Goal: Task Accomplishment & Management: Complete application form

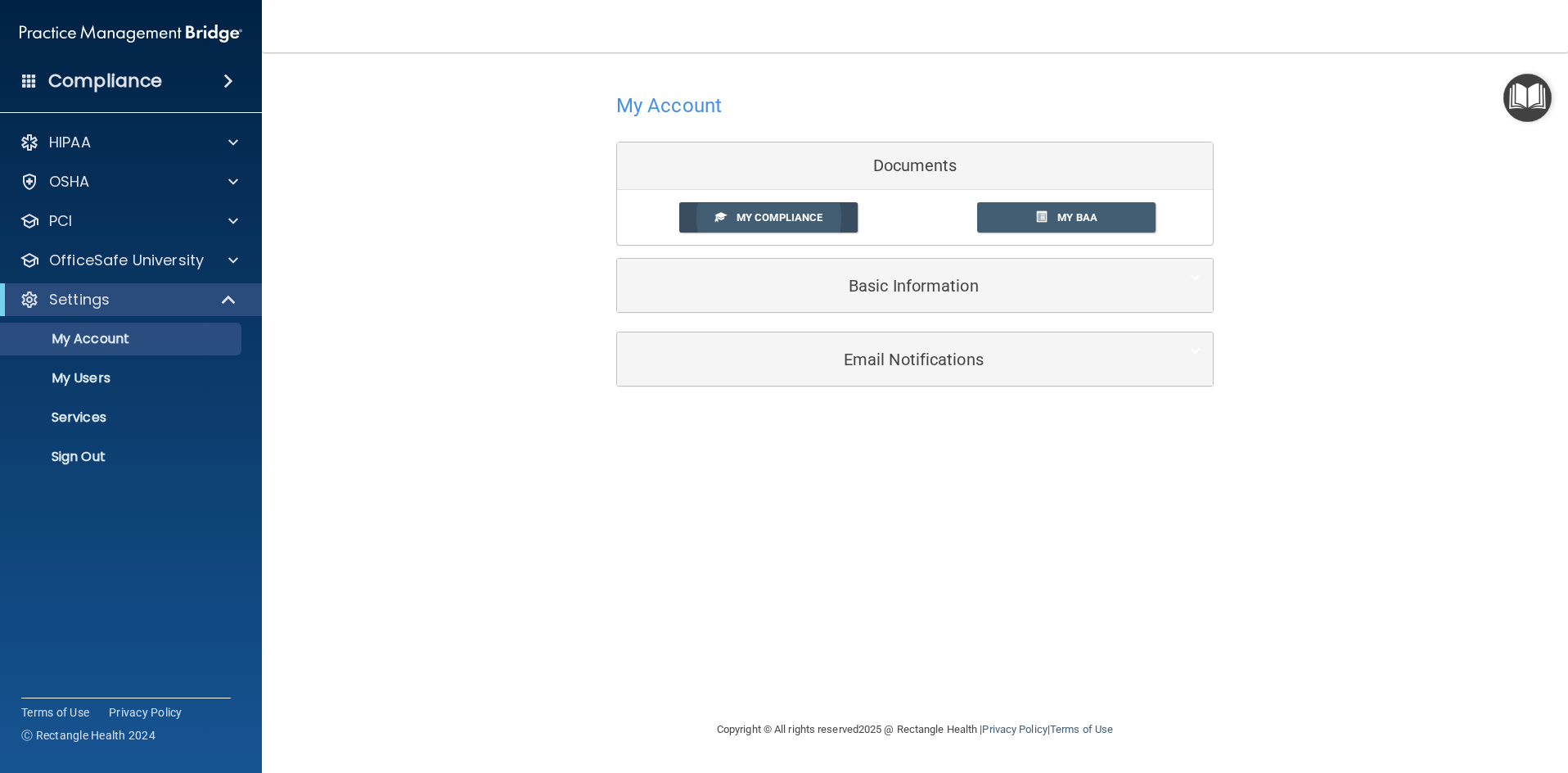
click at [830, 219] on link "My Compliance" at bounding box center [768, 217] width 179 height 30
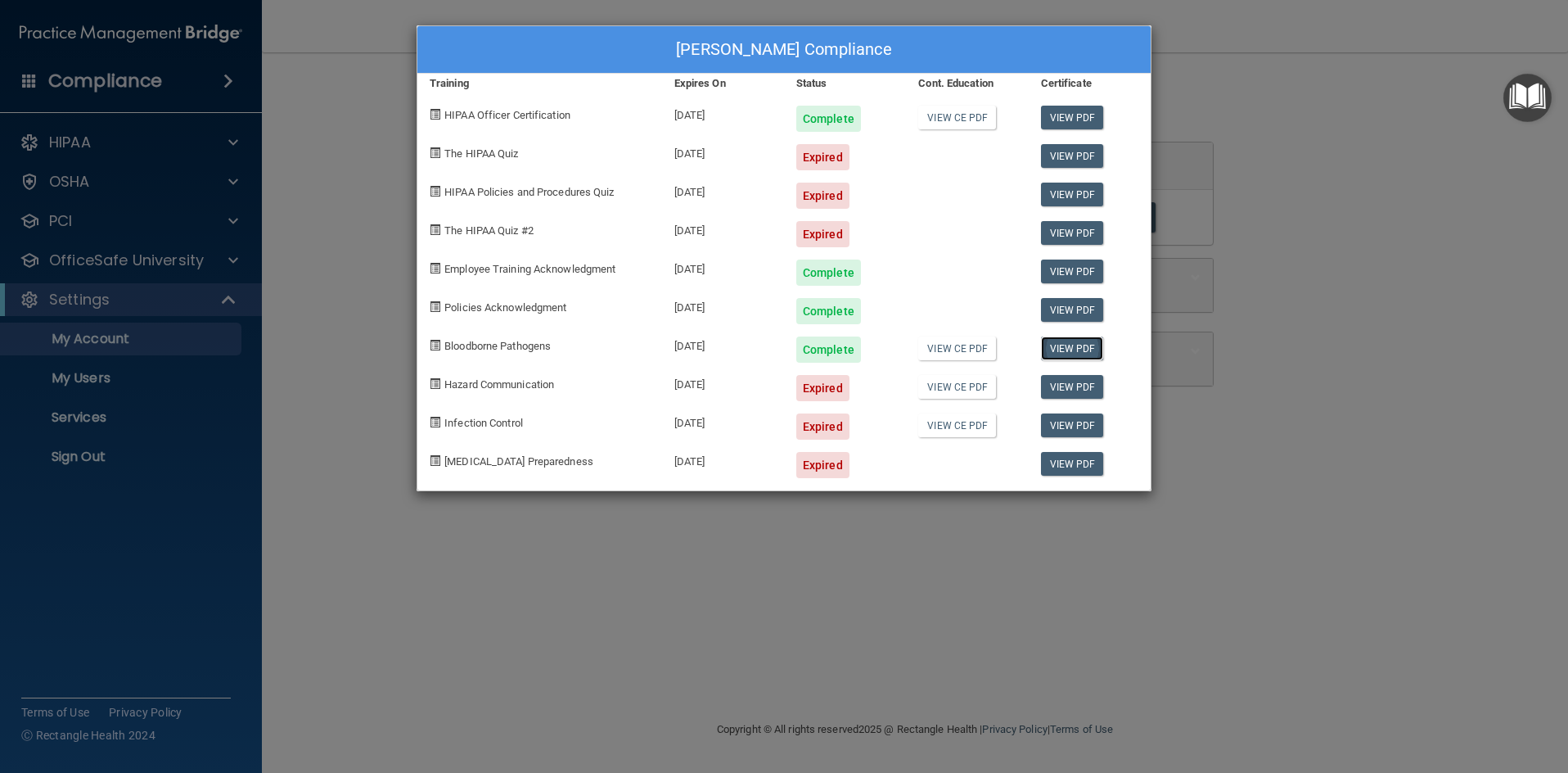
click at [1075, 348] on link "View PDF" at bounding box center [1072, 349] width 63 height 24
click at [805, 156] on div "Expired" at bounding box center [823, 157] width 54 height 26
click at [480, 150] on span "The HIPAA Quiz" at bounding box center [481, 154] width 74 height 13
click at [430, 157] on div "The HIPAA Quiz" at bounding box center [540, 151] width 245 height 38
click at [434, 155] on span at bounding box center [435, 153] width 11 height 11
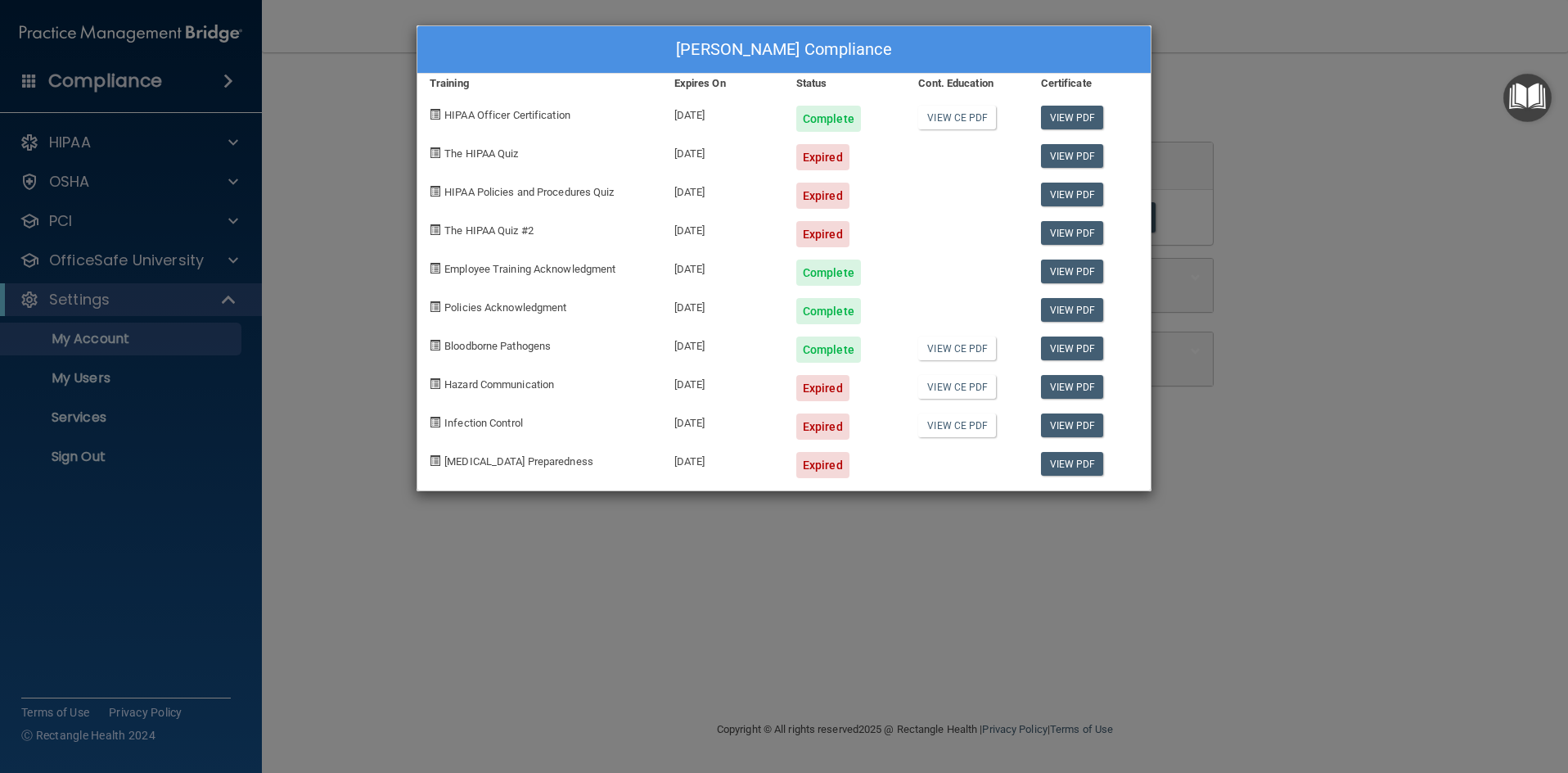
click at [493, 632] on div "[PERSON_NAME] Compliance Training Expires On Status Cont. Education Certificate…" at bounding box center [784, 386] width 1568 height 773
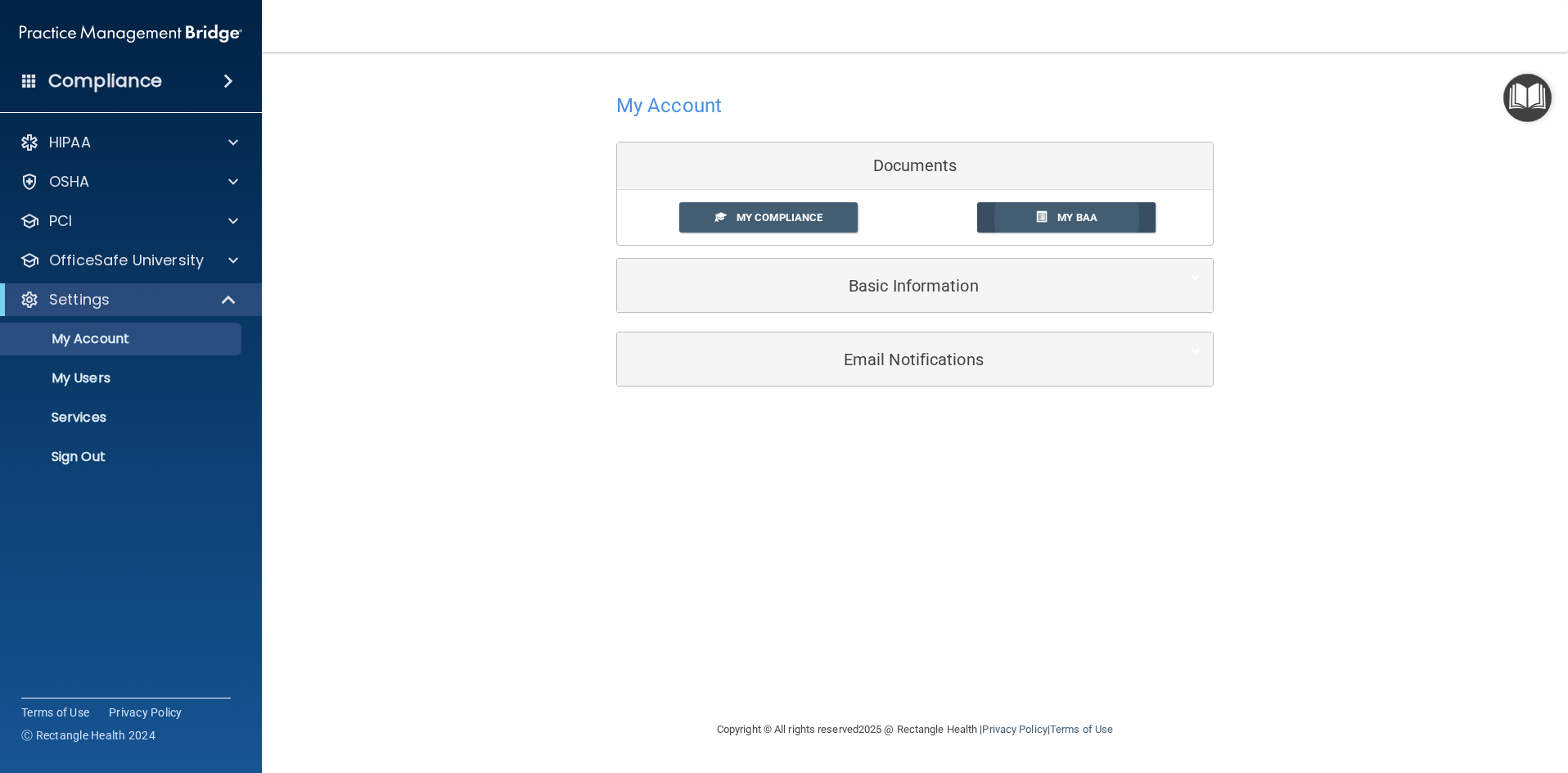
click at [1094, 212] on span "My BAA" at bounding box center [1078, 218] width 40 height 13
click at [224, 263] on div at bounding box center [231, 261] width 41 height 20
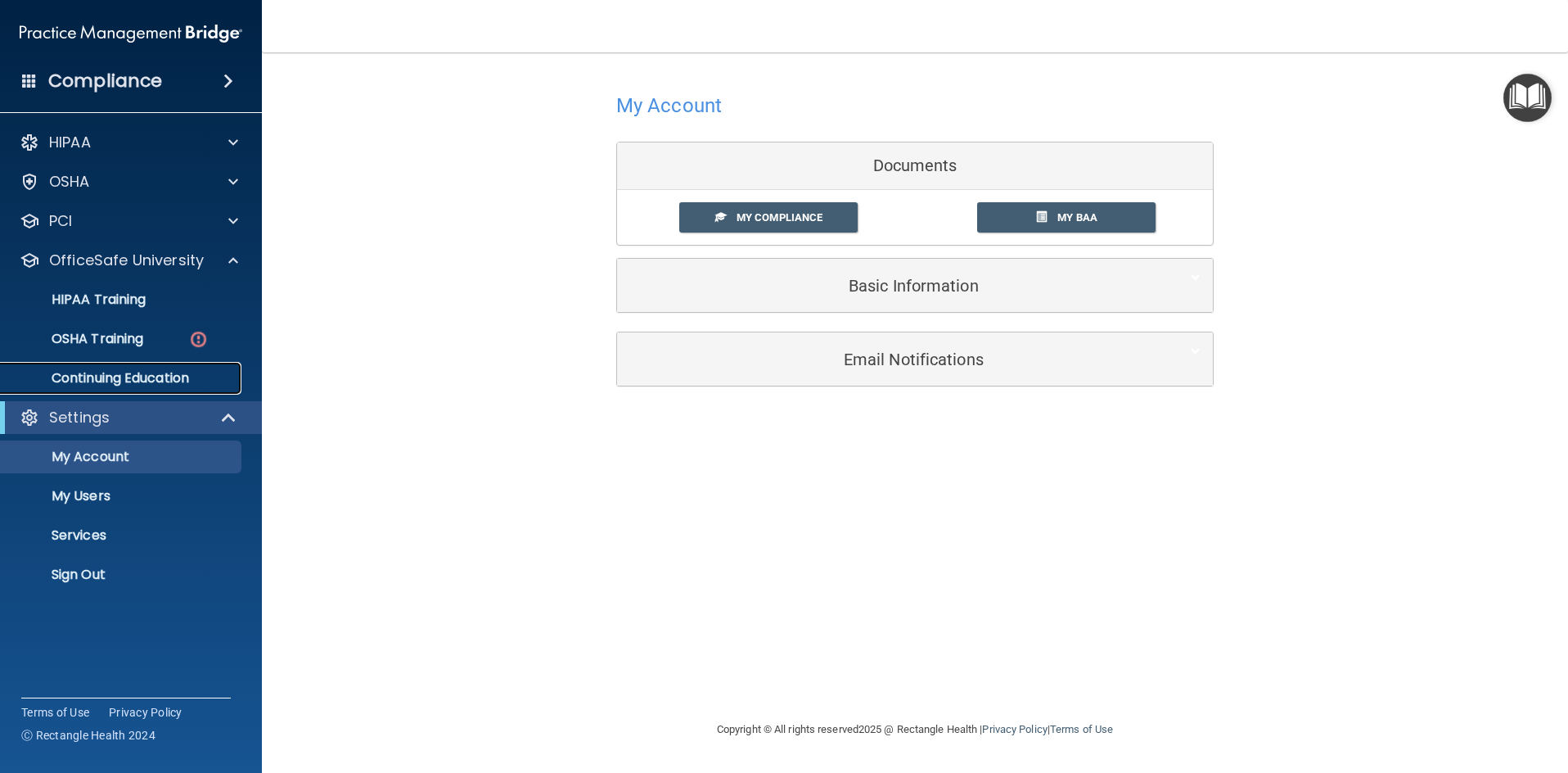
click at [167, 381] on p "Continuing Education" at bounding box center [123, 378] width 223 height 16
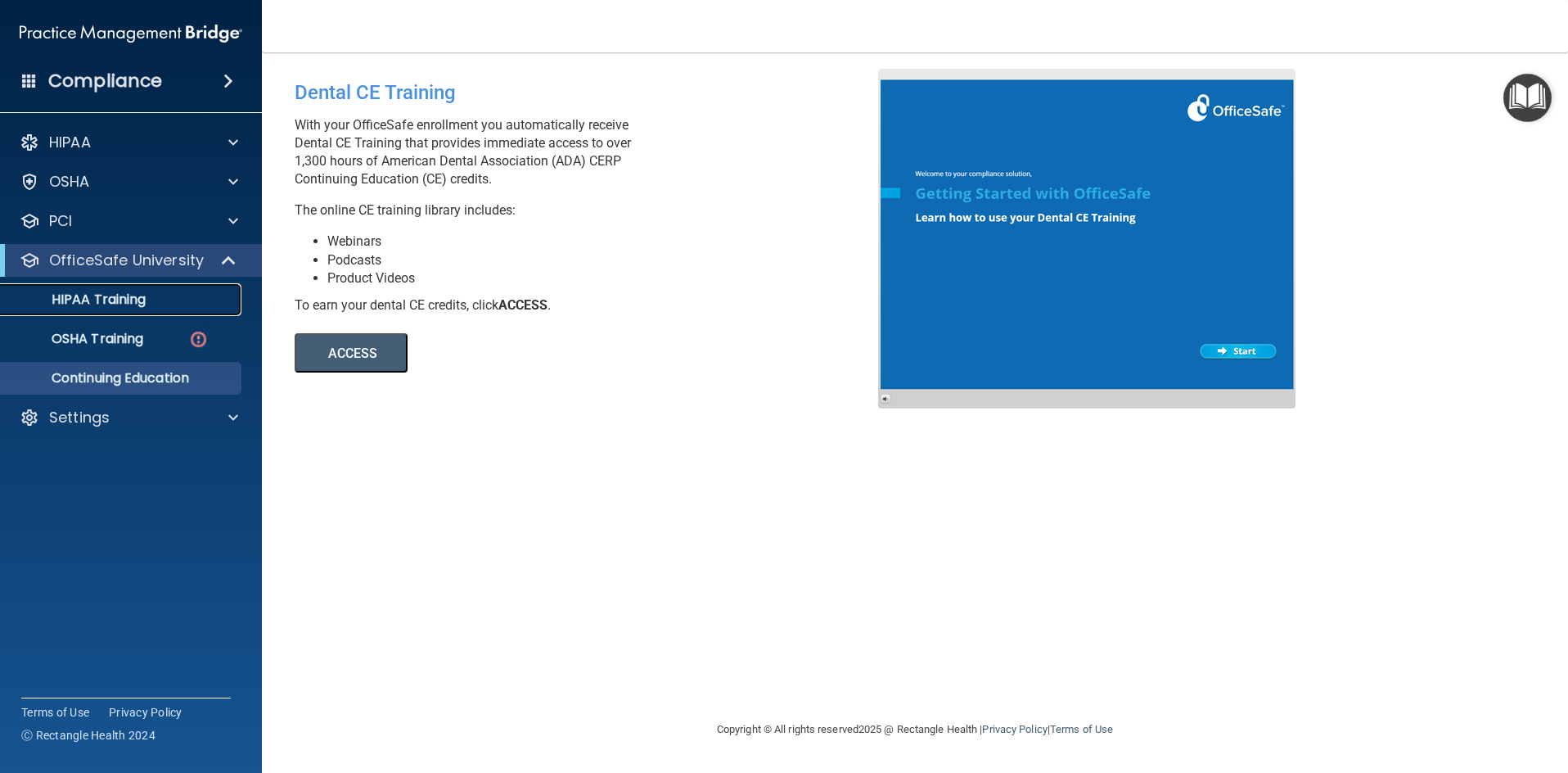
click at [105, 298] on p "HIPAA Training" at bounding box center [78, 300] width 135 height 16
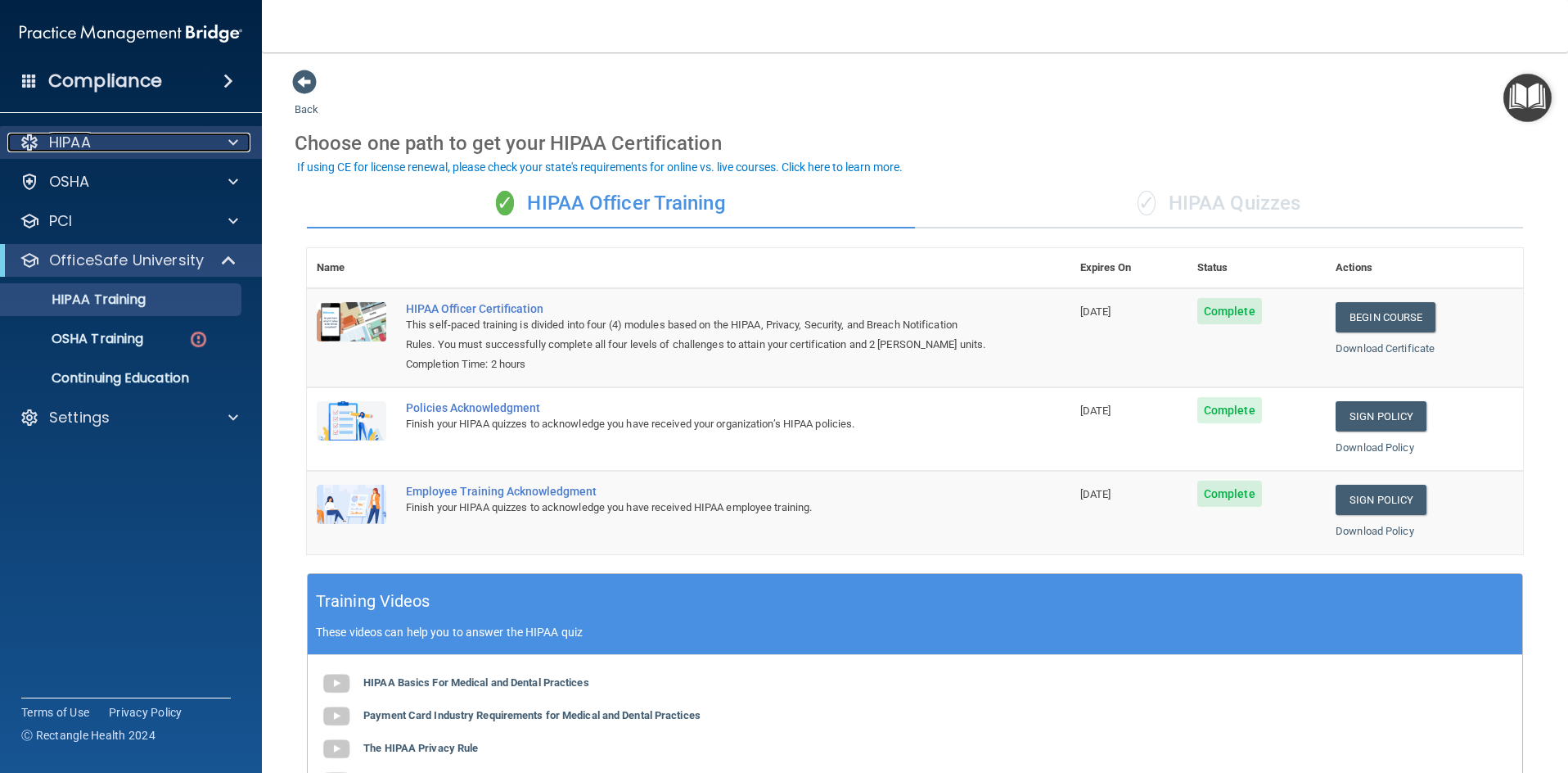
click at [229, 139] on span at bounding box center [233, 143] width 10 height 20
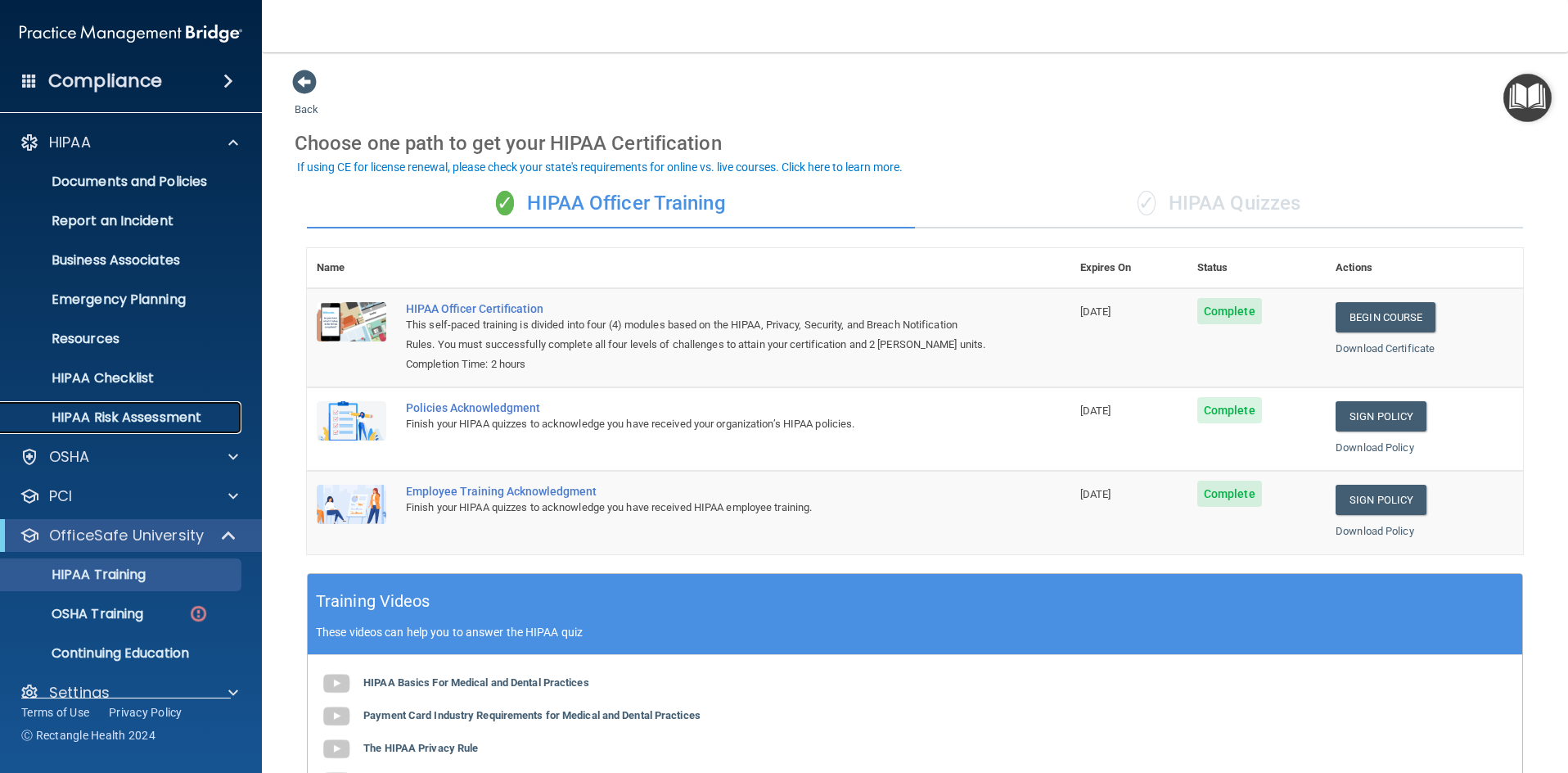
click at [143, 410] on p "HIPAA Risk Assessment" at bounding box center [123, 418] width 223 height 16
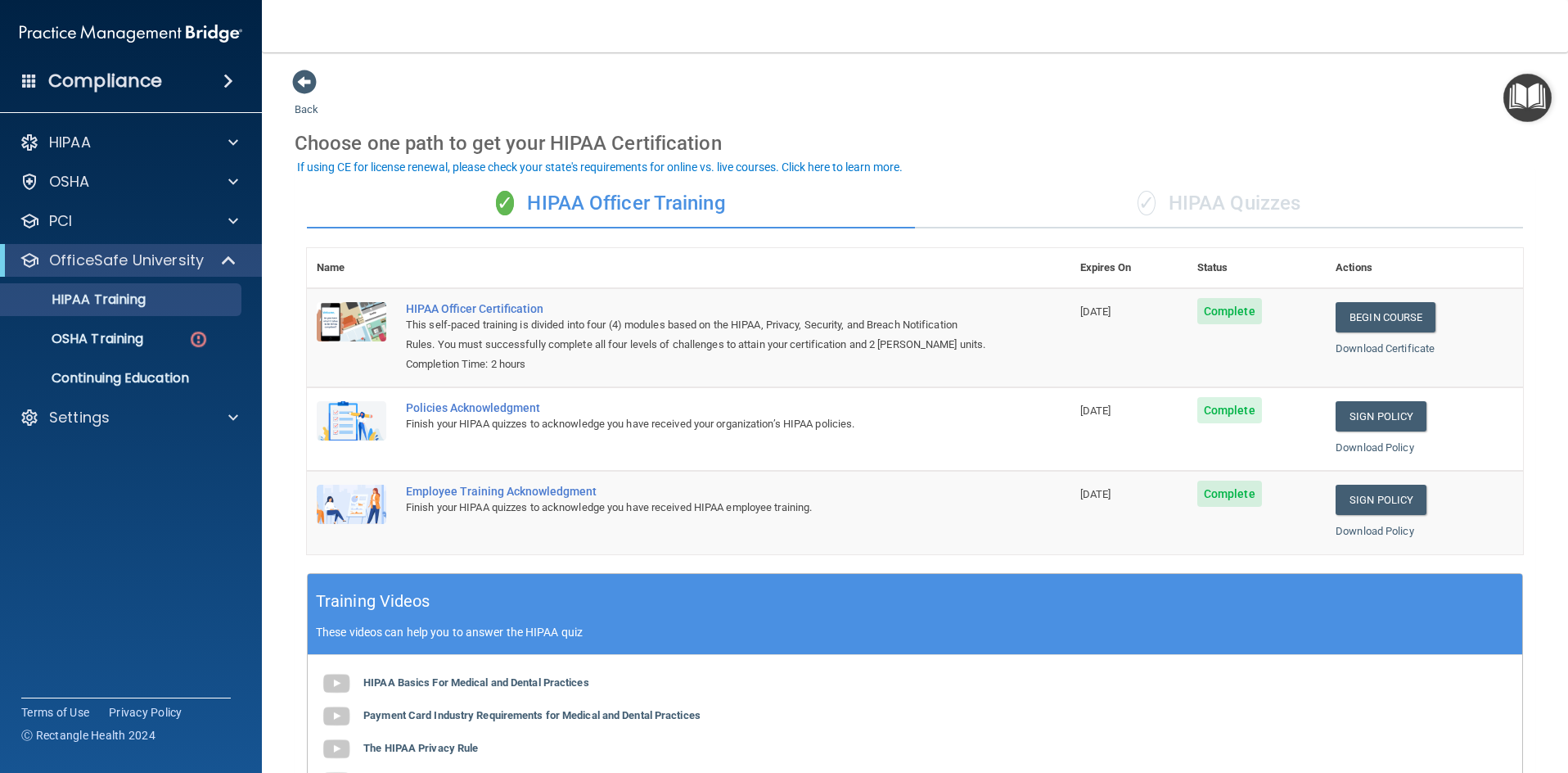
click at [1234, 198] on div "✓ HIPAA Quizzes" at bounding box center [1219, 203] width 608 height 49
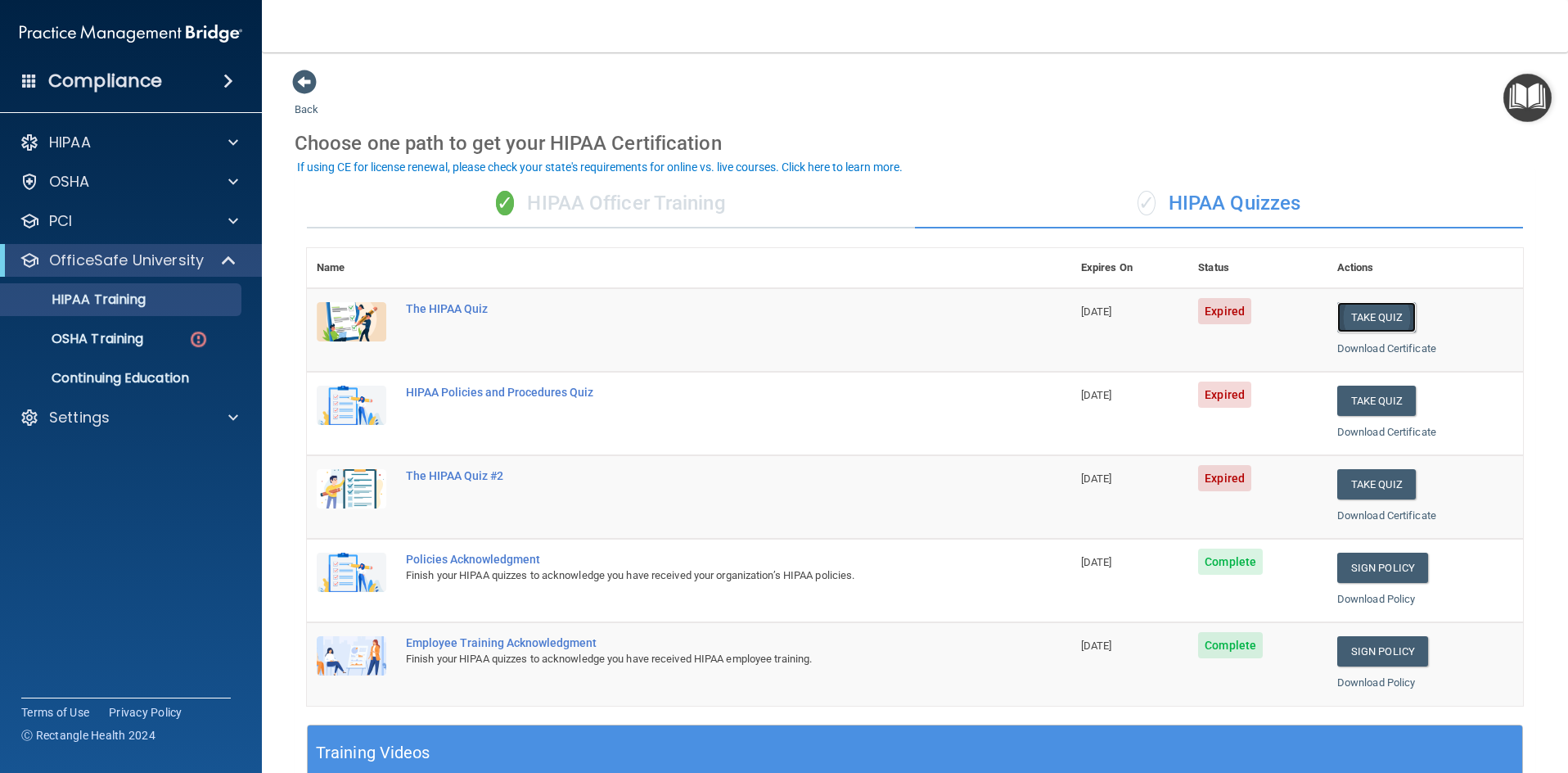
click at [1366, 318] on button "Take Quiz" at bounding box center [1376, 317] width 79 height 30
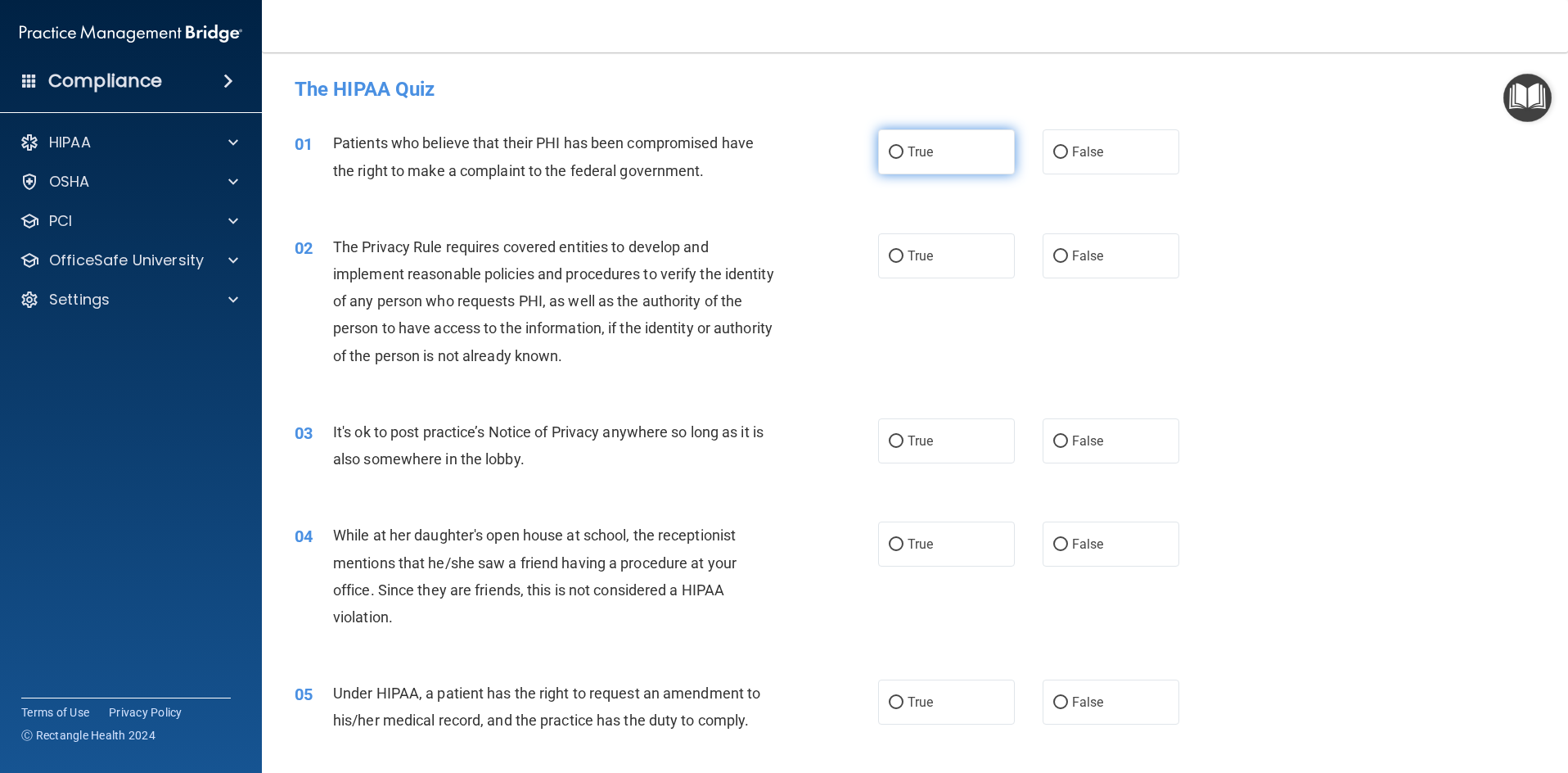
click at [892, 152] on input "True" at bounding box center [896, 153] width 15 height 13
radio input "true"
click at [889, 253] on input "True" at bounding box center [896, 257] width 15 height 13
radio input "true"
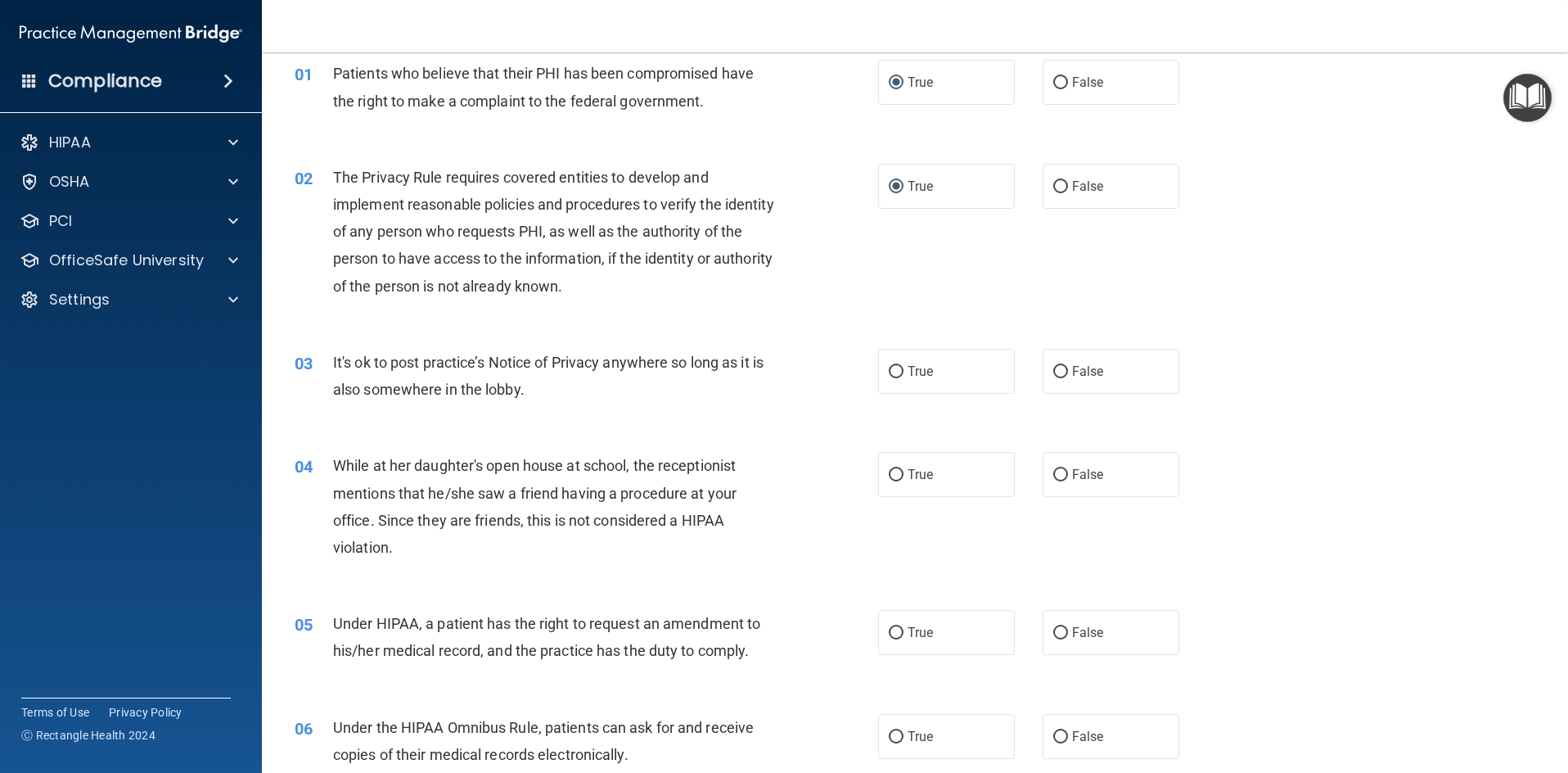
scroll to position [164, 0]
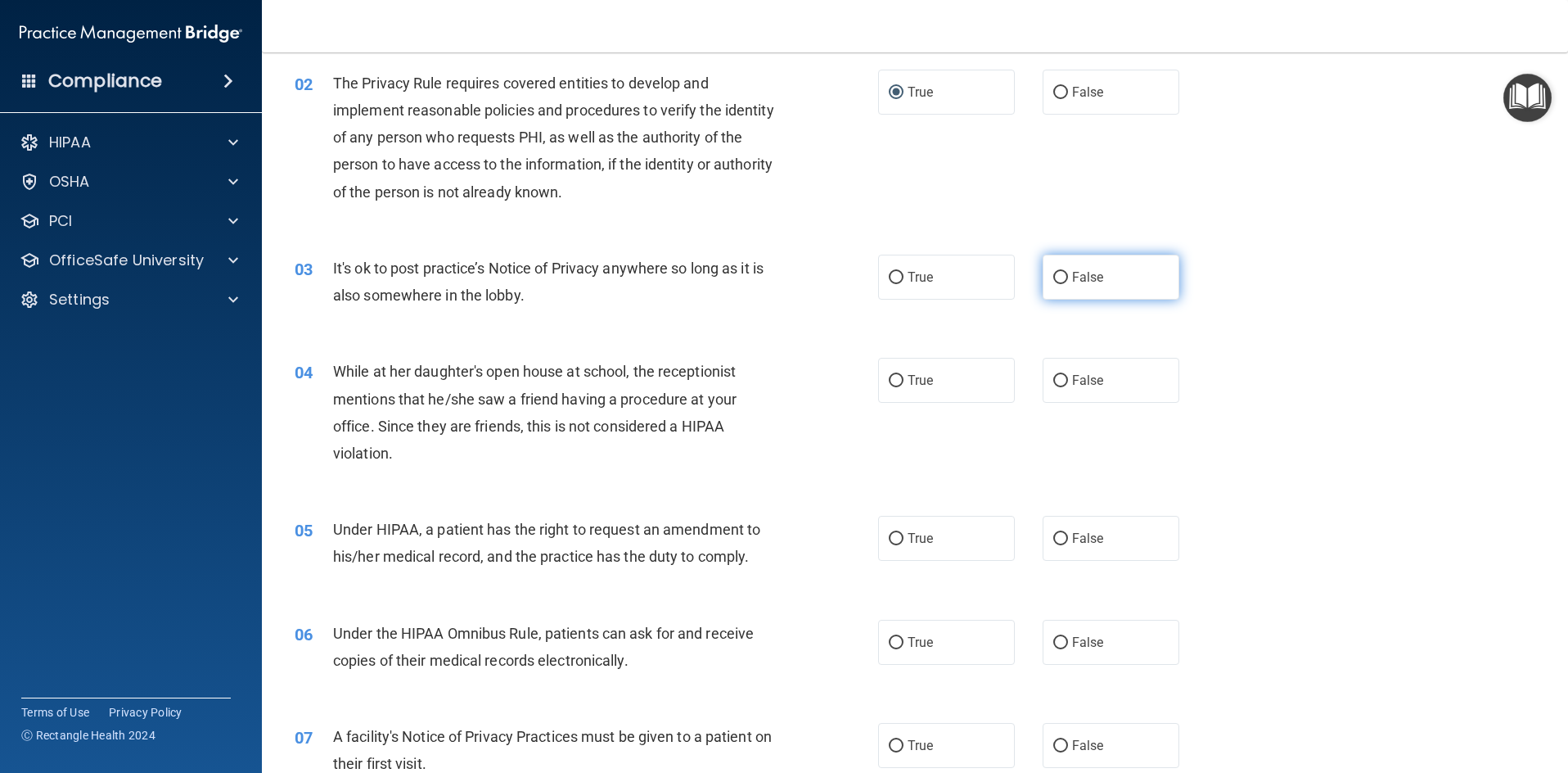
click at [1053, 277] on input "False" at bounding box center [1060, 278] width 15 height 13
radio input "true"
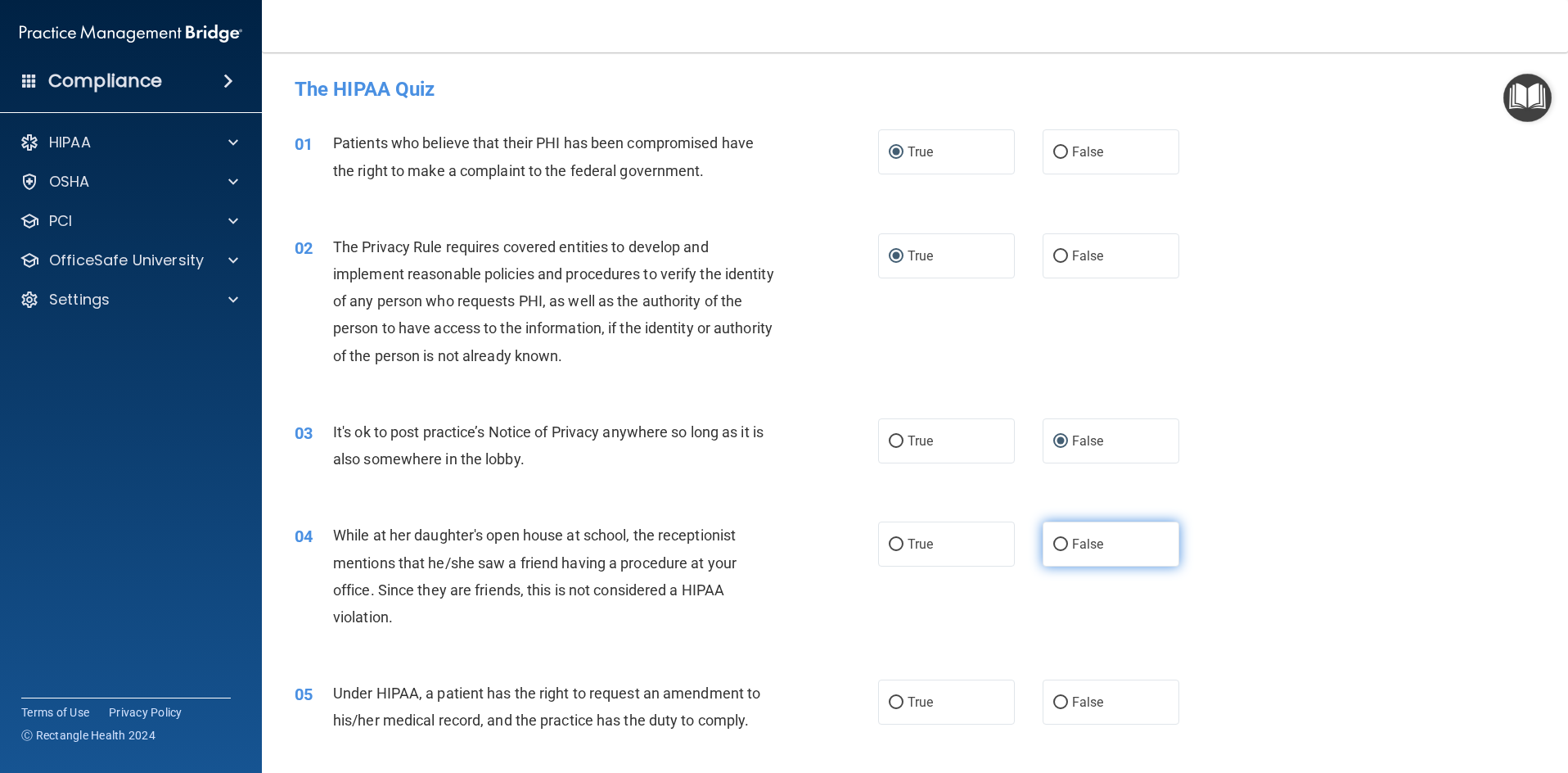
click at [1057, 542] on input "False" at bounding box center [1060, 545] width 15 height 13
radio input "true"
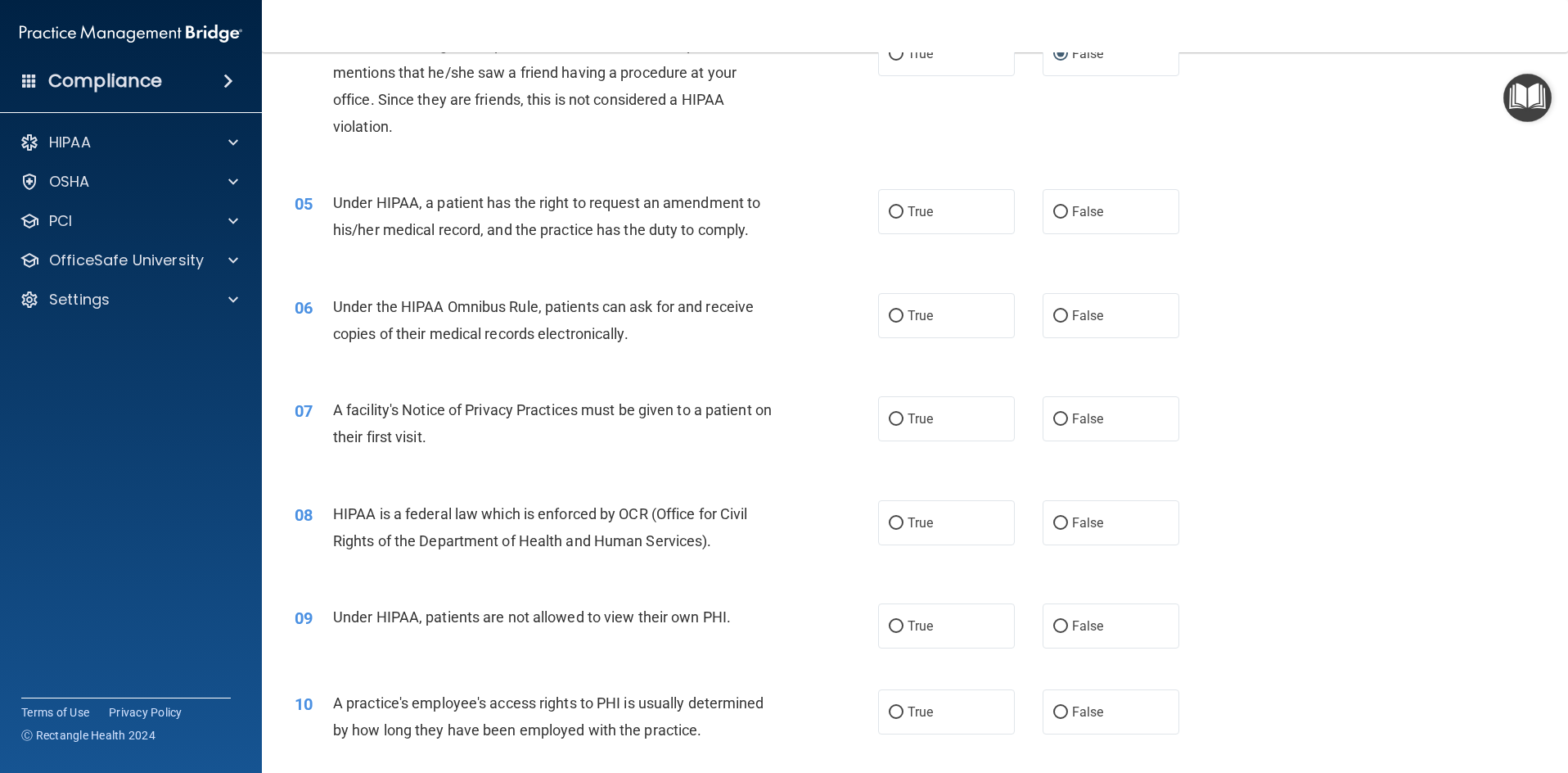
scroll to position [491, 0]
click at [892, 210] on input "True" at bounding box center [896, 212] width 15 height 13
radio input "true"
click at [889, 314] on input "True" at bounding box center [896, 316] width 15 height 13
radio input "true"
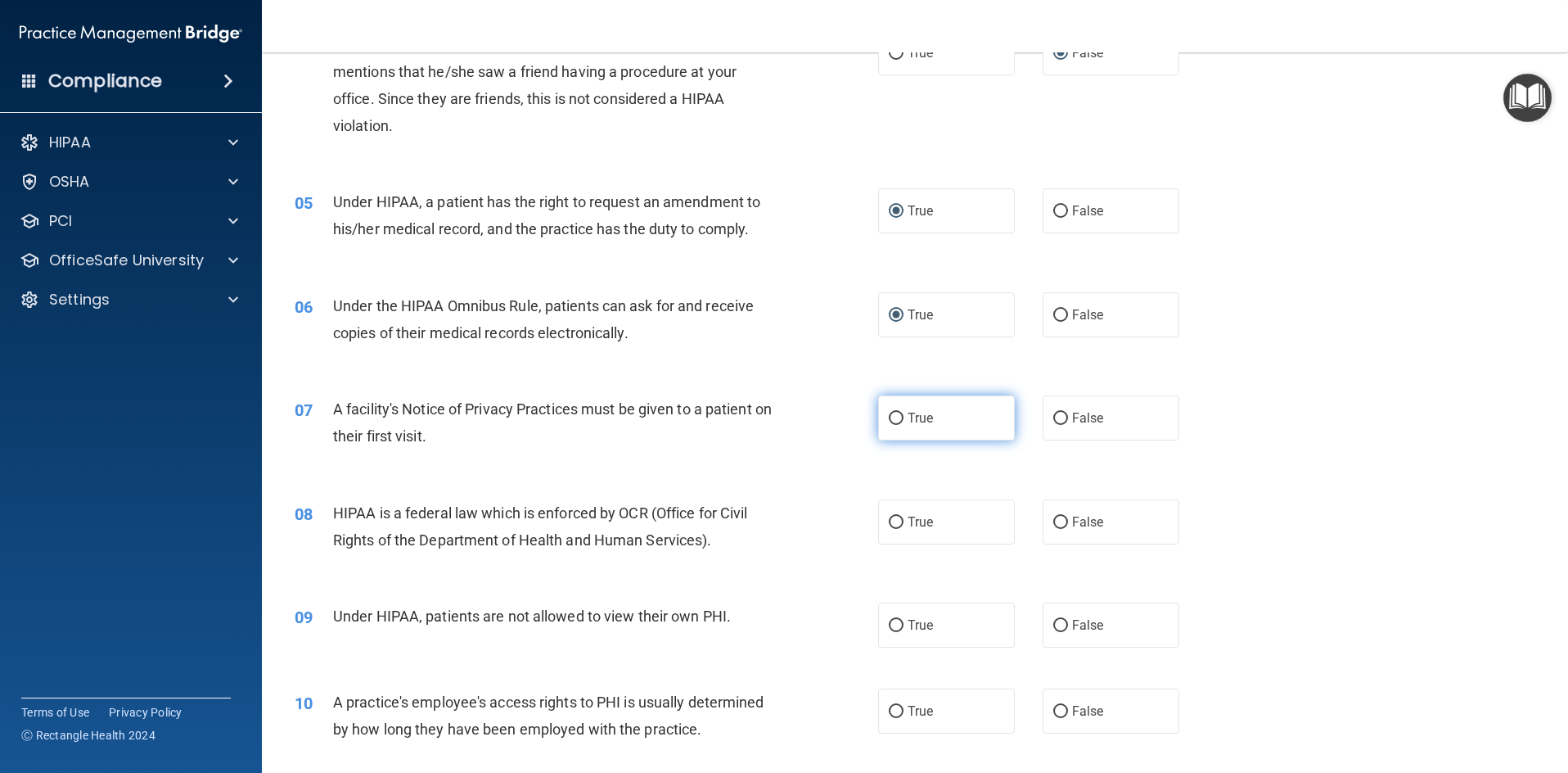
click at [889, 419] on input "True" at bounding box center [896, 419] width 15 height 13
radio input "true"
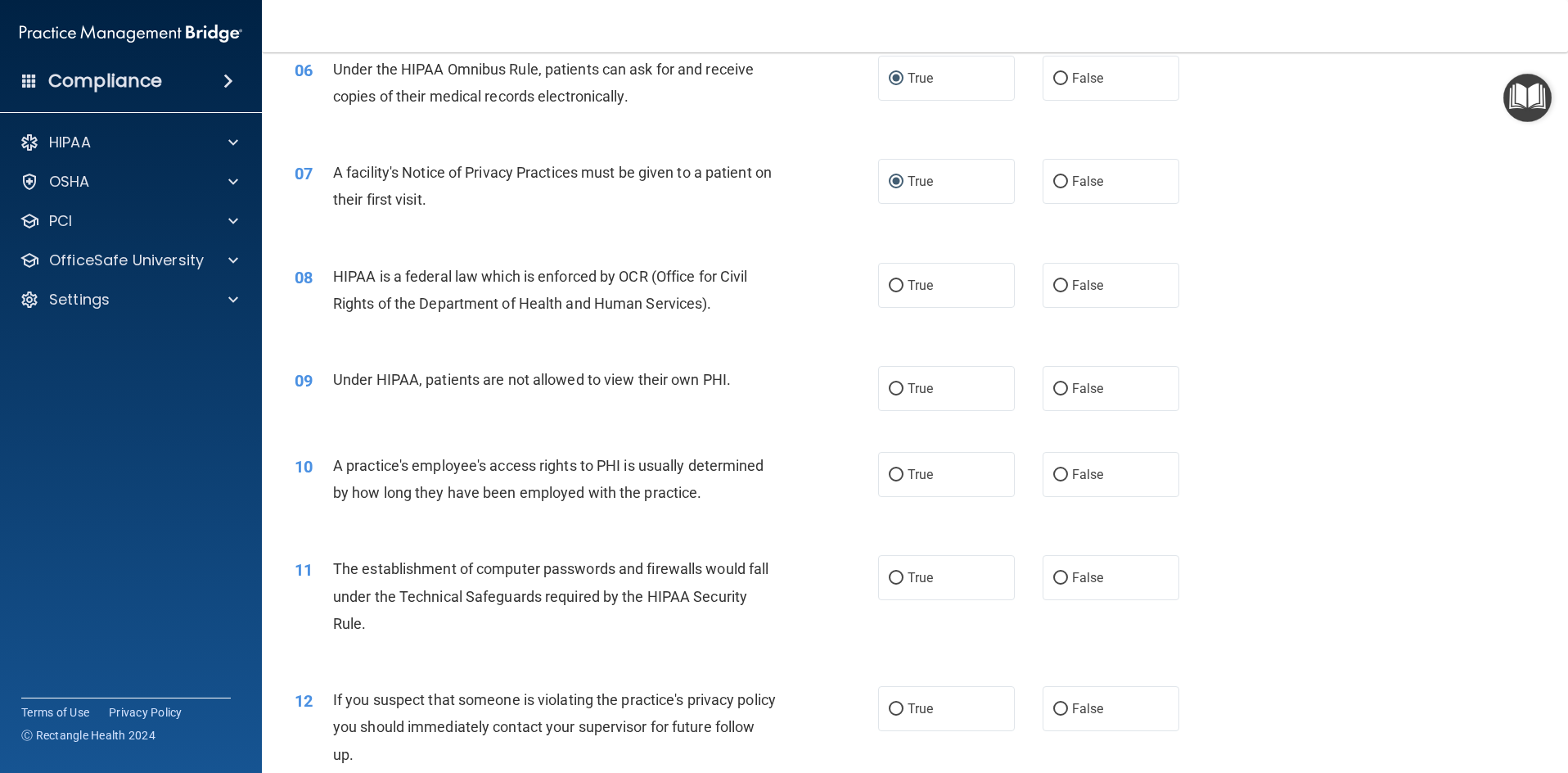
scroll to position [737, 0]
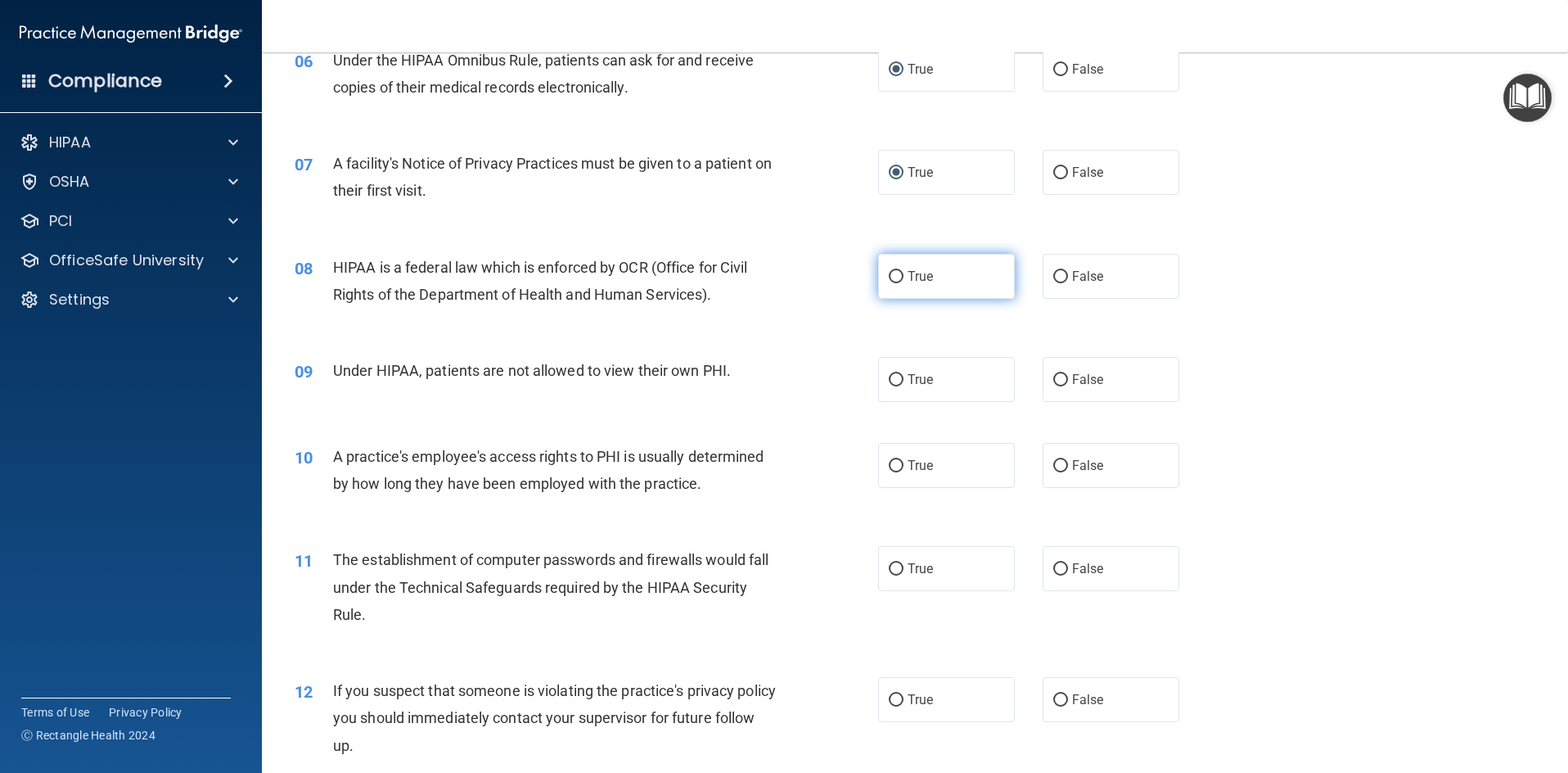
click at [893, 276] on input "True" at bounding box center [896, 277] width 15 height 13
radio input "true"
click at [1053, 378] on input "False" at bounding box center [1060, 381] width 15 height 13
radio input "true"
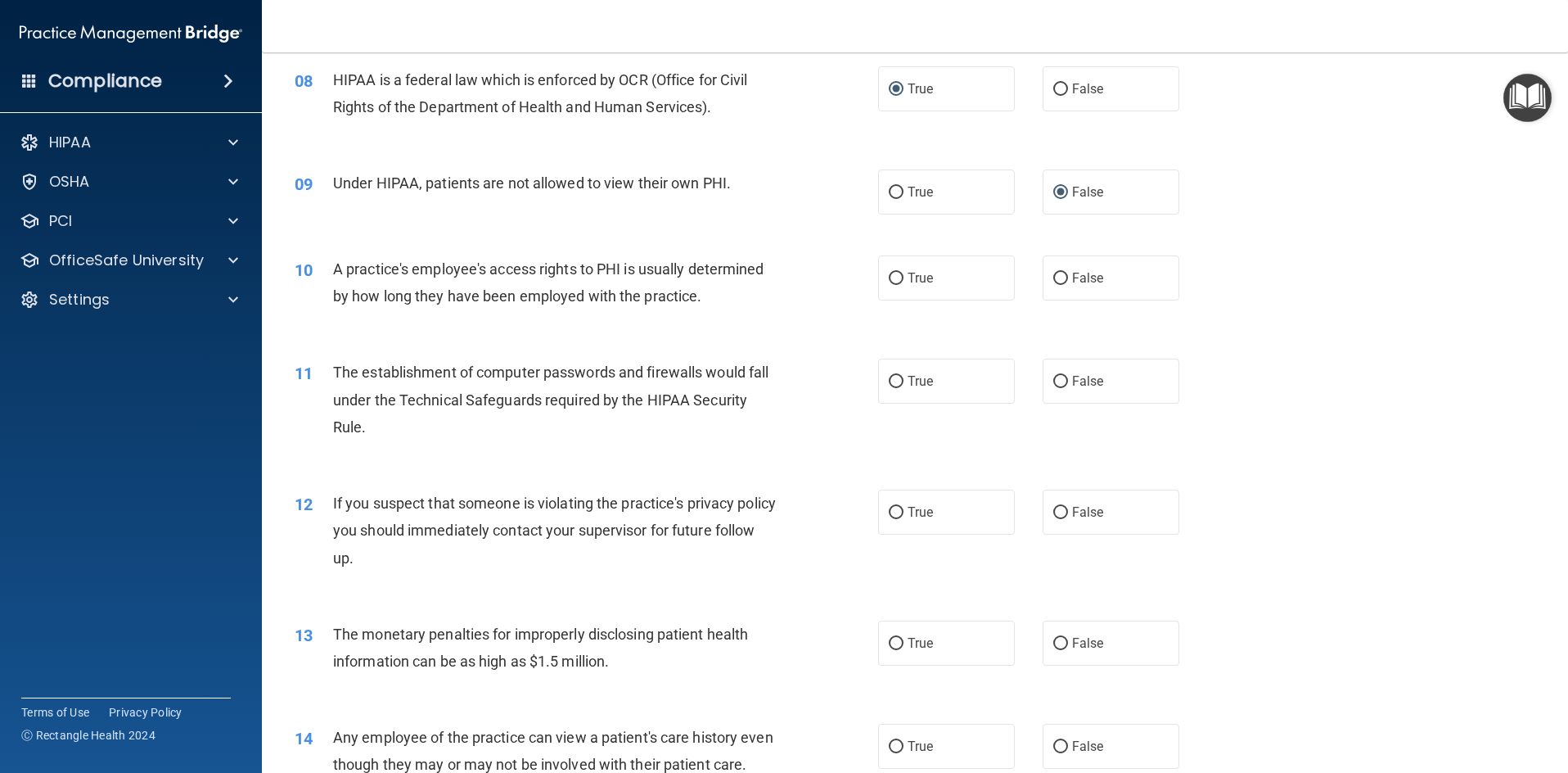
scroll to position [983, 0]
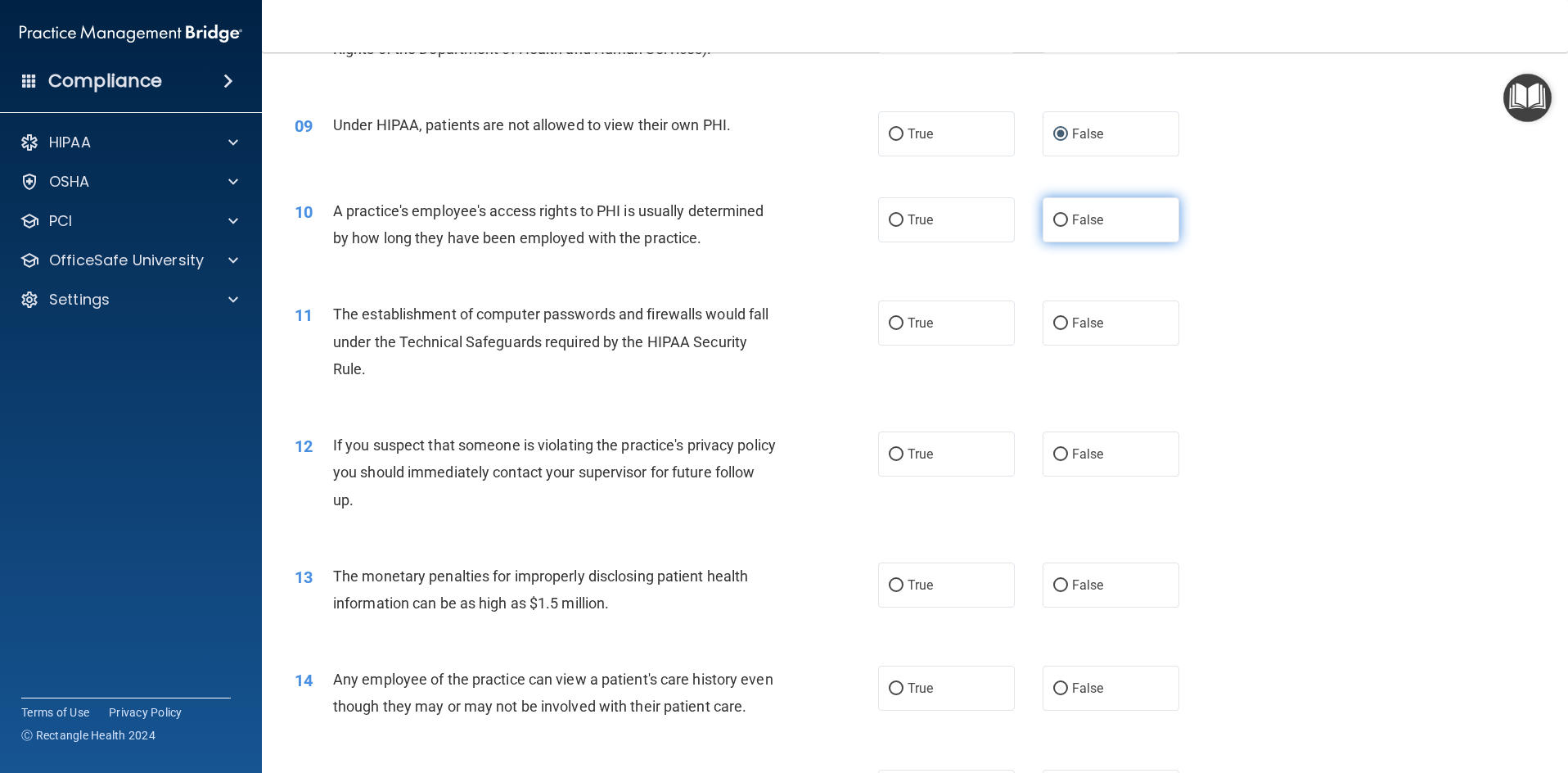
click at [1055, 216] on input "False" at bounding box center [1060, 221] width 15 height 13
radio input "true"
click at [889, 320] on input "True" at bounding box center [896, 324] width 15 height 13
radio input "true"
click at [889, 452] on input "True" at bounding box center [896, 455] width 15 height 13
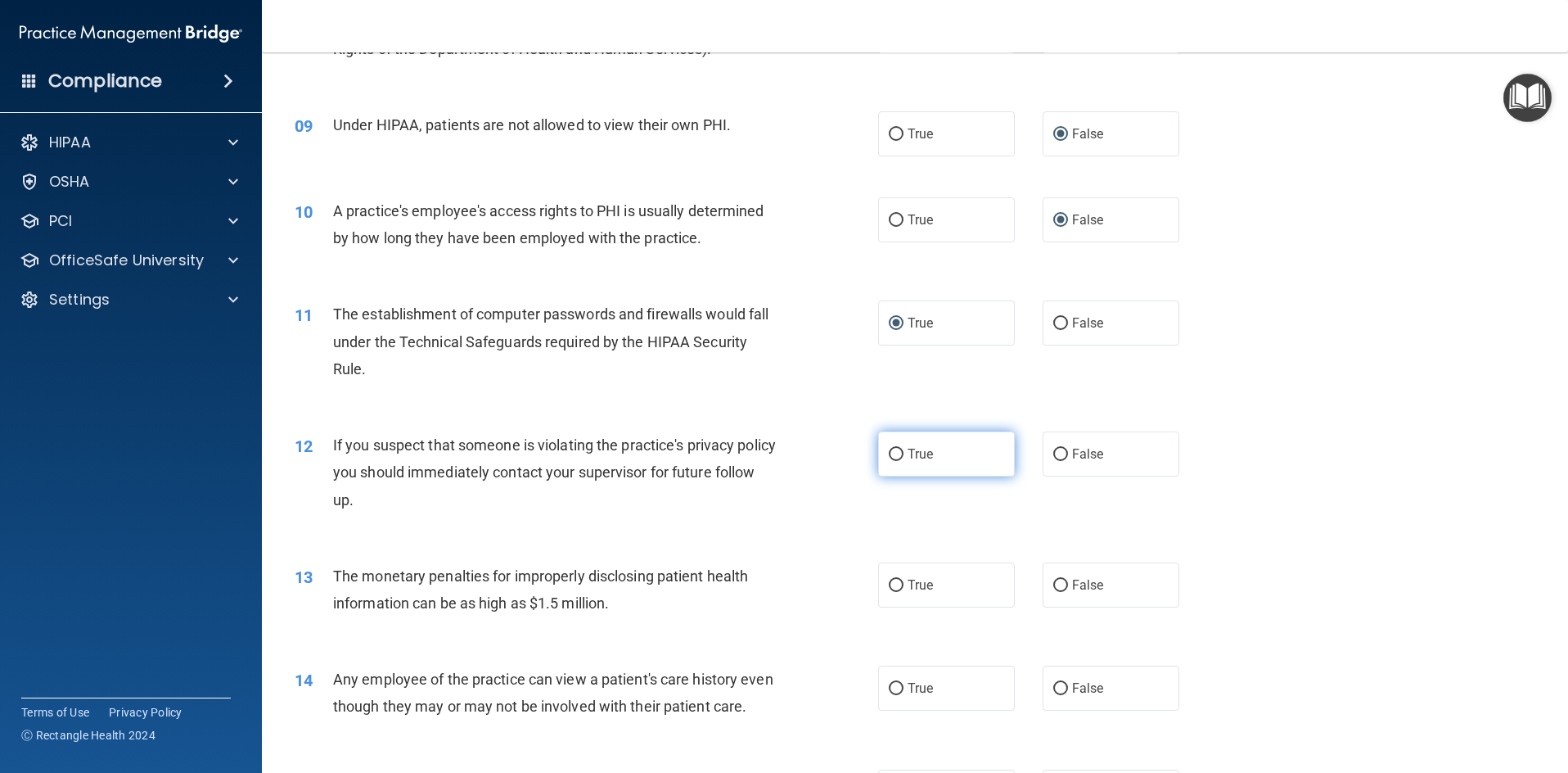
radio input "true"
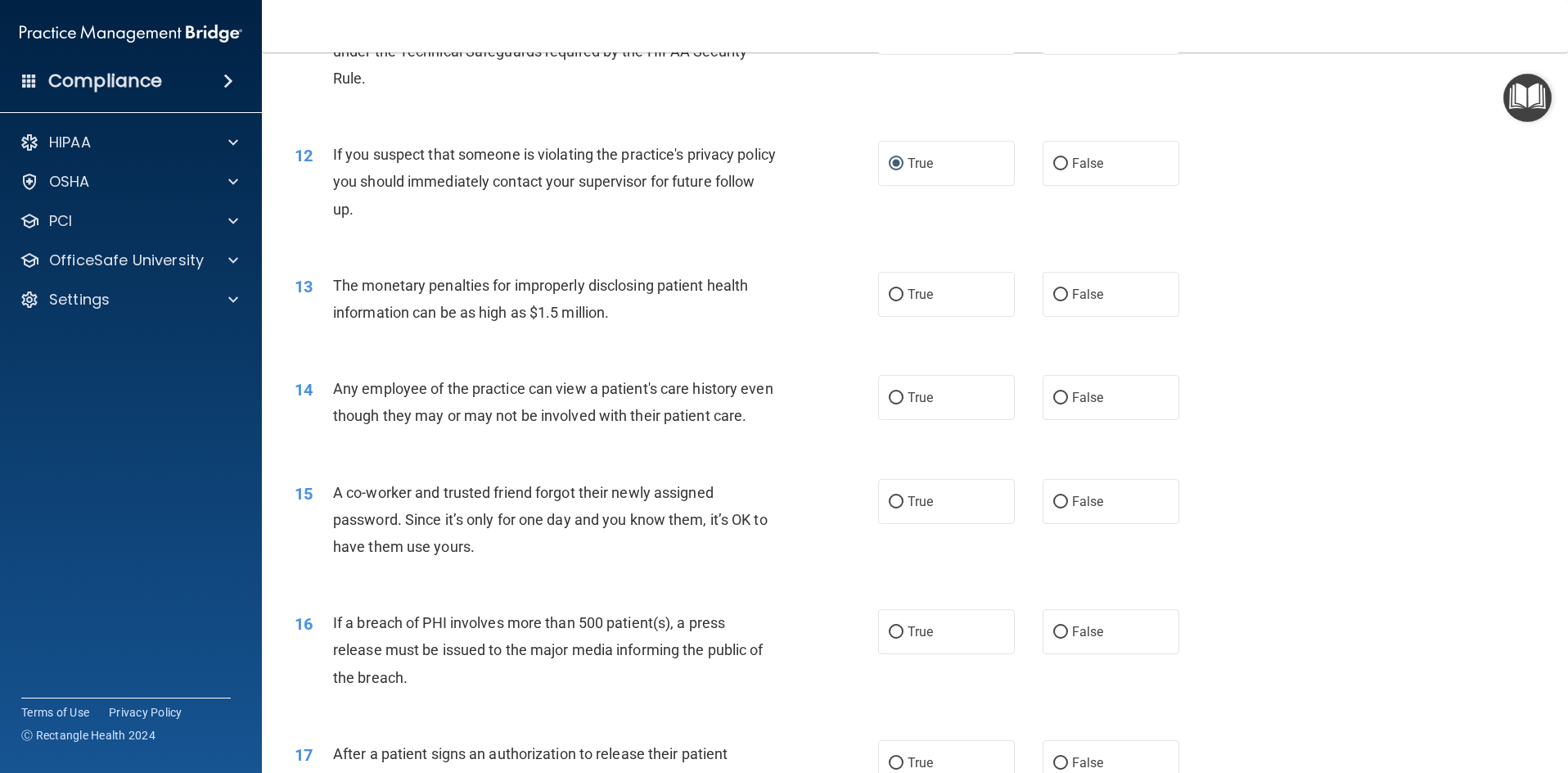
scroll to position [1310, 0]
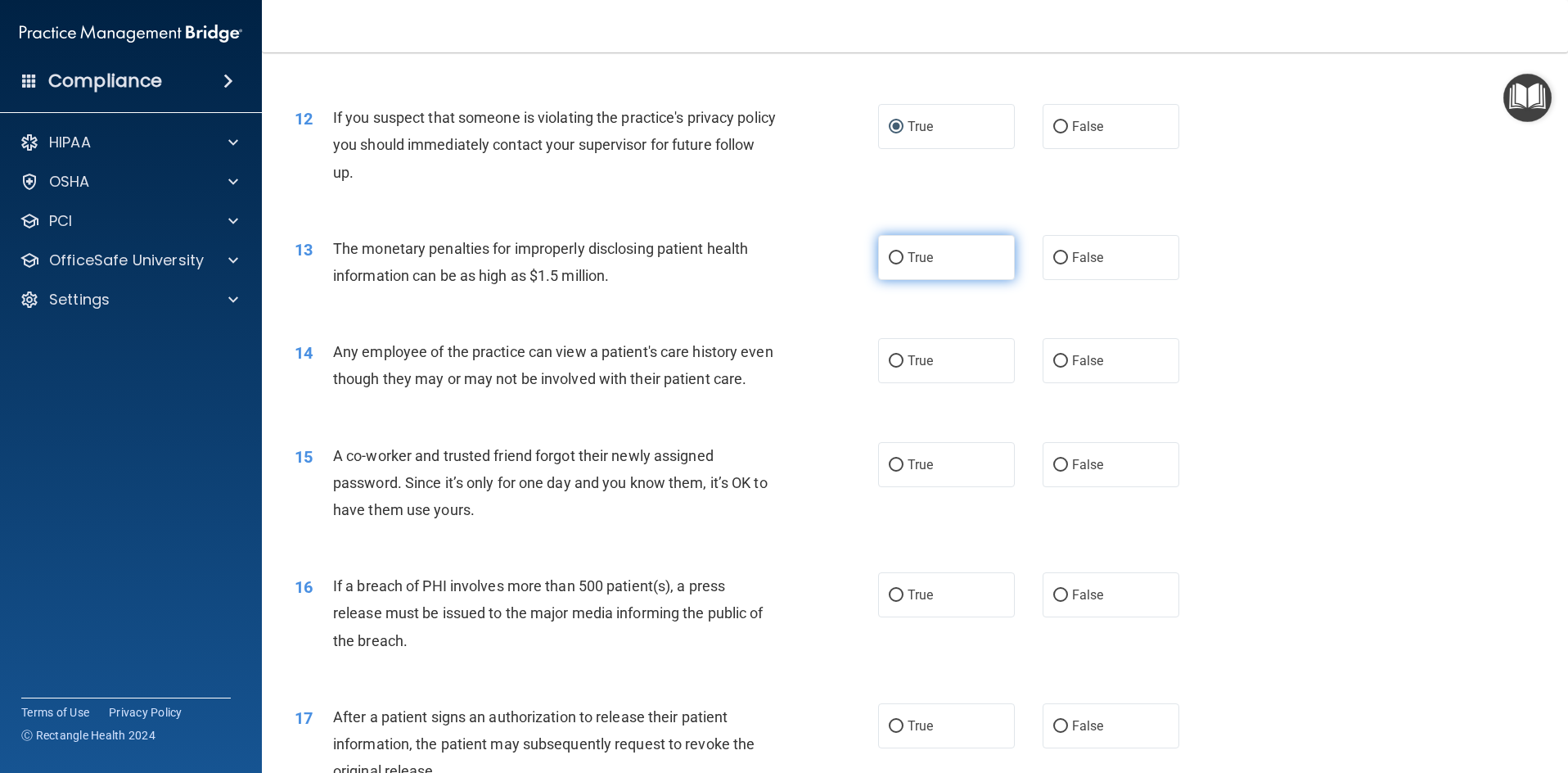
click at [889, 260] on input "True" at bounding box center [896, 259] width 15 height 13
radio input "true"
click at [1053, 358] on input "False" at bounding box center [1060, 362] width 15 height 13
radio input "true"
click at [1053, 471] on input "False" at bounding box center [1060, 466] width 15 height 13
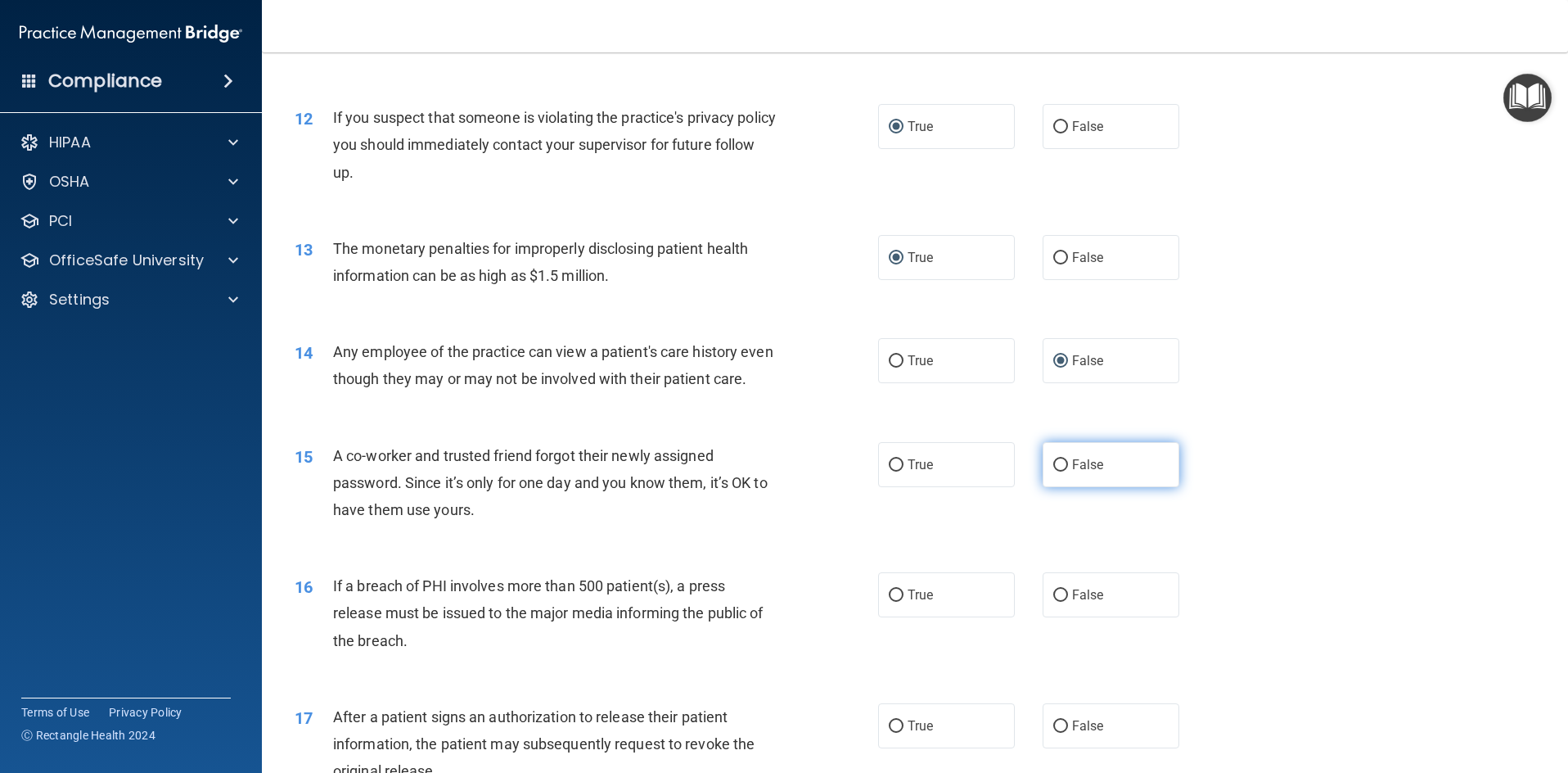
radio input "true"
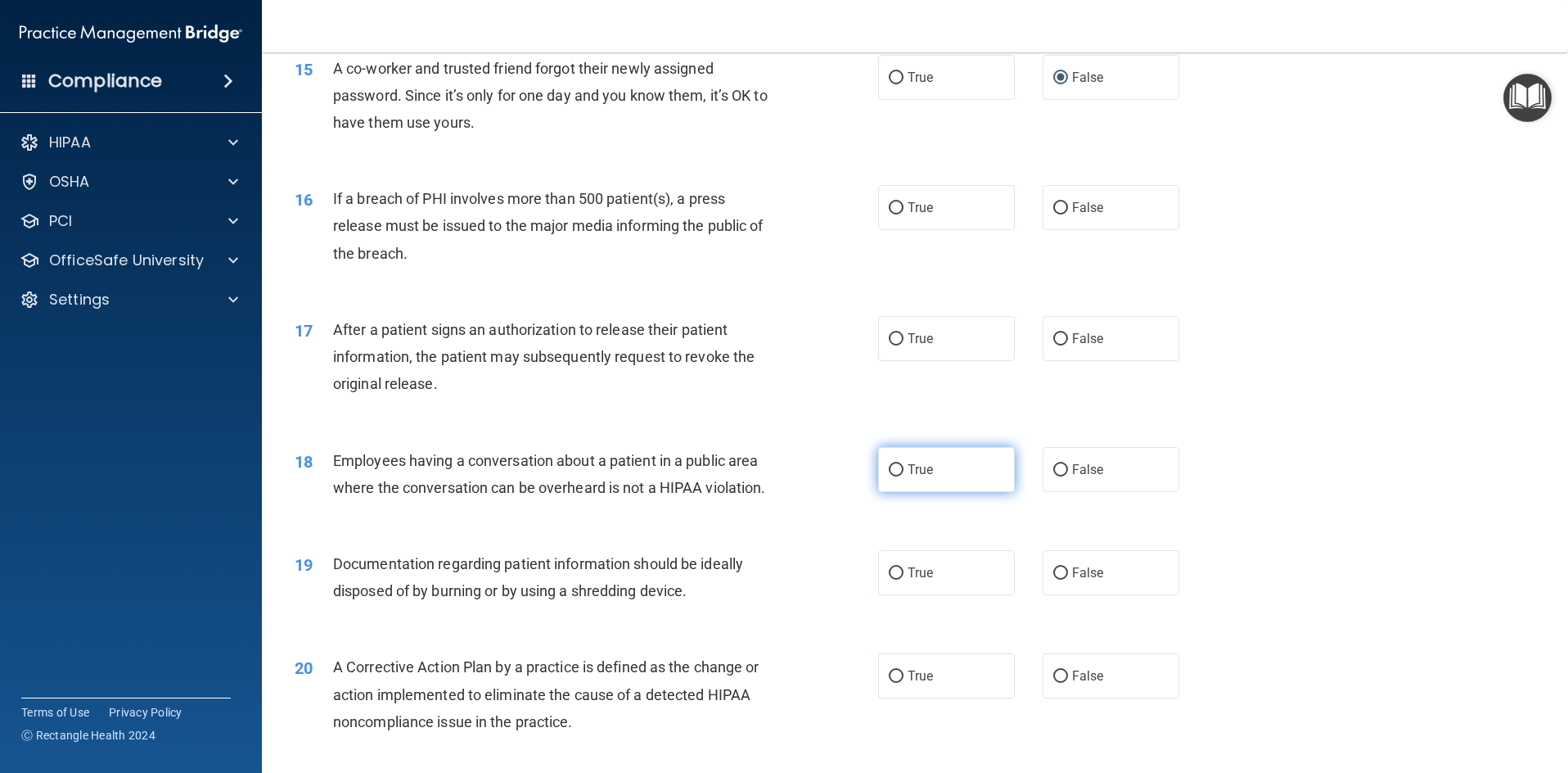
scroll to position [1719, 0]
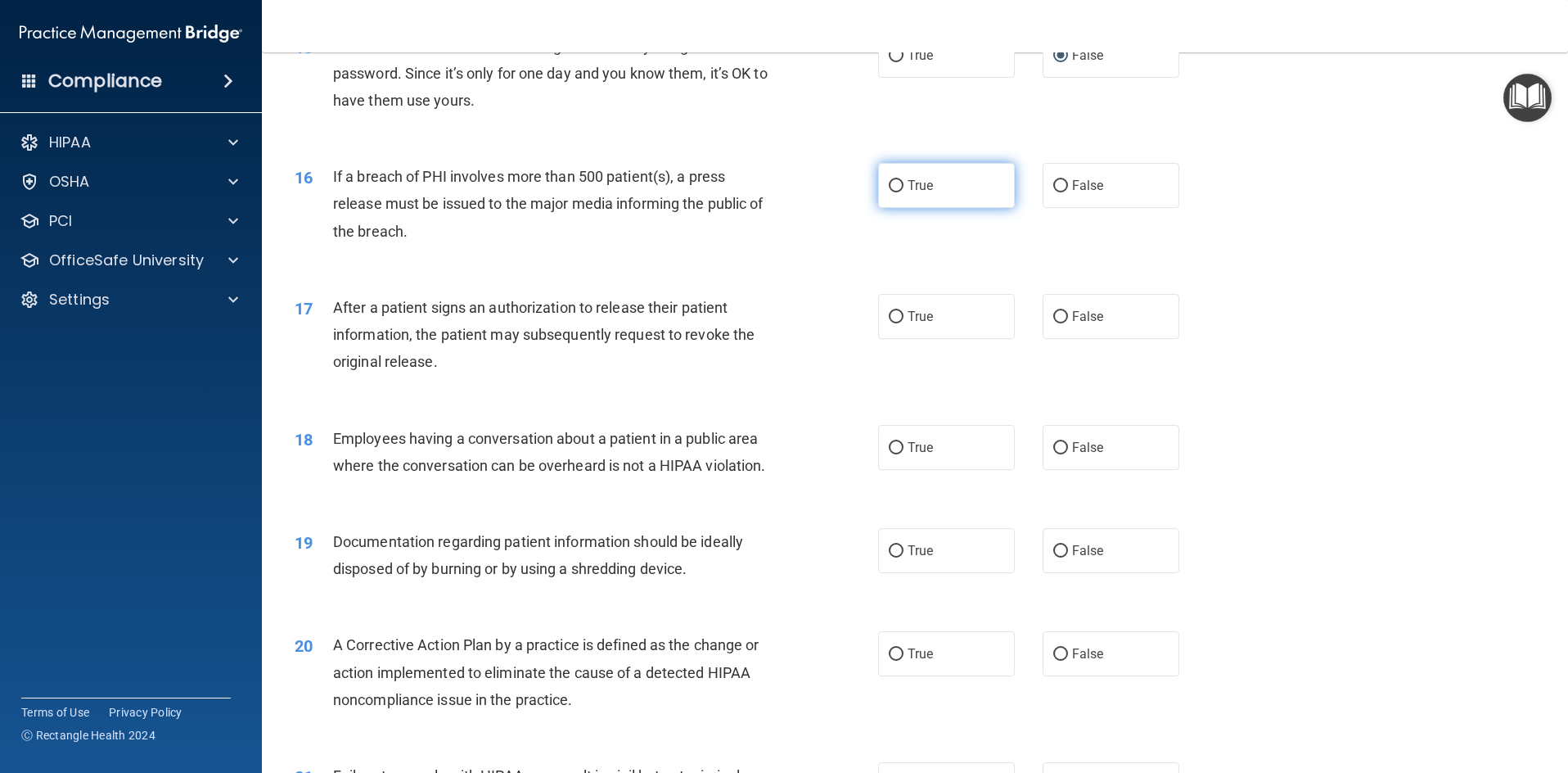
click at [889, 193] on input "True" at bounding box center [896, 186] width 15 height 13
radio input "true"
click at [892, 323] on input "True" at bounding box center [896, 318] width 15 height 13
radio input "true"
click at [1054, 454] on input "False" at bounding box center [1060, 449] width 15 height 13
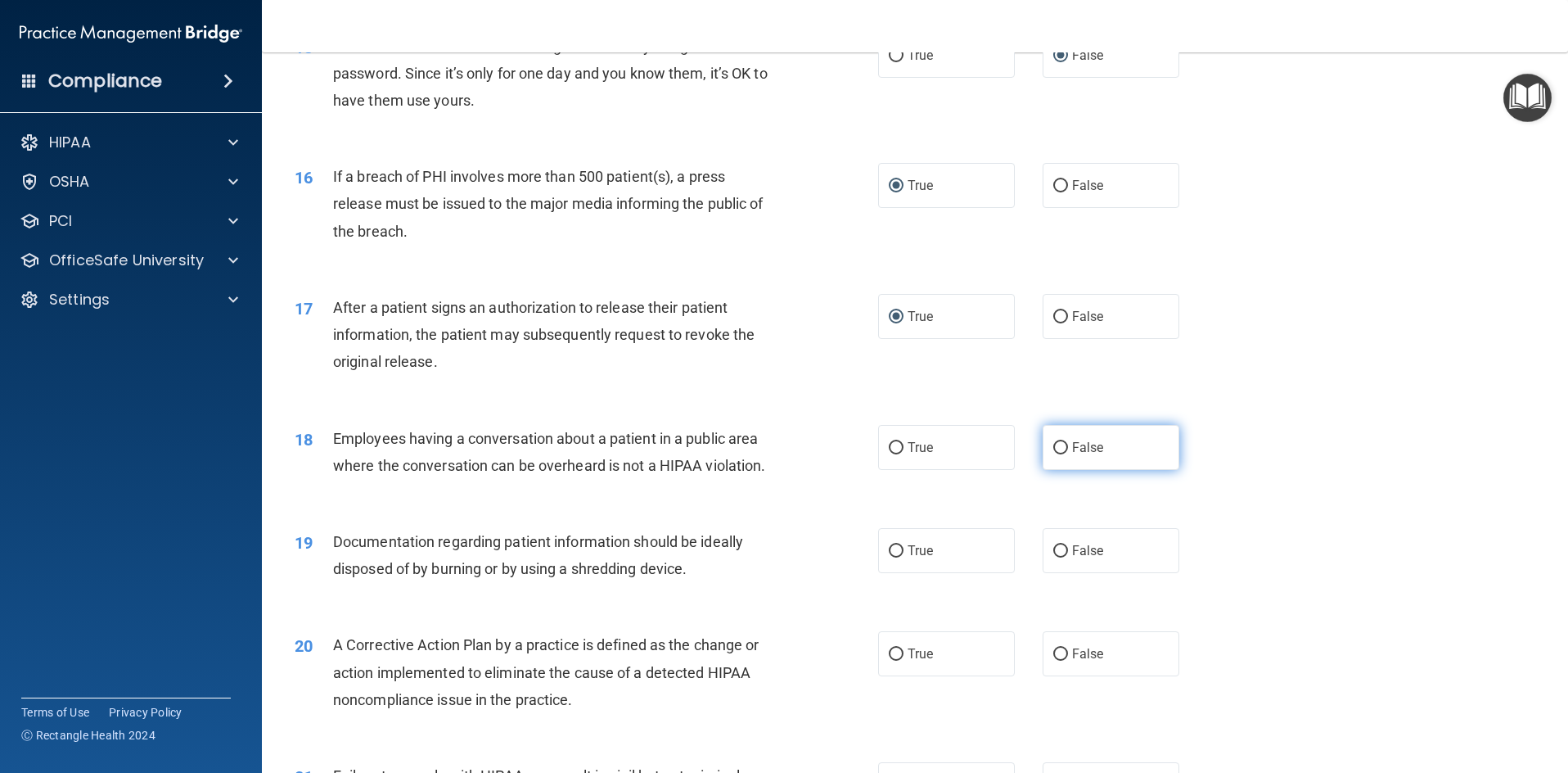
radio input "true"
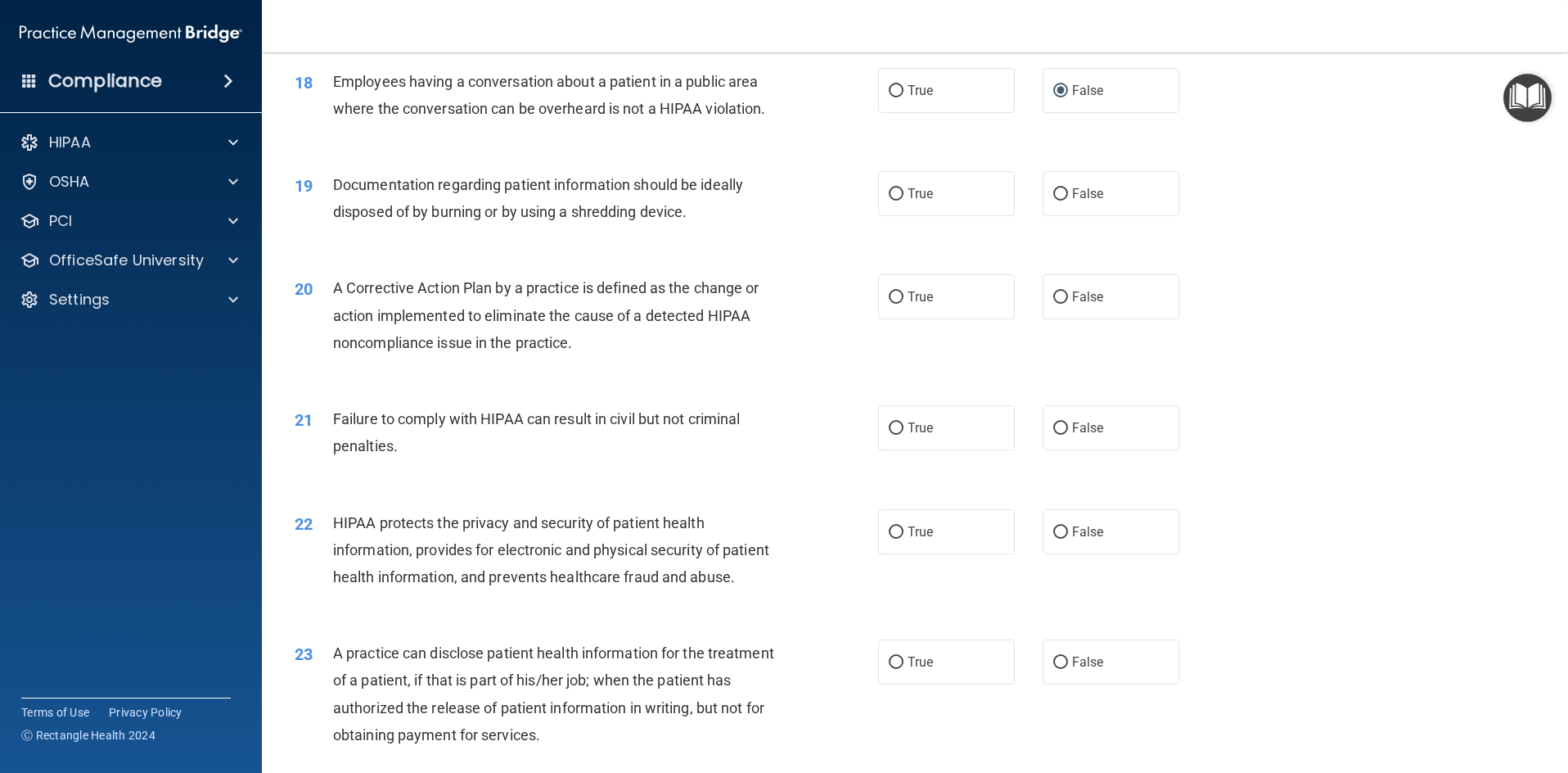
scroll to position [2129, 0]
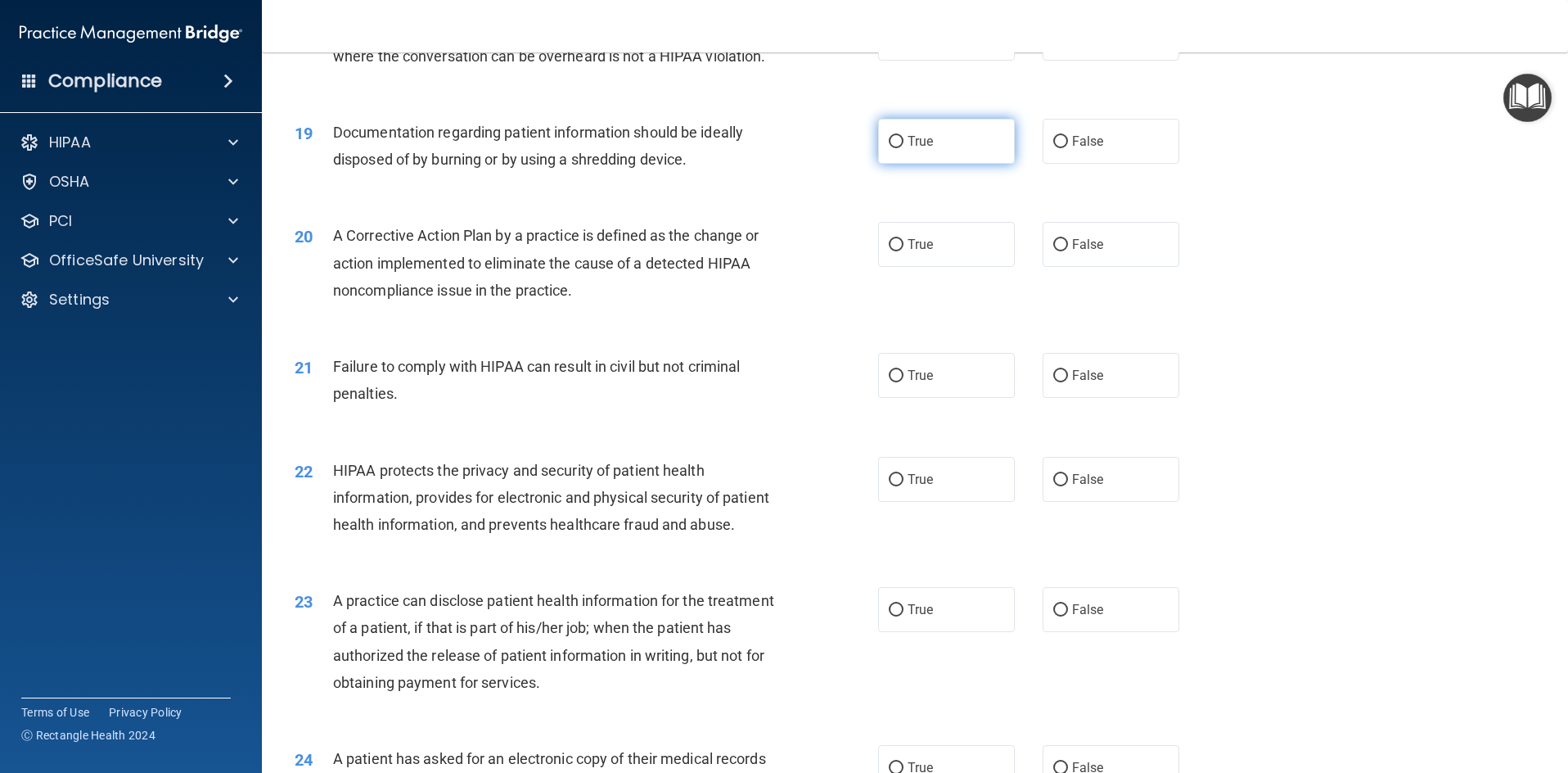
click at [893, 148] on input "True" at bounding box center [896, 143] width 15 height 13
radio input "true"
click at [1053, 148] on input "False" at bounding box center [1060, 143] width 15 height 13
radio input "true"
radio input "false"
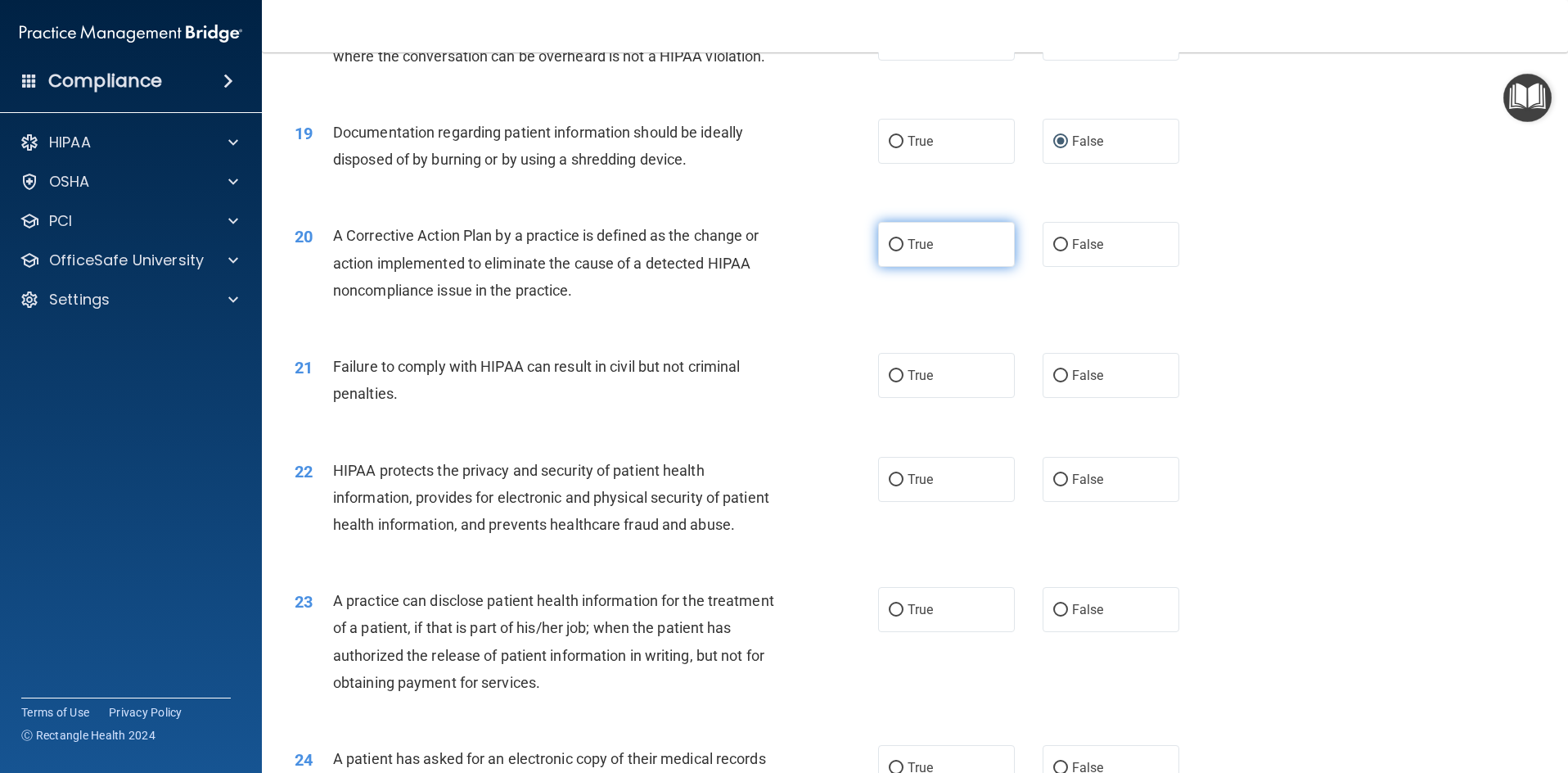
click at [891, 252] on input "True" at bounding box center [896, 245] width 15 height 13
radio input "true"
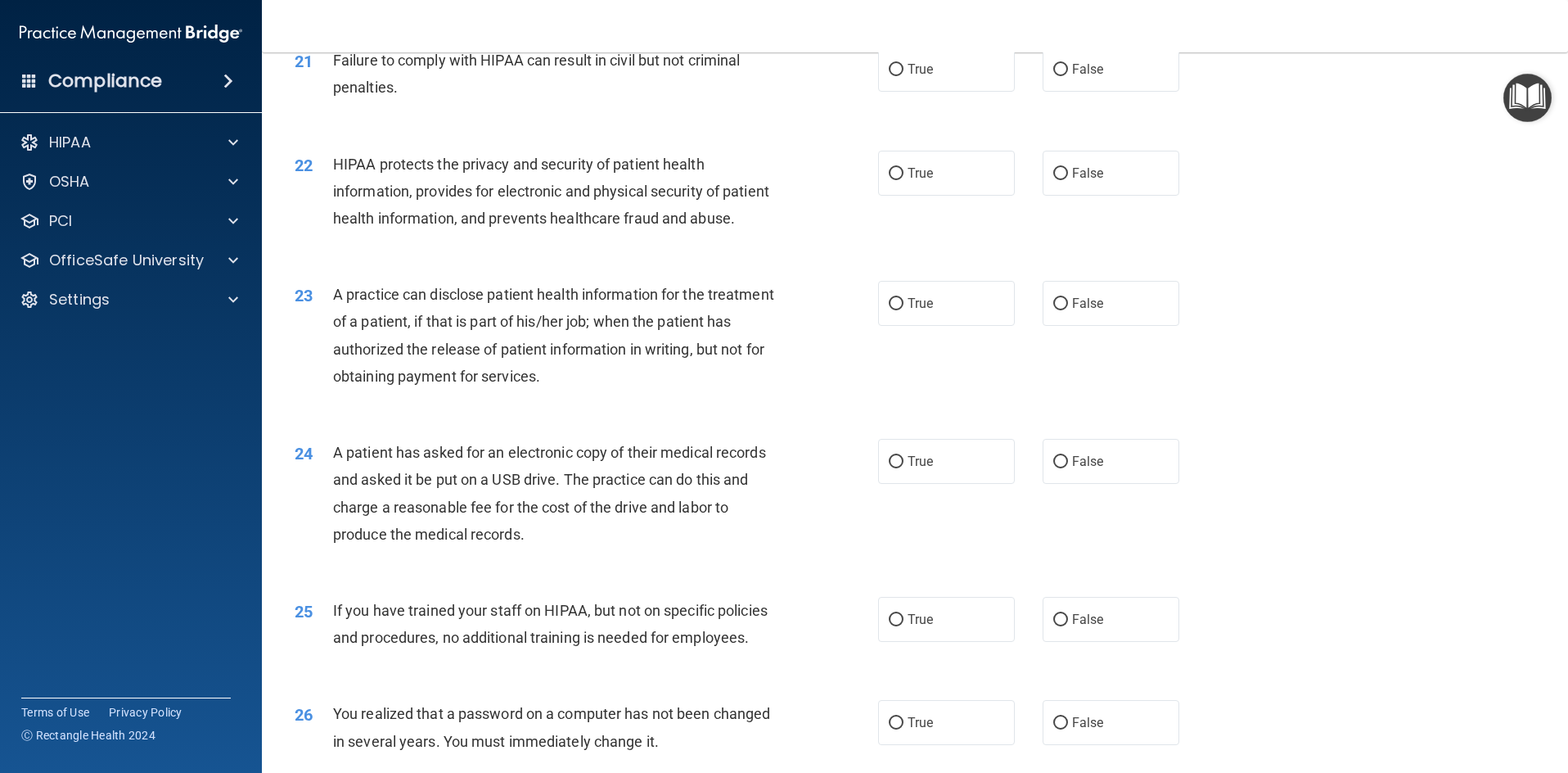
scroll to position [2456, 0]
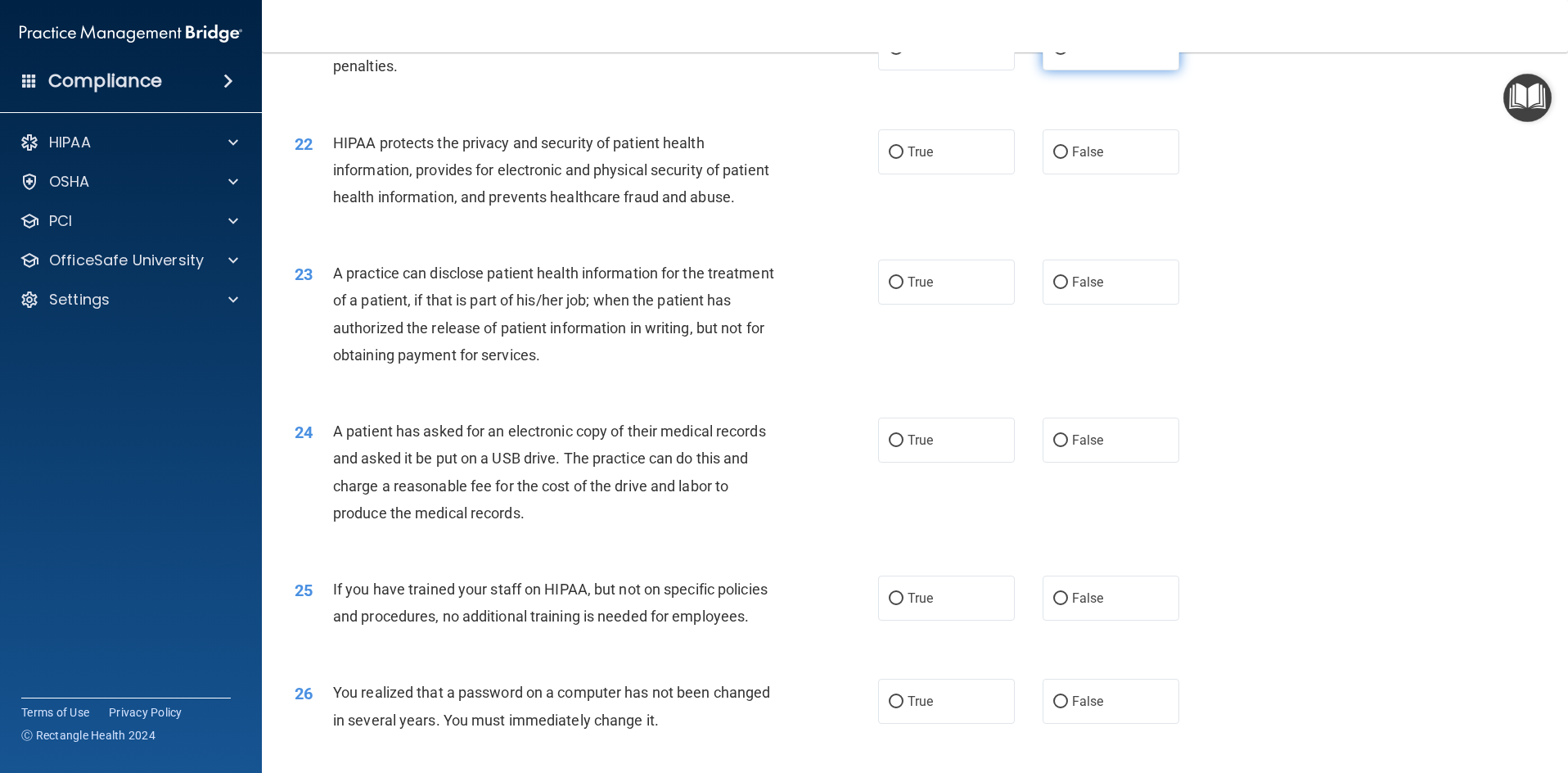
click at [1055, 55] on input "False" at bounding box center [1060, 49] width 15 height 13
radio input "true"
click at [889, 159] on input "True" at bounding box center [896, 153] width 15 height 13
radio input "true"
click at [889, 289] on input "True" at bounding box center [896, 283] width 15 height 13
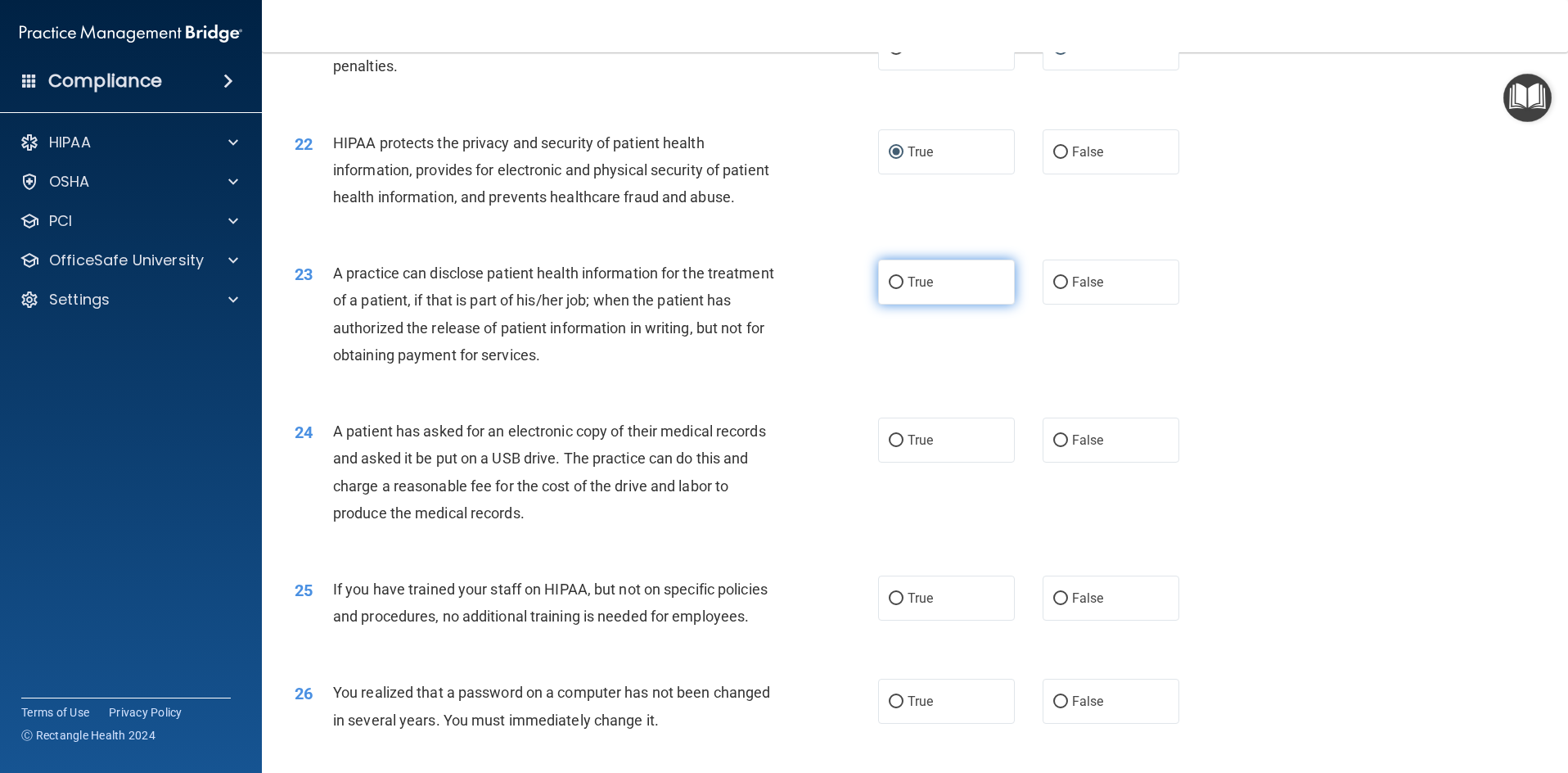
radio input "true"
click at [892, 447] on input "True" at bounding box center [896, 441] width 15 height 13
radio input "true"
click at [1054, 605] on input "False" at bounding box center [1060, 600] width 15 height 13
radio input "true"
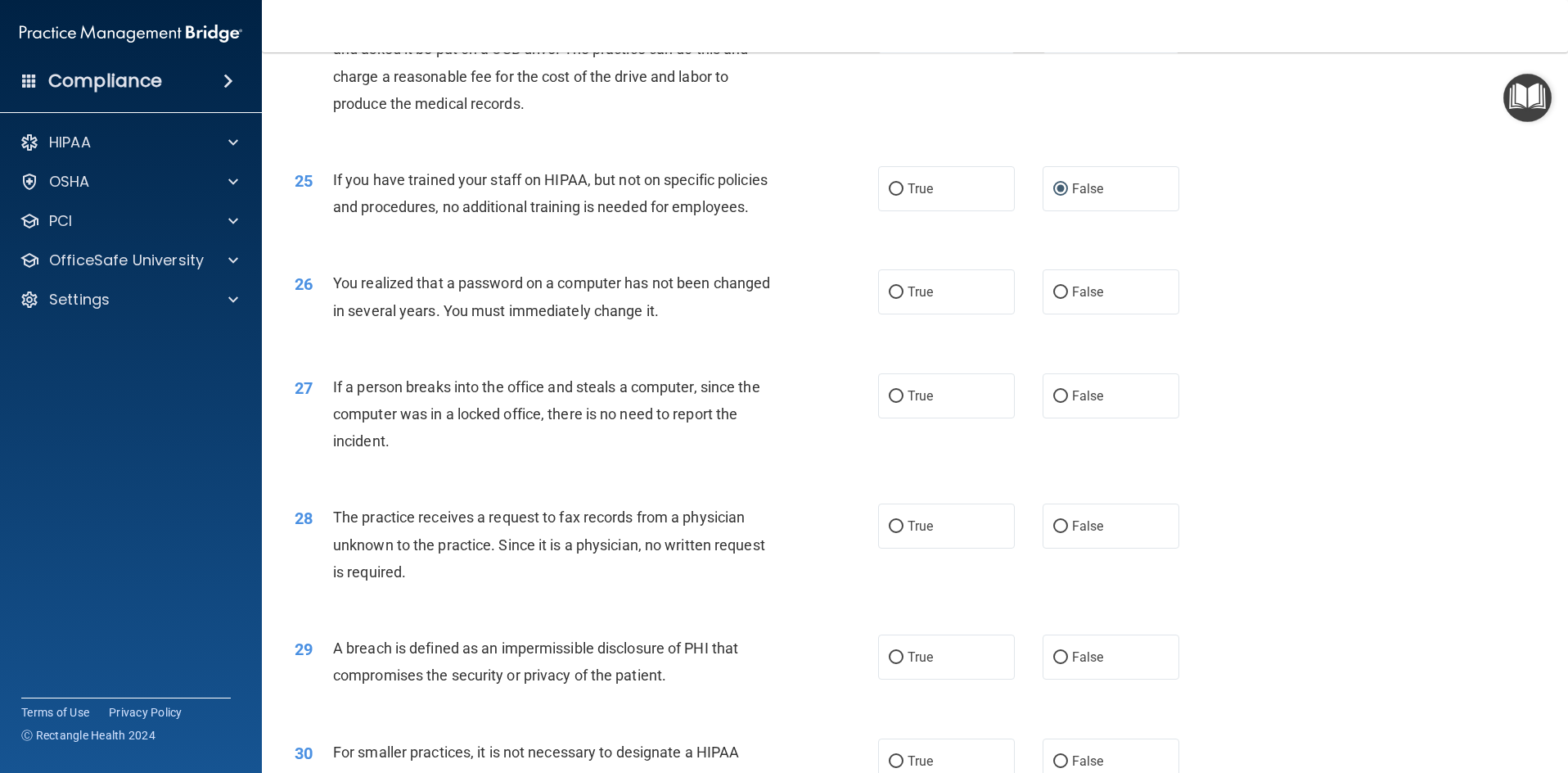
scroll to position [2948, 0]
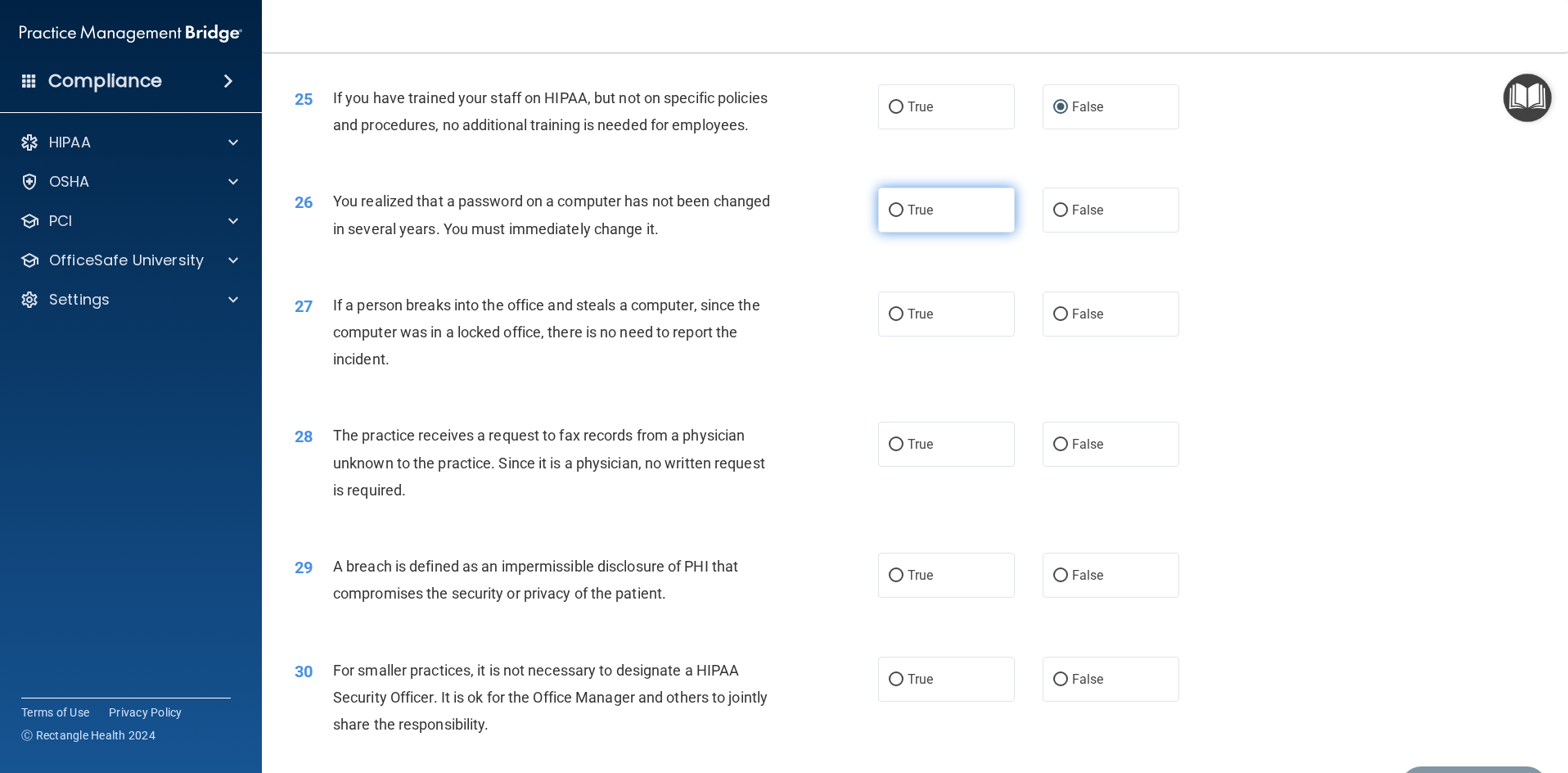
click at [889, 217] on input "True" at bounding box center [896, 211] width 15 height 13
radio input "true"
click at [1054, 321] on input "False" at bounding box center [1060, 315] width 15 height 13
radio input "true"
click at [892, 451] on input "True" at bounding box center [896, 445] width 15 height 13
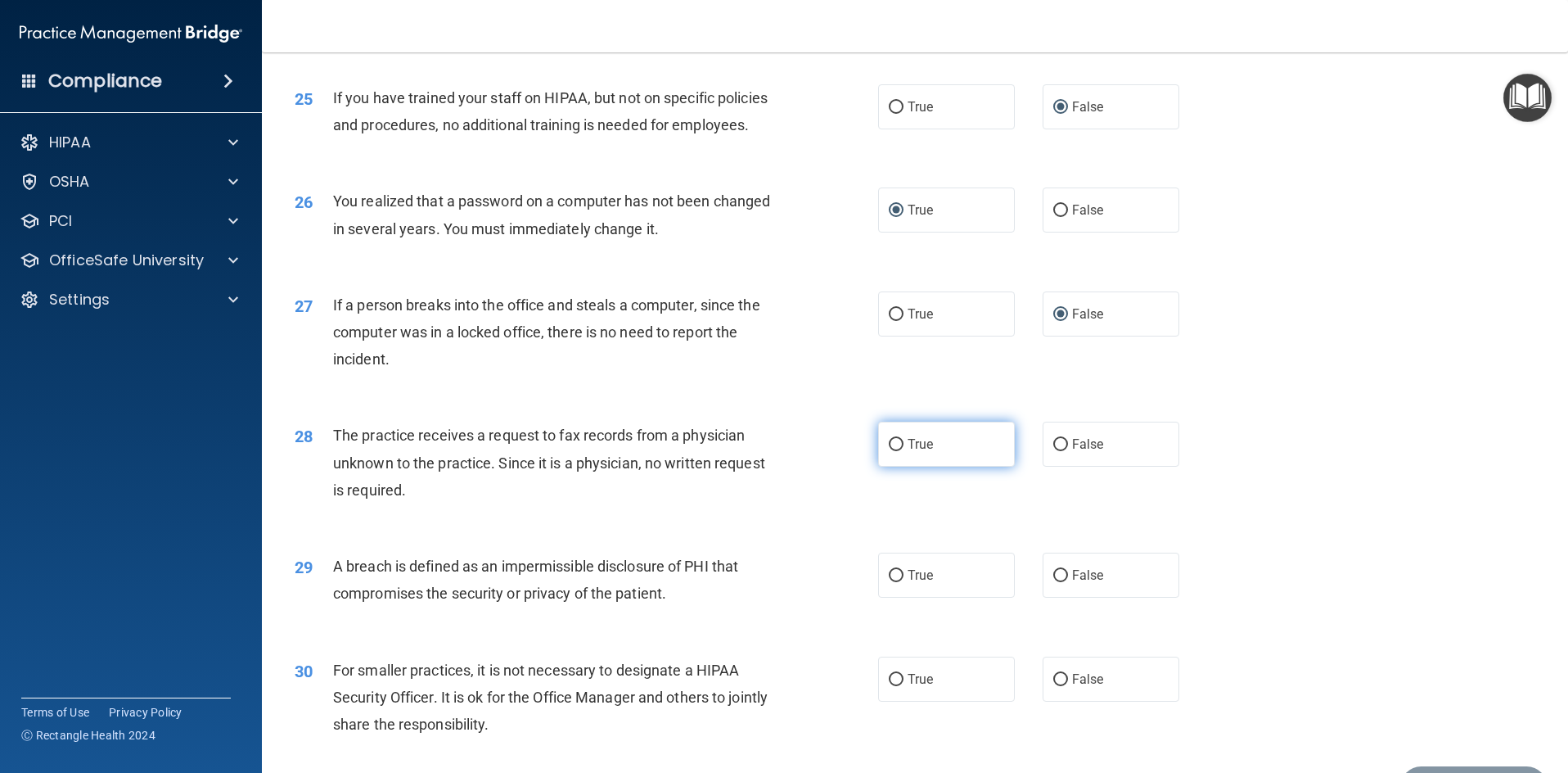
radio input "true"
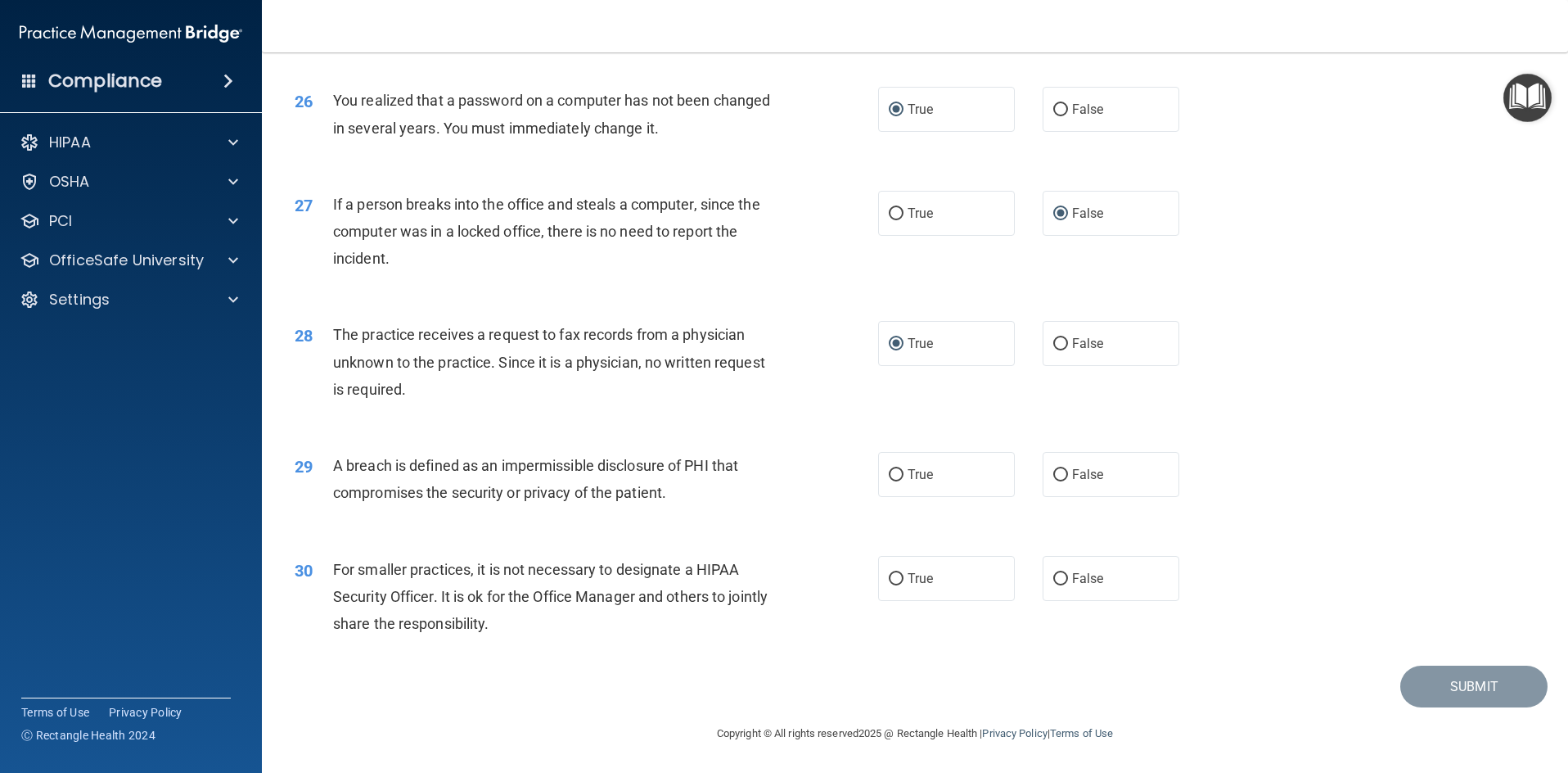
scroll to position [3129, 0]
click at [892, 473] on input "True" at bounding box center [896, 476] width 15 height 13
radio input "true"
click at [1054, 578] on input "False" at bounding box center [1060, 580] width 15 height 13
radio input "true"
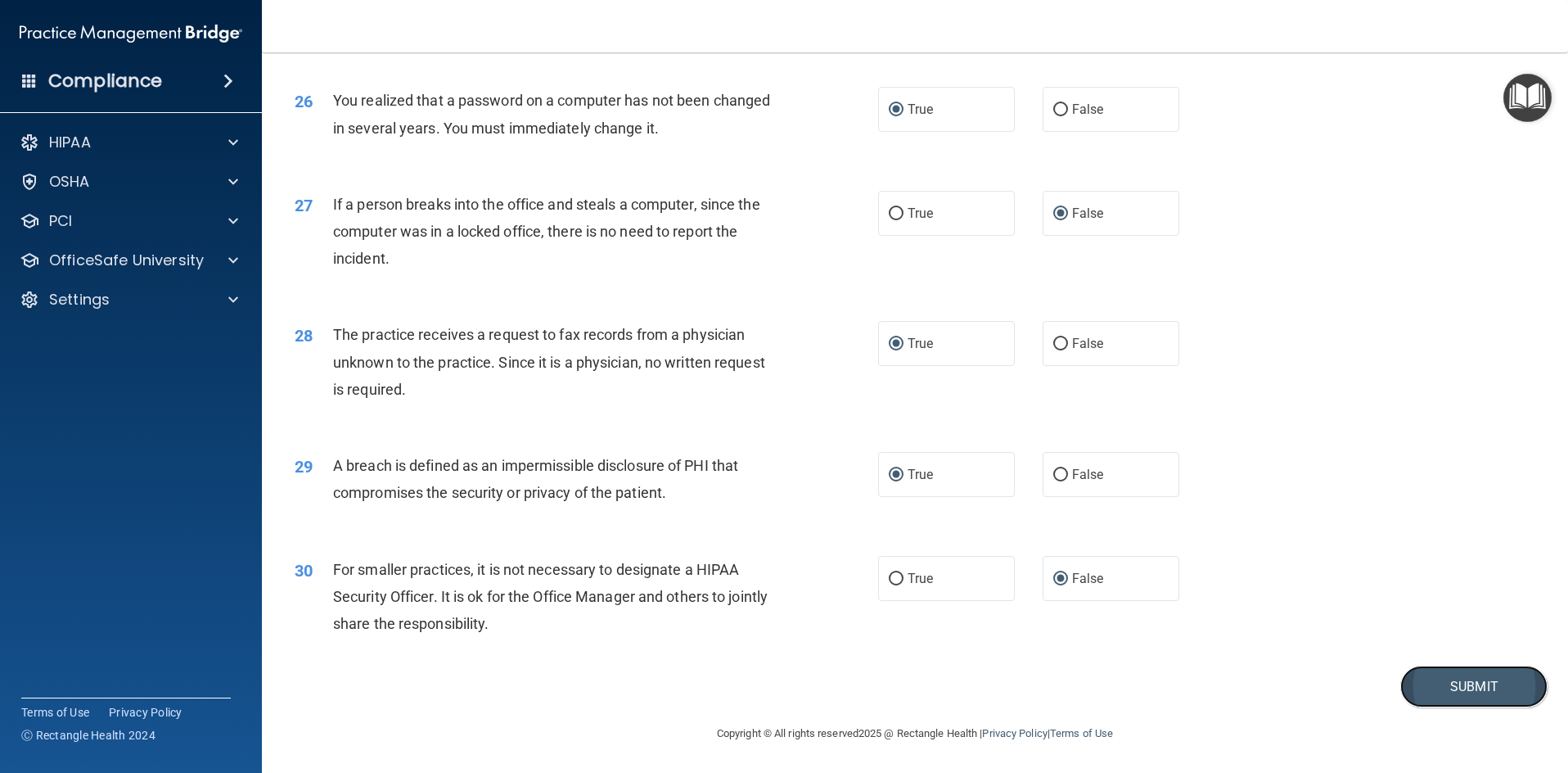
click at [1455, 684] on button "Submit" at bounding box center [1474, 687] width 147 height 42
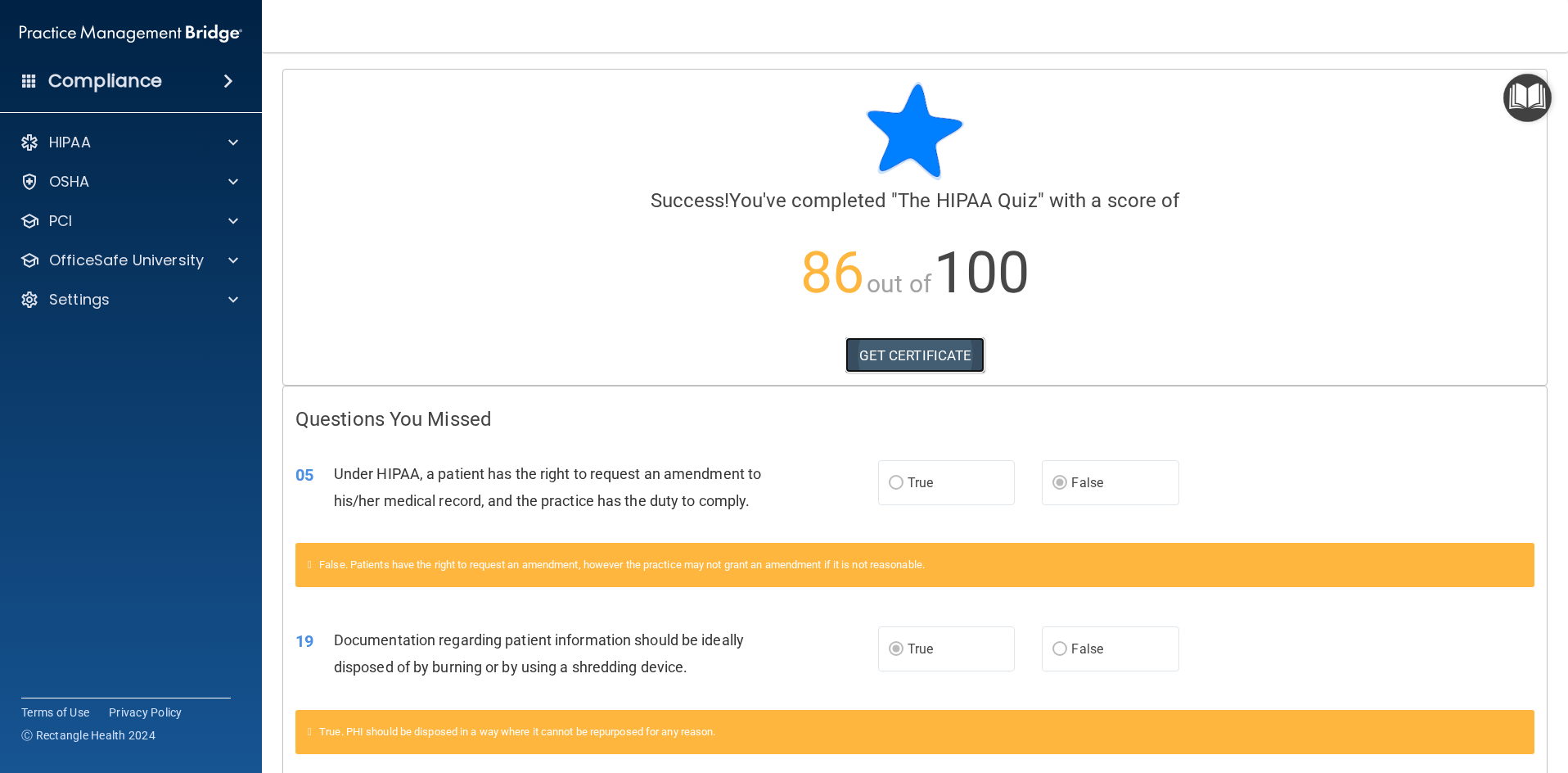
click at [897, 349] on link "GET CERTIFICATE" at bounding box center [915, 355] width 140 height 36
click at [233, 262] on span at bounding box center [233, 261] width 10 height 20
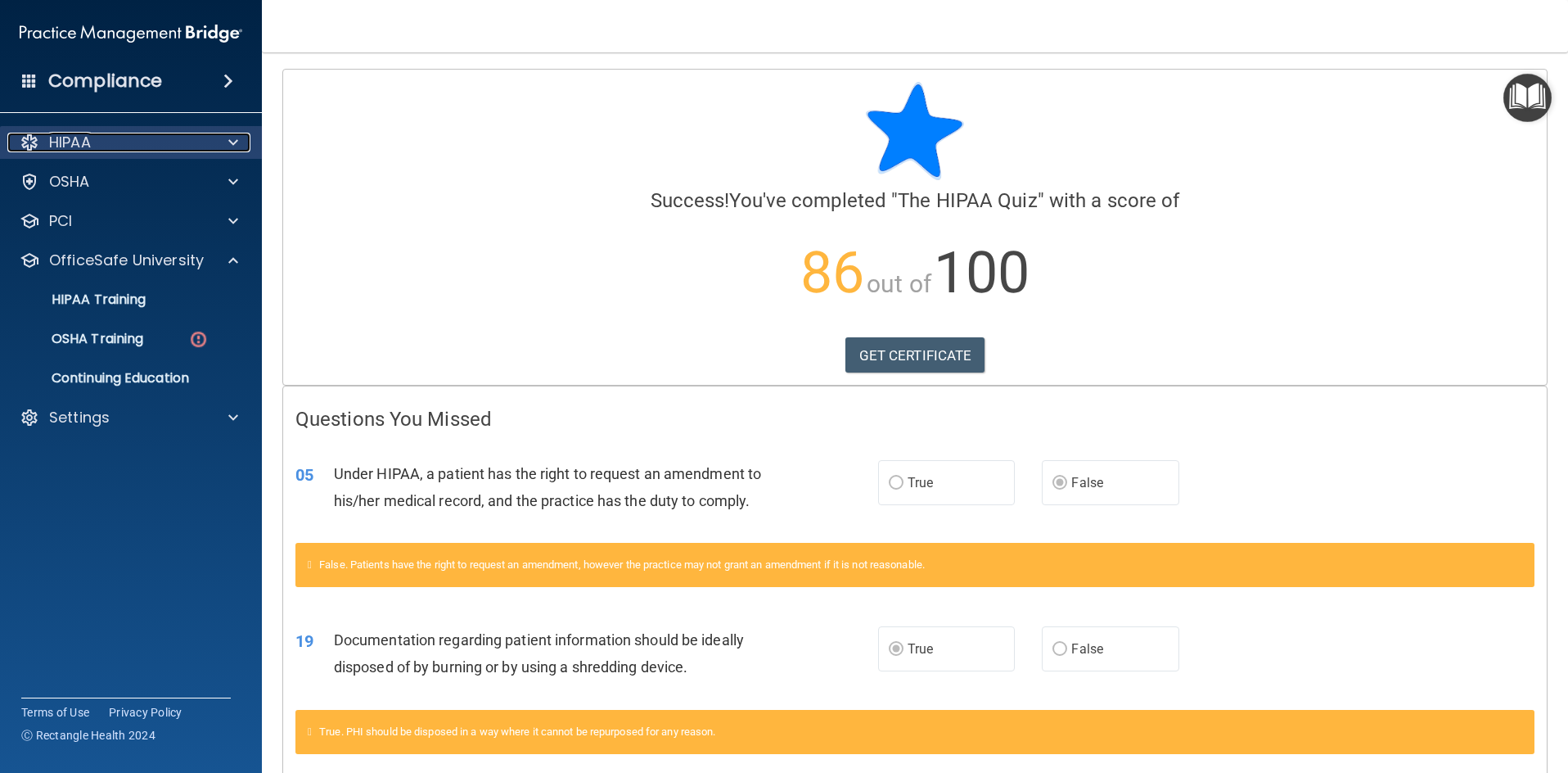
click at [228, 137] on div at bounding box center [231, 143] width 41 height 20
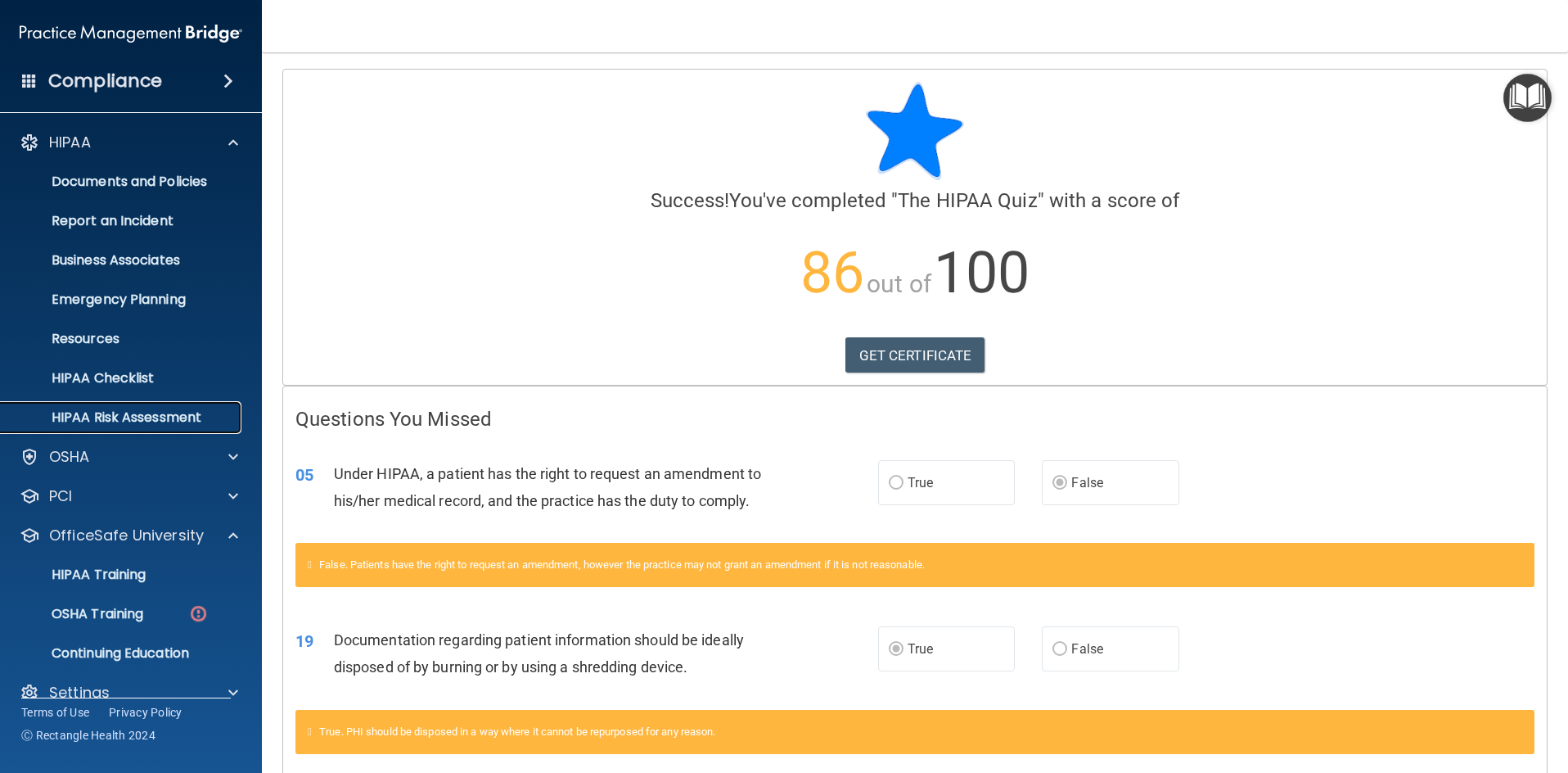
click at [183, 419] on p "HIPAA Risk Assessment" at bounding box center [123, 418] width 223 height 16
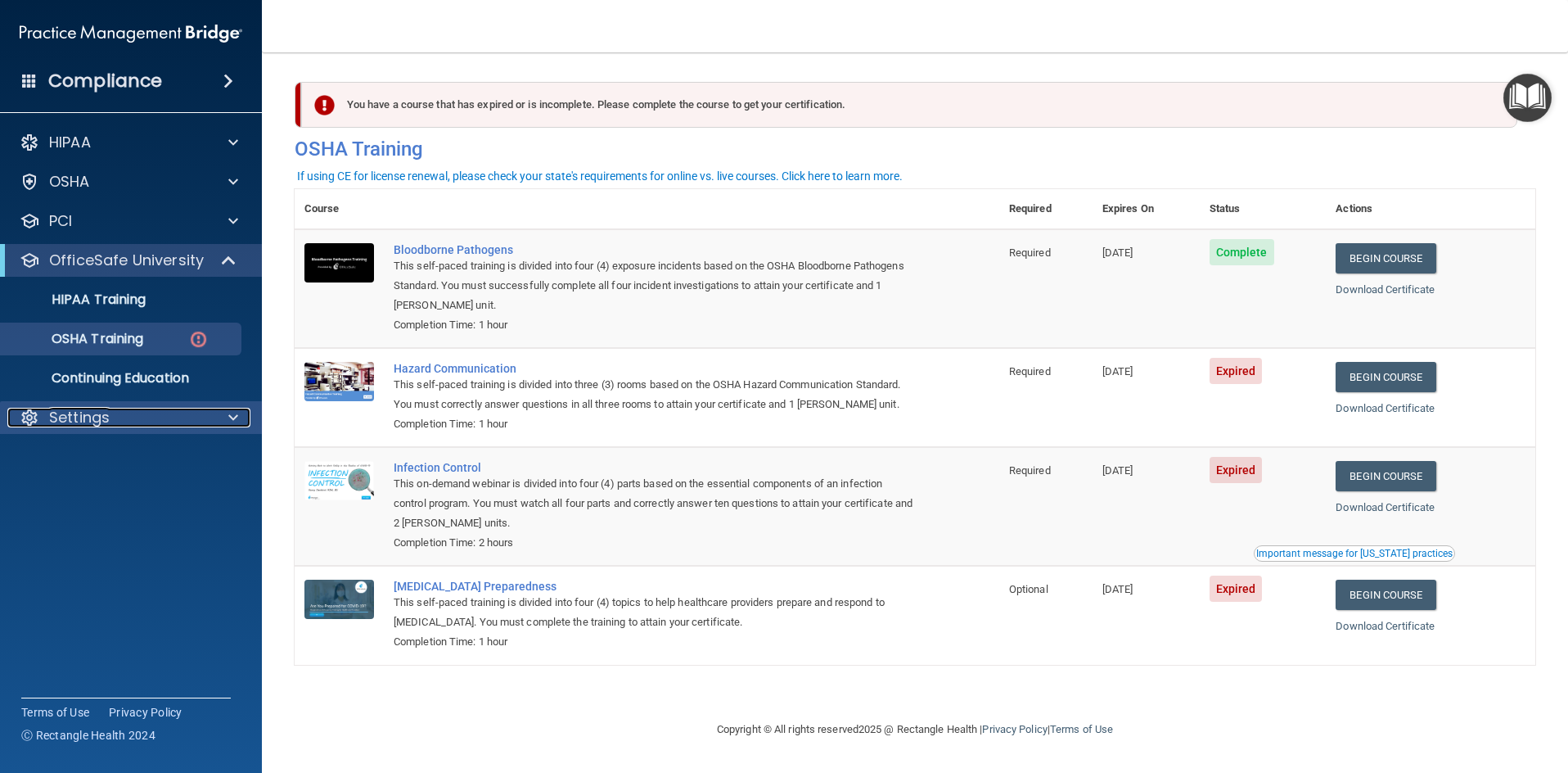
click at [232, 411] on span at bounding box center [233, 418] width 10 height 20
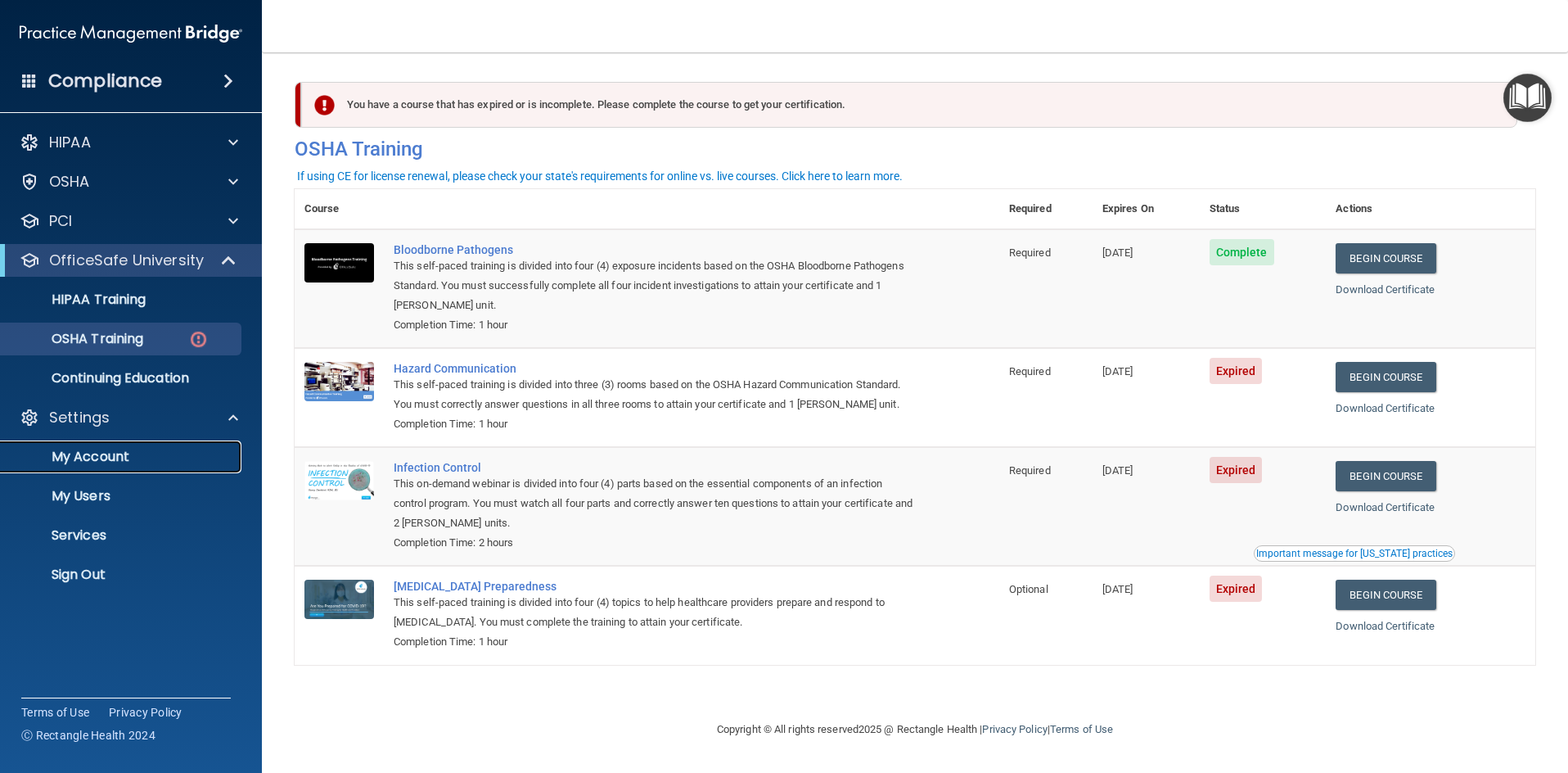
click at [90, 457] on p "My Account" at bounding box center [123, 457] width 223 height 16
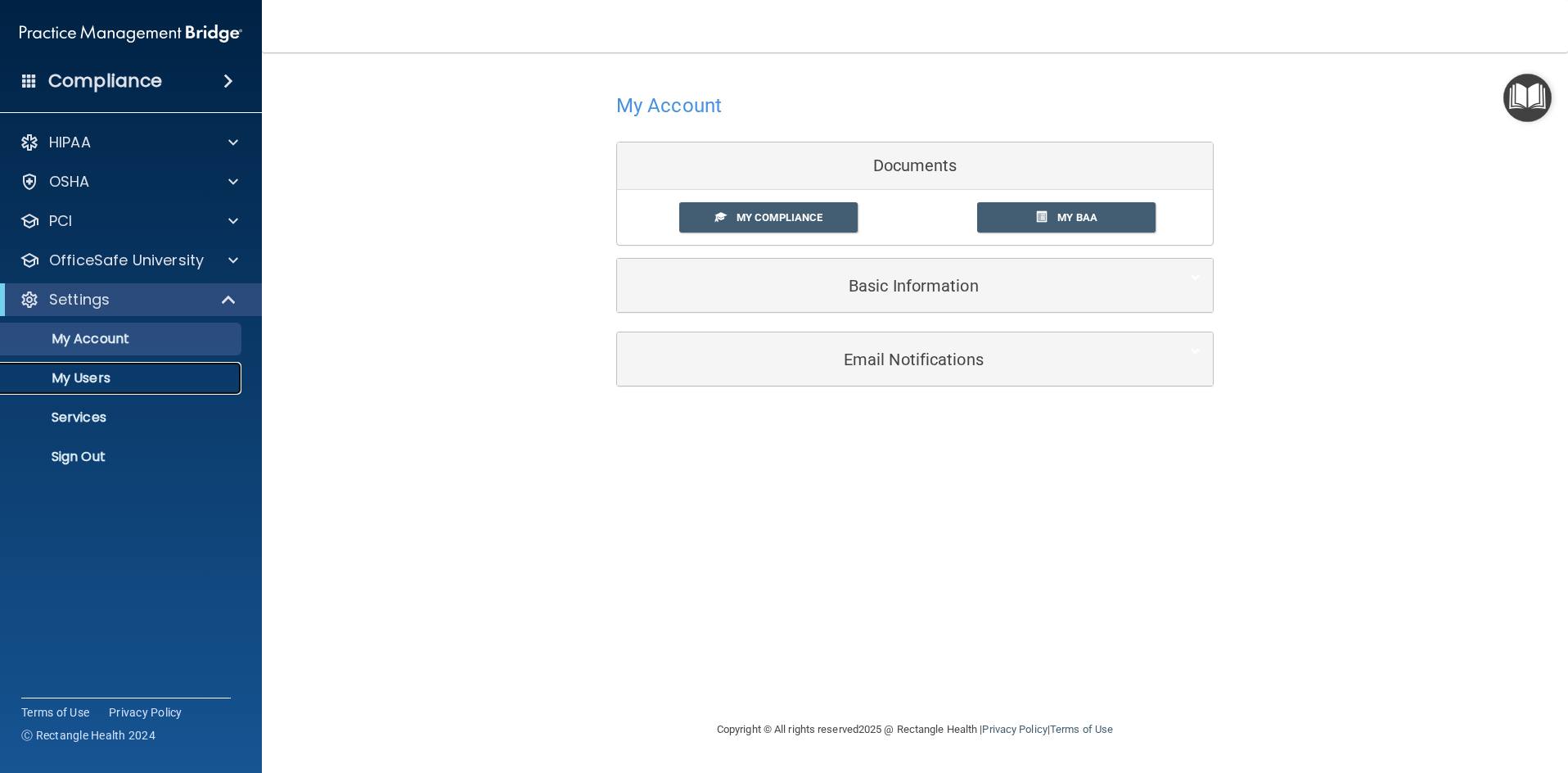
click at [89, 378] on p "My Users" at bounding box center [123, 378] width 223 height 16
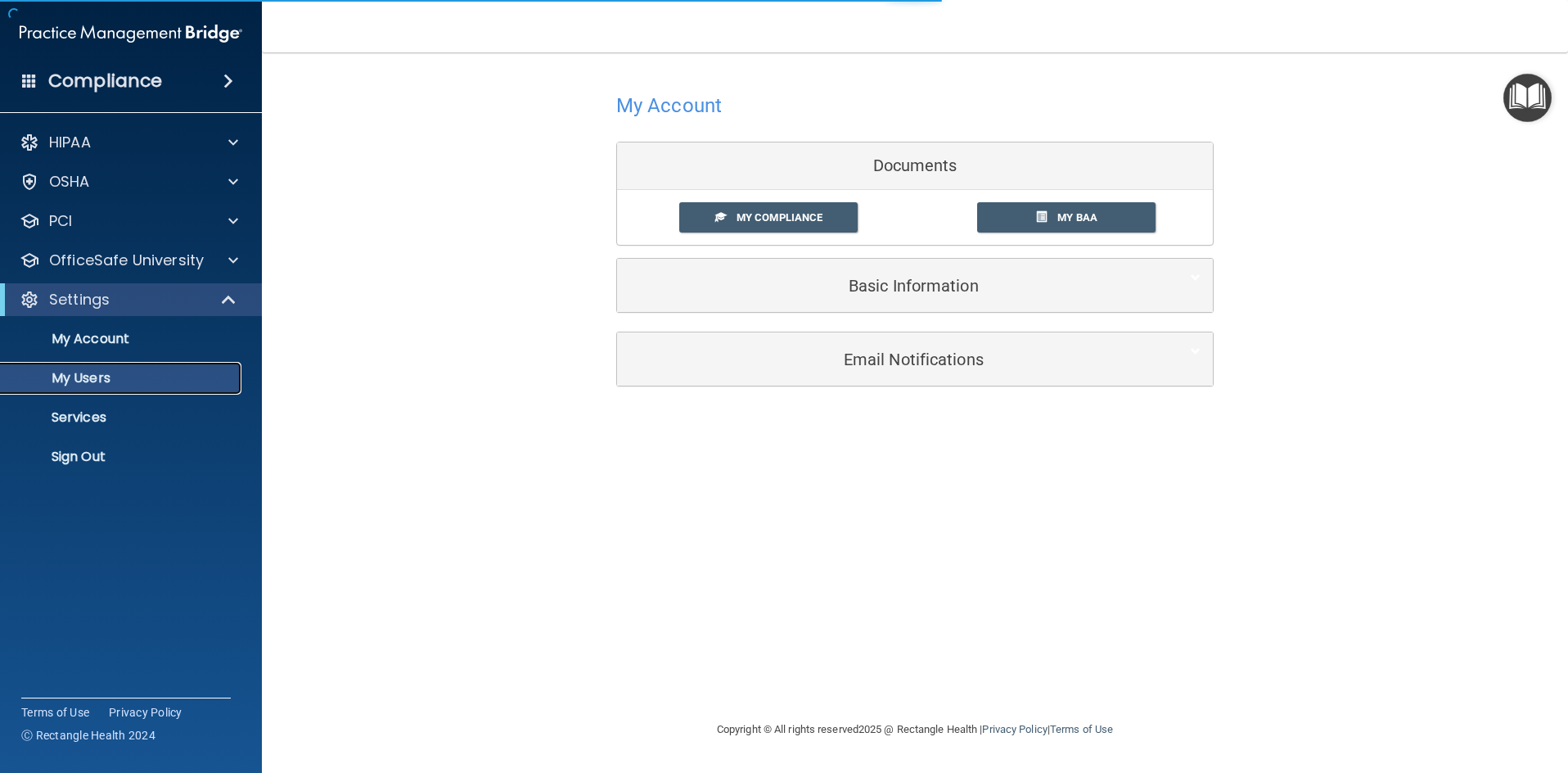
select select "20"
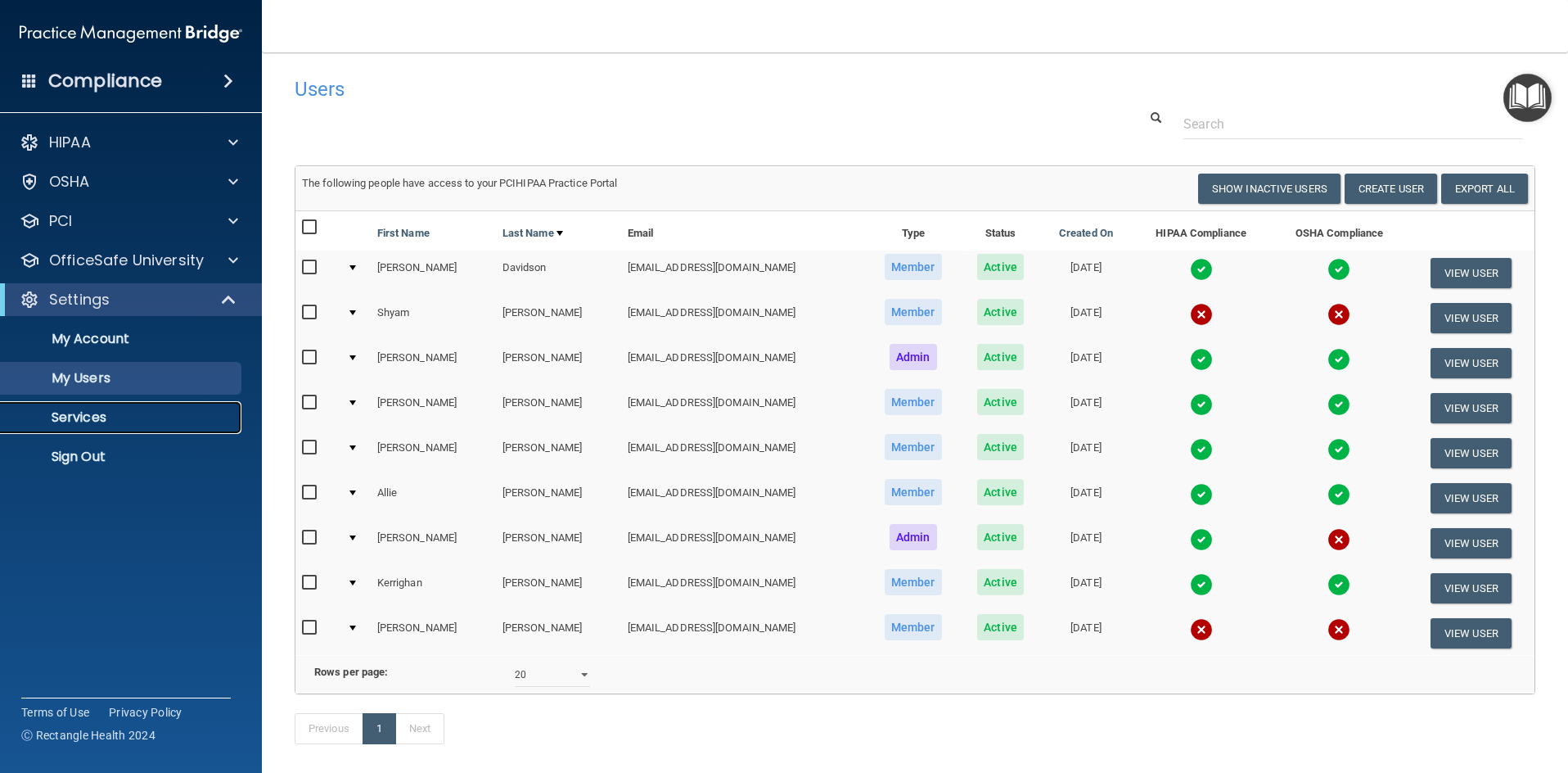
click at [74, 418] on p "Services" at bounding box center [123, 418] width 223 height 16
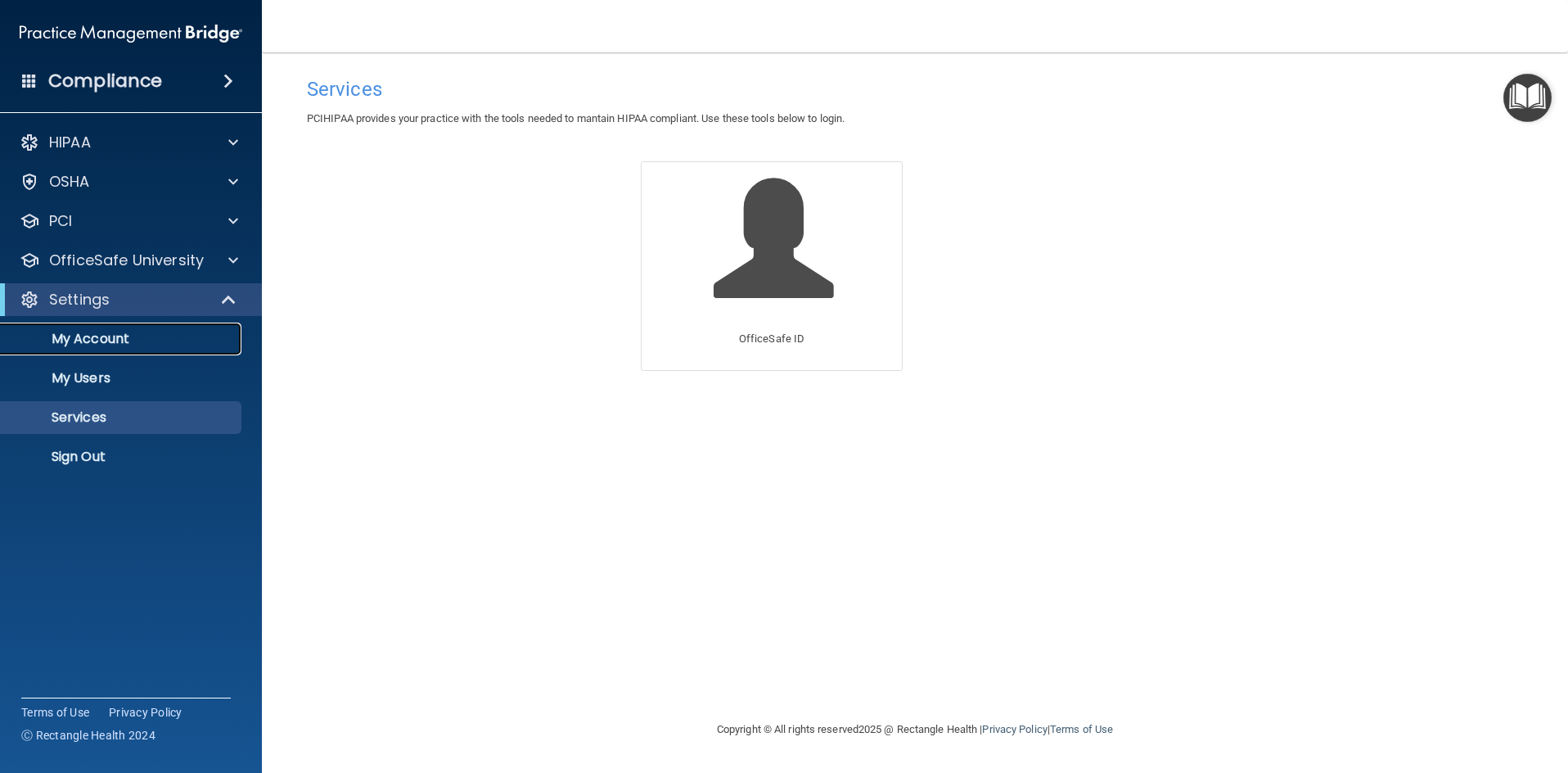
click at [84, 337] on p "My Account" at bounding box center [123, 339] width 223 height 16
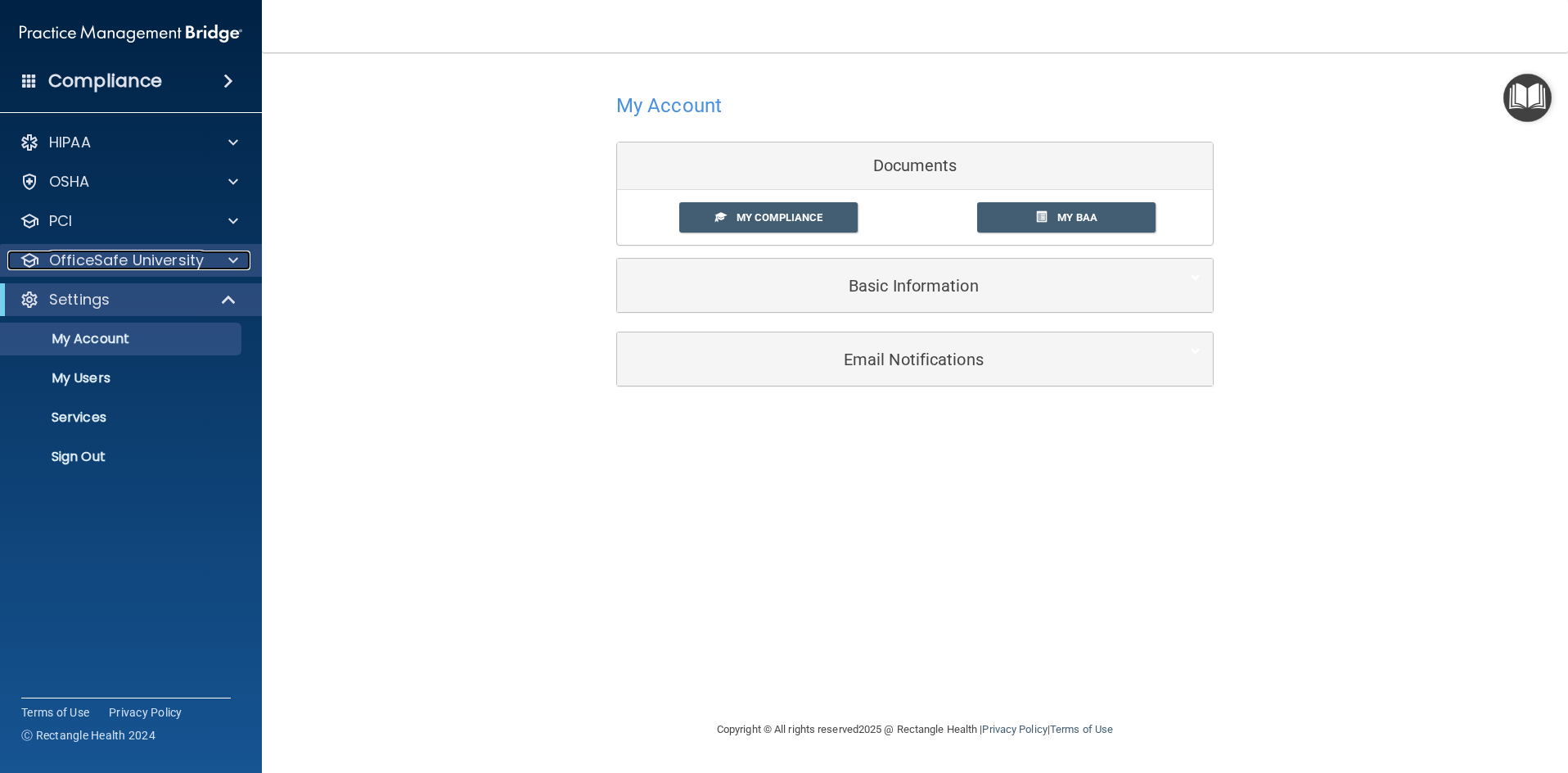
click at [229, 257] on span at bounding box center [233, 261] width 10 height 20
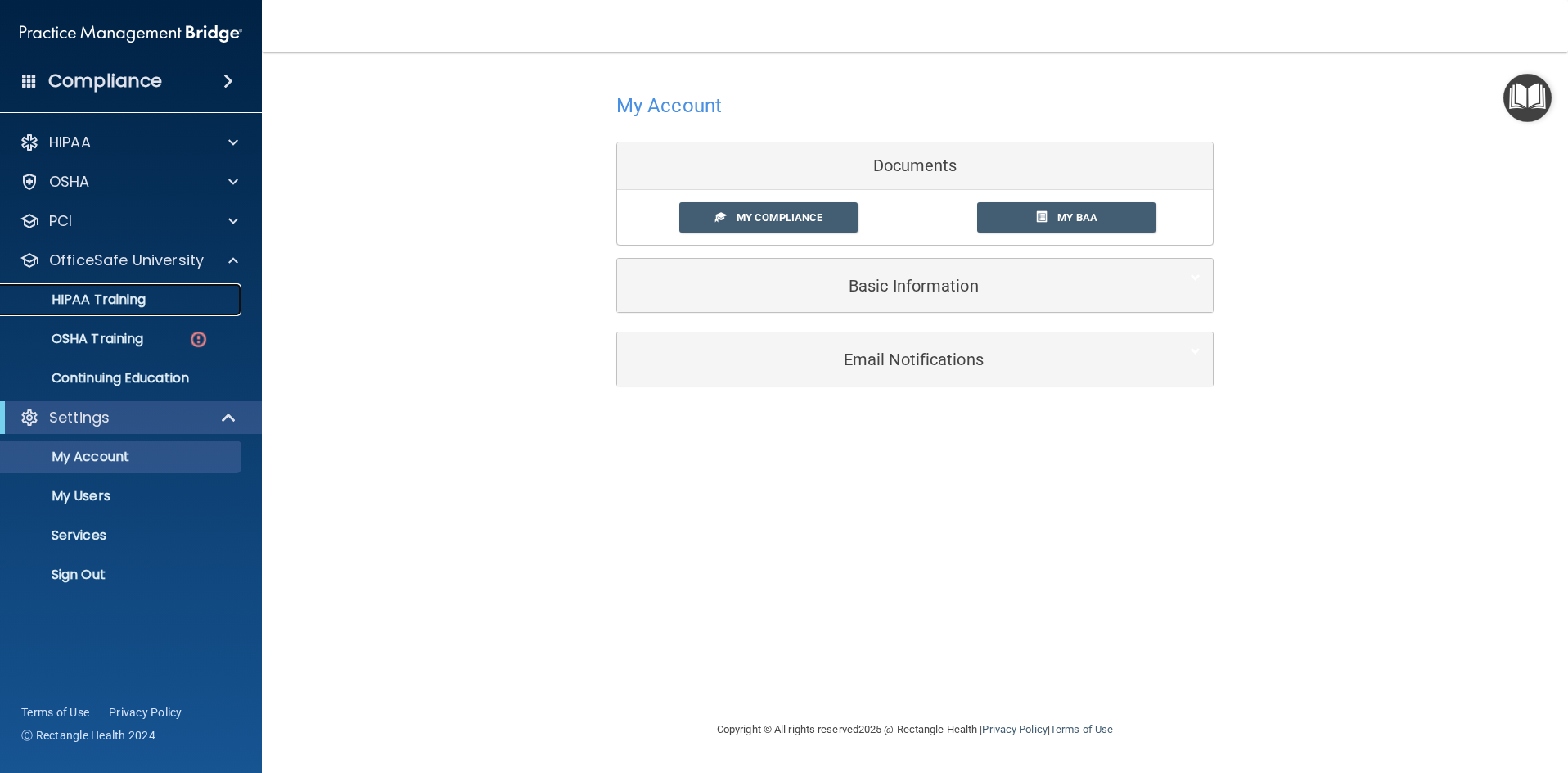
click at [109, 296] on p "HIPAA Training" at bounding box center [78, 300] width 135 height 16
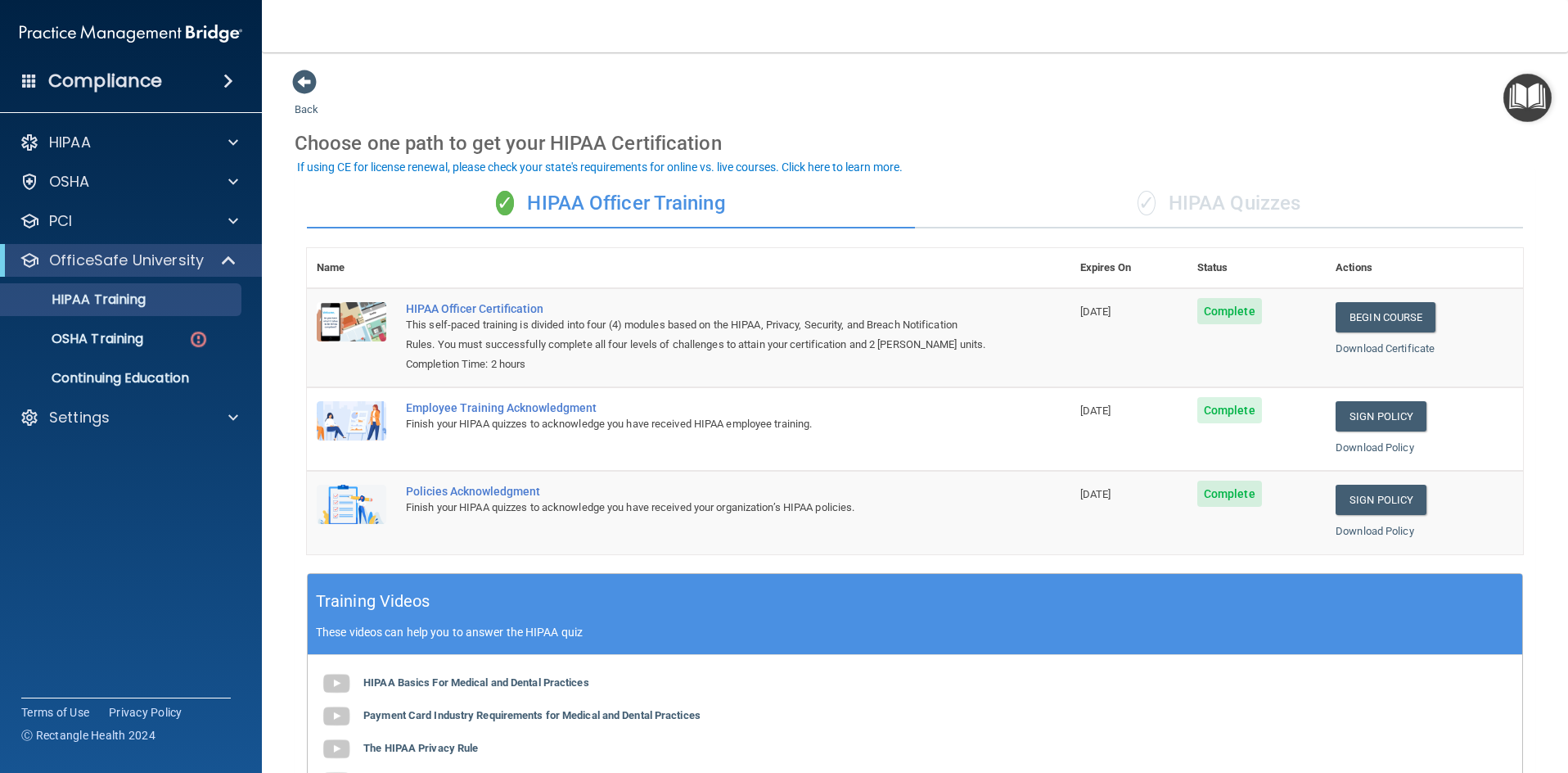
click at [1218, 214] on div "✓ HIPAA Quizzes" at bounding box center [1219, 203] width 608 height 49
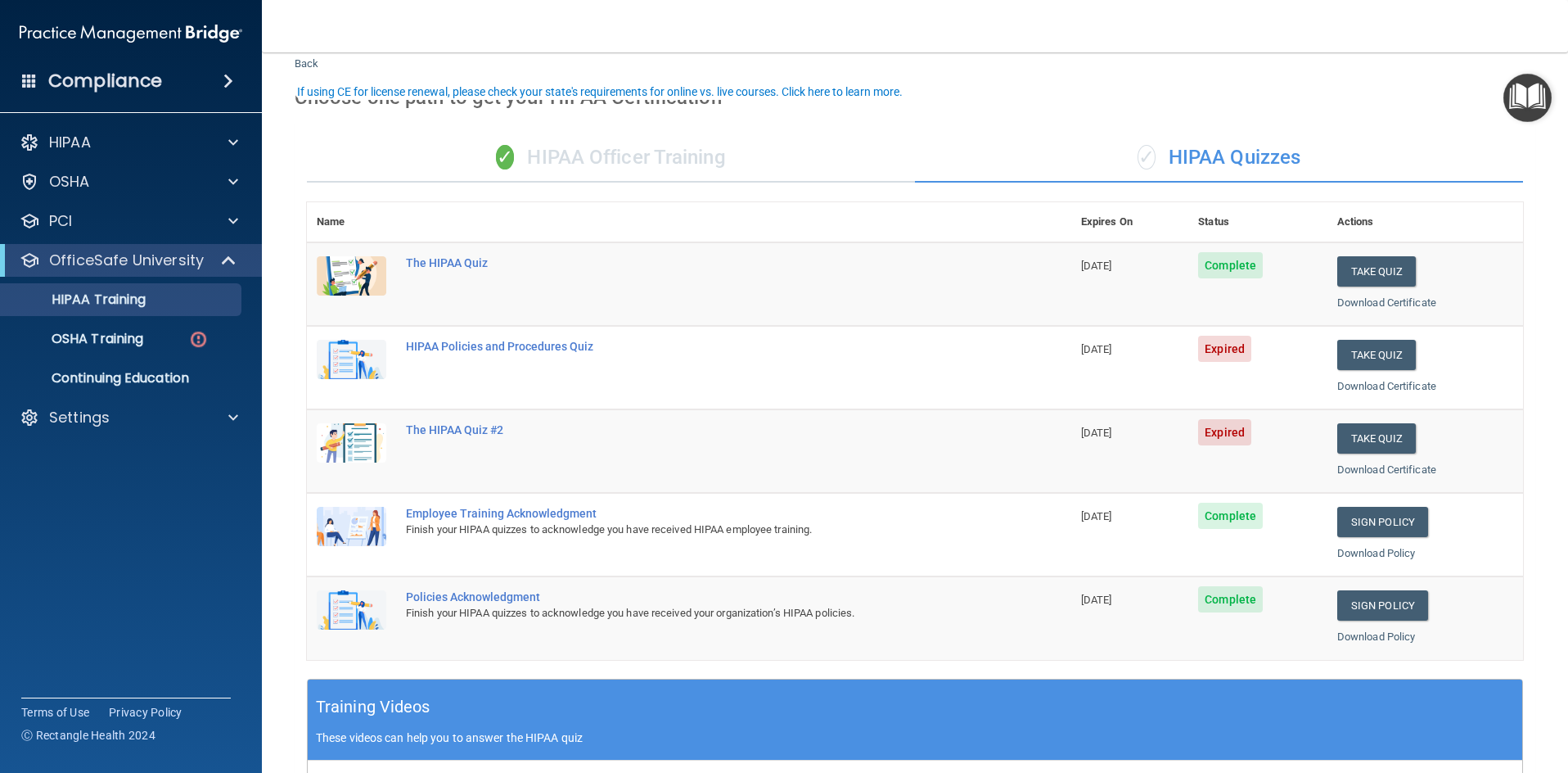
scroll to position [82, 0]
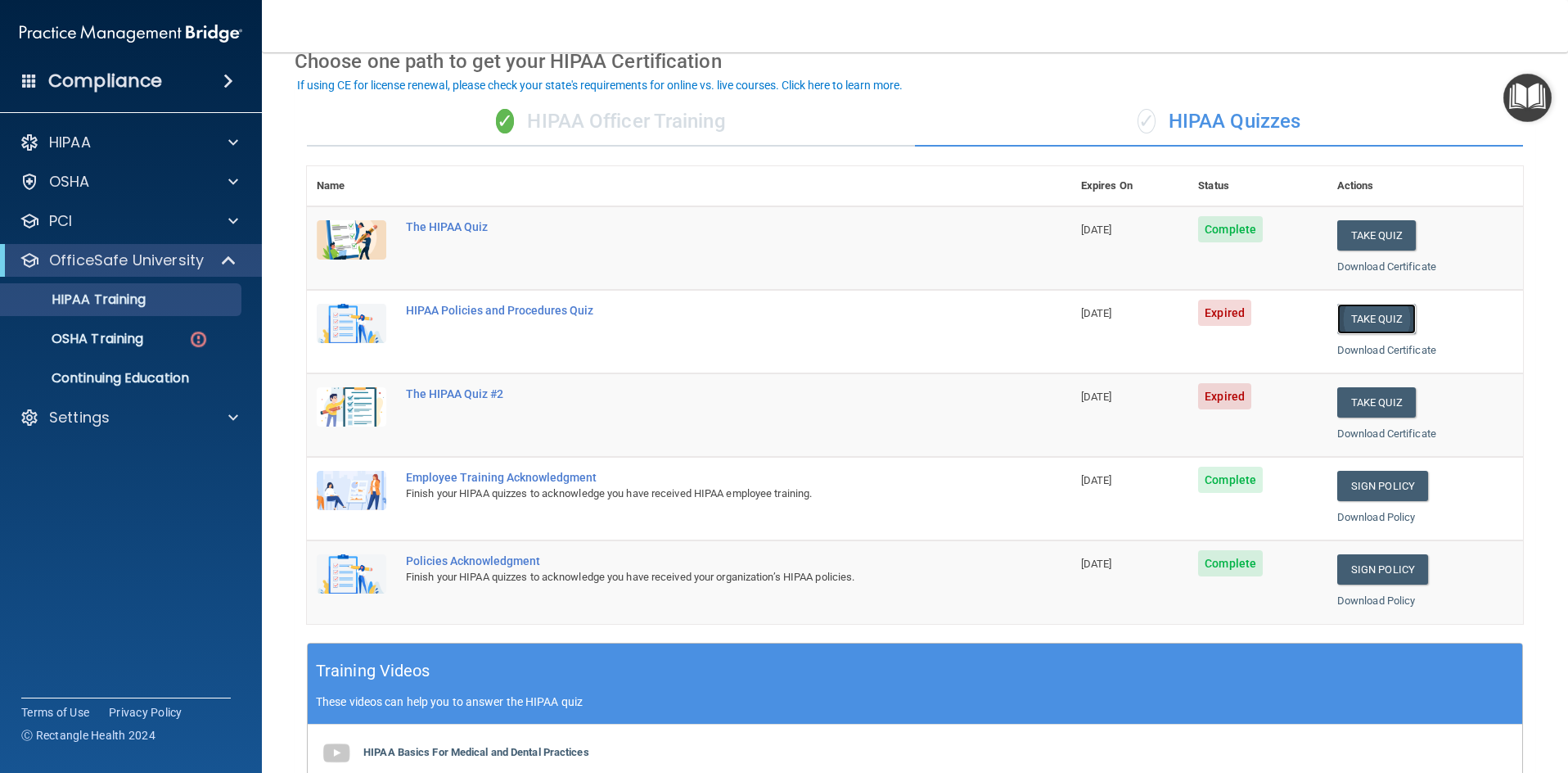
click at [1373, 319] on button "Take Quiz" at bounding box center [1376, 318] width 79 height 30
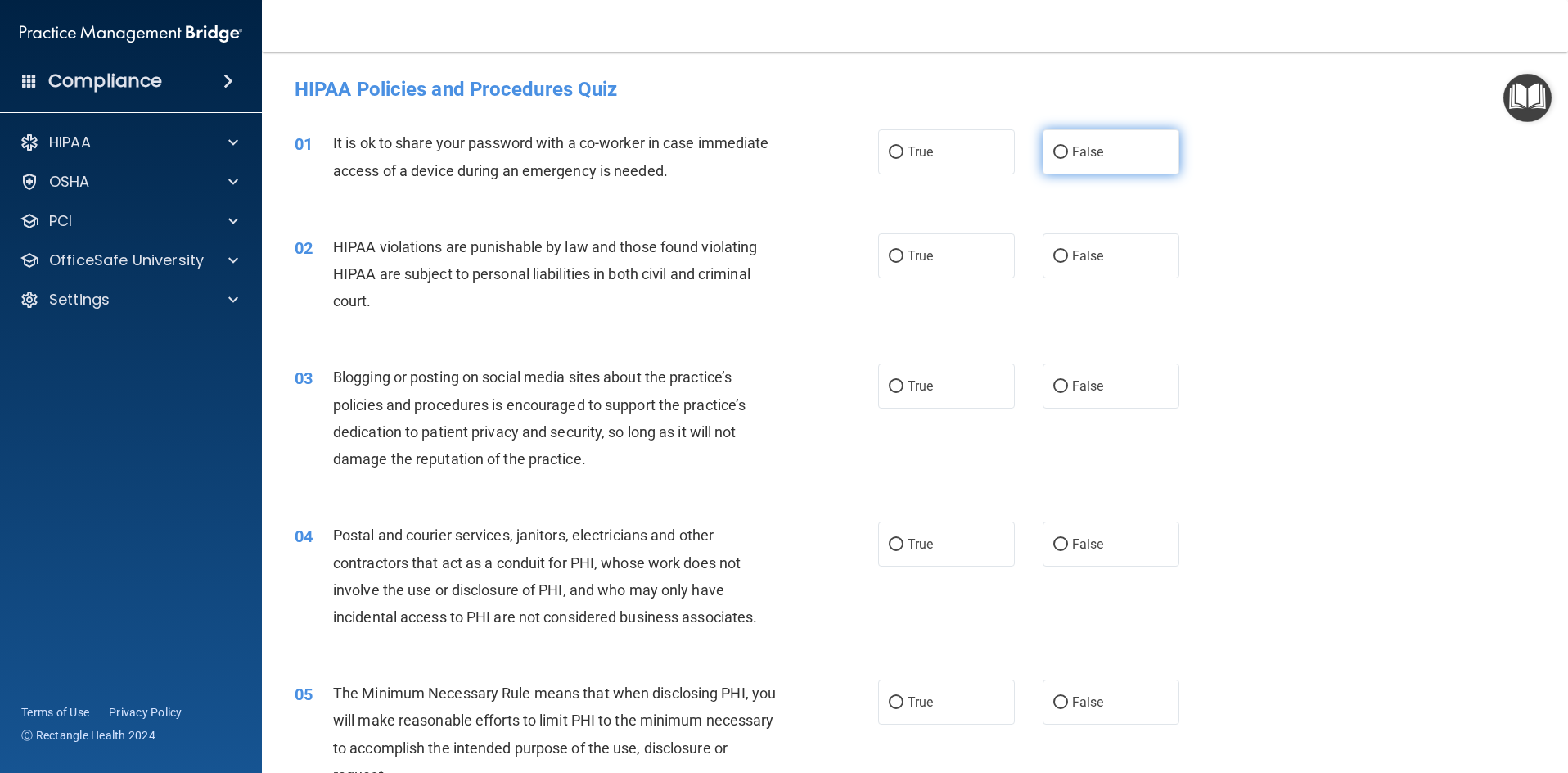
click at [1053, 154] on input "False" at bounding box center [1060, 153] width 15 height 13
radio input "true"
click at [889, 254] on input "True" at bounding box center [896, 257] width 15 height 13
radio input "true"
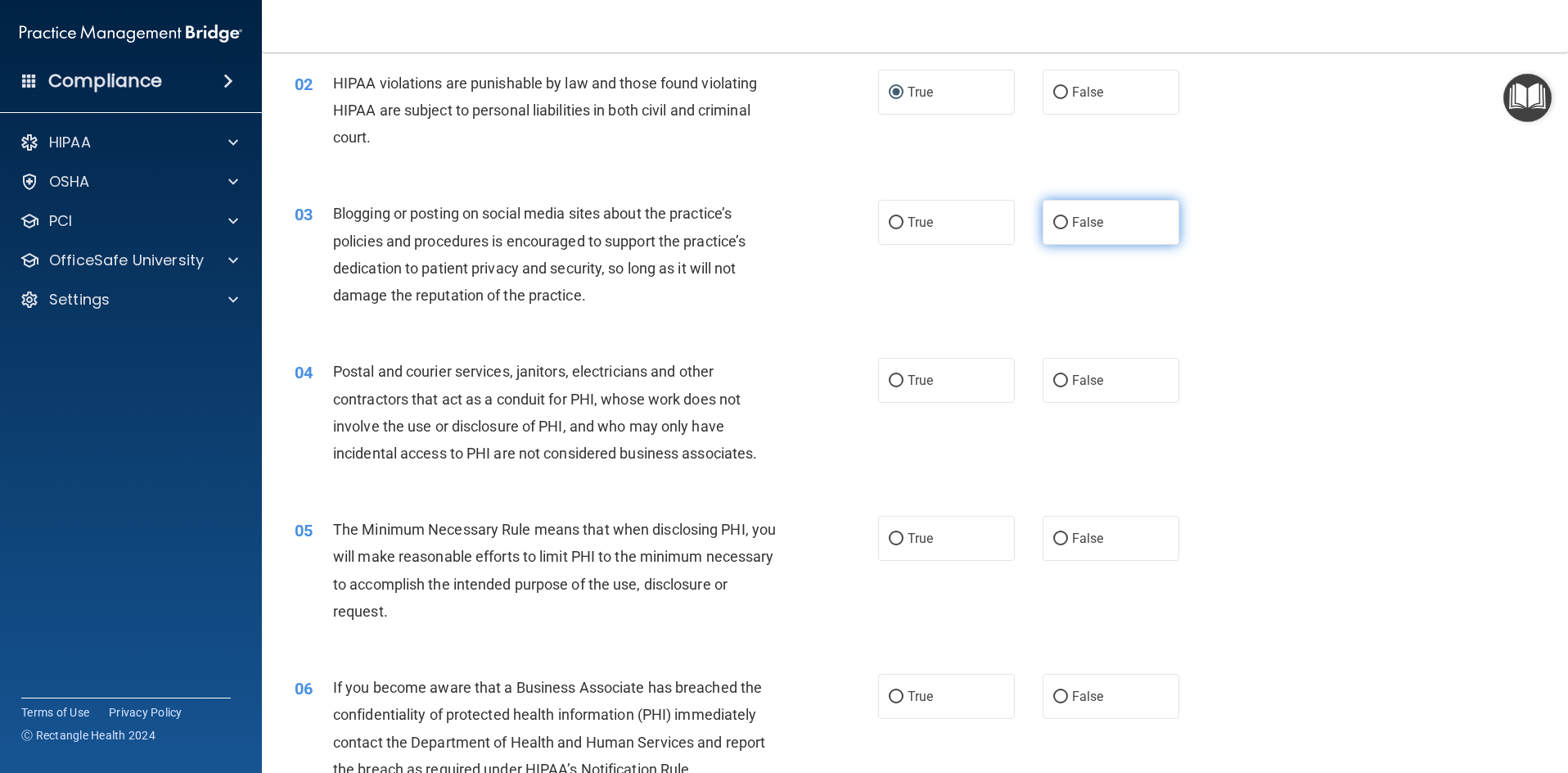
click at [1053, 221] on input "False" at bounding box center [1060, 223] width 15 height 13
radio input "true"
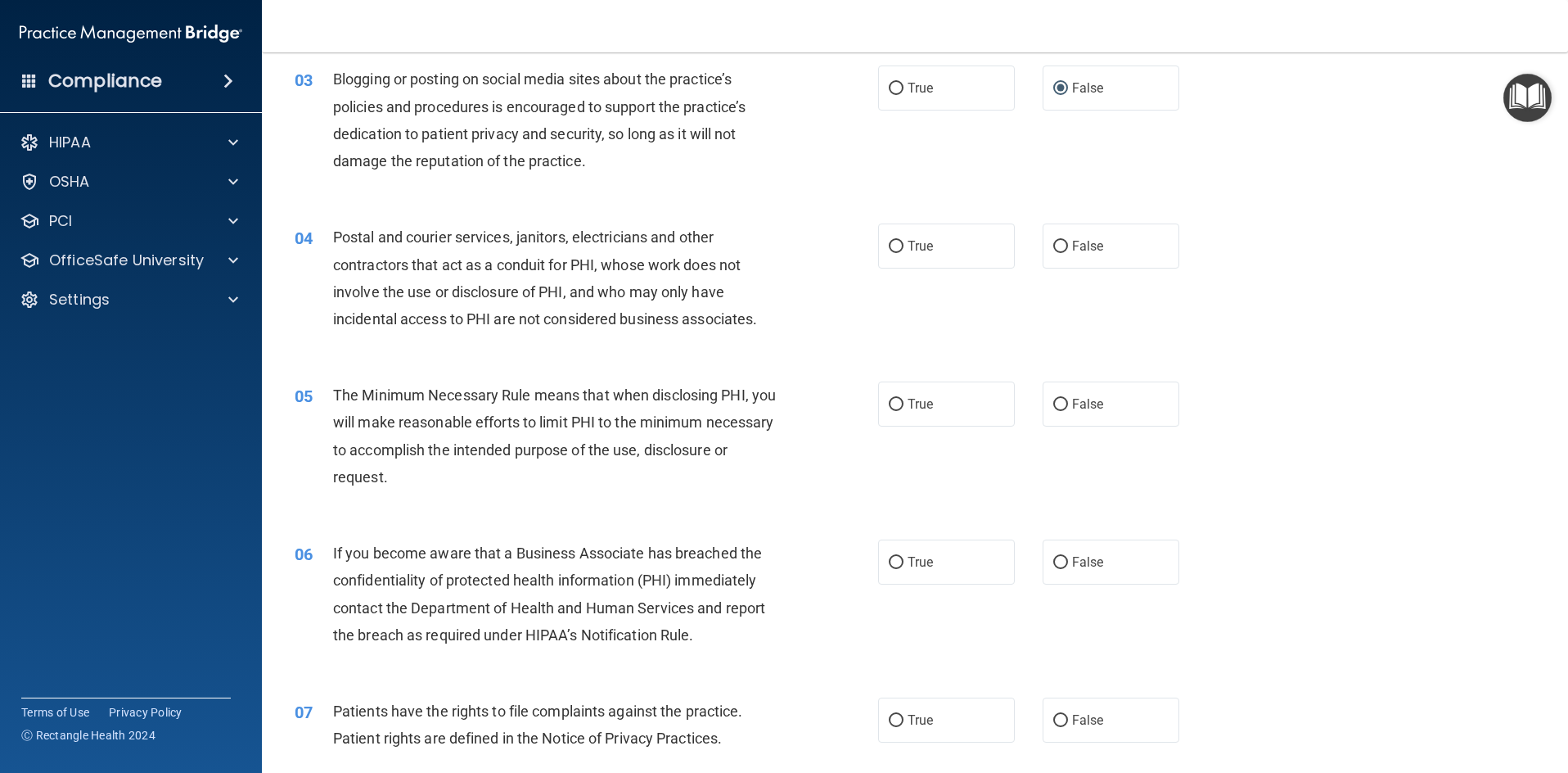
scroll to position [328, 0]
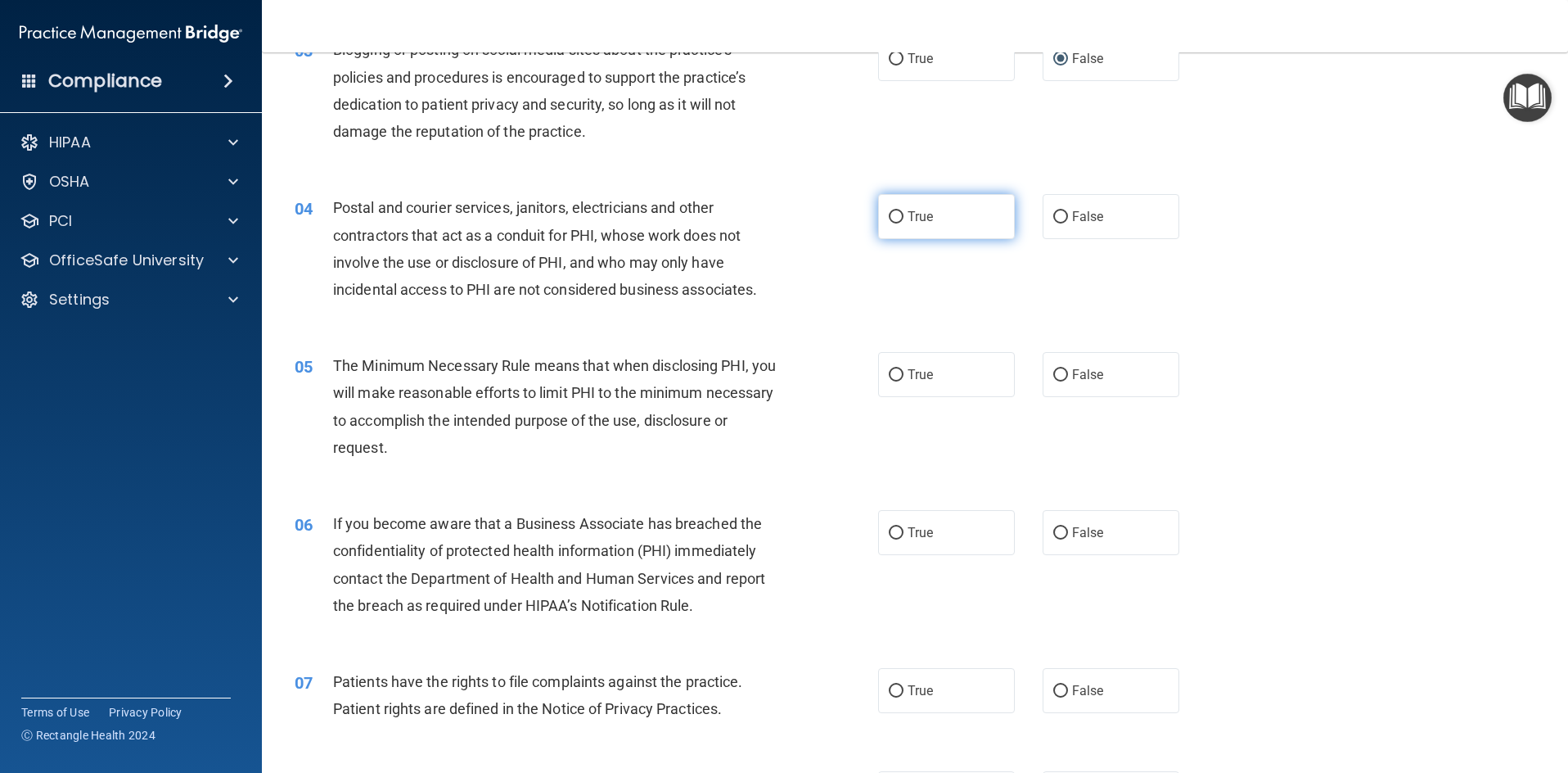
click at [892, 213] on input "True" at bounding box center [896, 218] width 15 height 13
radio input "true"
click at [889, 373] on input "True" at bounding box center [896, 376] width 15 height 13
radio input "true"
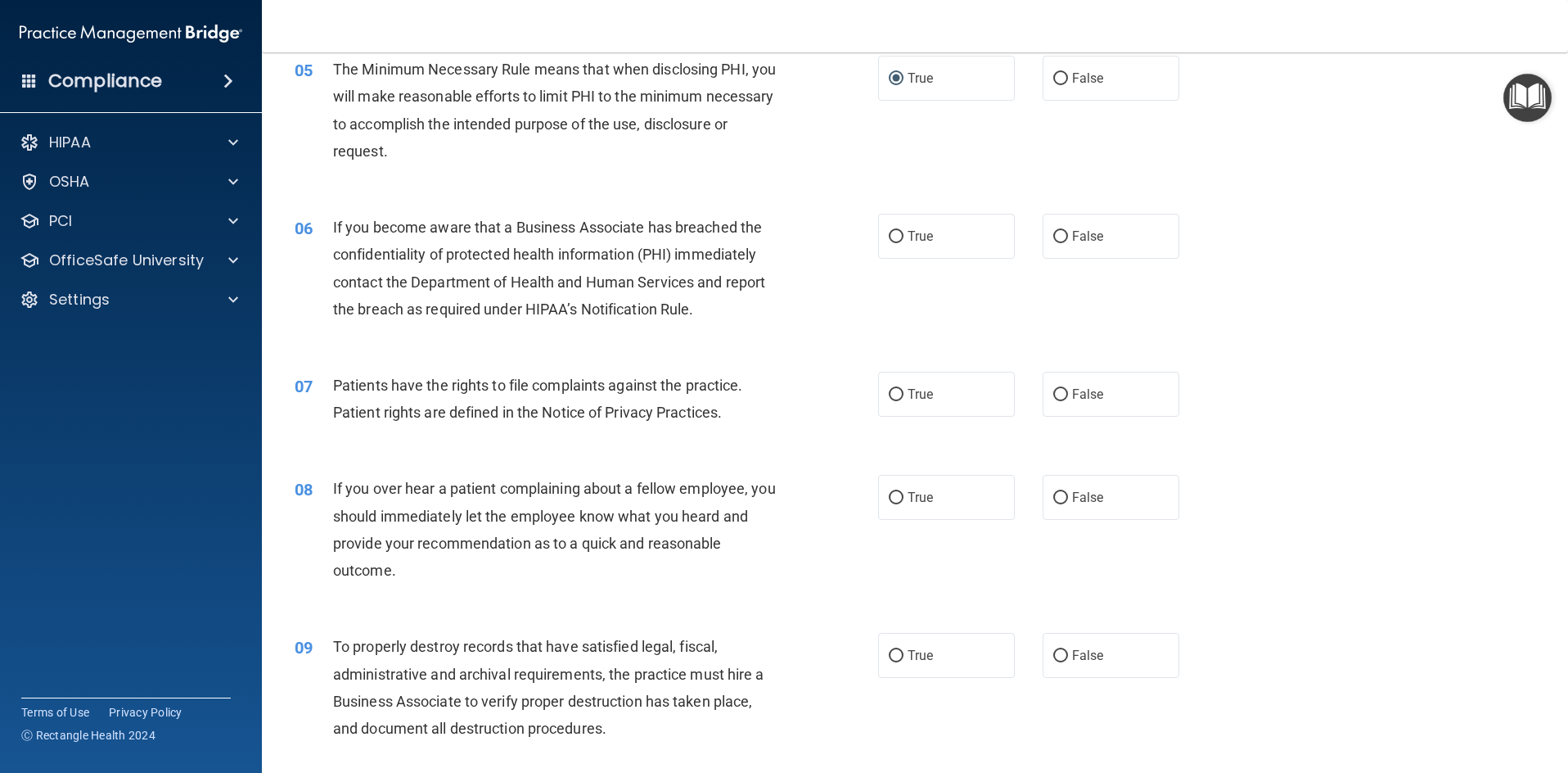
scroll to position [655, 0]
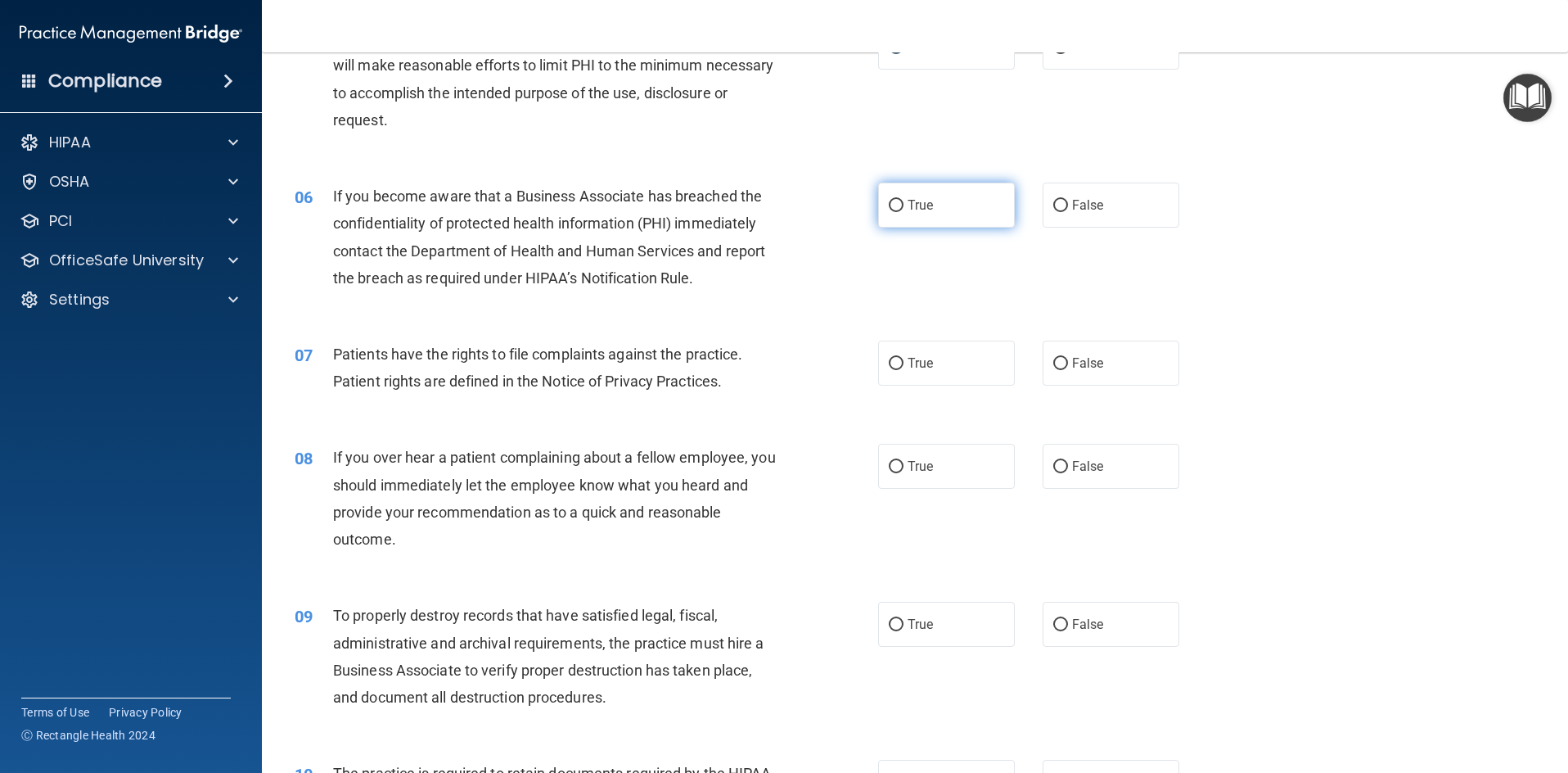
click at [891, 204] on input "True" at bounding box center [896, 206] width 15 height 13
radio input "true"
click at [892, 362] on input "True" at bounding box center [896, 364] width 15 height 13
radio input "true"
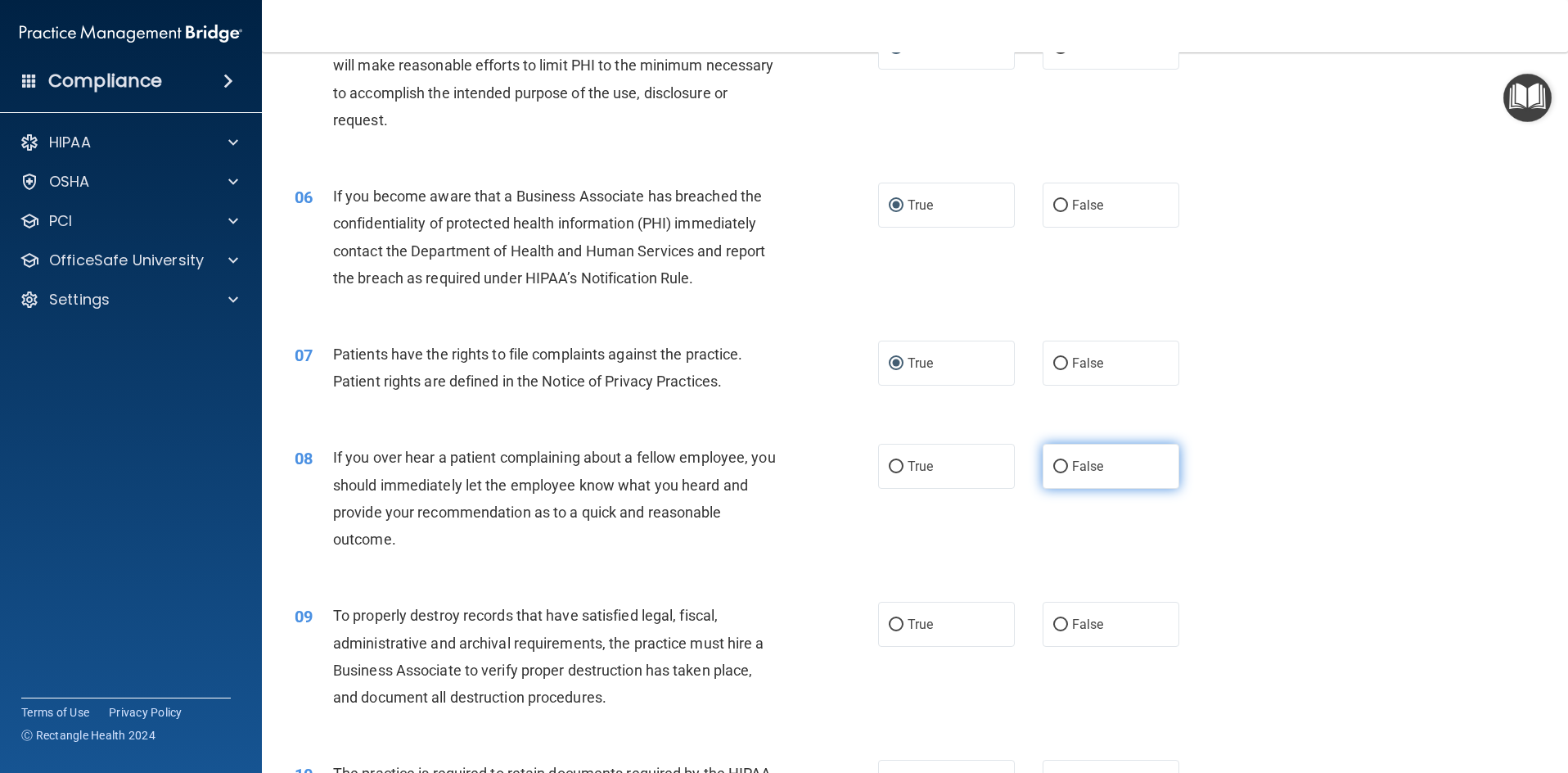
click at [1053, 465] on input "False" at bounding box center [1060, 468] width 15 height 13
radio input "true"
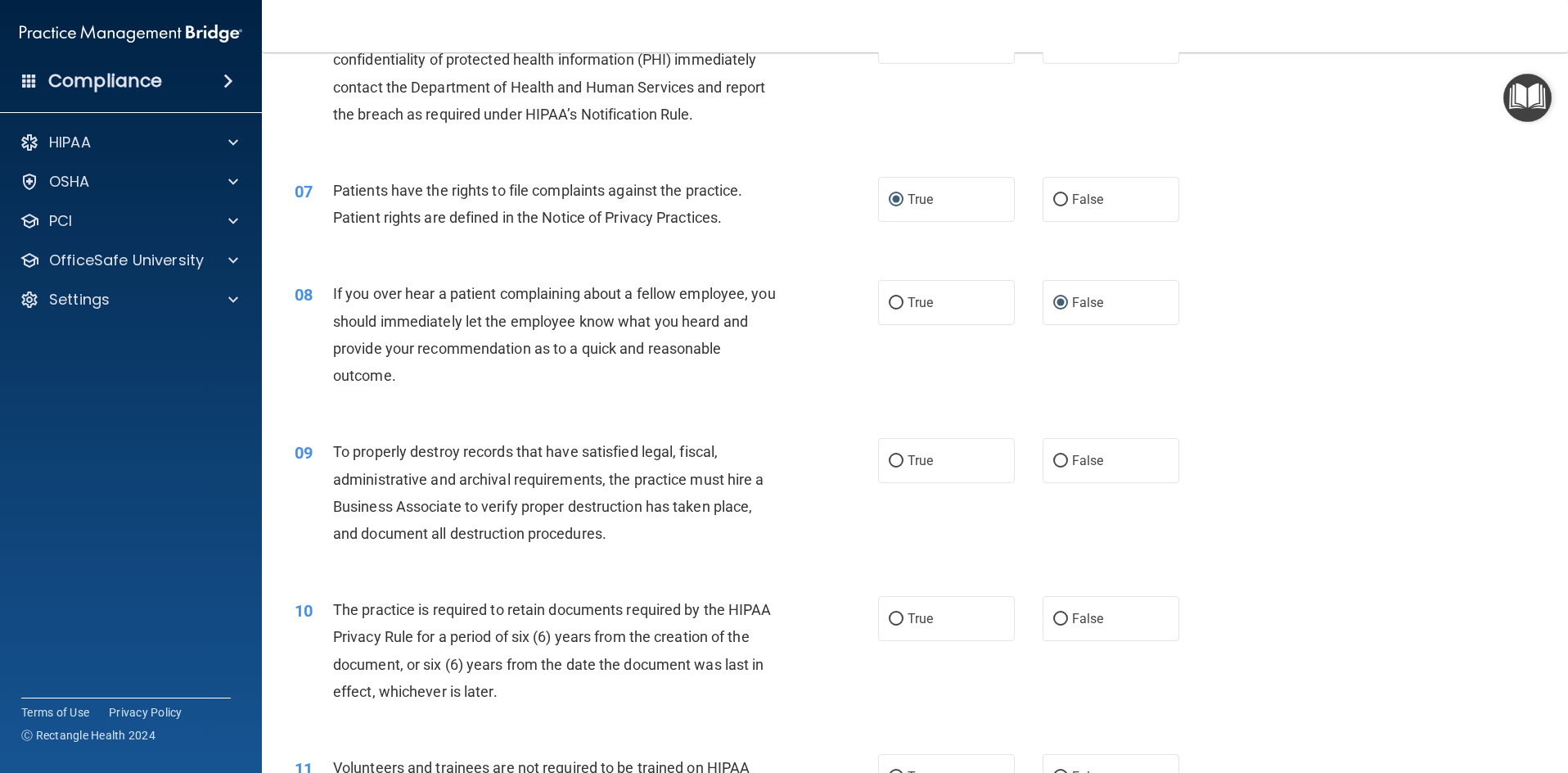
scroll to position [983, 0]
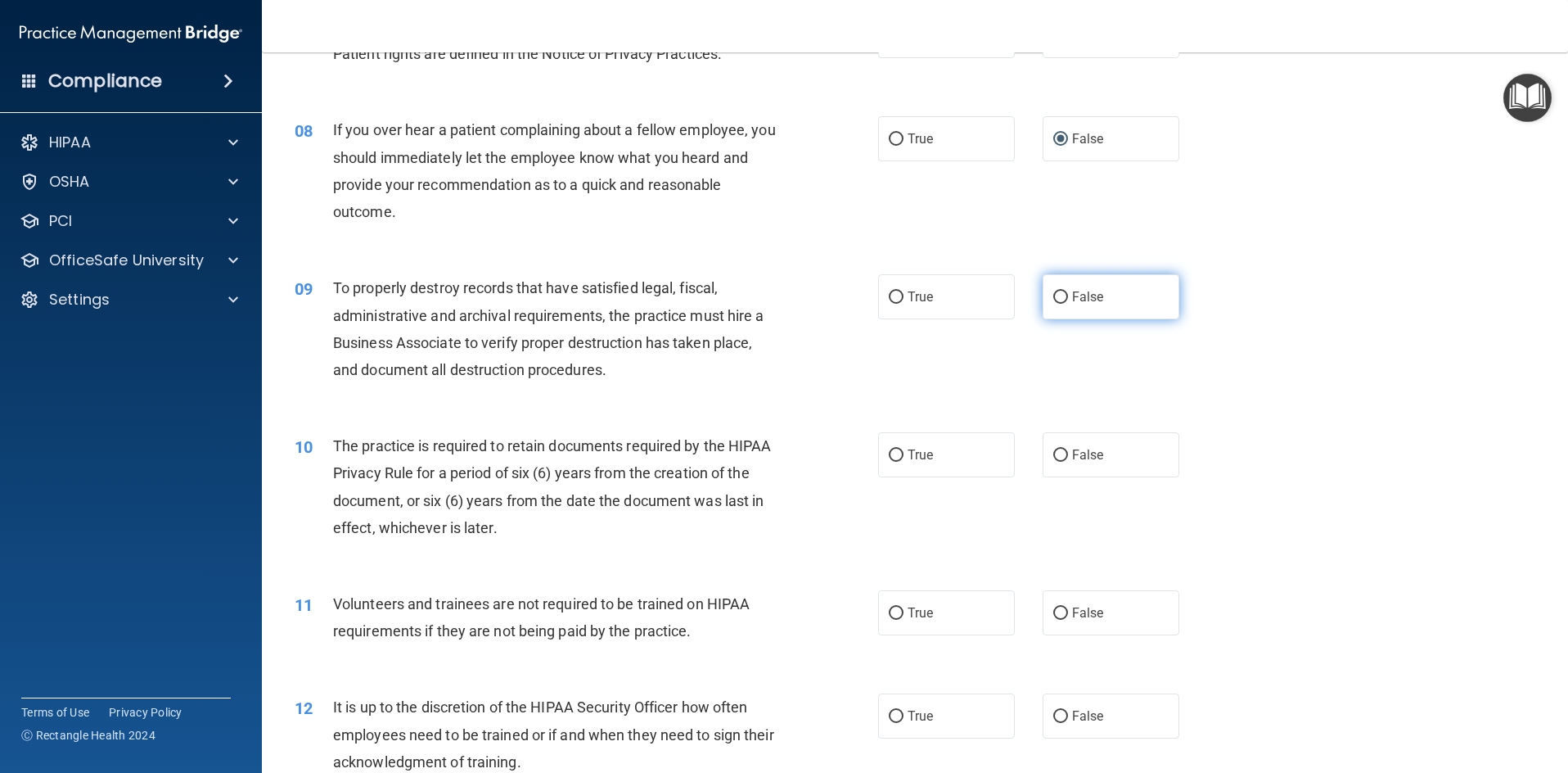
click at [1053, 296] on input "False" at bounding box center [1060, 298] width 15 height 13
radio input "true"
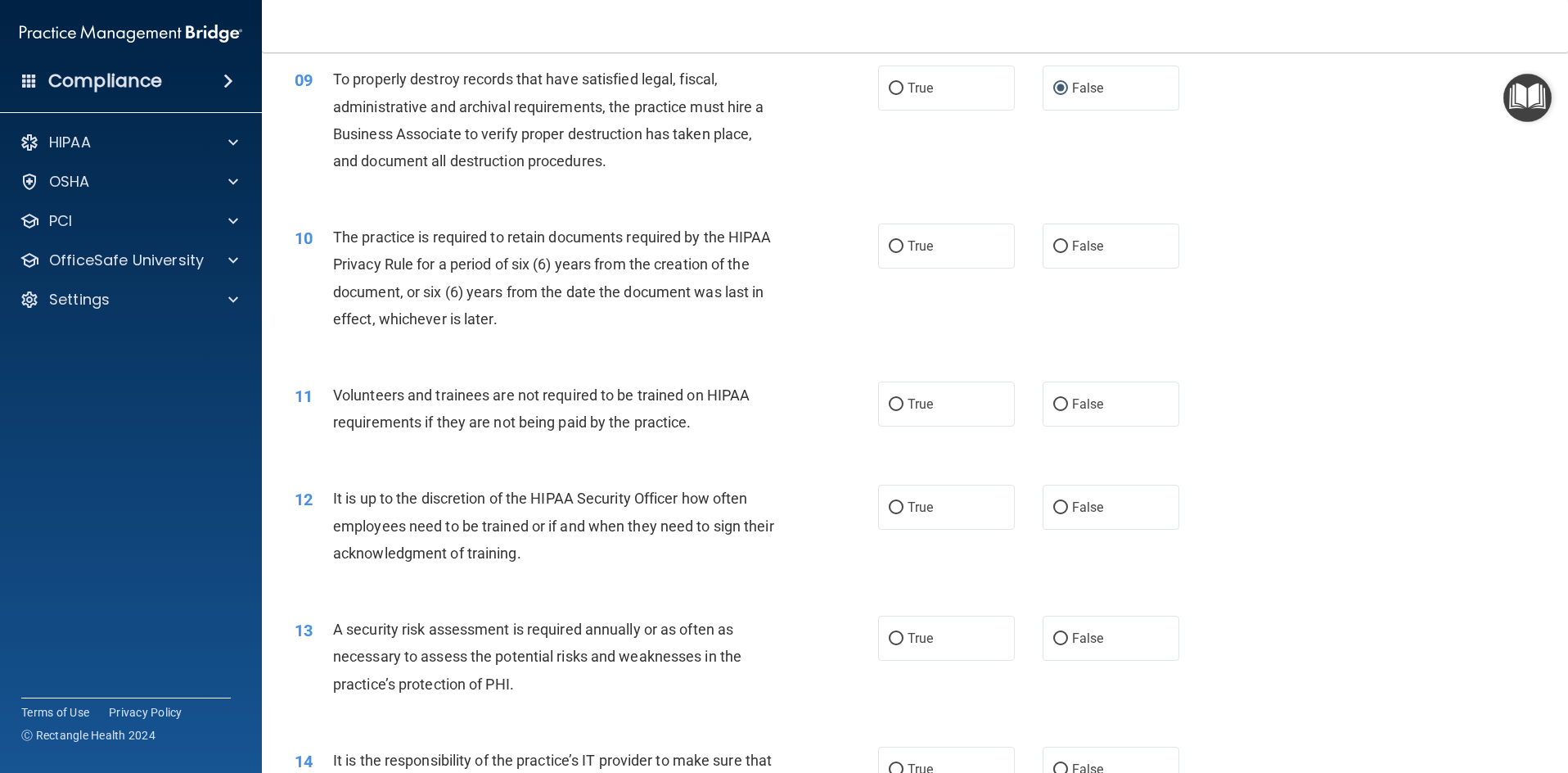
scroll to position [1228, 0]
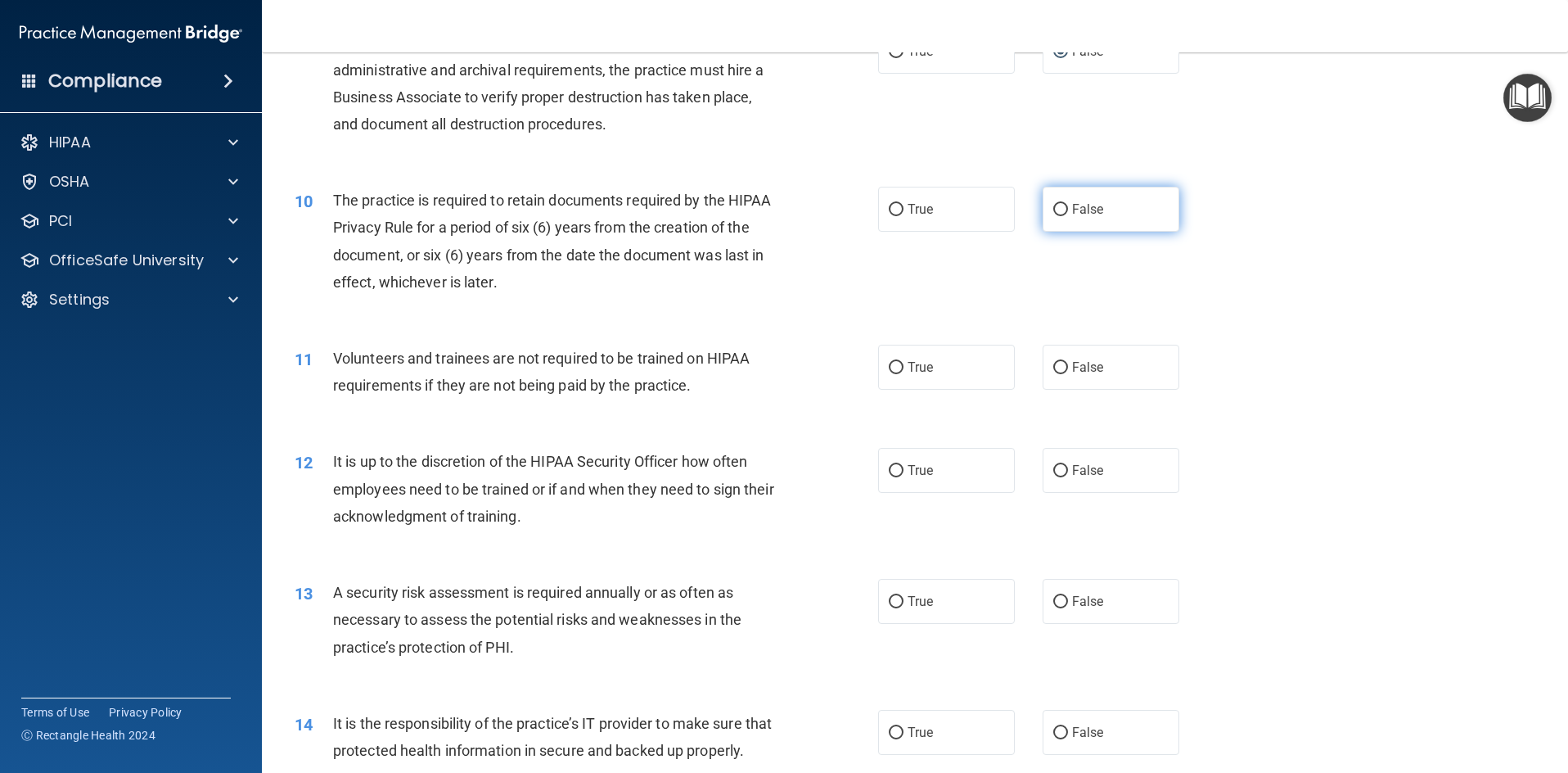
click at [1053, 209] on input "False" at bounding box center [1060, 210] width 15 height 13
radio input "true"
click at [1053, 367] on input "False" at bounding box center [1060, 368] width 15 height 13
radio input "true"
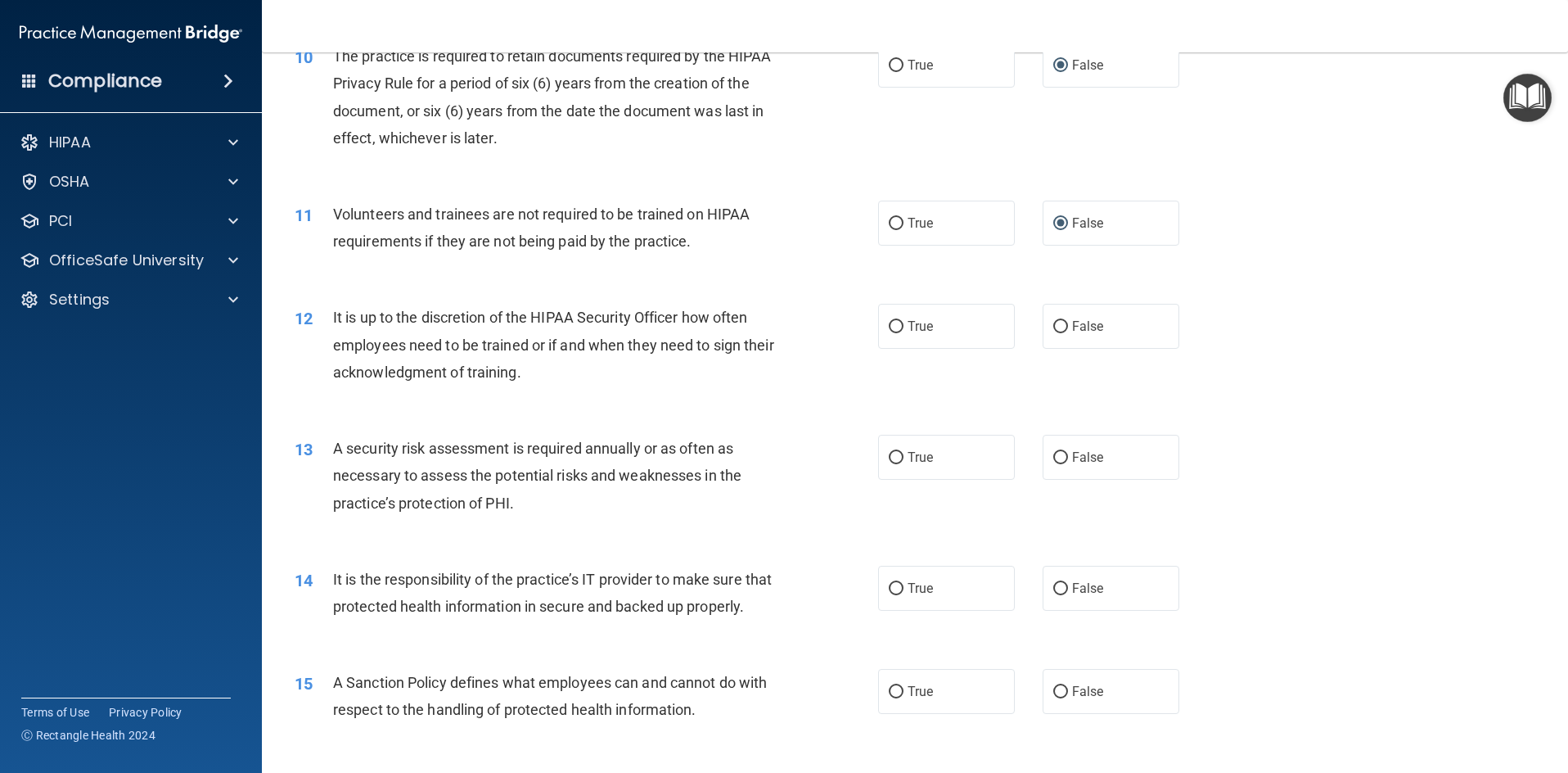
scroll to position [1392, 0]
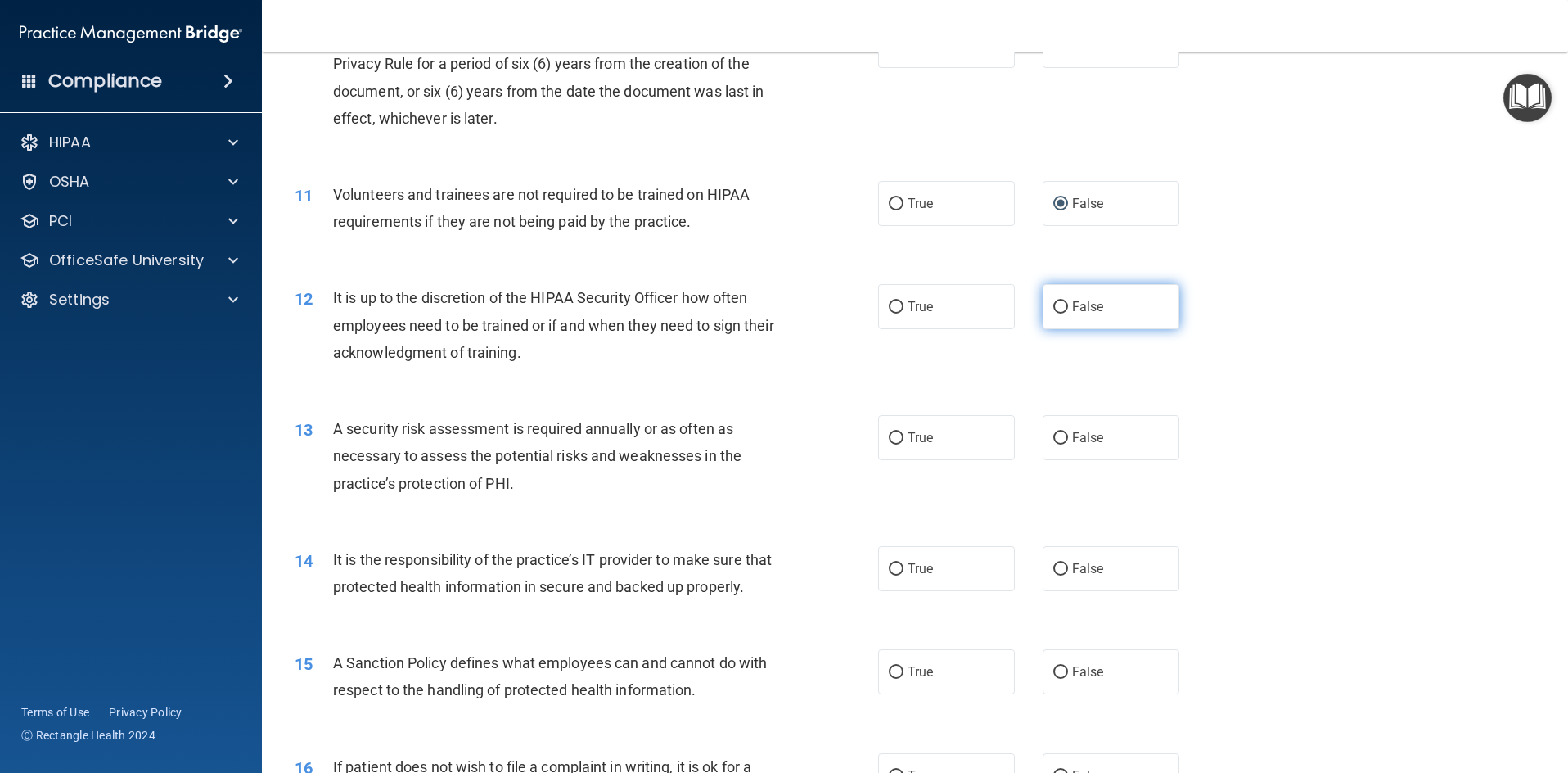
click at [1053, 302] on input "False" at bounding box center [1060, 308] width 15 height 13
radio input "true"
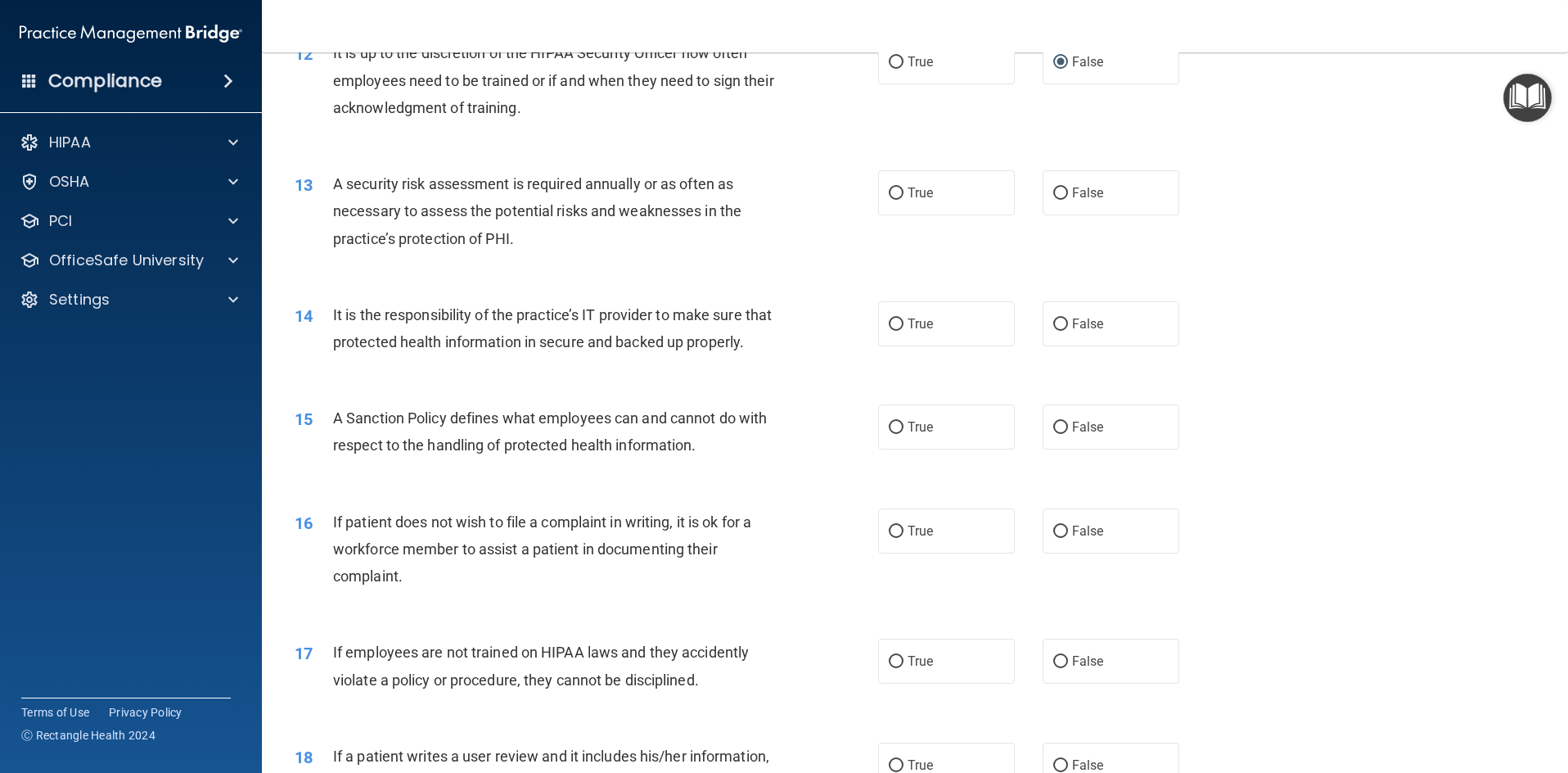
scroll to position [1638, 0]
click at [891, 193] on input "True" at bounding box center [896, 193] width 15 height 13
radio input "true"
click at [1053, 324] on input "False" at bounding box center [1060, 324] width 15 height 13
radio input "true"
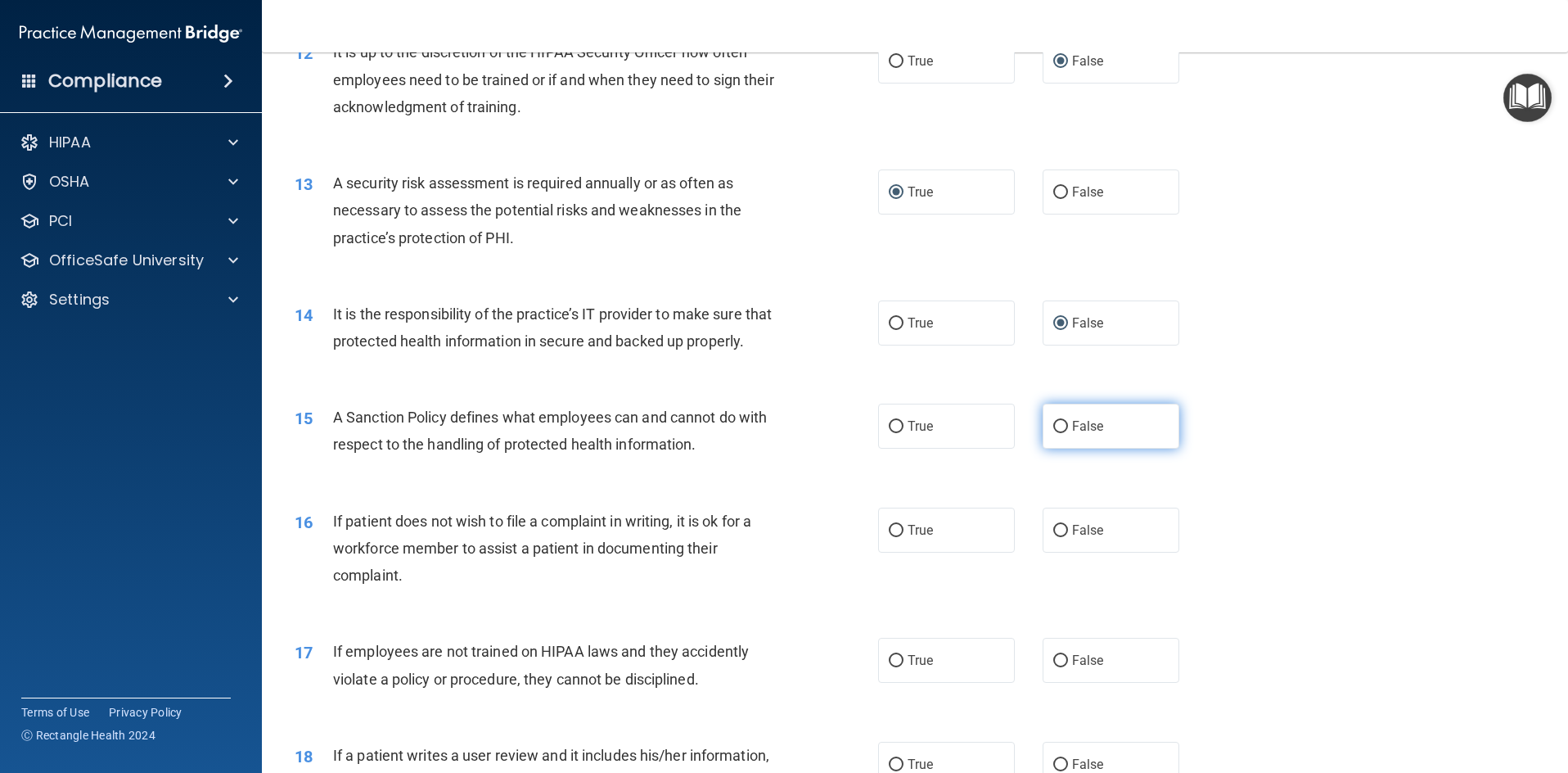
click at [1053, 433] on input "False" at bounding box center [1060, 427] width 15 height 13
radio input "true"
click at [893, 537] on input "True" at bounding box center [896, 531] width 15 height 13
radio input "true"
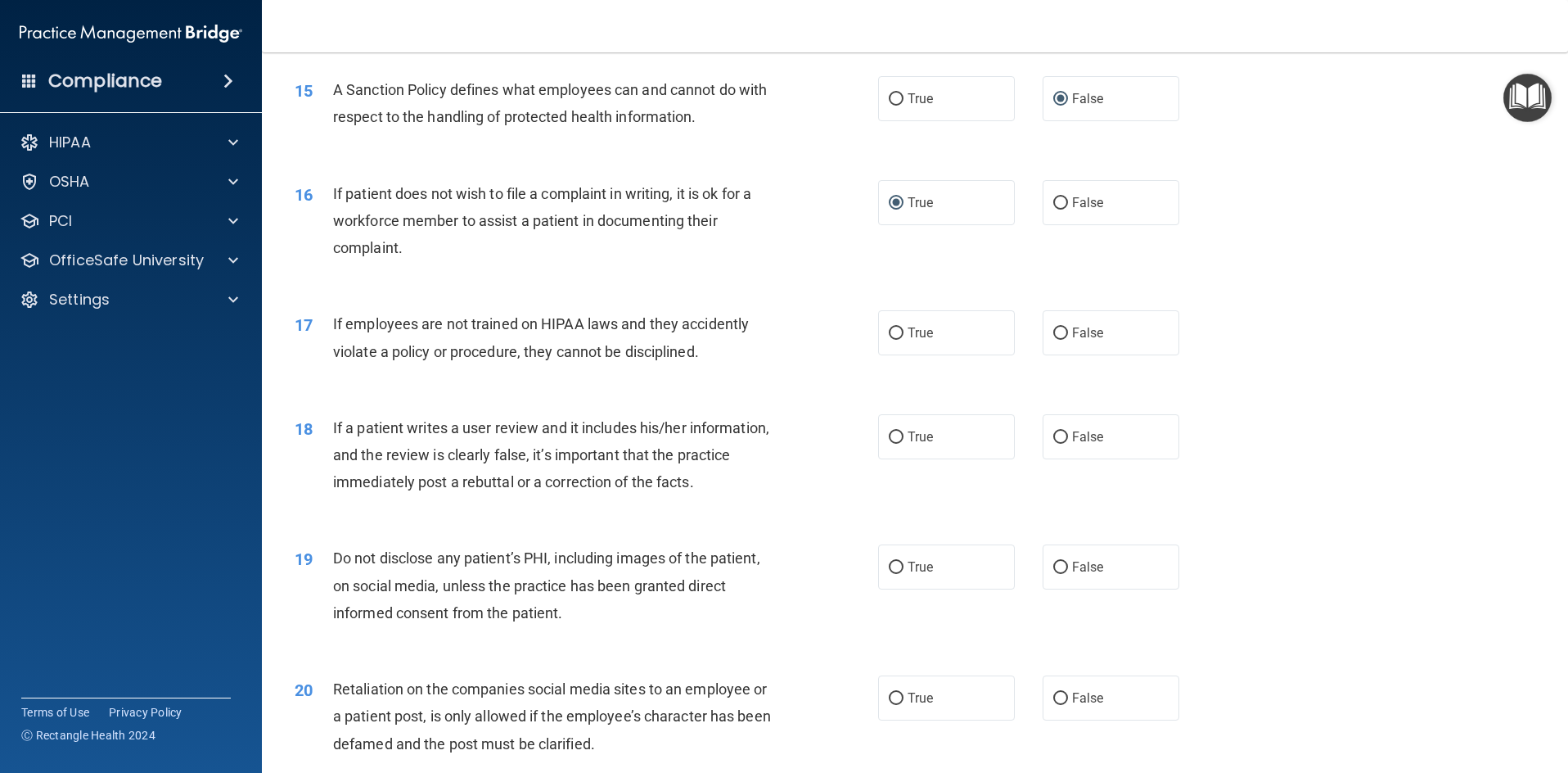
scroll to position [2047, 0]
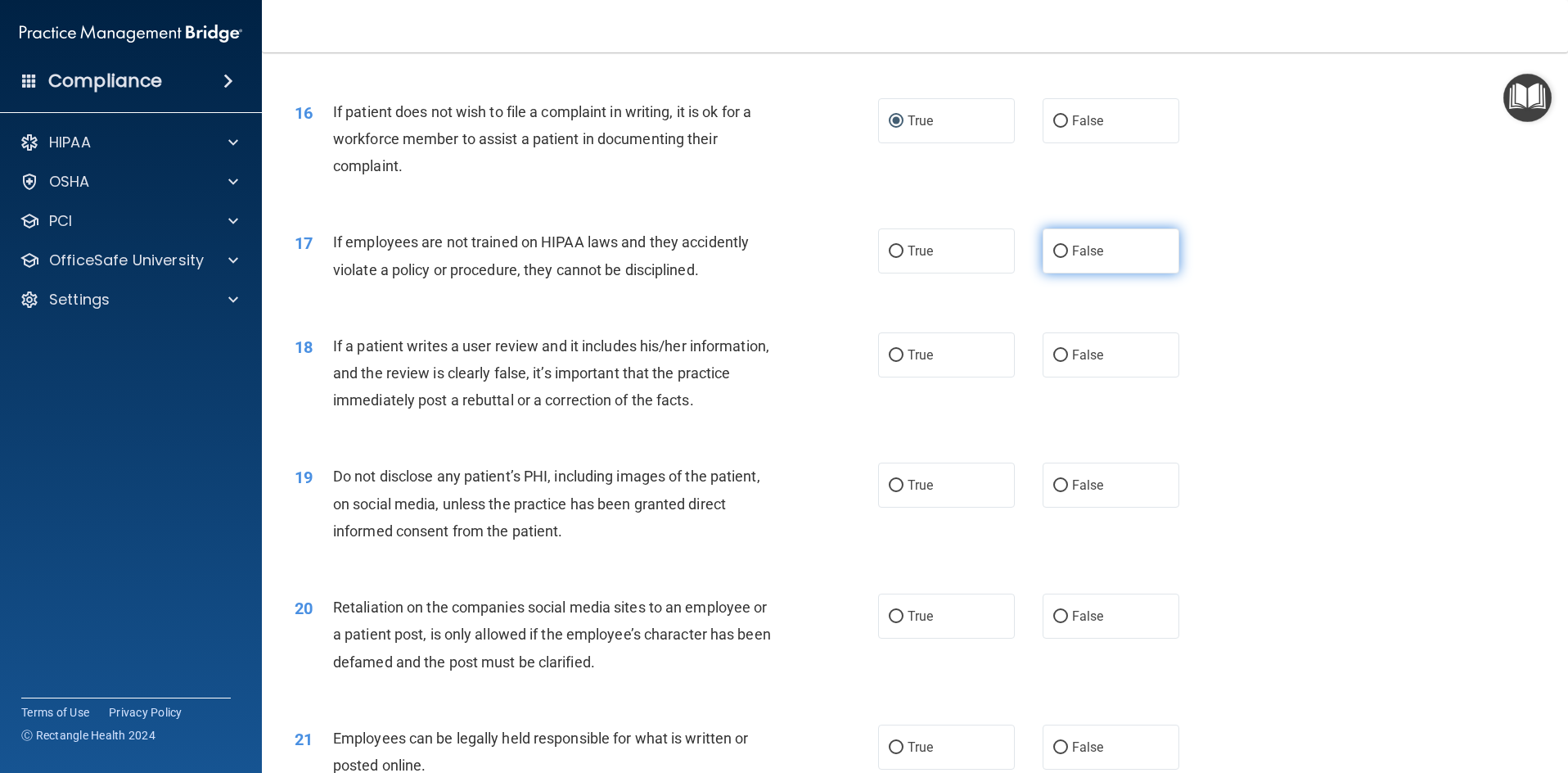
click at [1054, 258] on input "False" at bounding box center [1060, 252] width 15 height 13
radio input "true"
click at [1053, 362] on input "False" at bounding box center [1060, 356] width 15 height 13
radio input "true"
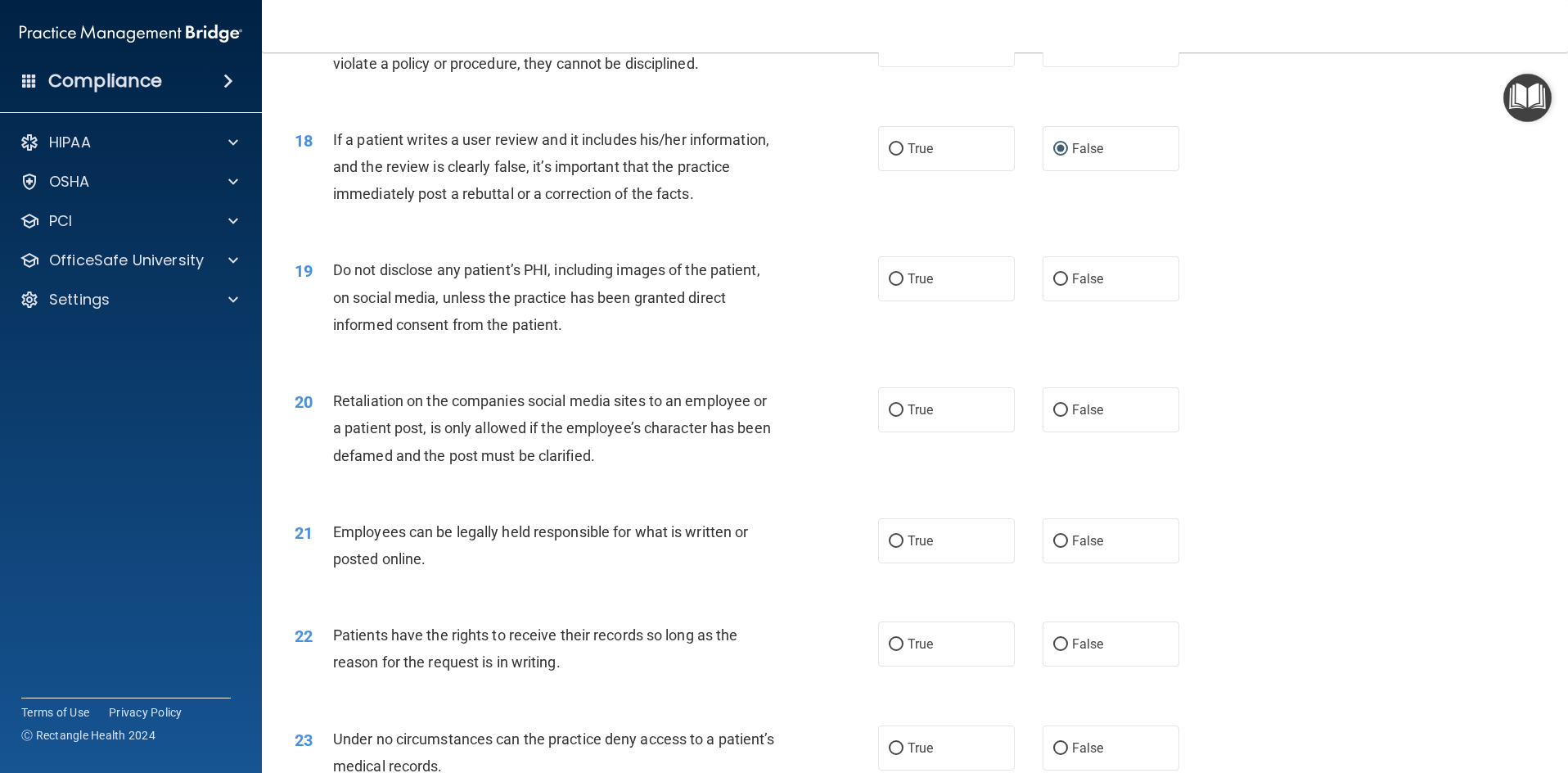
scroll to position [2374, 0]
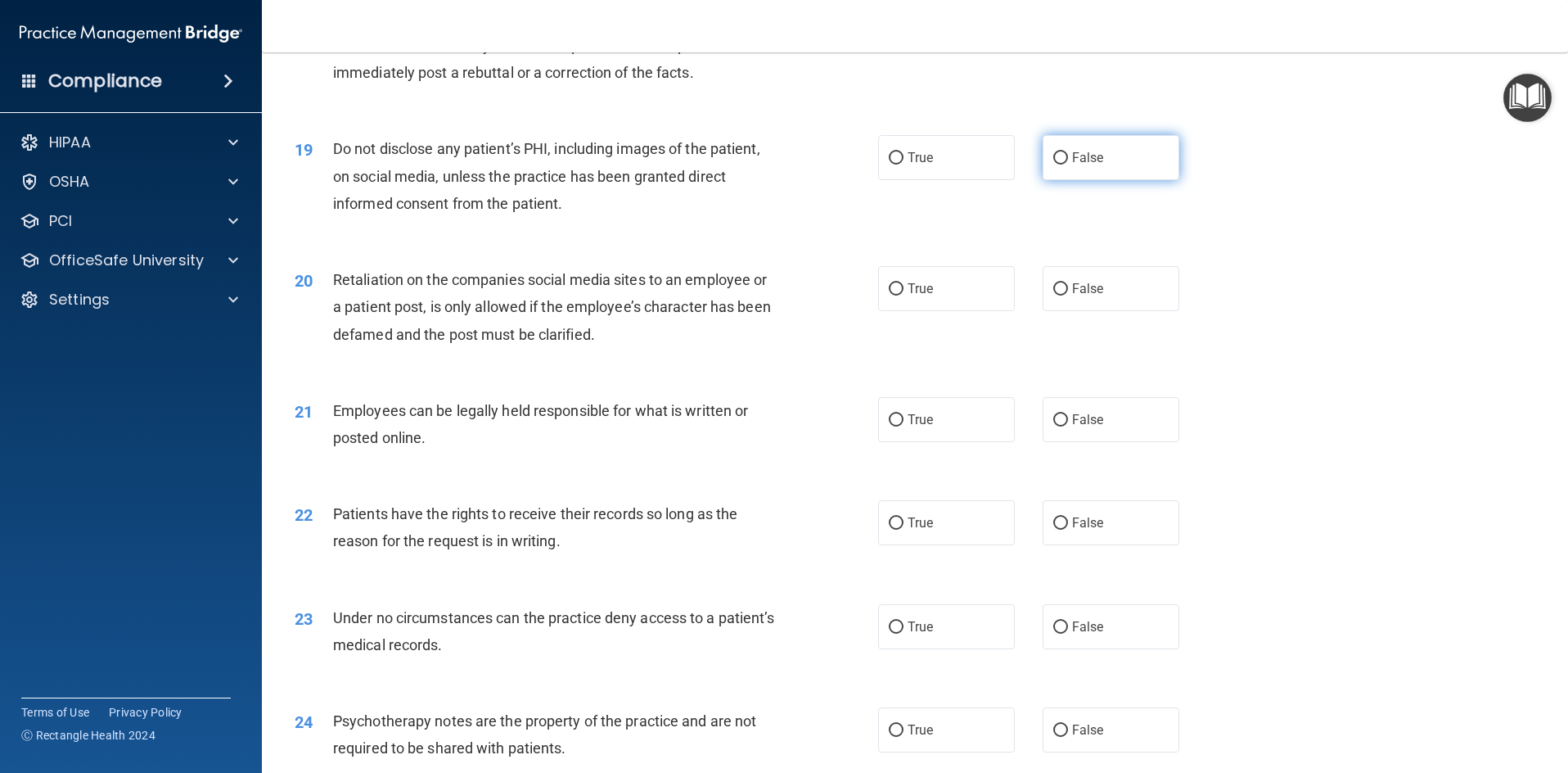
click at [1053, 164] on input "False" at bounding box center [1060, 159] width 15 height 13
radio input "true"
click at [889, 164] on input "True" at bounding box center [896, 159] width 15 height 13
radio input "true"
radio input "false"
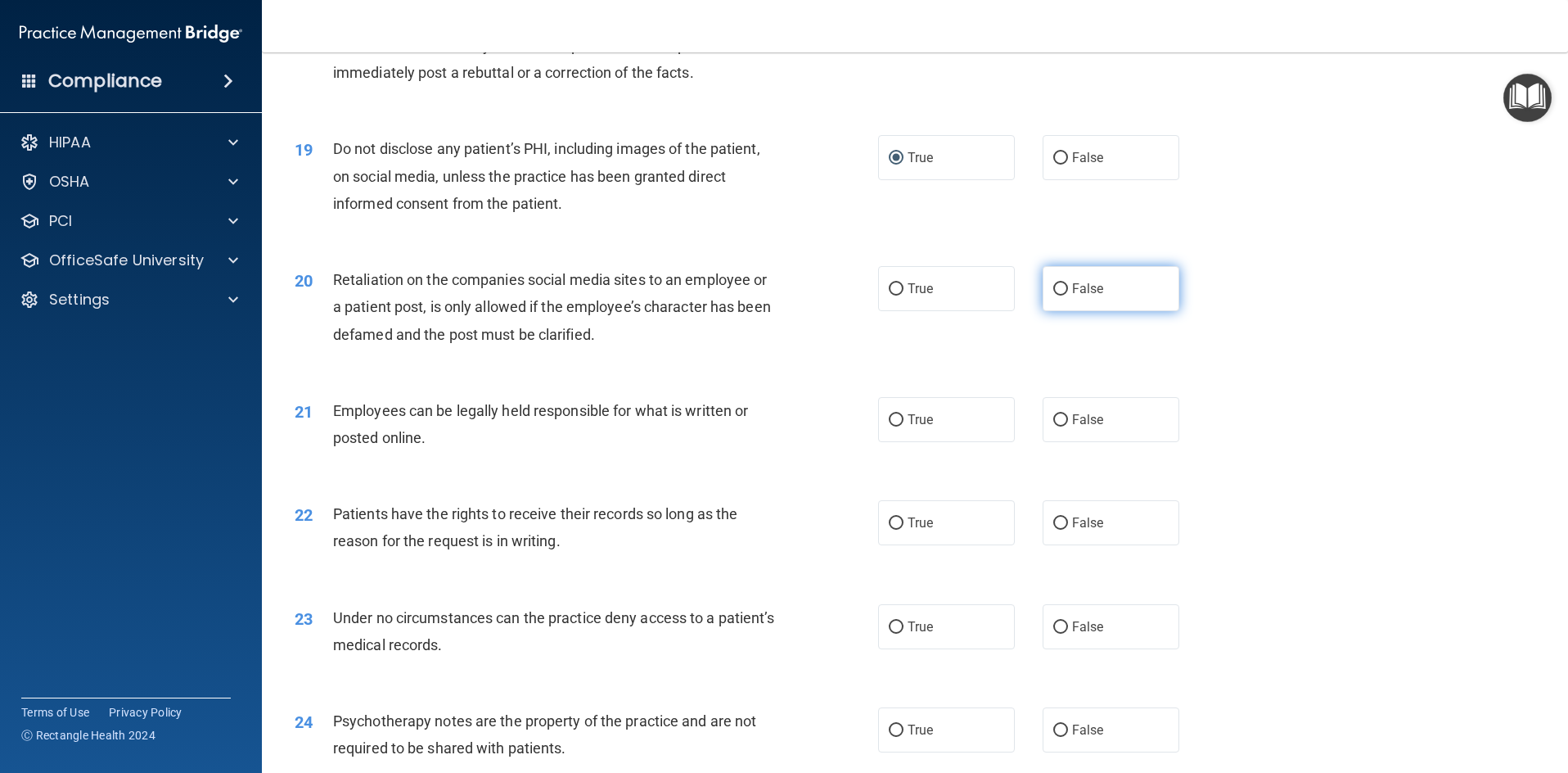
click at [1053, 295] on input "False" at bounding box center [1060, 290] width 15 height 13
radio input "true"
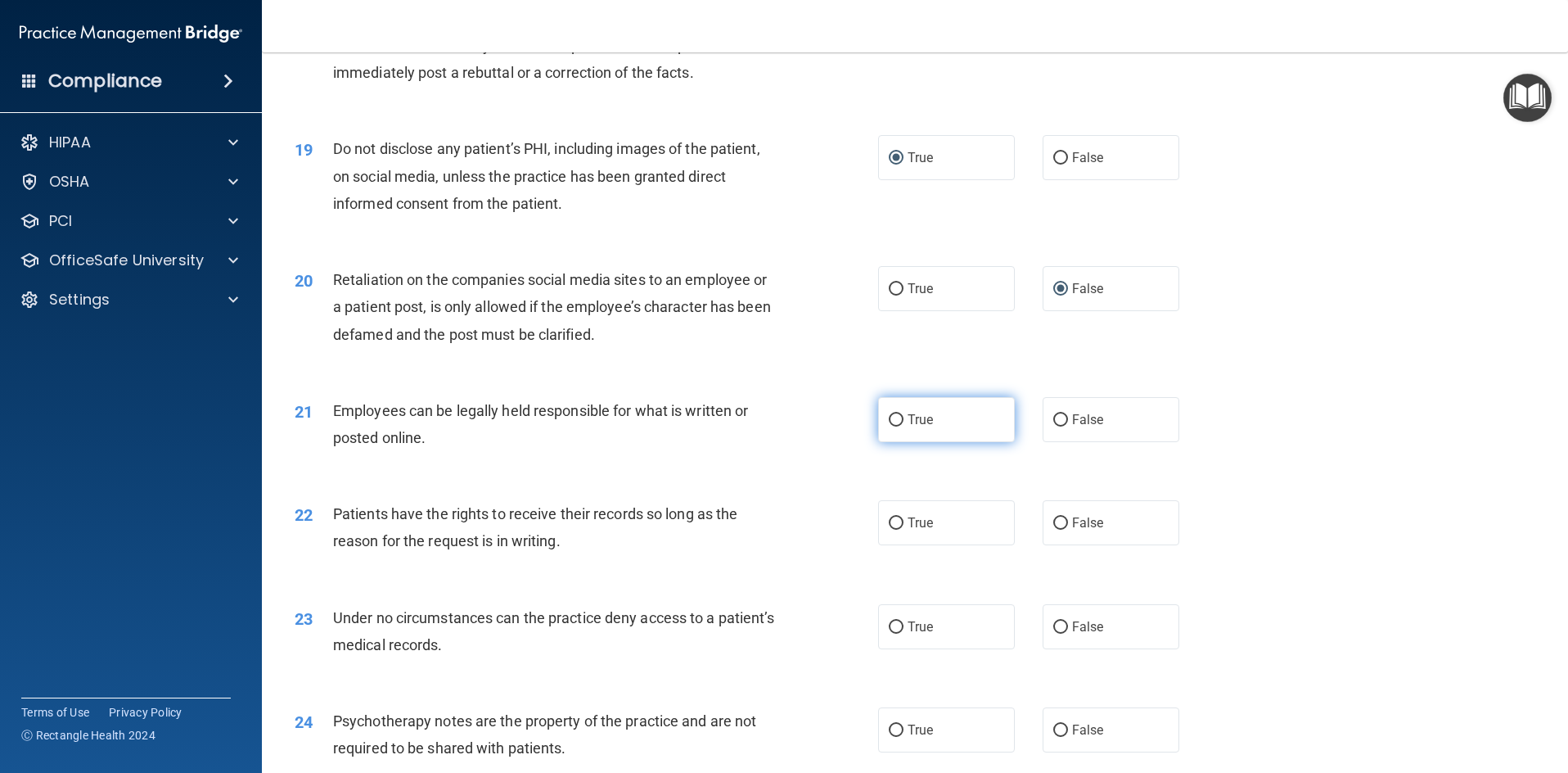
click at [889, 427] on input "True" at bounding box center [896, 421] width 15 height 13
radio input "true"
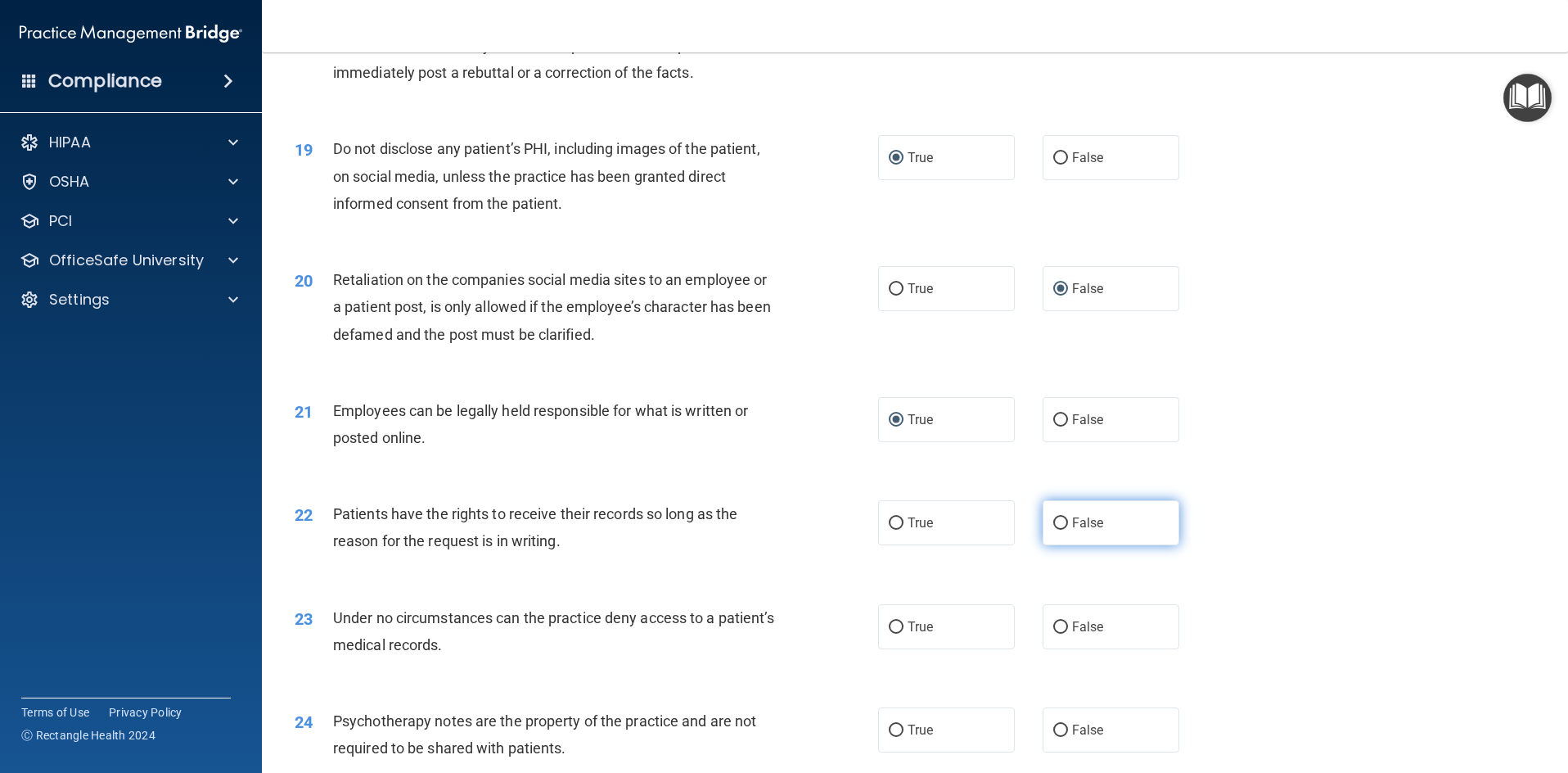
click at [1053, 530] on input "False" at bounding box center [1060, 524] width 15 height 13
radio input "true"
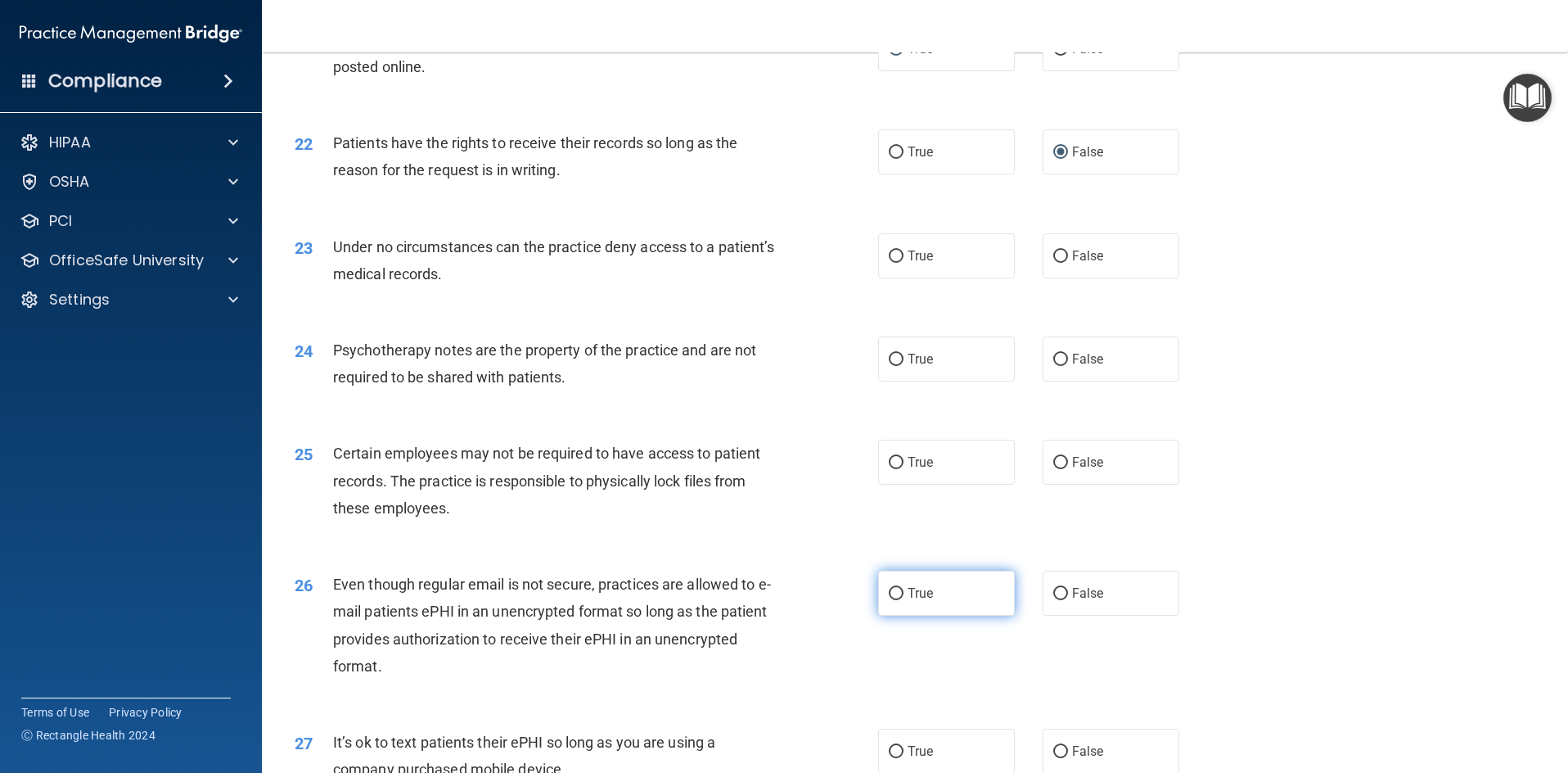
scroll to position [2784, 0]
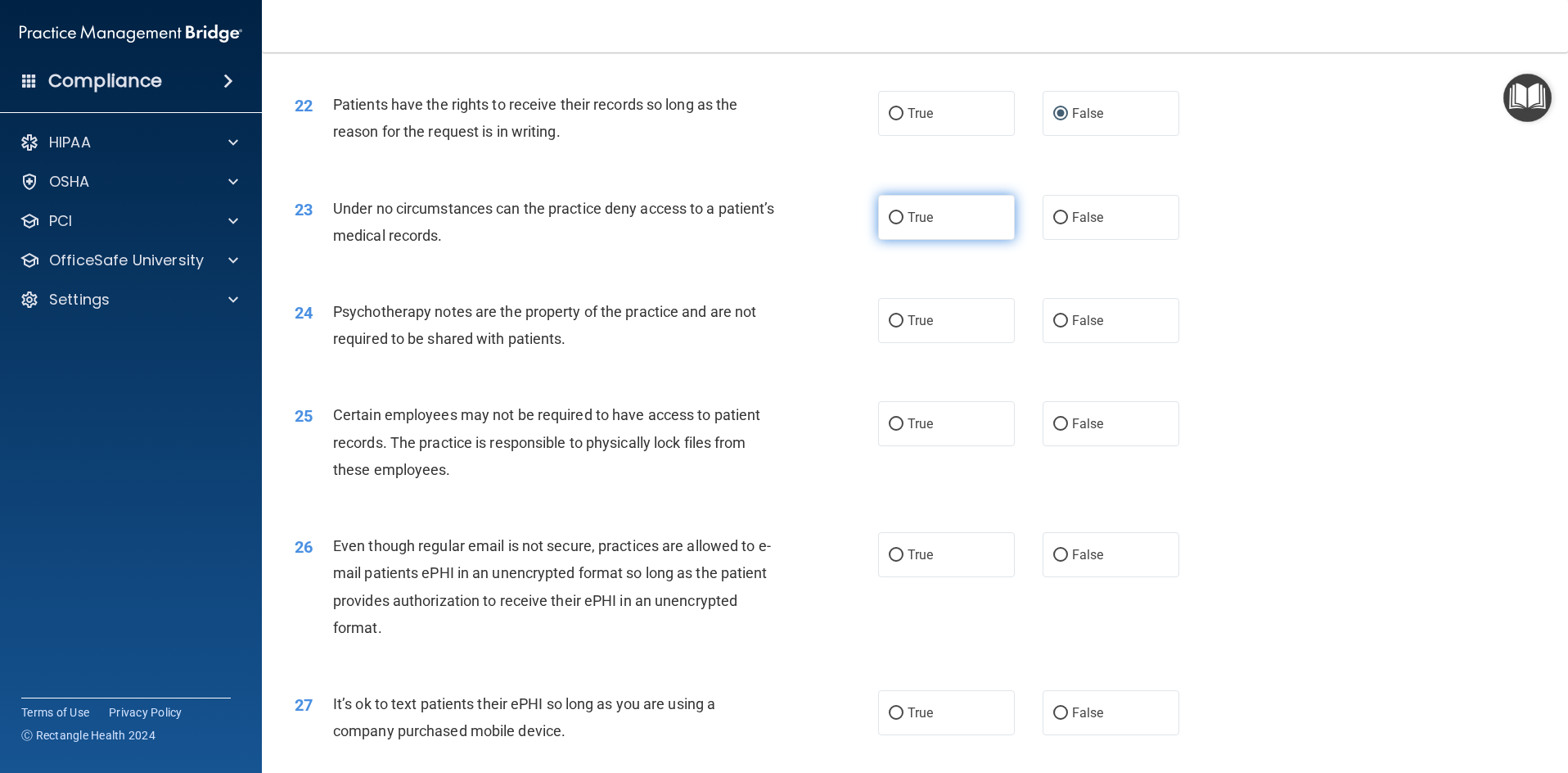
click at [889, 224] on input "True" at bounding box center [896, 218] width 15 height 13
radio input "true"
click at [1053, 328] on input "False" at bounding box center [1060, 322] width 15 height 13
radio input "true"
click at [889, 431] on input "True" at bounding box center [896, 425] width 15 height 13
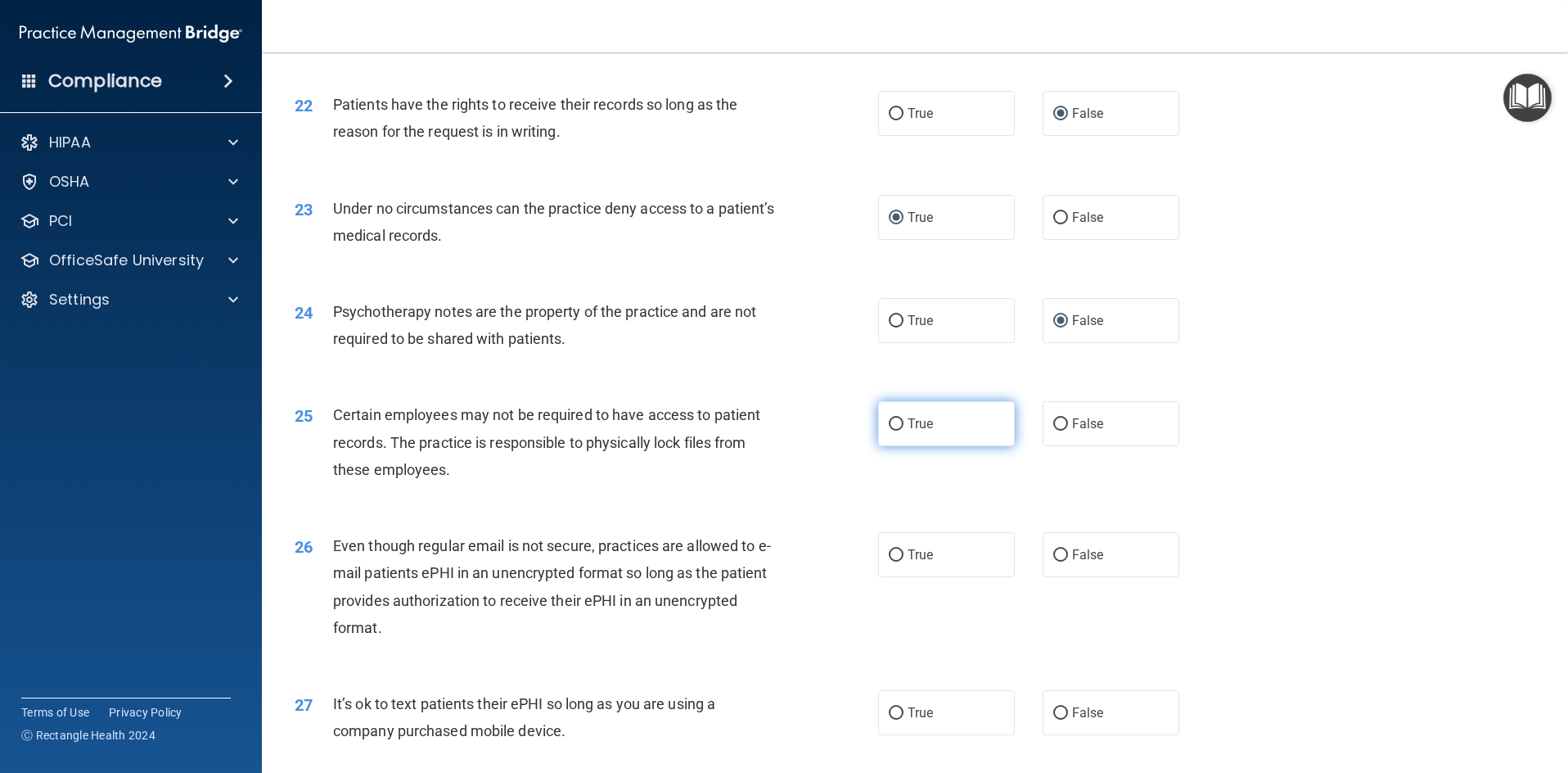
radio input "true"
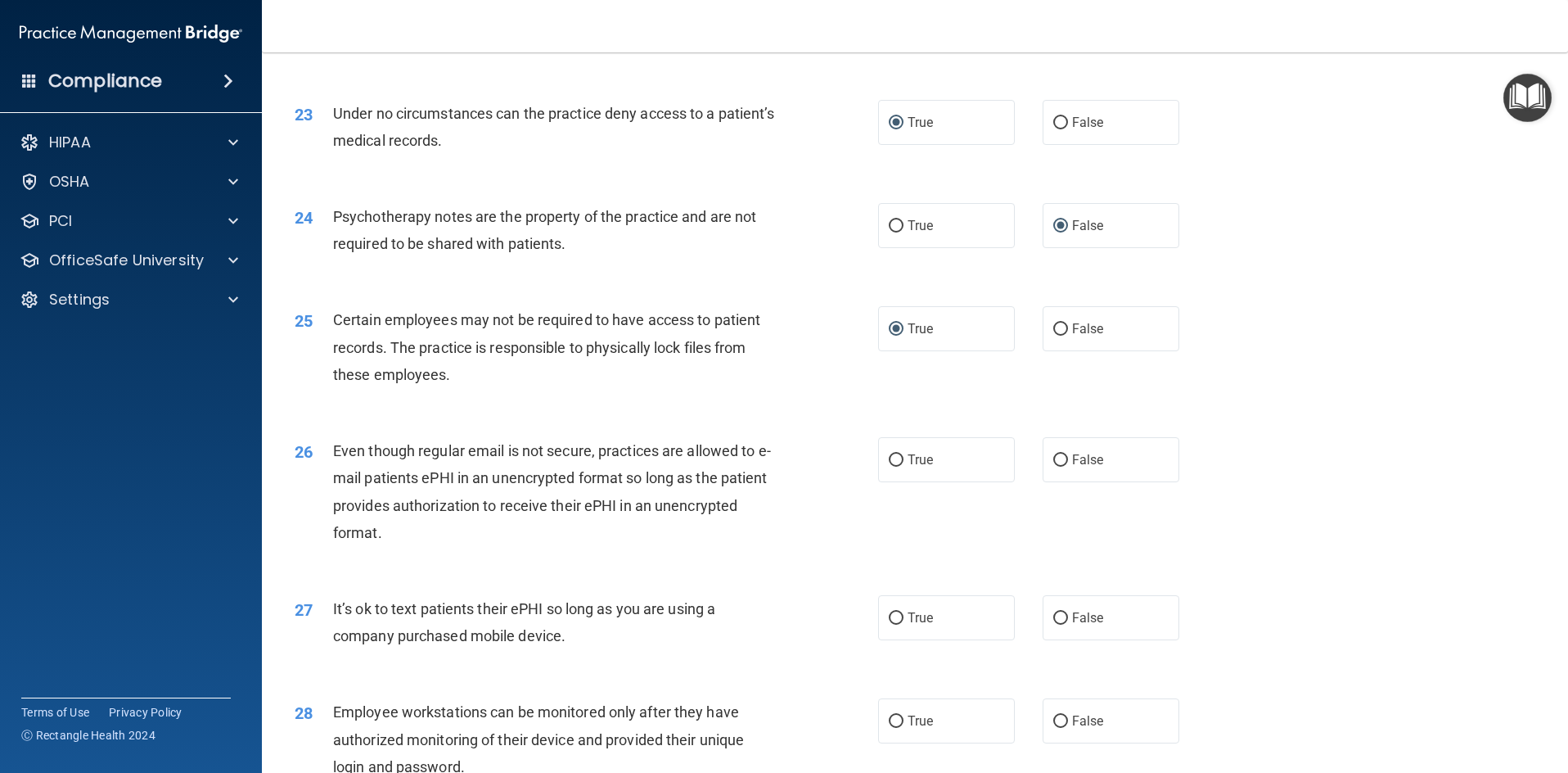
scroll to position [3030, 0]
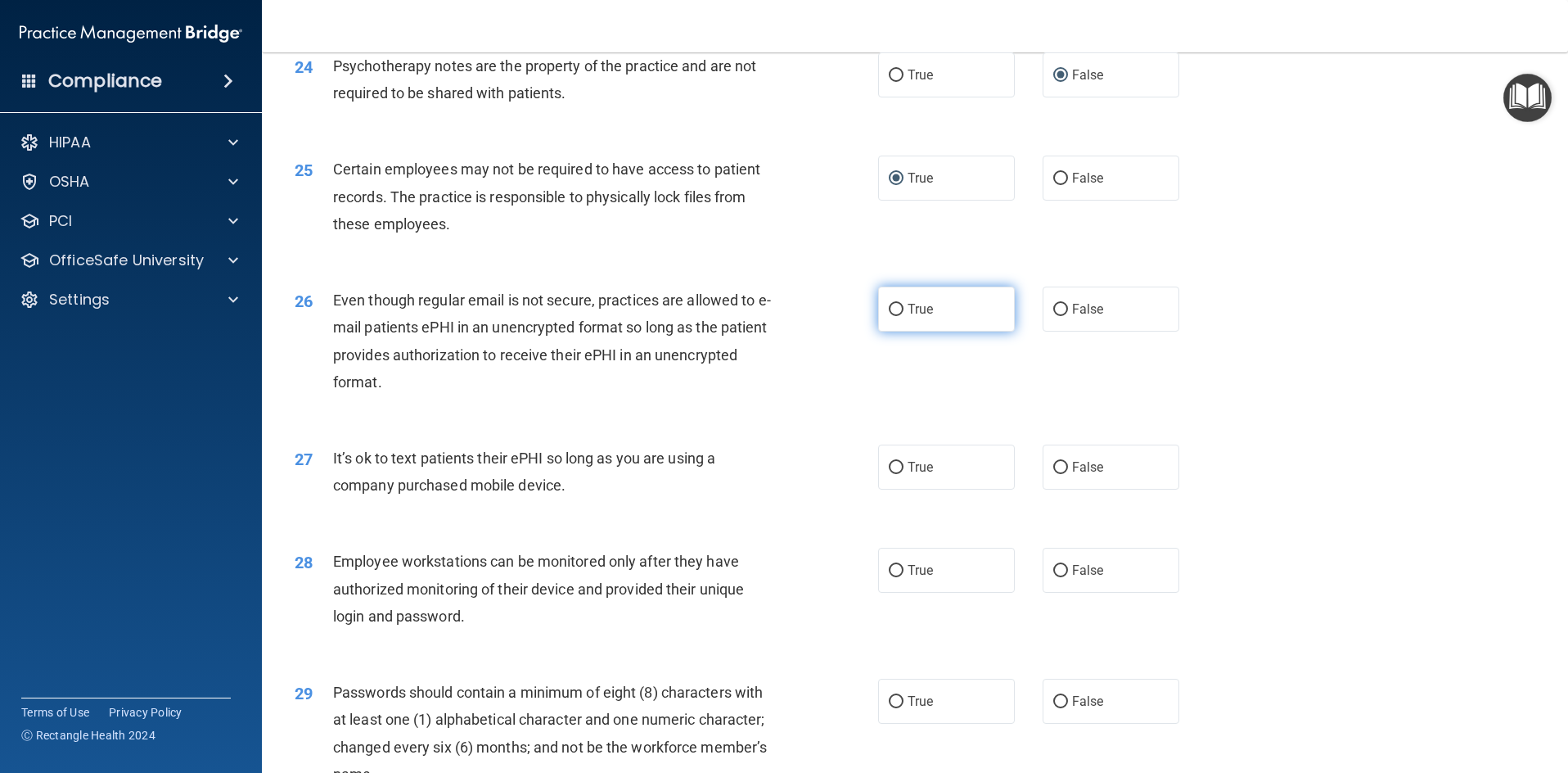
click at [889, 316] on input "True" at bounding box center [896, 310] width 15 height 13
radio input "true"
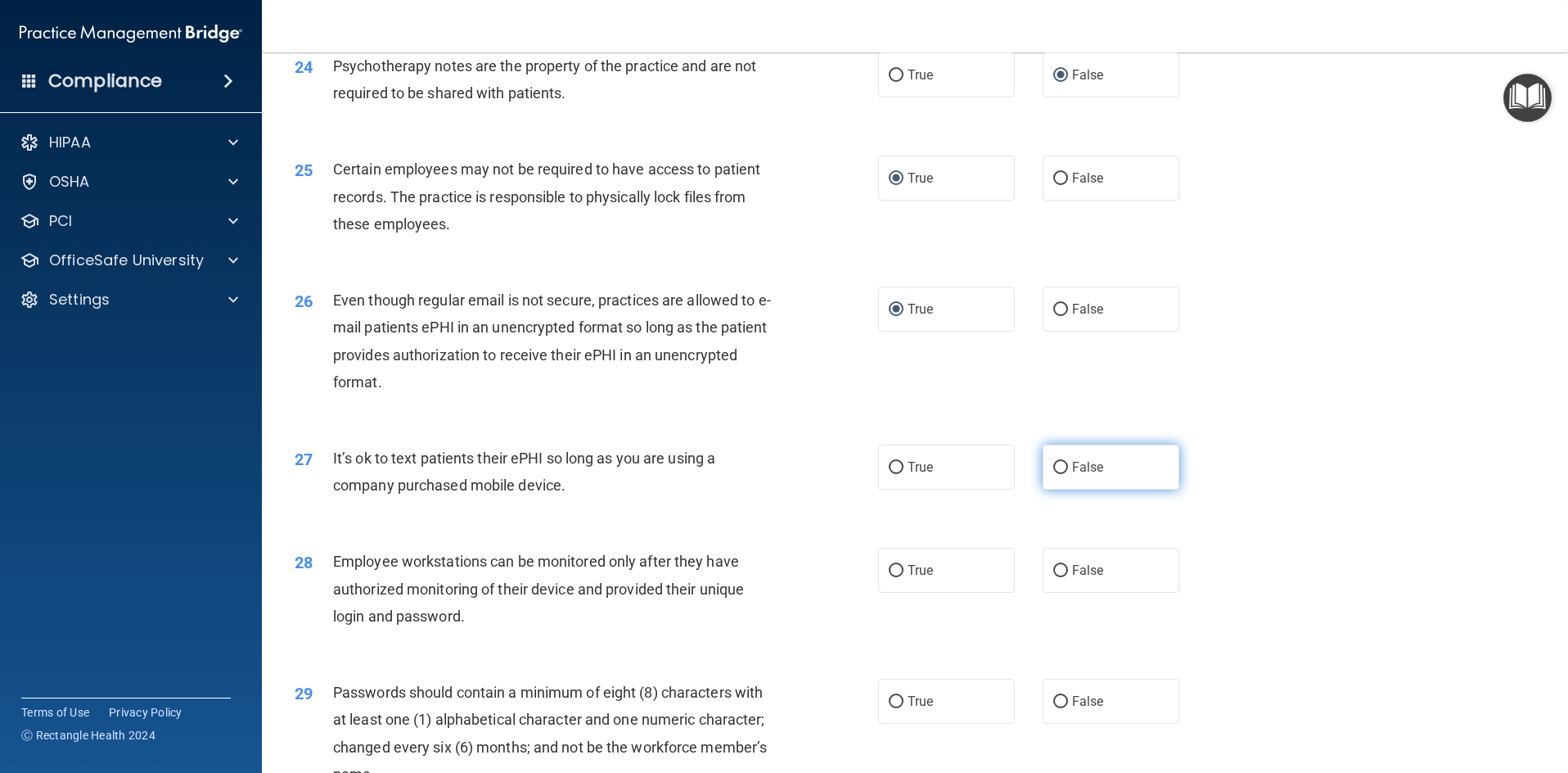
click at [1053, 474] on input "False" at bounding box center [1060, 468] width 15 height 13
radio input "true"
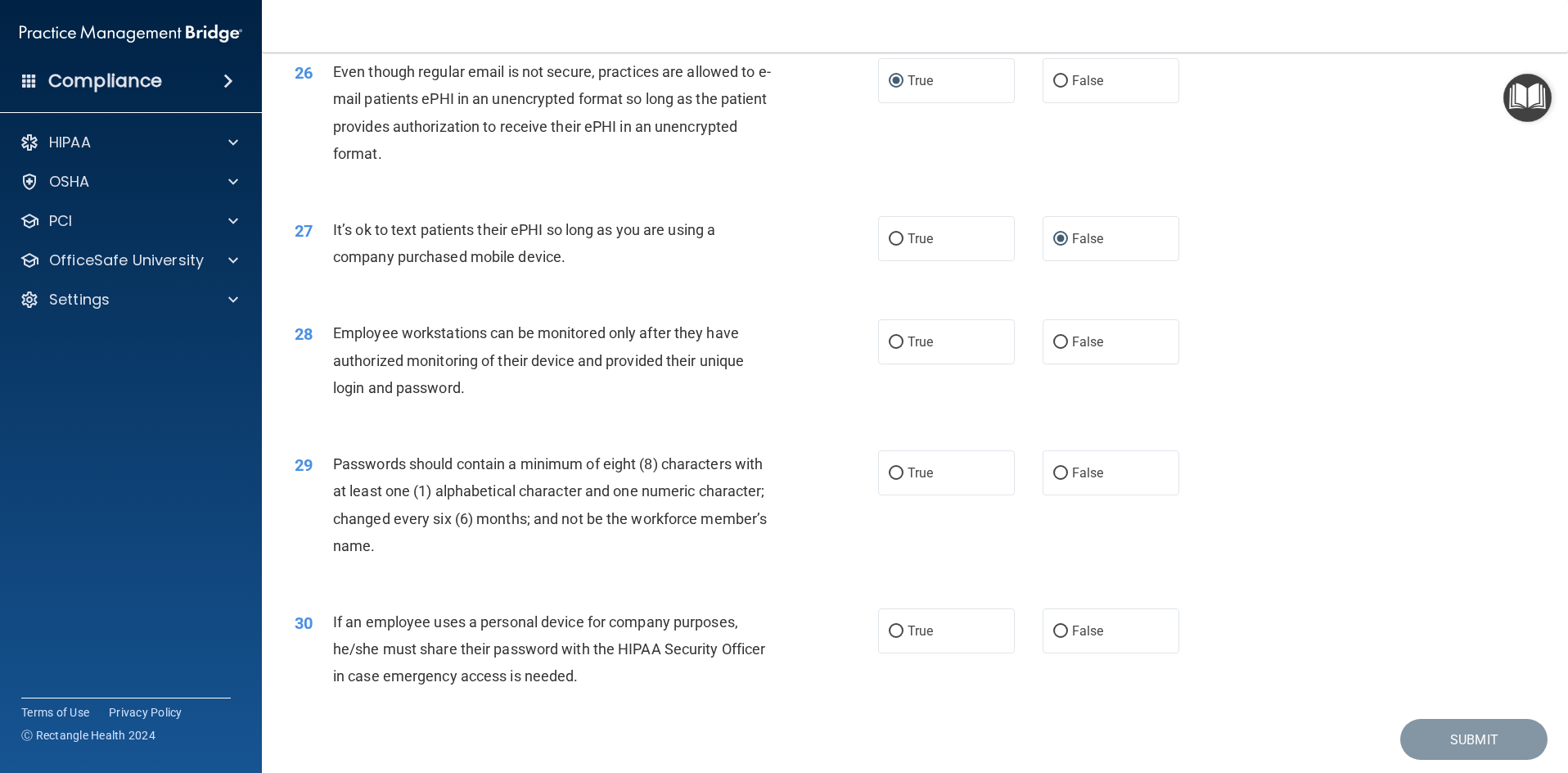
scroll to position [3337, 0]
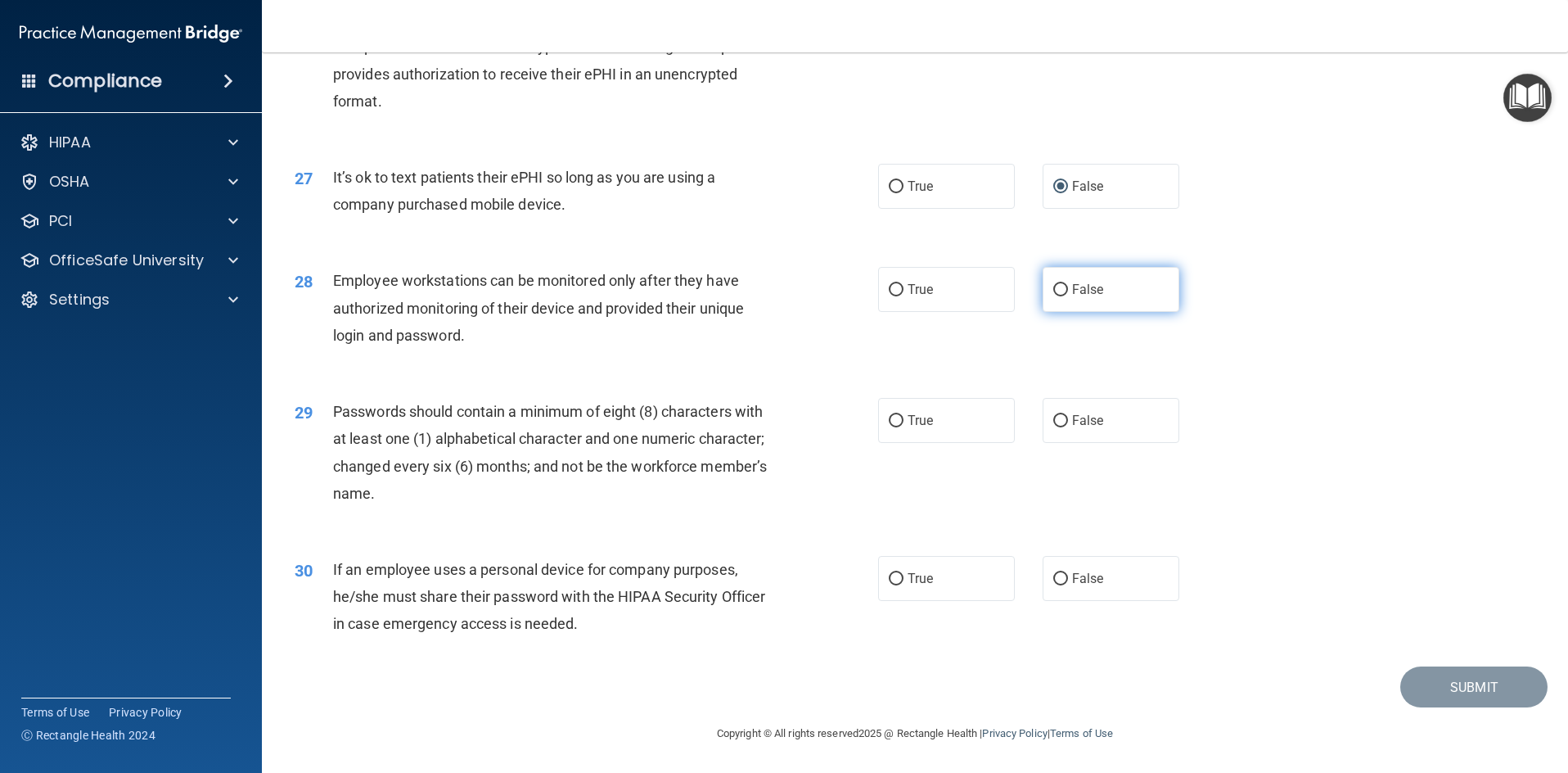
click at [1053, 286] on input "False" at bounding box center [1060, 291] width 15 height 13
radio input "true"
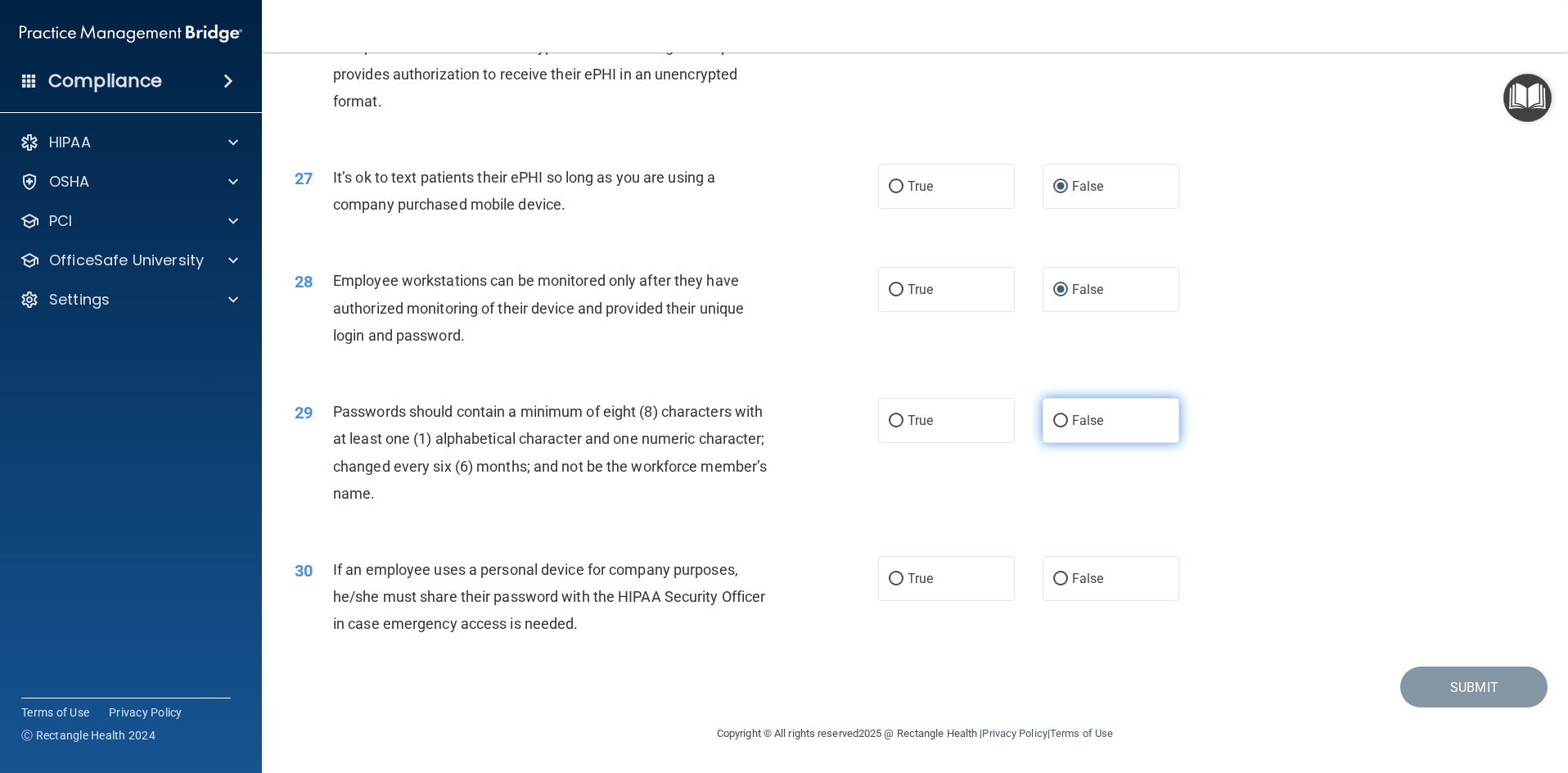
click at [1053, 420] on input "False" at bounding box center [1060, 421] width 15 height 13
radio input "true"
click at [1053, 580] on input "False" at bounding box center [1060, 580] width 15 height 13
radio input "true"
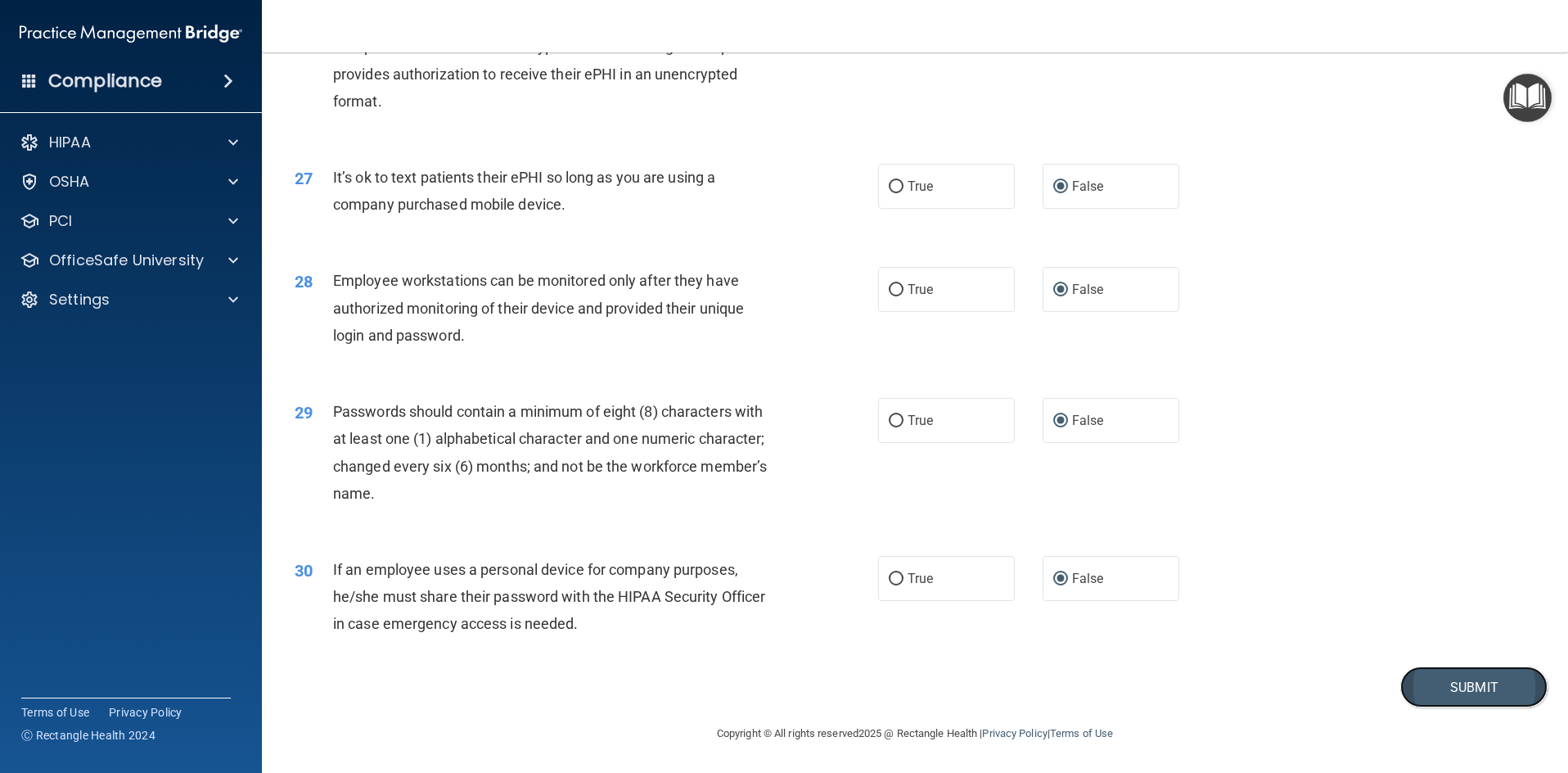
click at [1437, 685] on button "Submit" at bounding box center [1474, 688] width 147 height 42
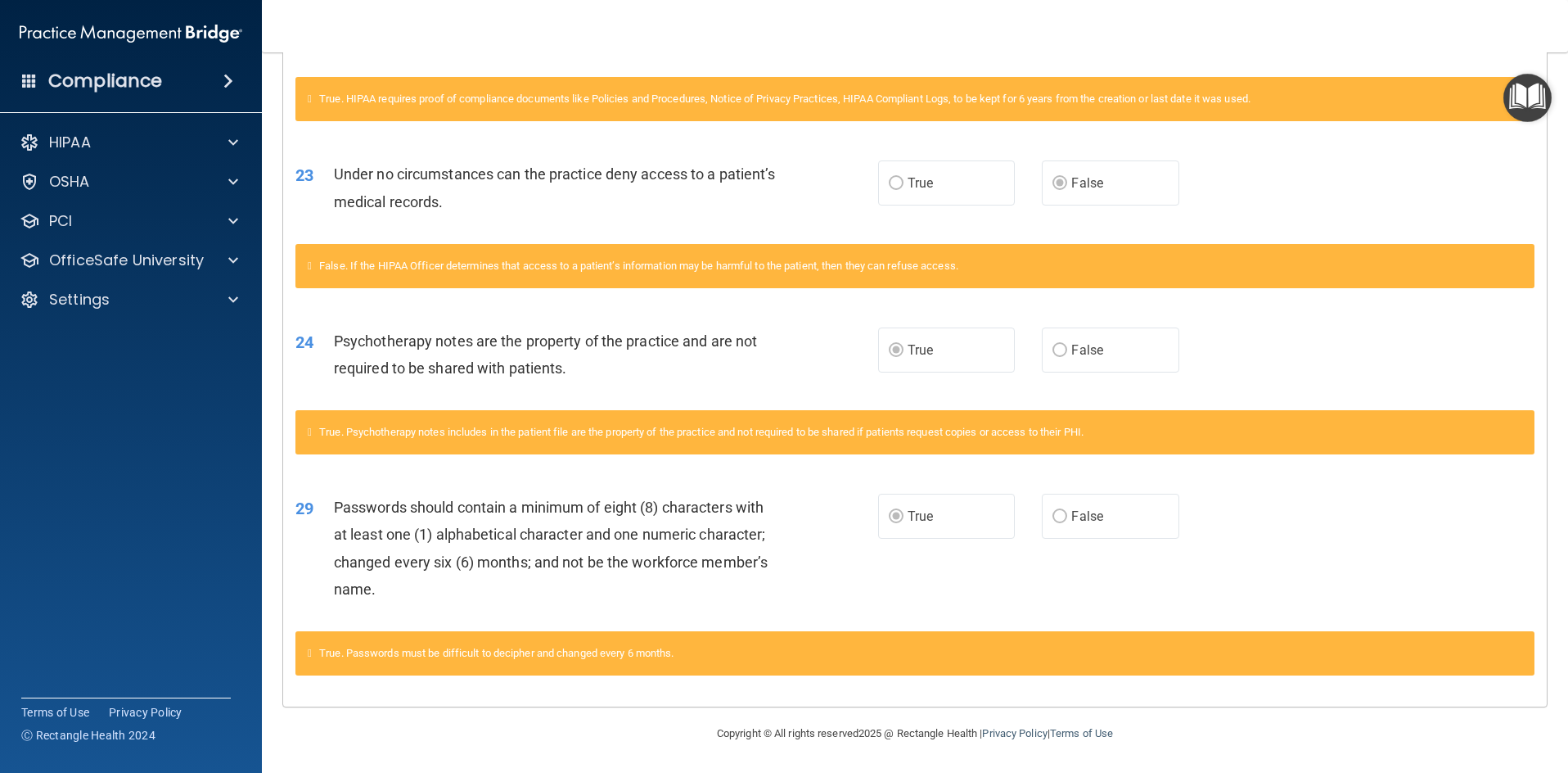
scroll to position [86, 0]
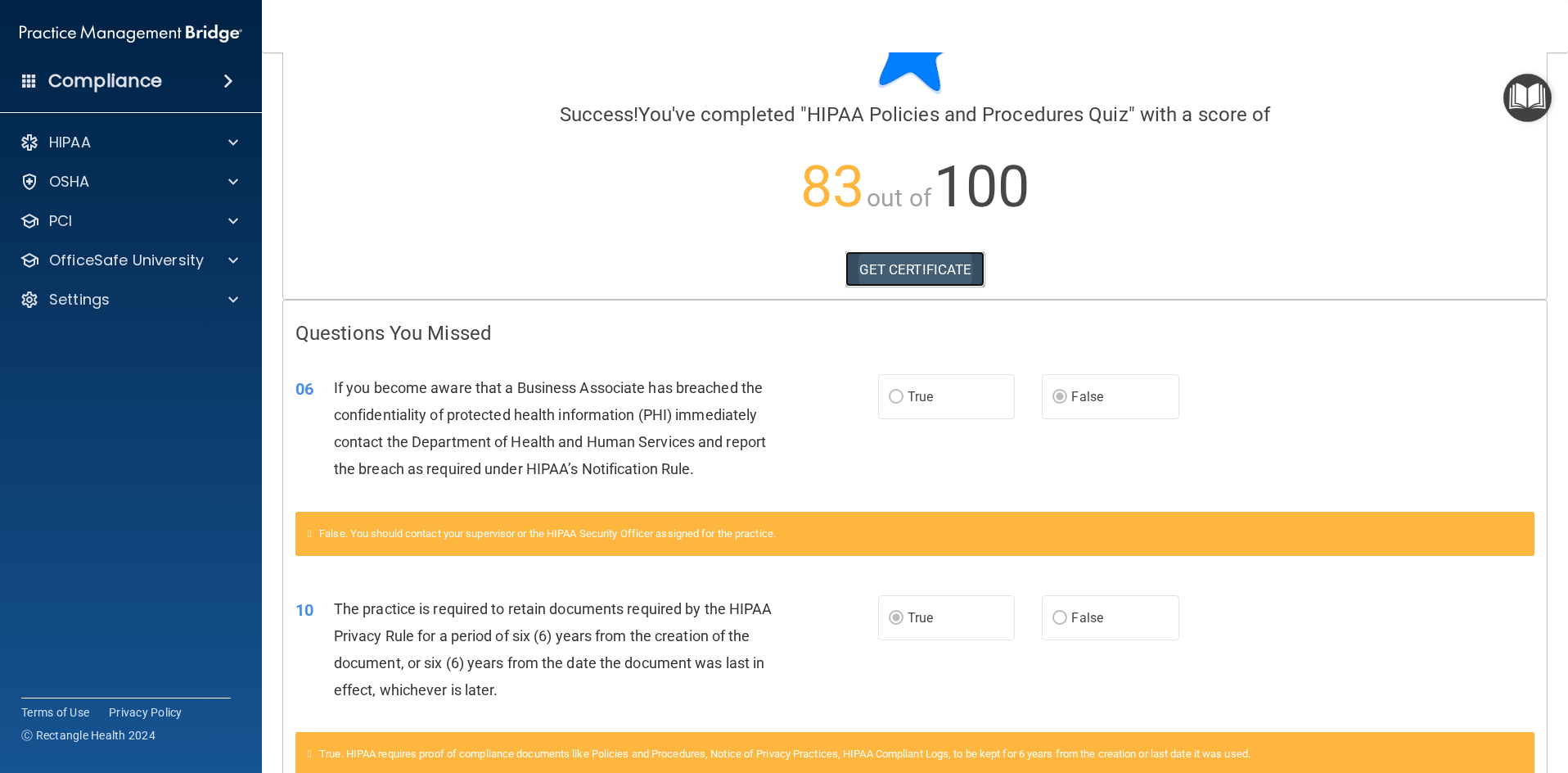
click at [885, 269] on link "GET CERTIFICATE" at bounding box center [915, 270] width 140 height 36
click at [232, 141] on span at bounding box center [233, 143] width 10 height 20
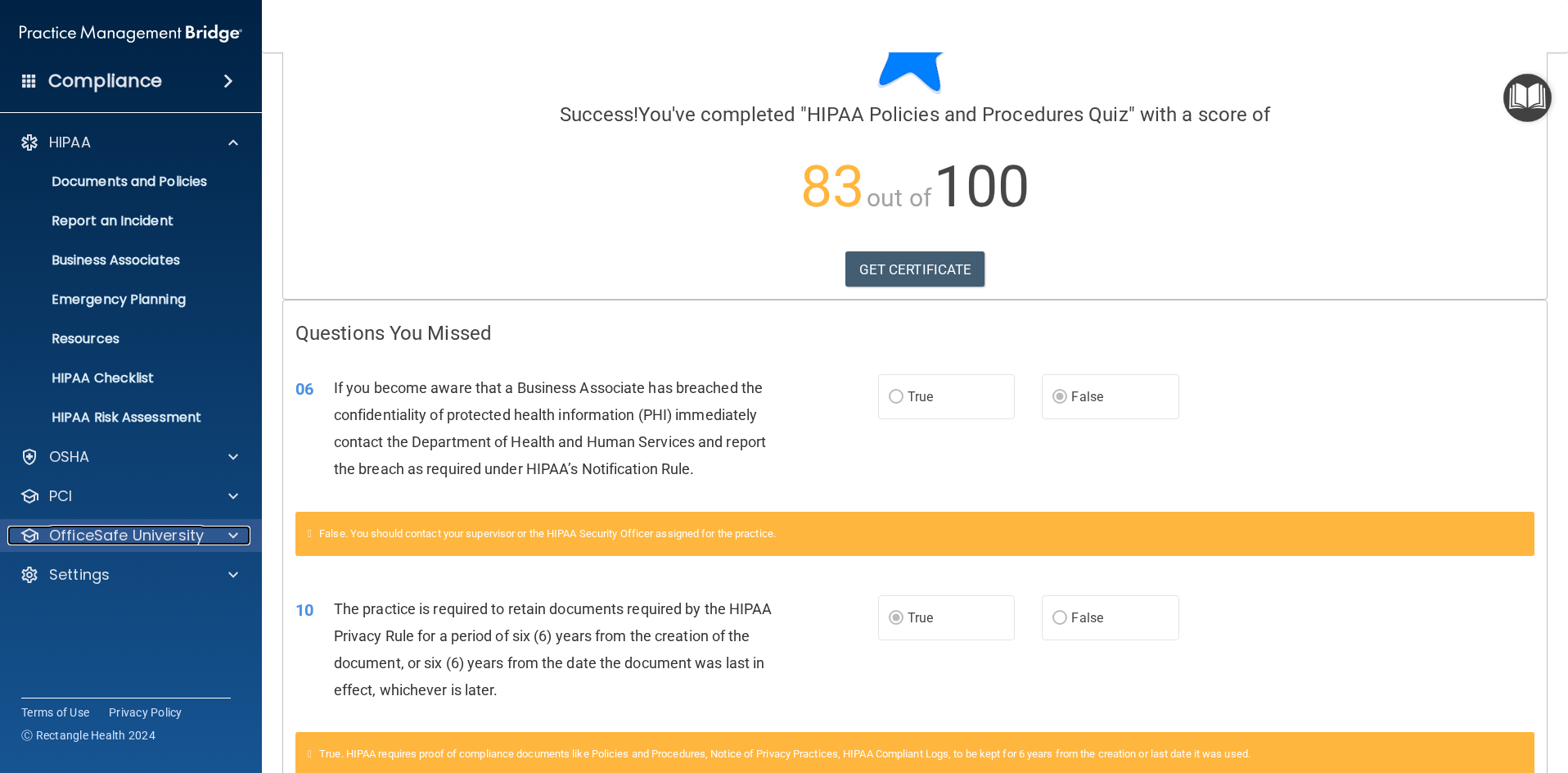
click at [228, 532] on div at bounding box center [231, 536] width 41 height 20
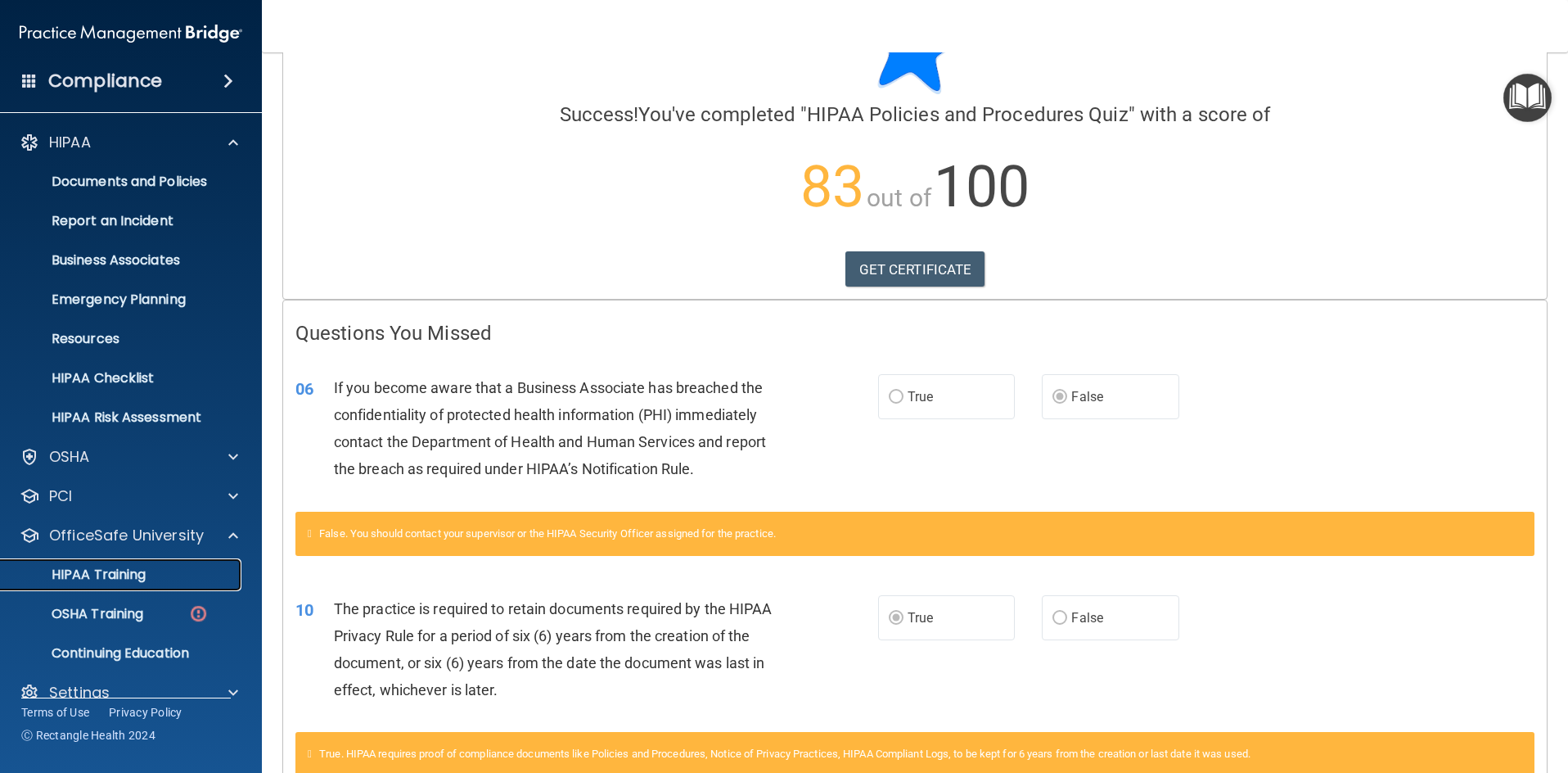
click at [117, 570] on p "HIPAA Training" at bounding box center [78, 575] width 135 height 16
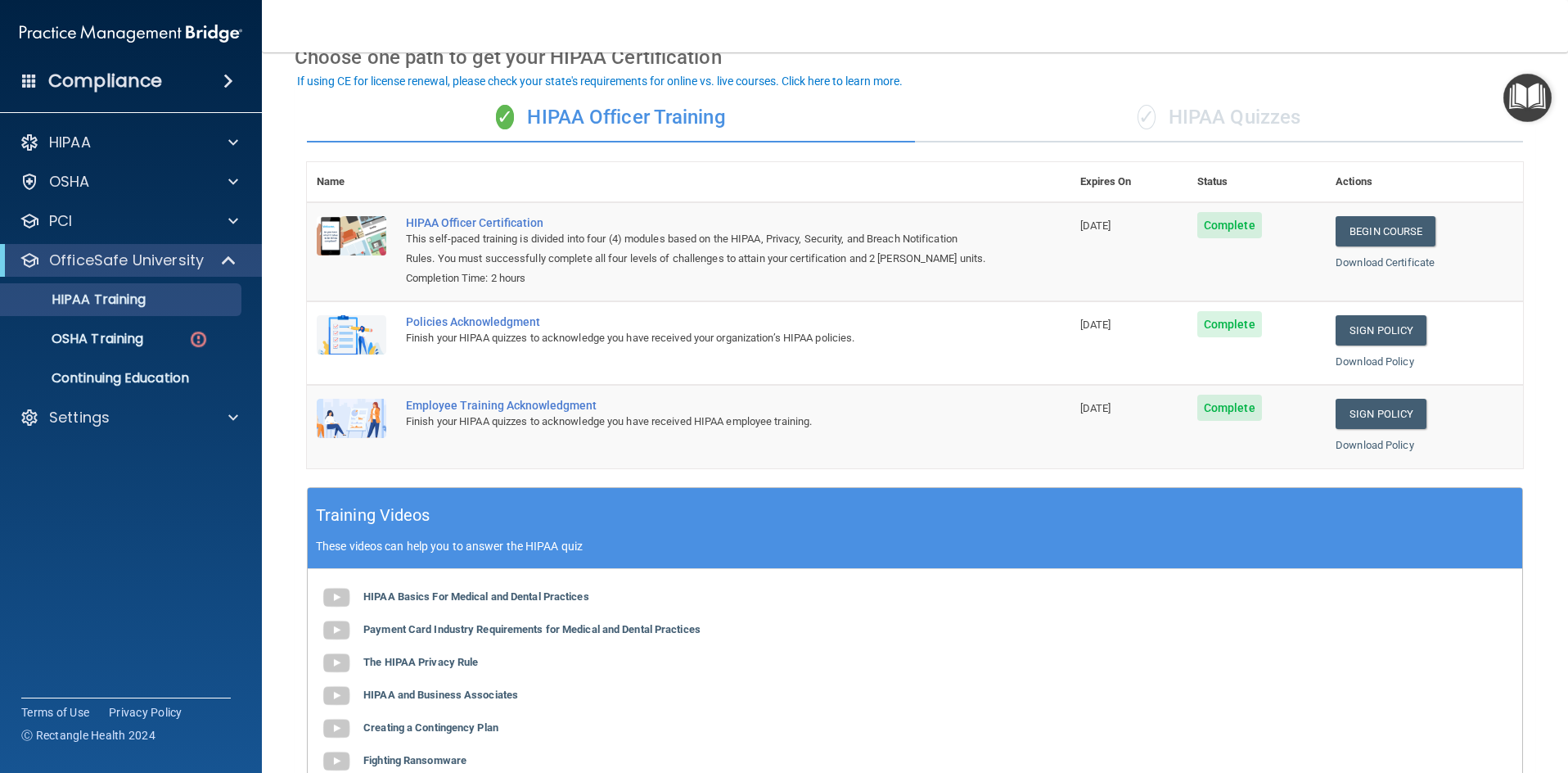
click at [1230, 103] on div "✓ HIPAA Quizzes" at bounding box center [1219, 118] width 608 height 49
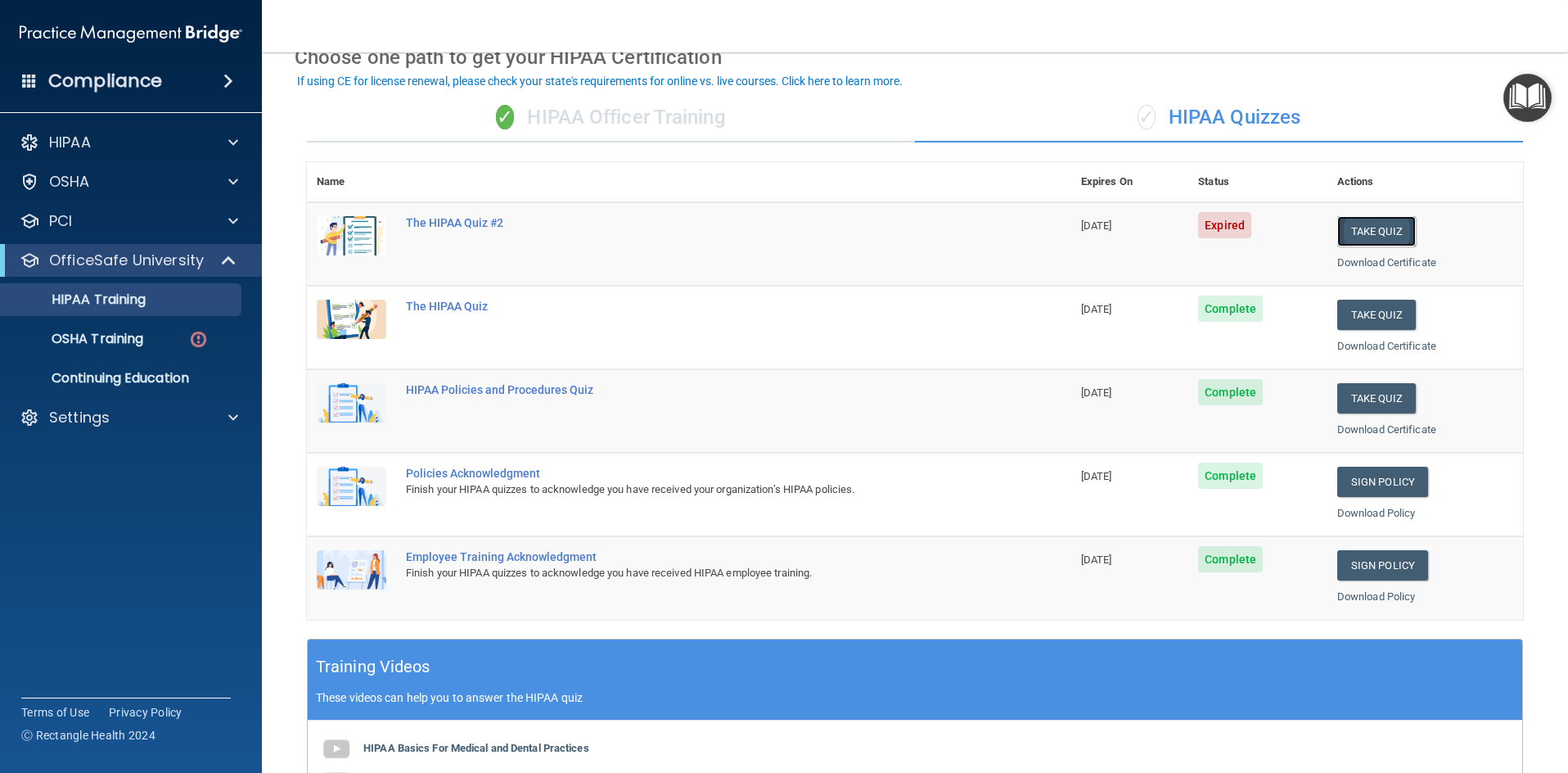
click at [1378, 230] on button "Take Quiz" at bounding box center [1376, 231] width 79 height 30
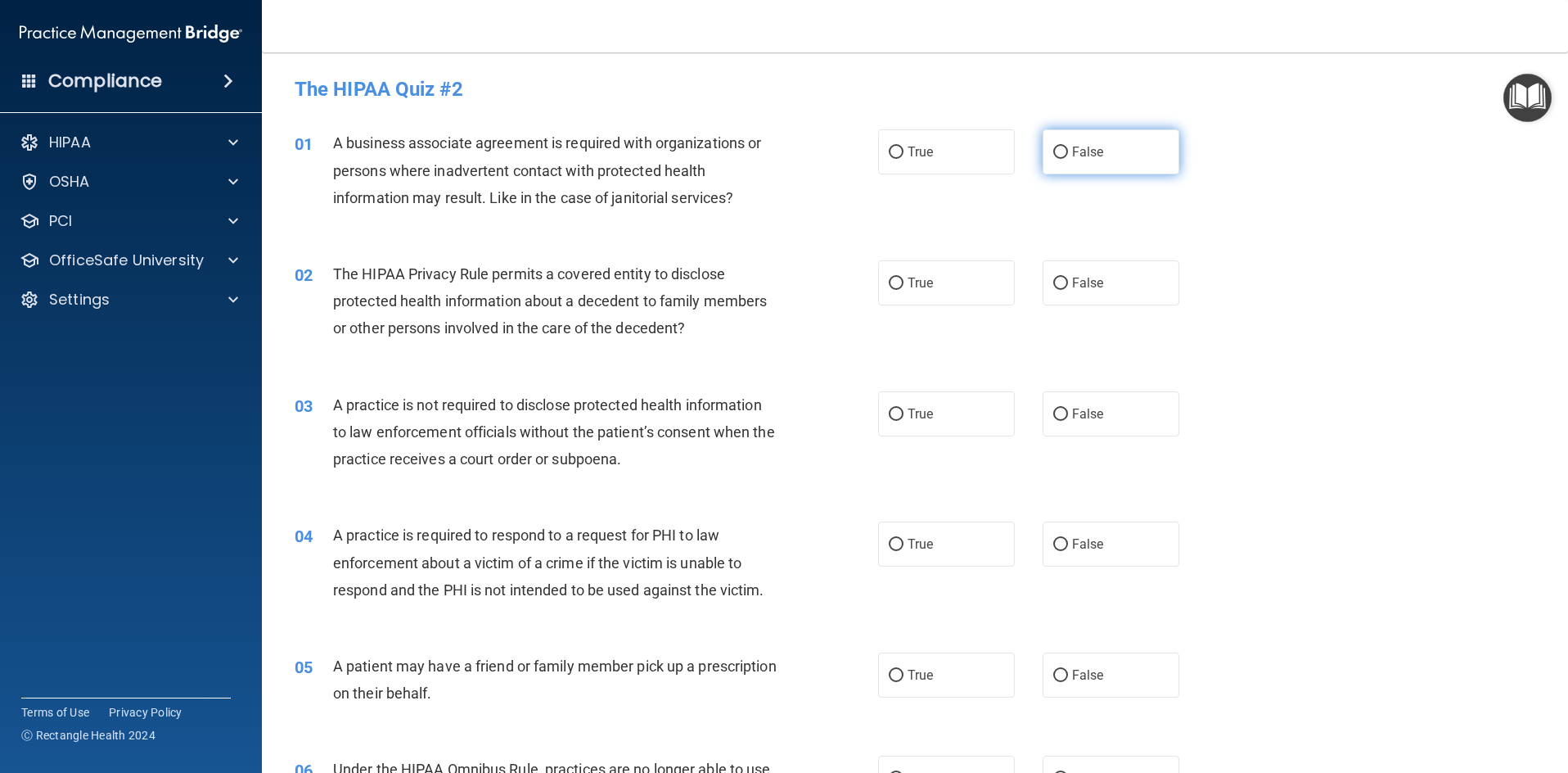
click at [1053, 149] on input "False" at bounding box center [1060, 153] width 15 height 13
radio input "true"
click at [893, 280] on input "True" at bounding box center [896, 284] width 15 height 13
radio input "true"
click at [1053, 411] on input "False" at bounding box center [1060, 415] width 15 height 13
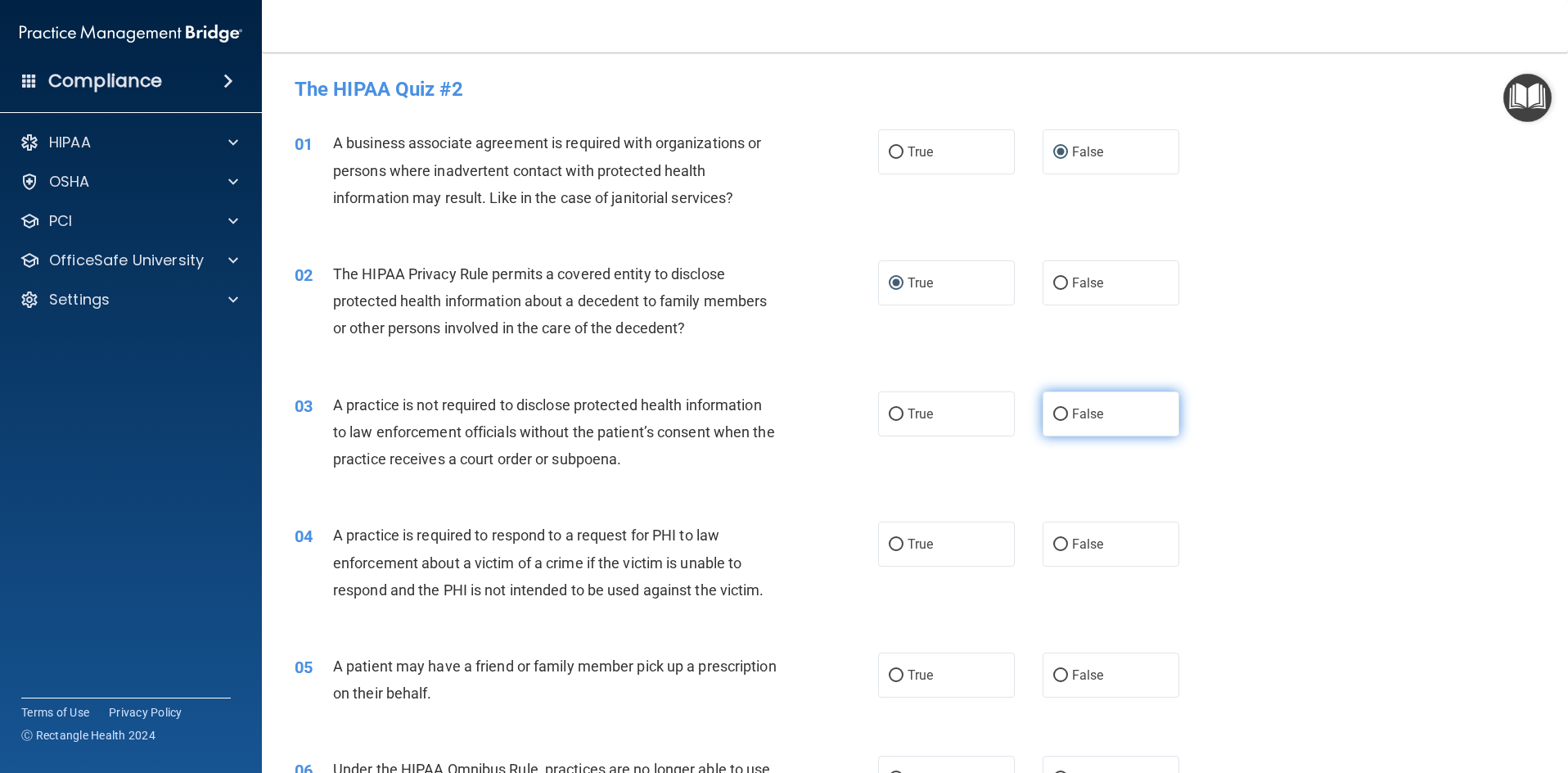
radio input "true"
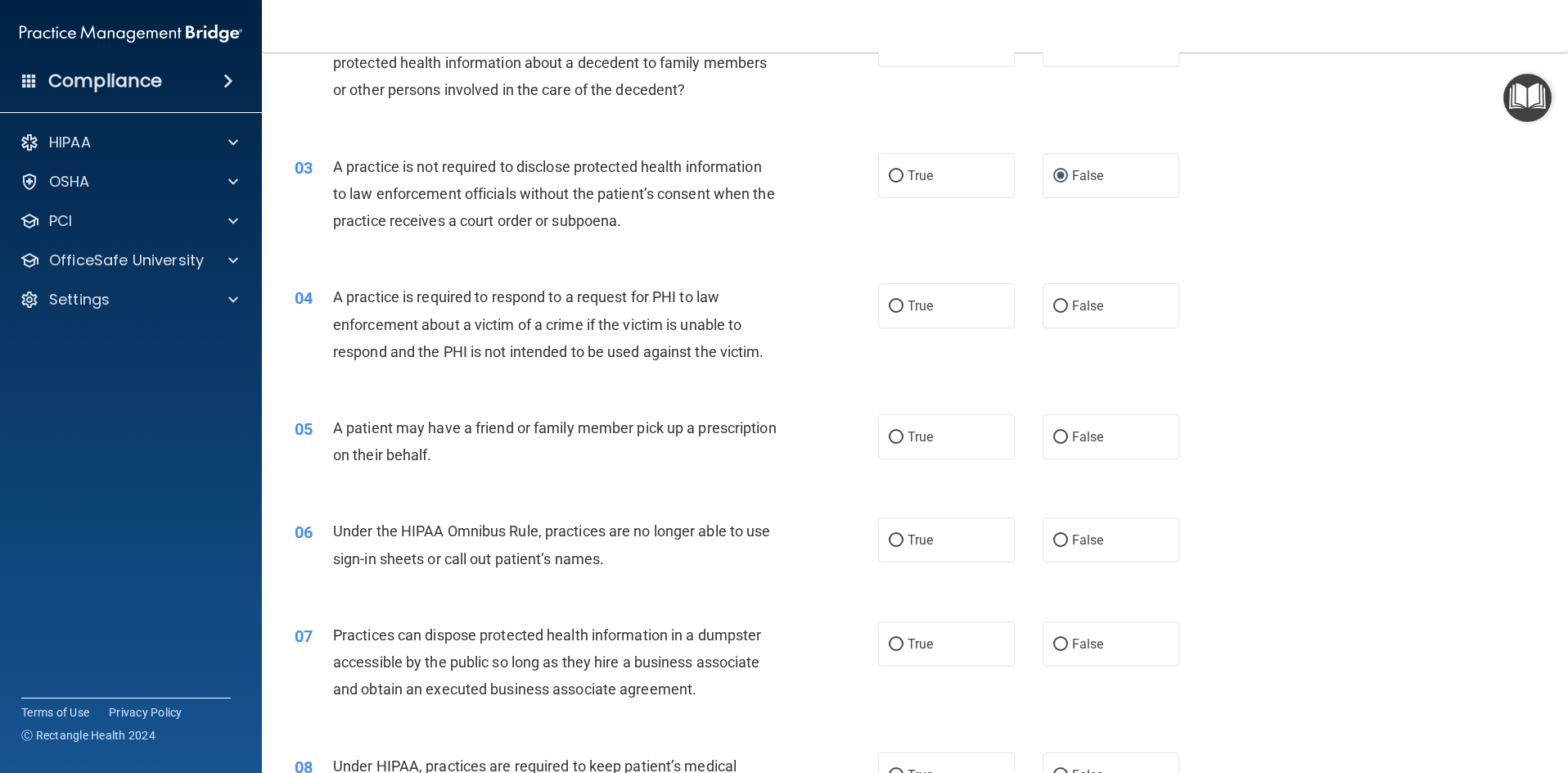
scroll to position [328, 0]
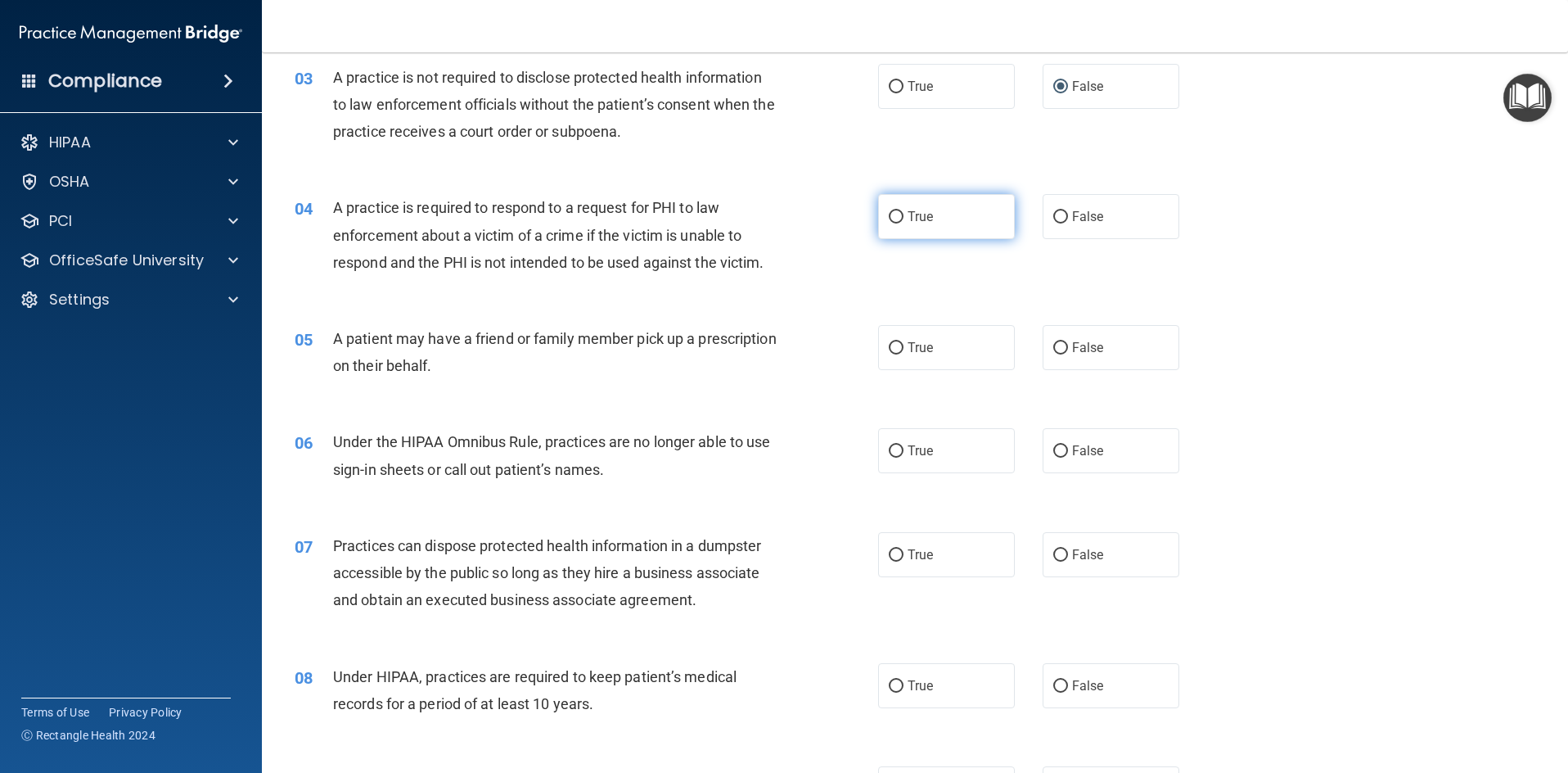
click at [890, 215] on input "True" at bounding box center [896, 218] width 15 height 13
radio input "true"
click at [889, 345] on input "True" at bounding box center [896, 349] width 15 height 13
radio input "true"
click at [1053, 450] on input "False" at bounding box center [1060, 451] width 15 height 13
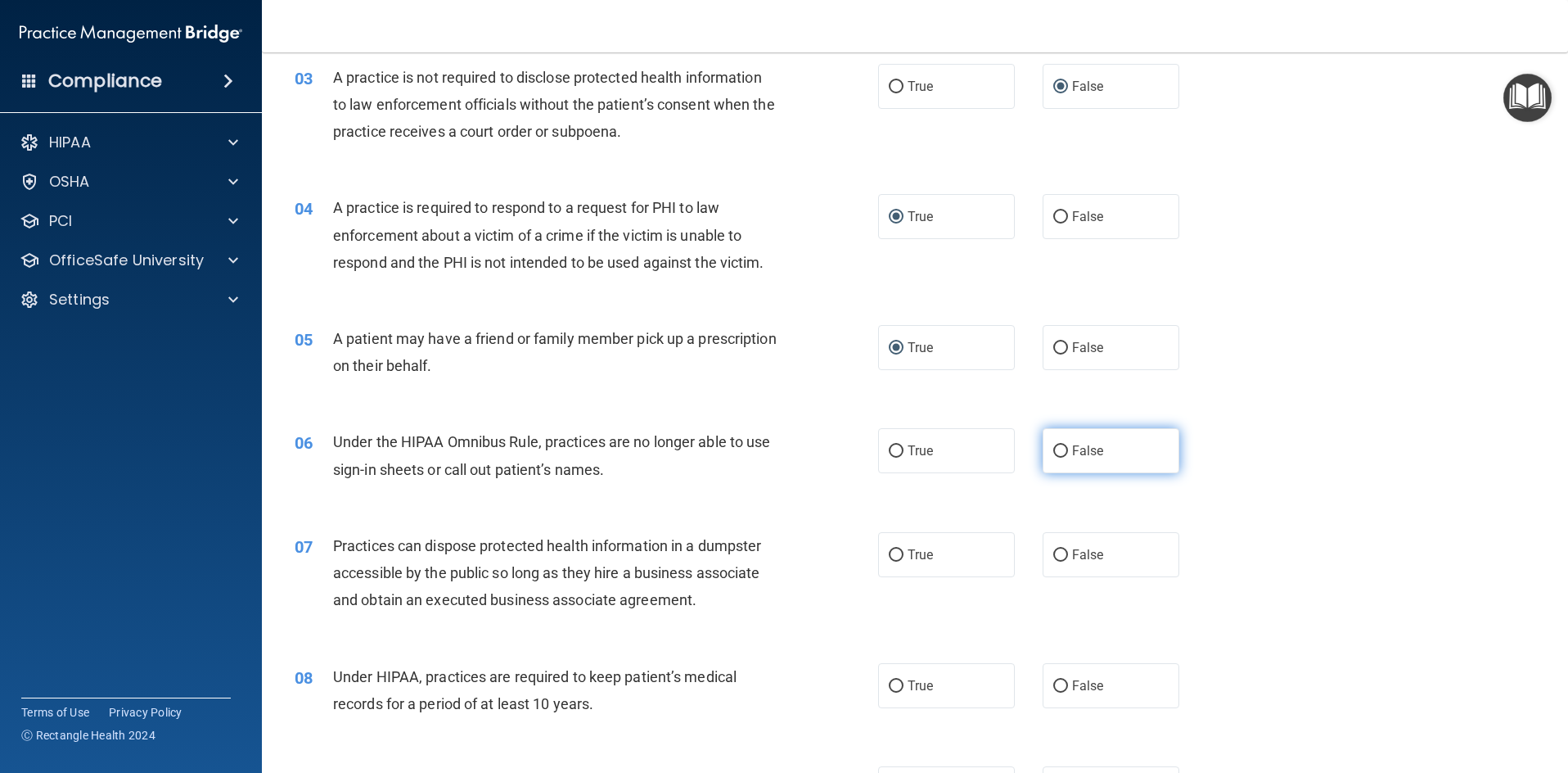
radio input "true"
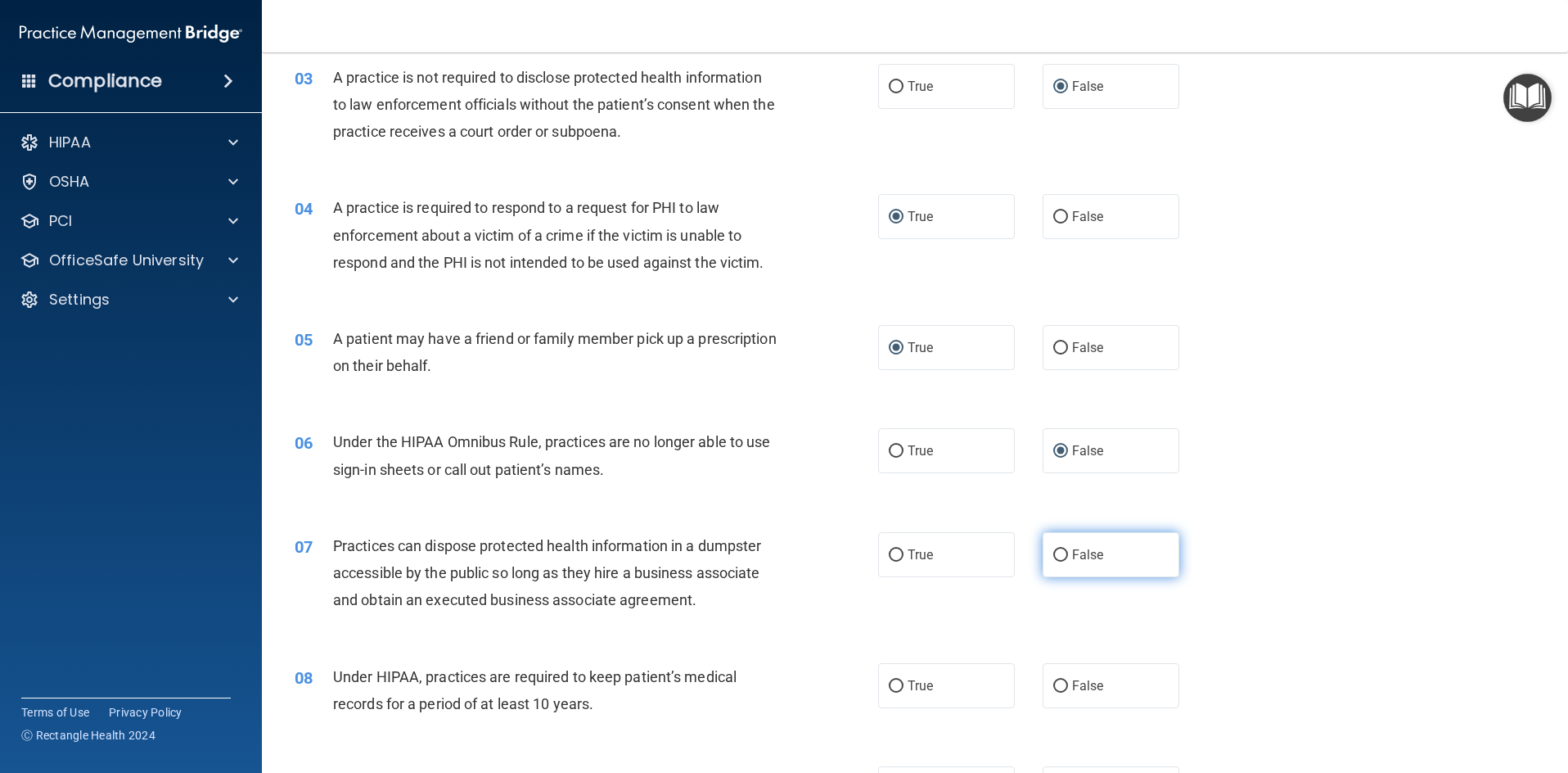
click at [1053, 555] on input "False" at bounding box center [1060, 556] width 15 height 13
radio input "true"
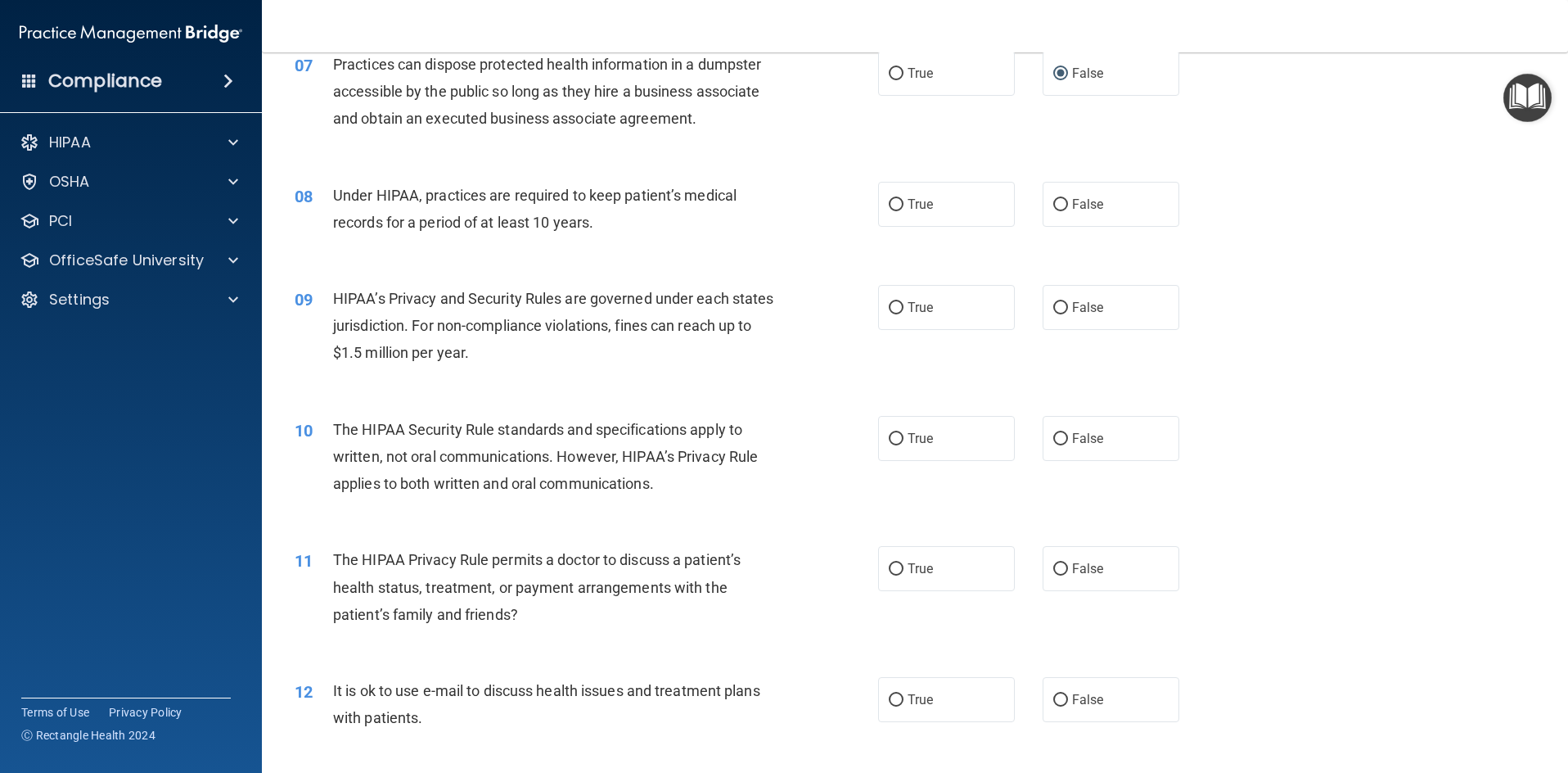
scroll to position [818, 0]
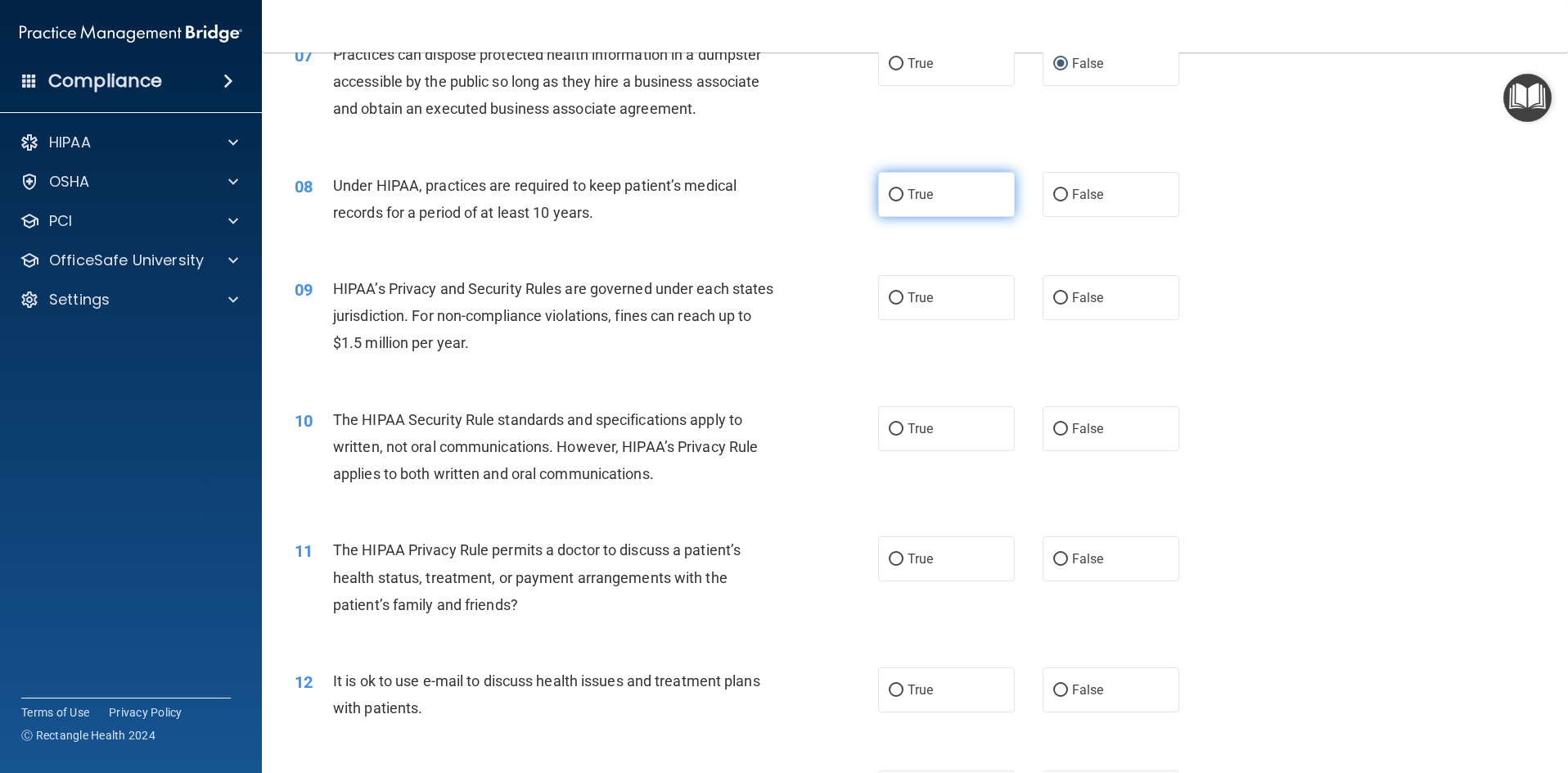
click at [890, 195] on input "True" at bounding box center [896, 195] width 15 height 13
radio input "true"
click at [1044, 296] on label "False" at bounding box center [1110, 298] width 137 height 45
click at [1053, 296] on input "False" at bounding box center [1060, 299] width 15 height 13
radio input "true"
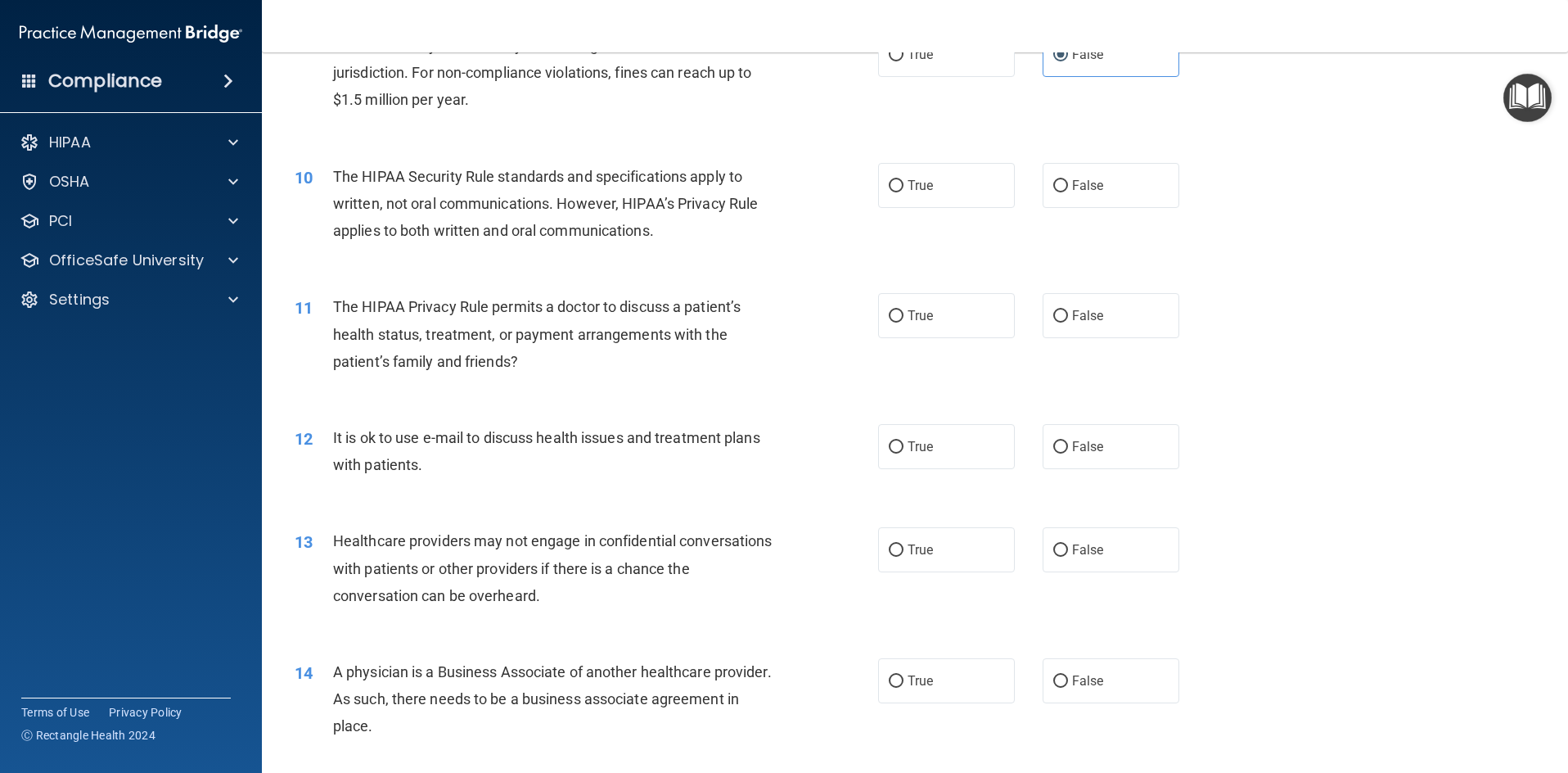
scroll to position [1065, 0]
click at [891, 179] on input "True" at bounding box center [896, 184] width 15 height 13
radio input "true"
click at [1053, 312] on input "False" at bounding box center [1060, 314] width 15 height 13
radio input "true"
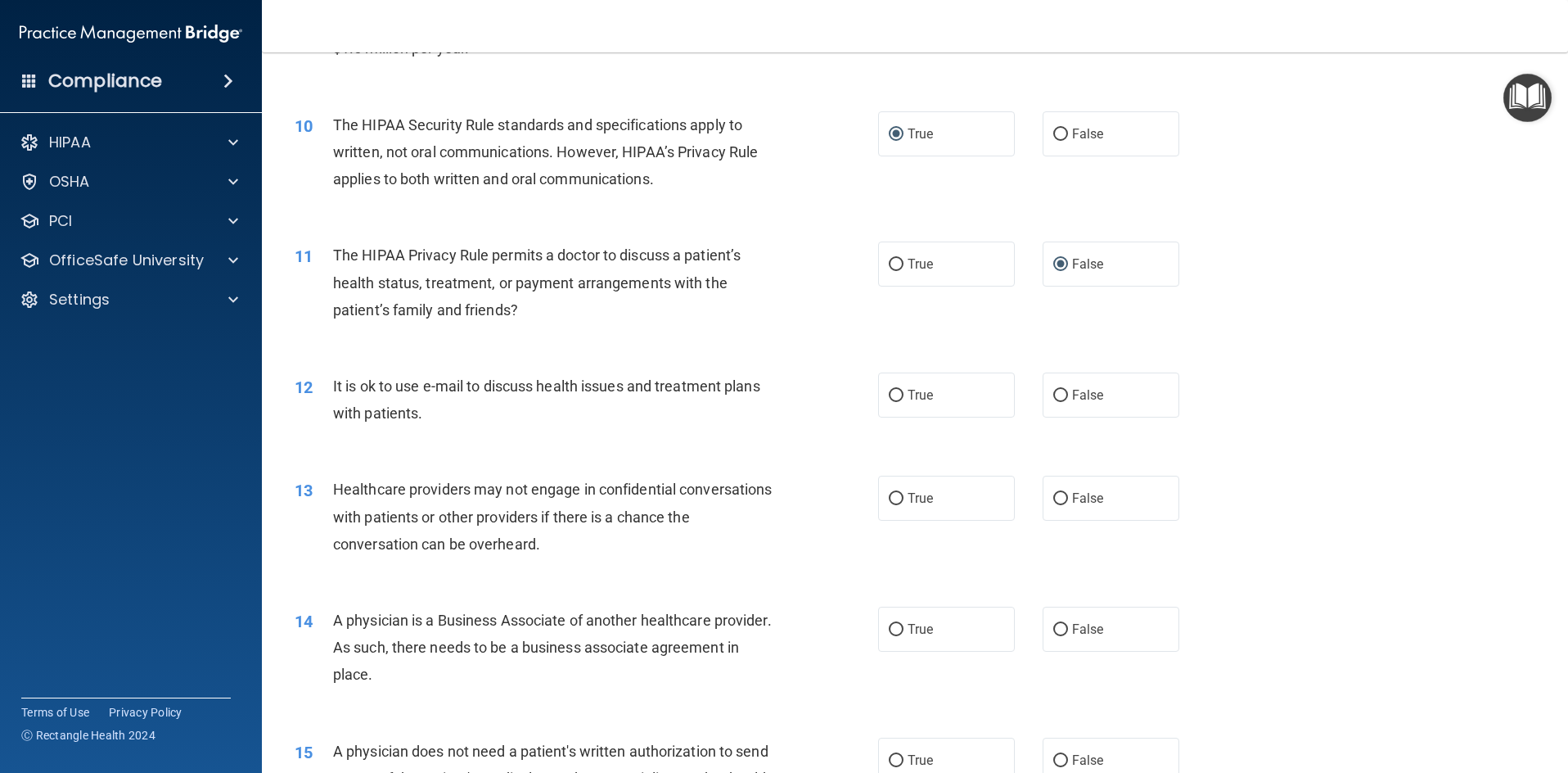
scroll to position [1310, 0]
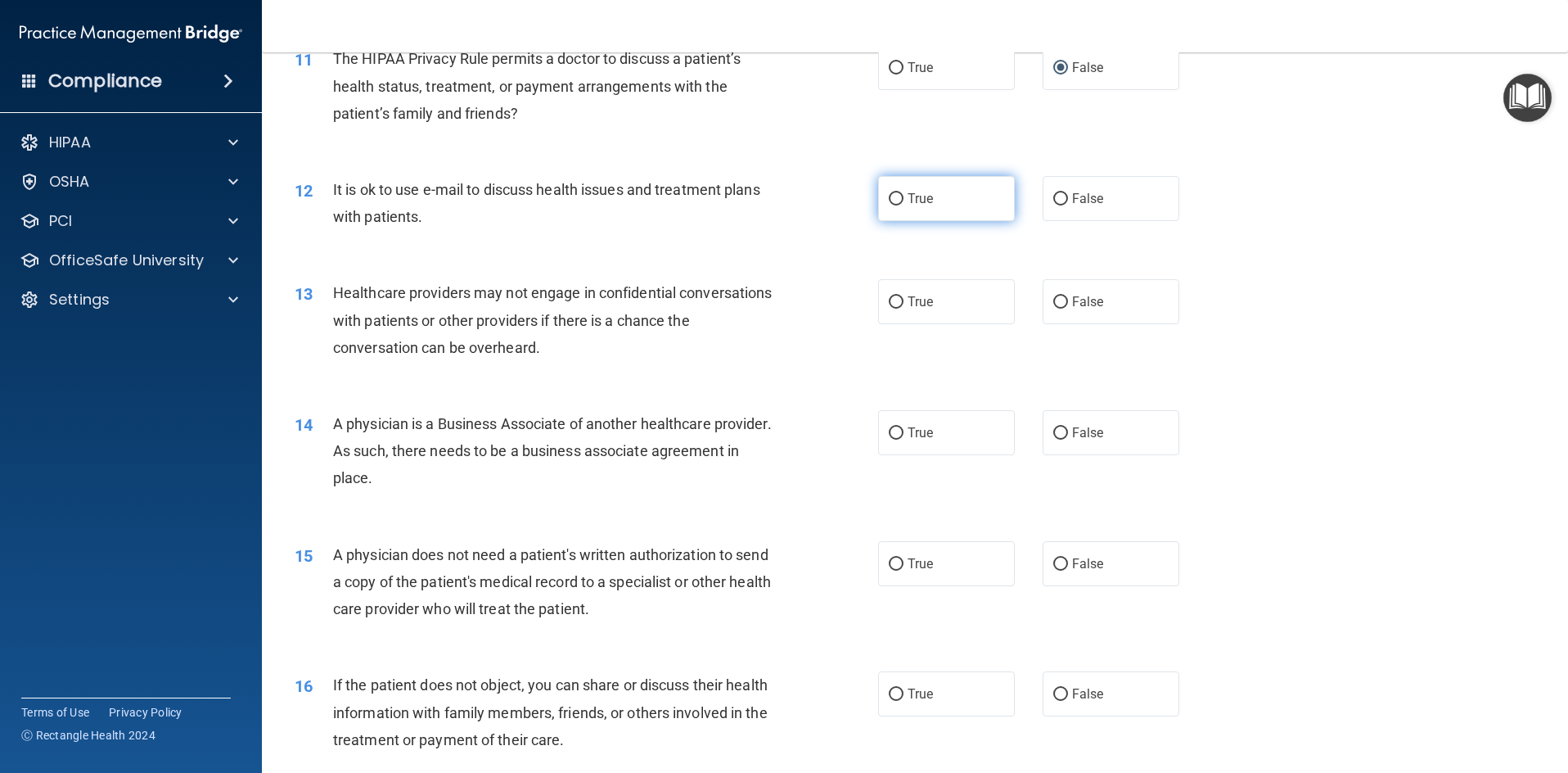
click at [893, 195] on input "True" at bounding box center [896, 200] width 15 height 13
radio input "true"
click at [1055, 300] on input "False" at bounding box center [1060, 302] width 15 height 13
radio input "true"
click at [1054, 432] on input "False" at bounding box center [1060, 434] width 15 height 13
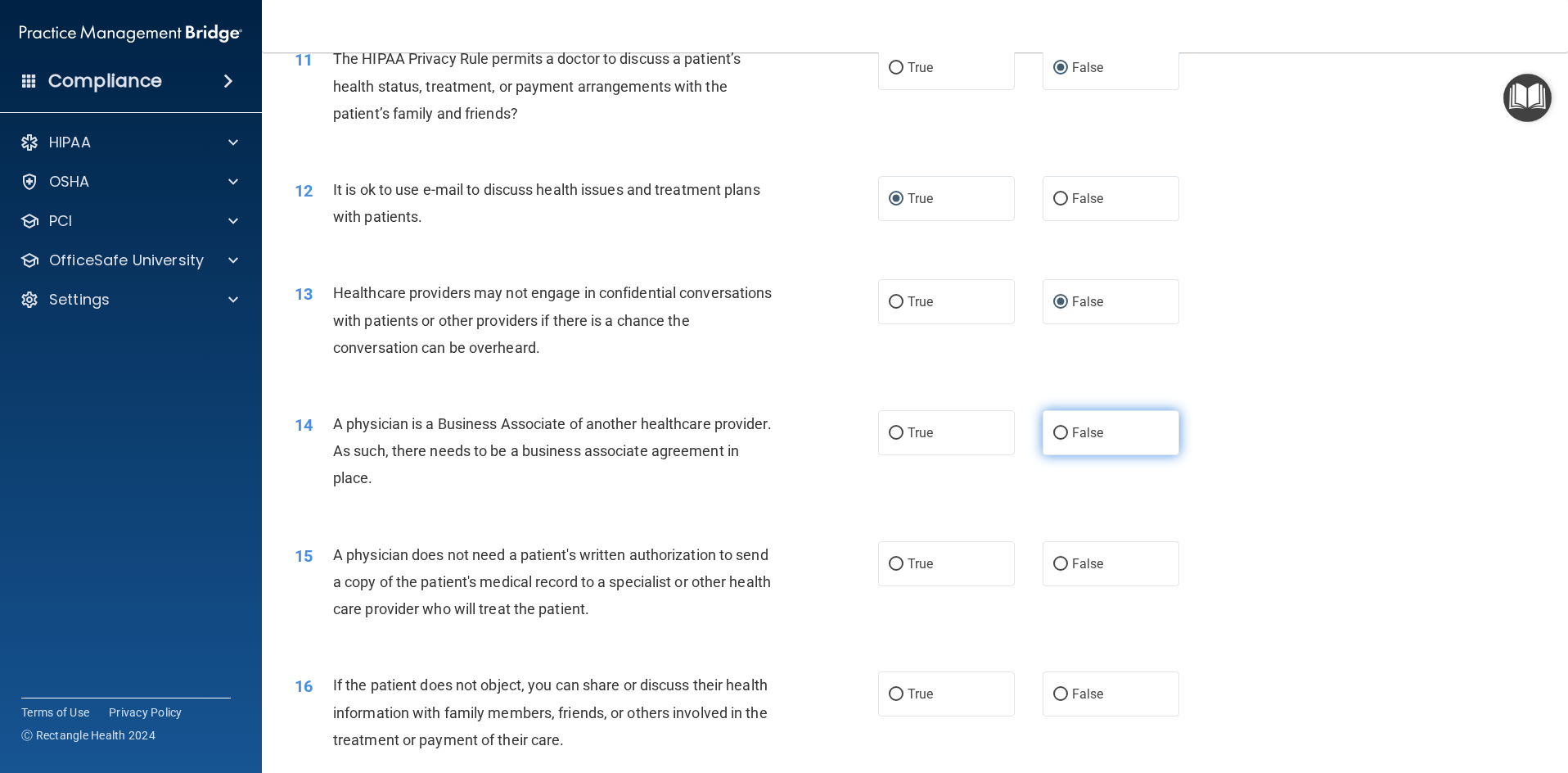
radio input "true"
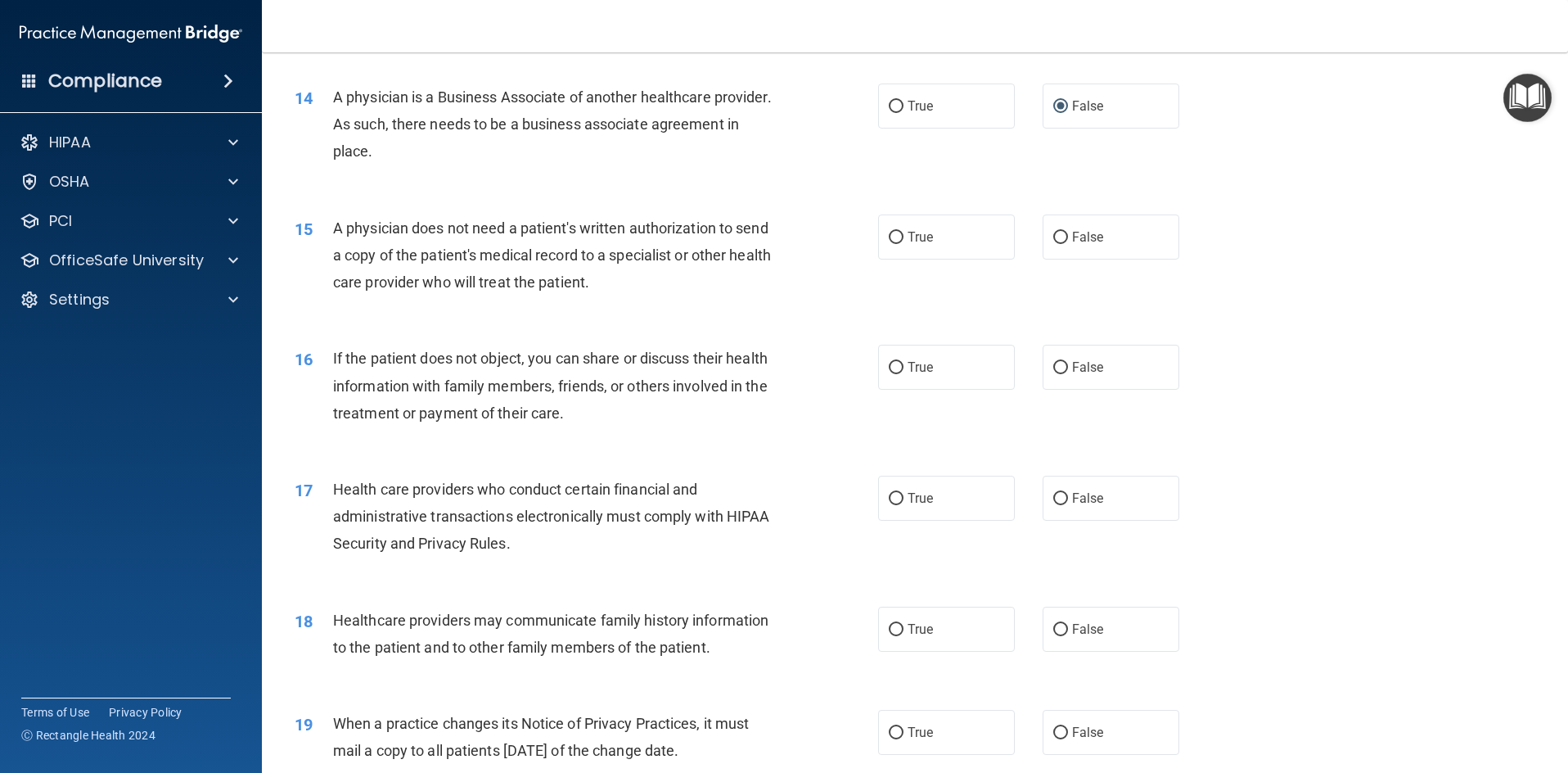
scroll to position [1638, 0]
click at [892, 233] on input "True" at bounding box center [896, 237] width 15 height 13
radio input "true"
click at [892, 364] on input "True" at bounding box center [896, 368] width 15 height 13
radio input "true"
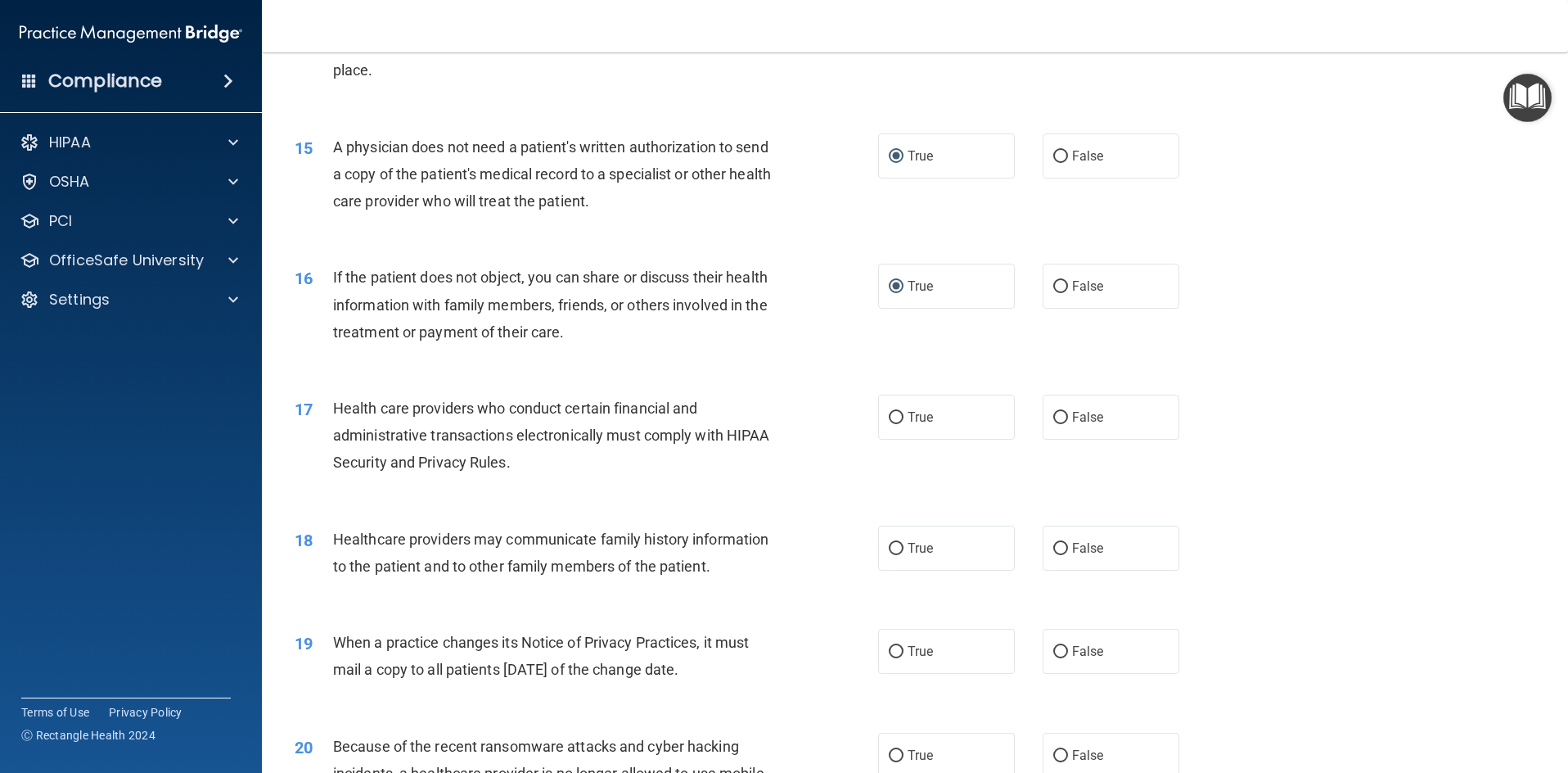
scroll to position [1966, 0]
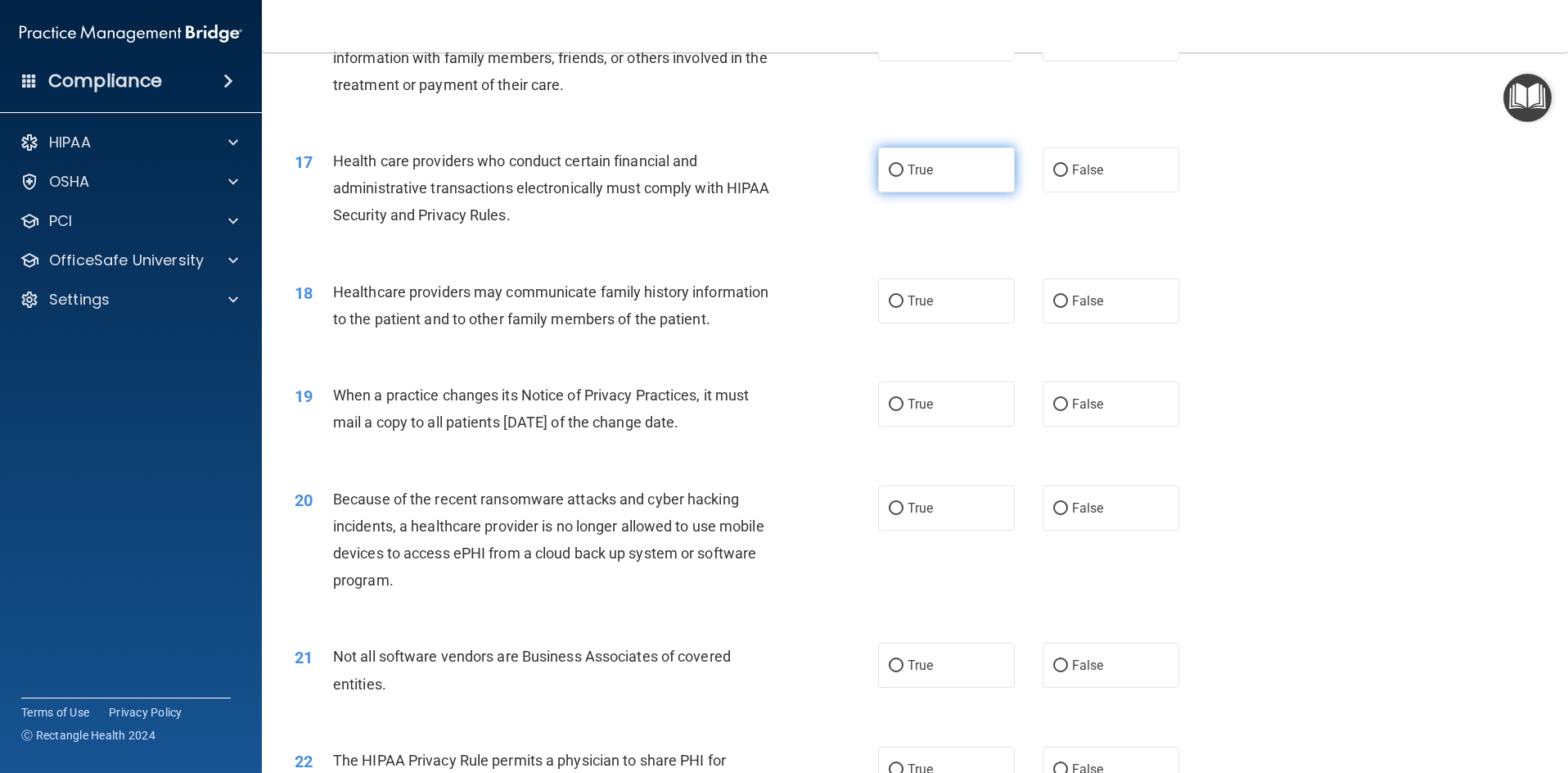
click at [889, 167] on input "True" at bounding box center [896, 171] width 15 height 13
radio input "true"
click at [1053, 402] on input "False" at bounding box center [1060, 405] width 15 height 13
radio input "true"
click at [893, 298] on input "True" at bounding box center [896, 302] width 15 height 13
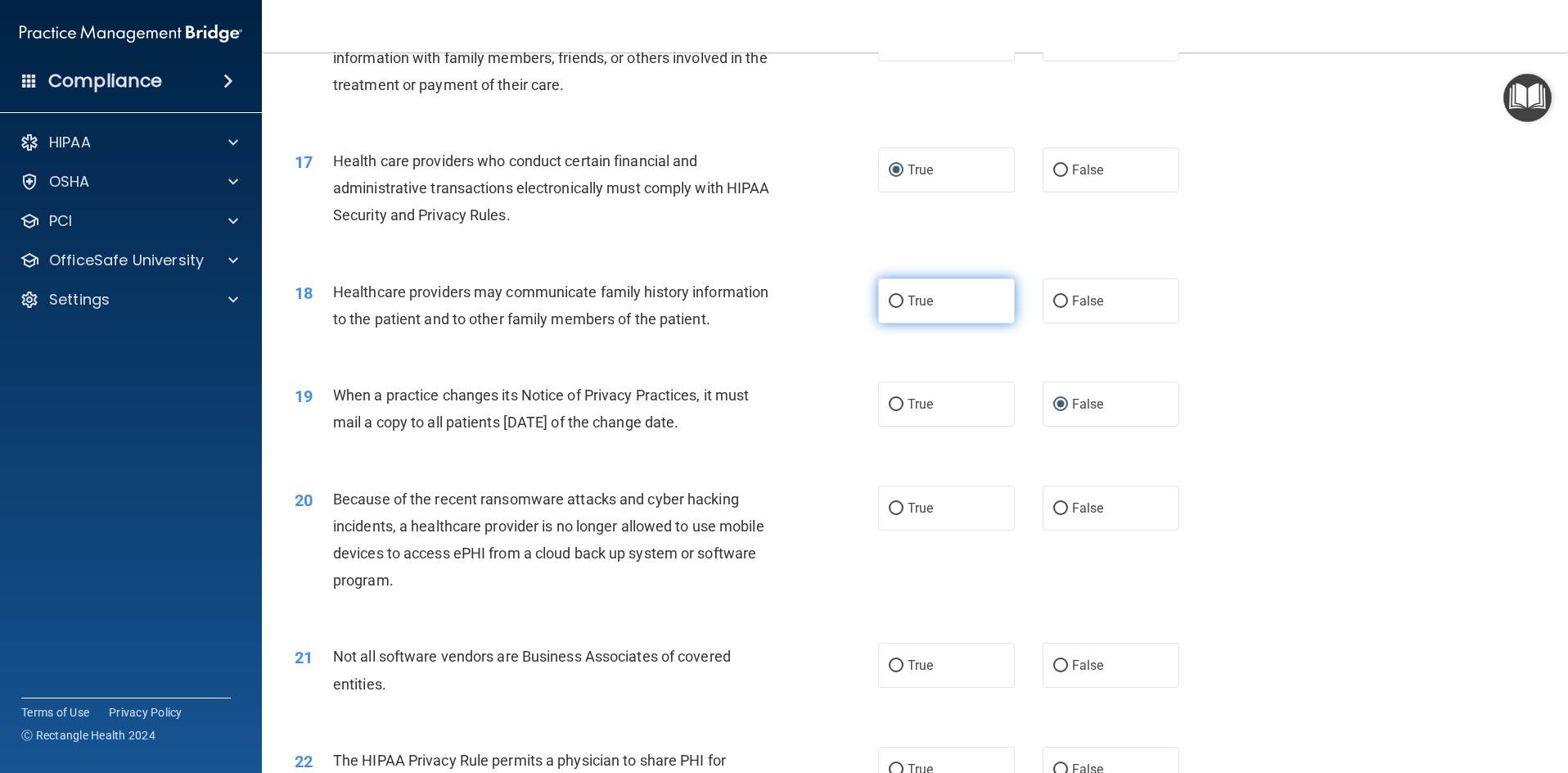
radio input "true"
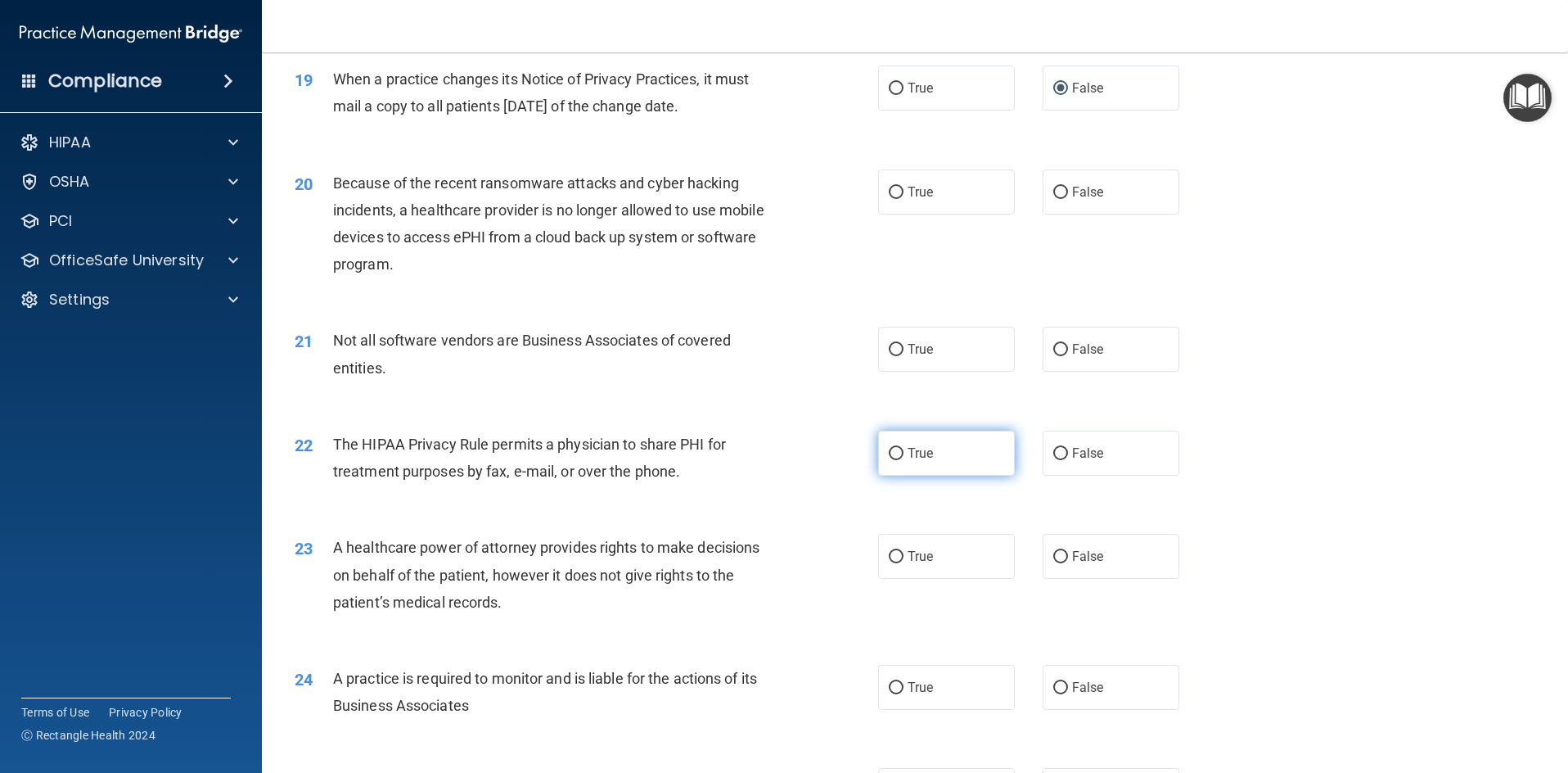
scroll to position [2293, 0]
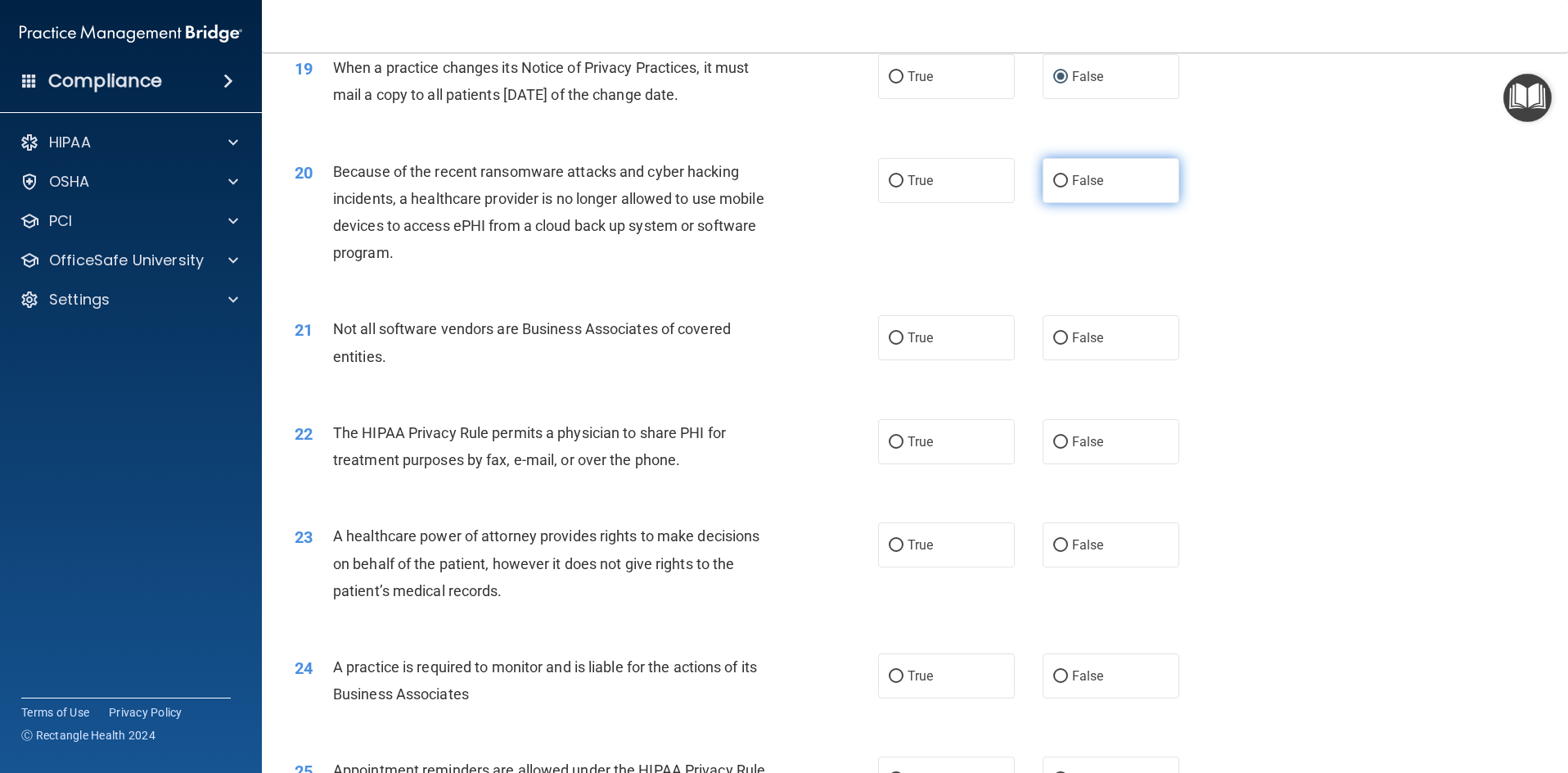
click at [1053, 176] on input "False" at bounding box center [1060, 182] width 15 height 13
radio input "true"
click at [1053, 338] on input "False" at bounding box center [1060, 339] width 15 height 13
radio input "true"
click at [891, 438] on input "True" at bounding box center [896, 442] width 15 height 13
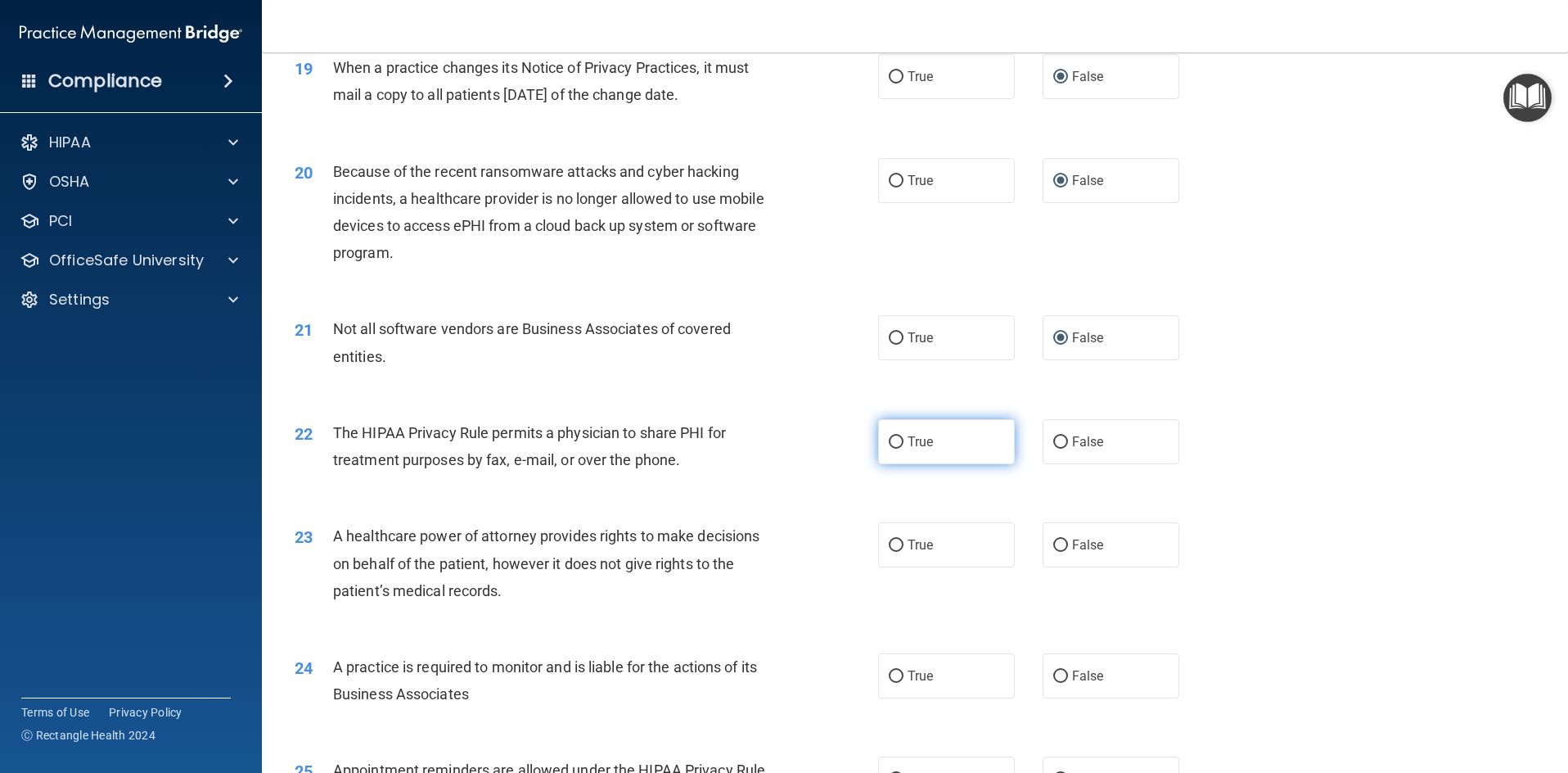
radio input "true"
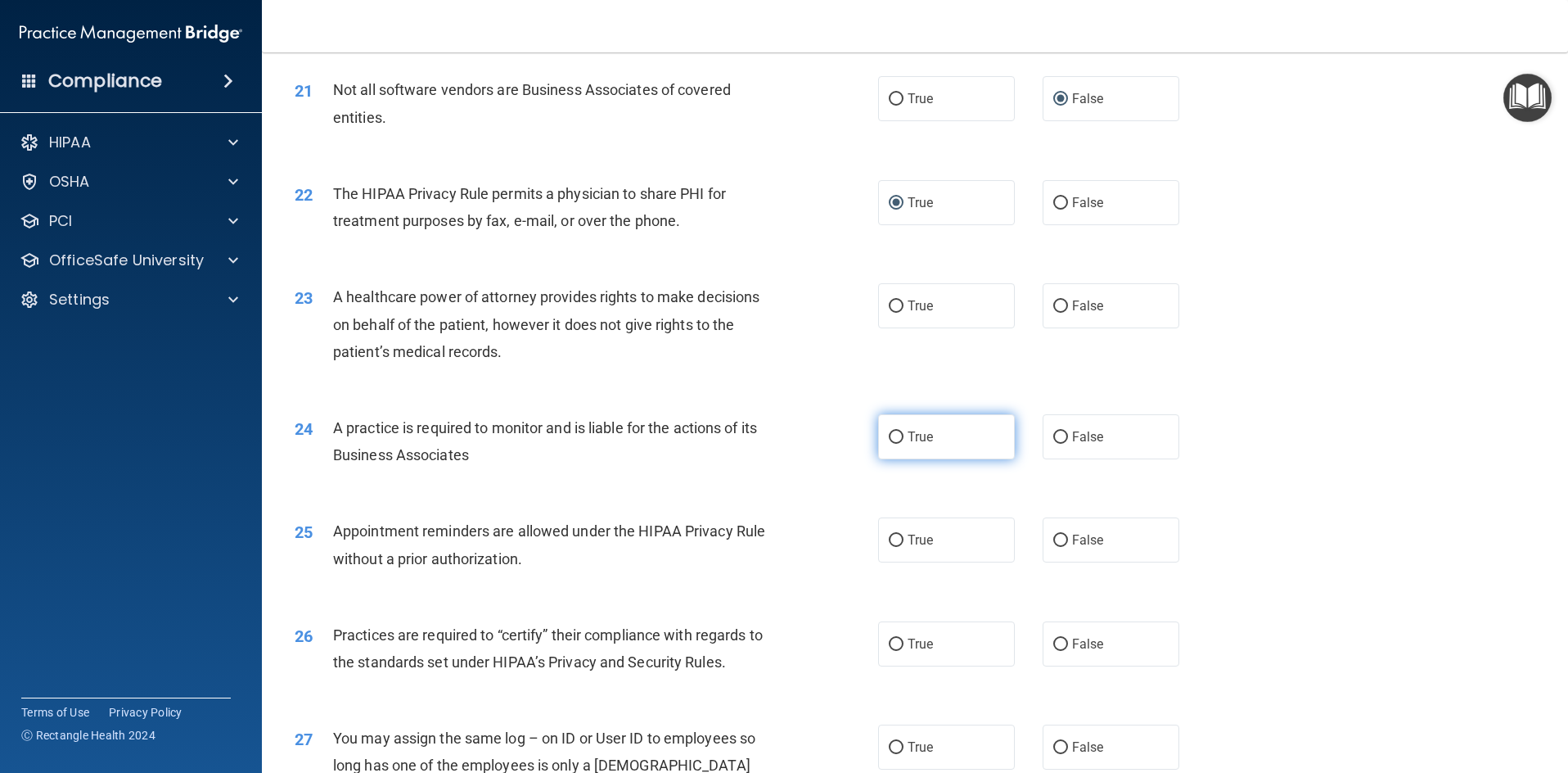
scroll to position [2621, 0]
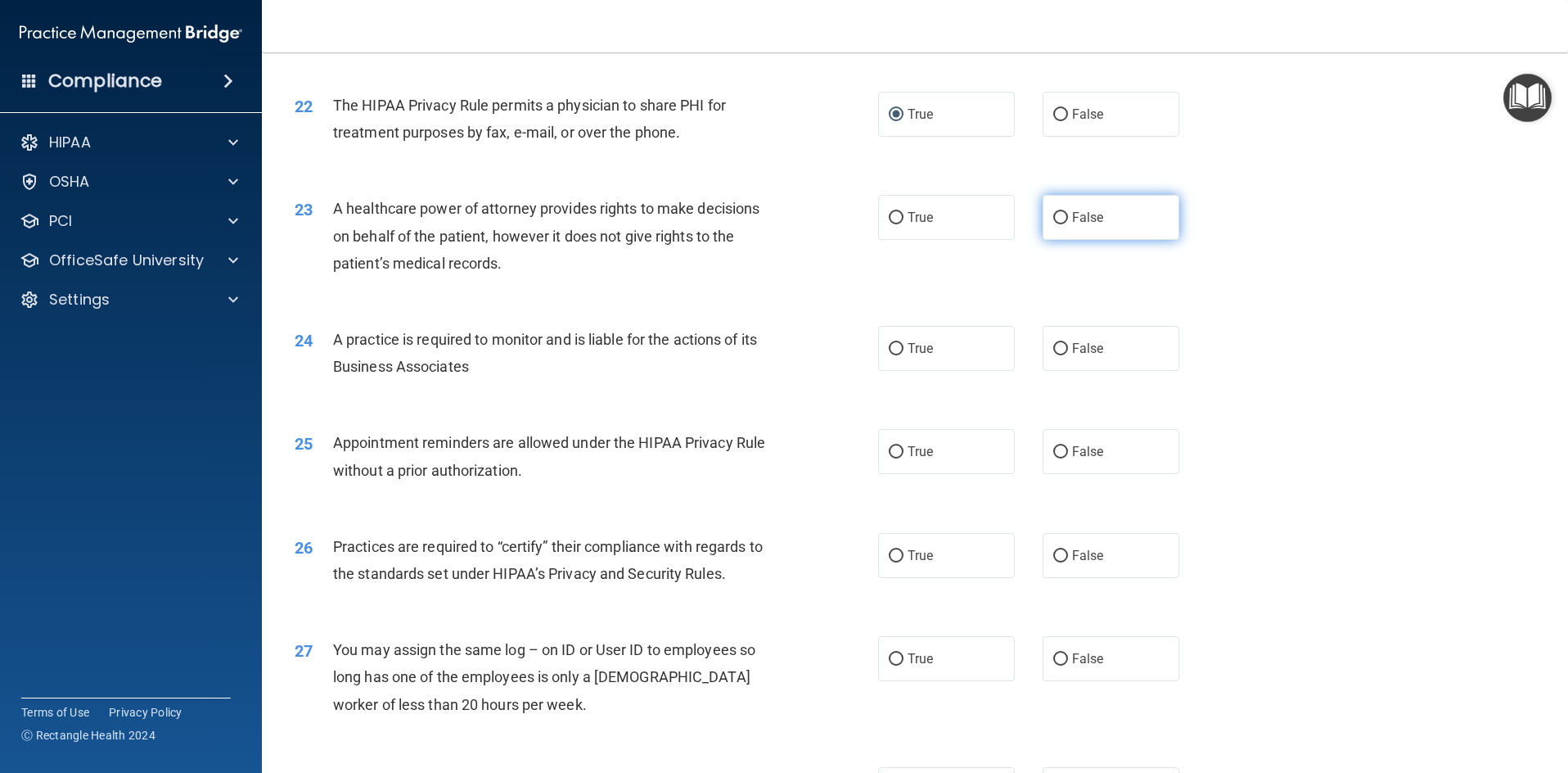
click at [1053, 216] on input "False" at bounding box center [1060, 218] width 15 height 13
radio input "true"
click at [1056, 345] on input "False" at bounding box center [1060, 350] width 15 height 13
radio input "true"
click at [889, 450] on input "True" at bounding box center [896, 452] width 15 height 13
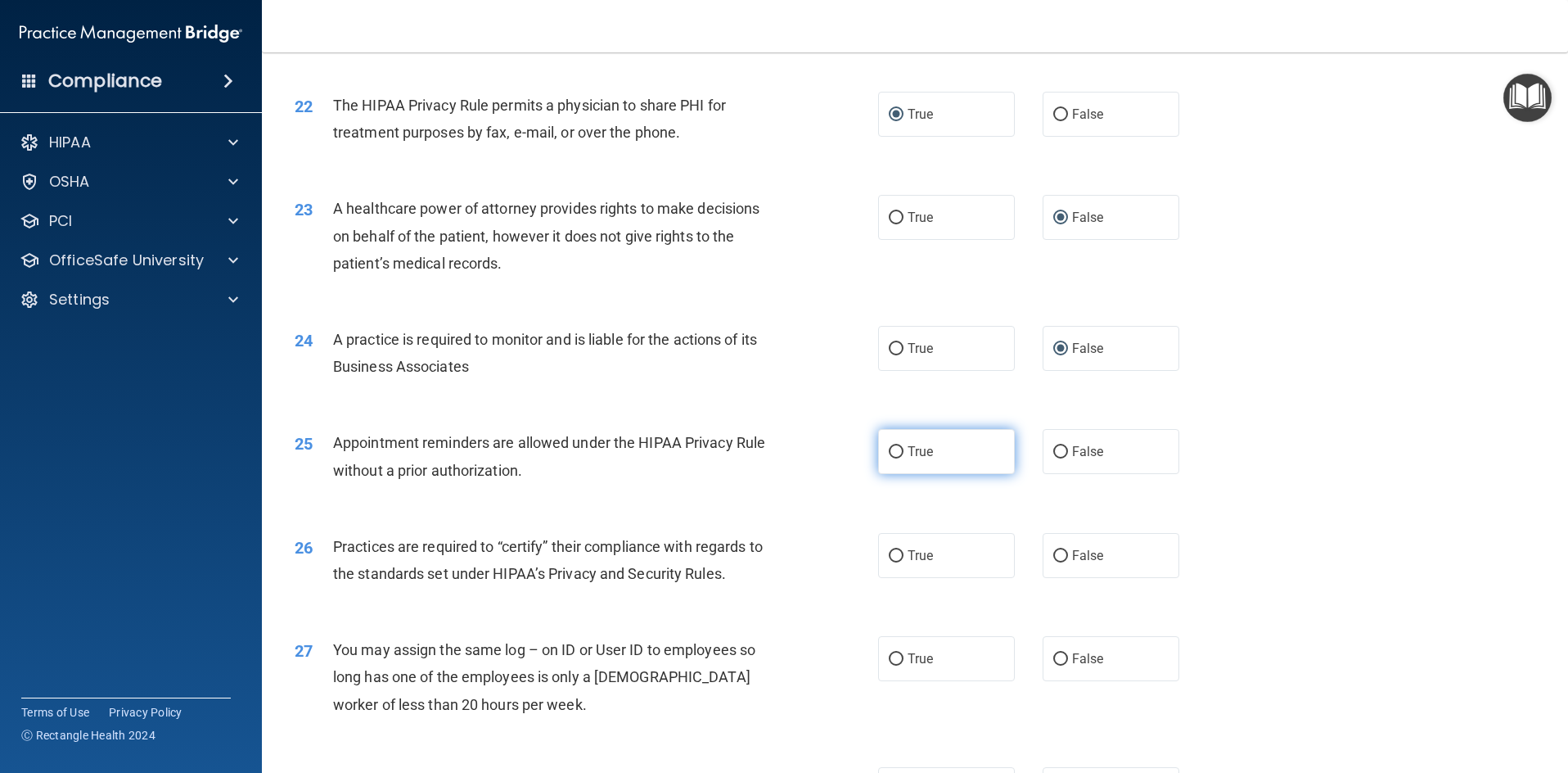
radio input "true"
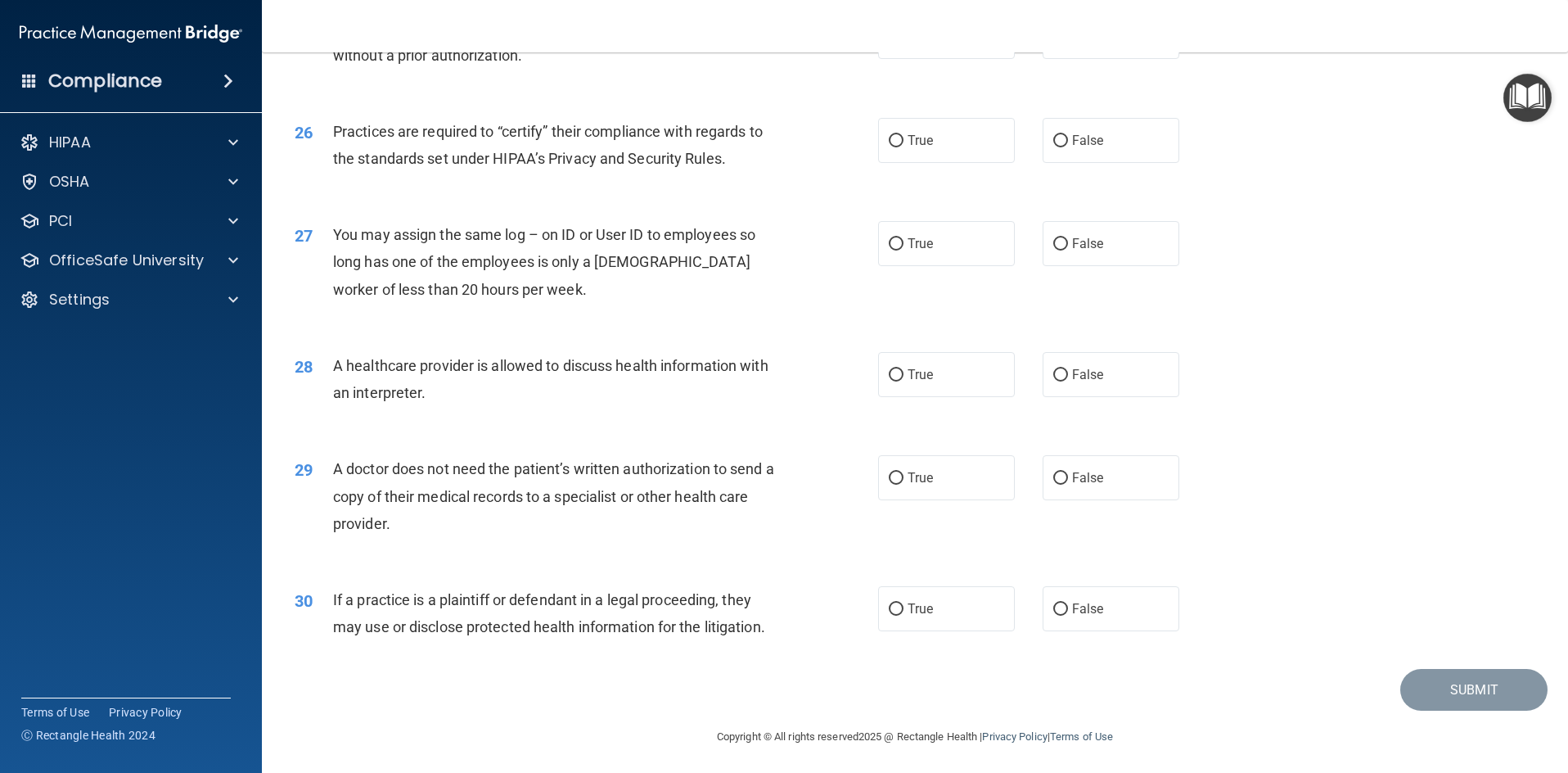
scroll to position [3038, 0]
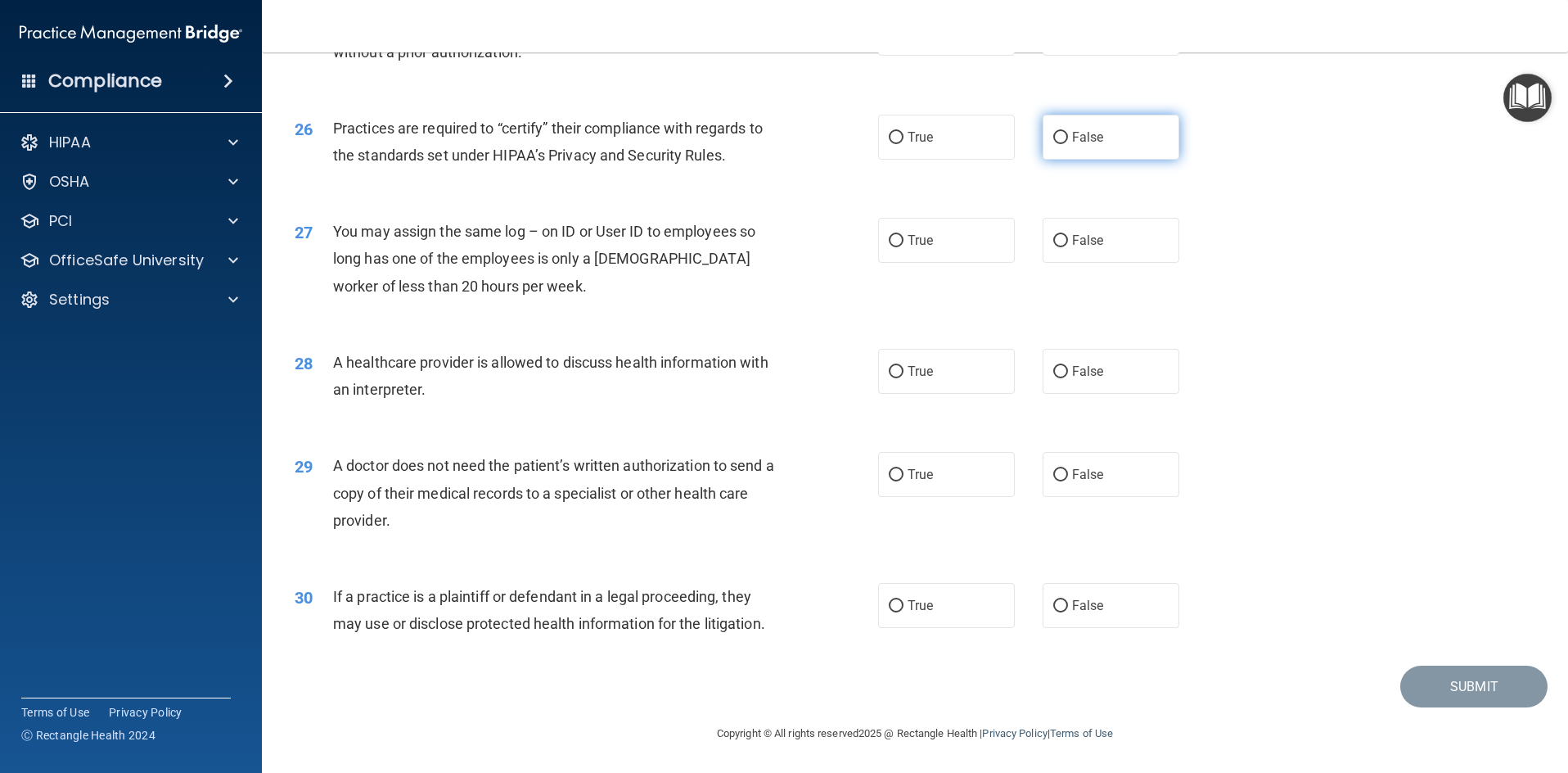
click at [1053, 135] on input "False" at bounding box center [1060, 138] width 15 height 13
radio input "true"
click at [1053, 238] on input "False" at bounding box center [1060, 242] width 15 height 13
radio input "true"
click at [892, 371] on input "True" at bounding box center [896, 372] width 15 height 13
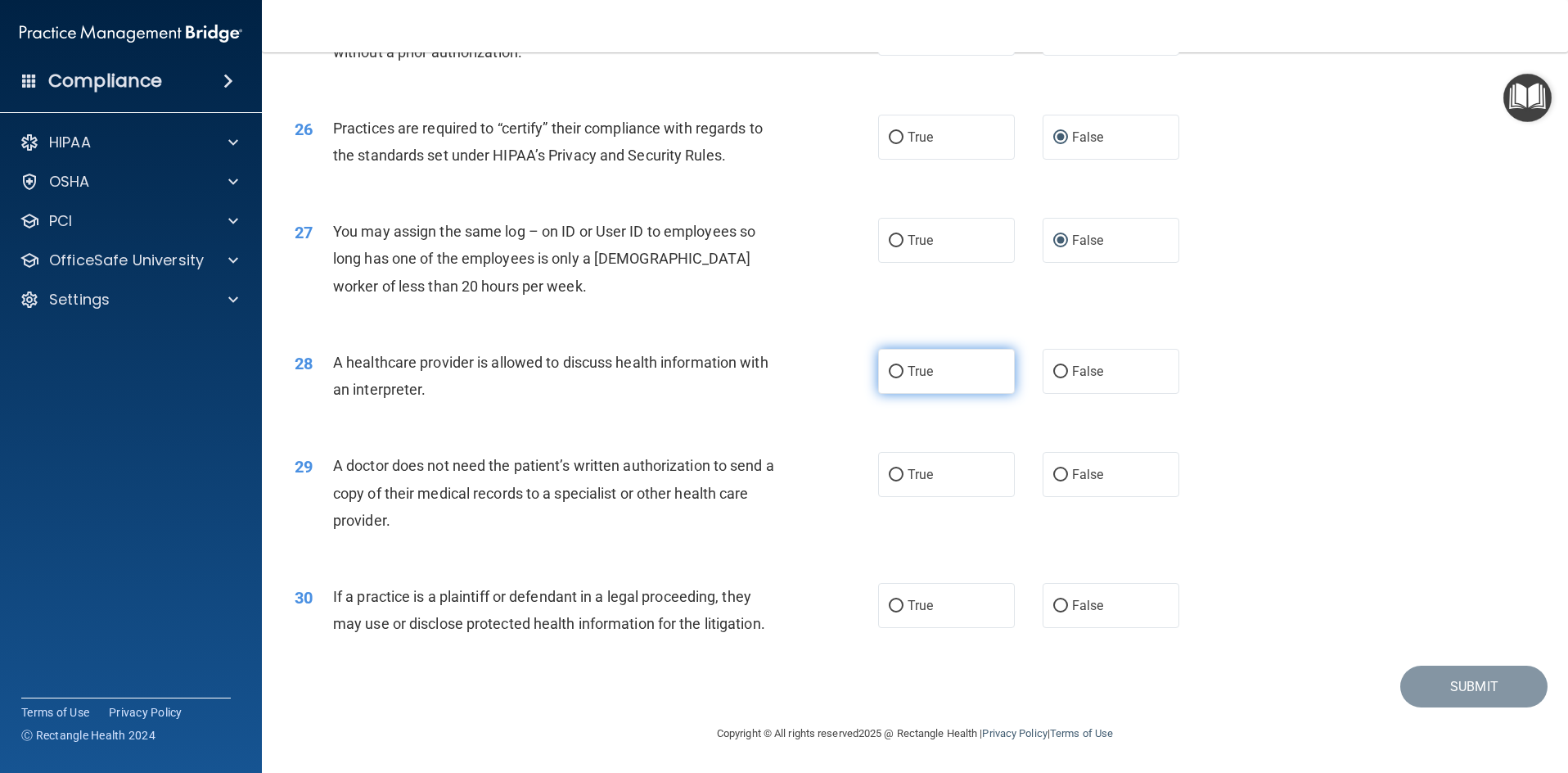
radio input "true"
click at [890, 471] on input "True" at bounding box center [896, 476] width 15 height 13
radio input "true"
click at [889, 603] on input "True" at bounding box center [896, 607] width 15 height 13
radio input "true"
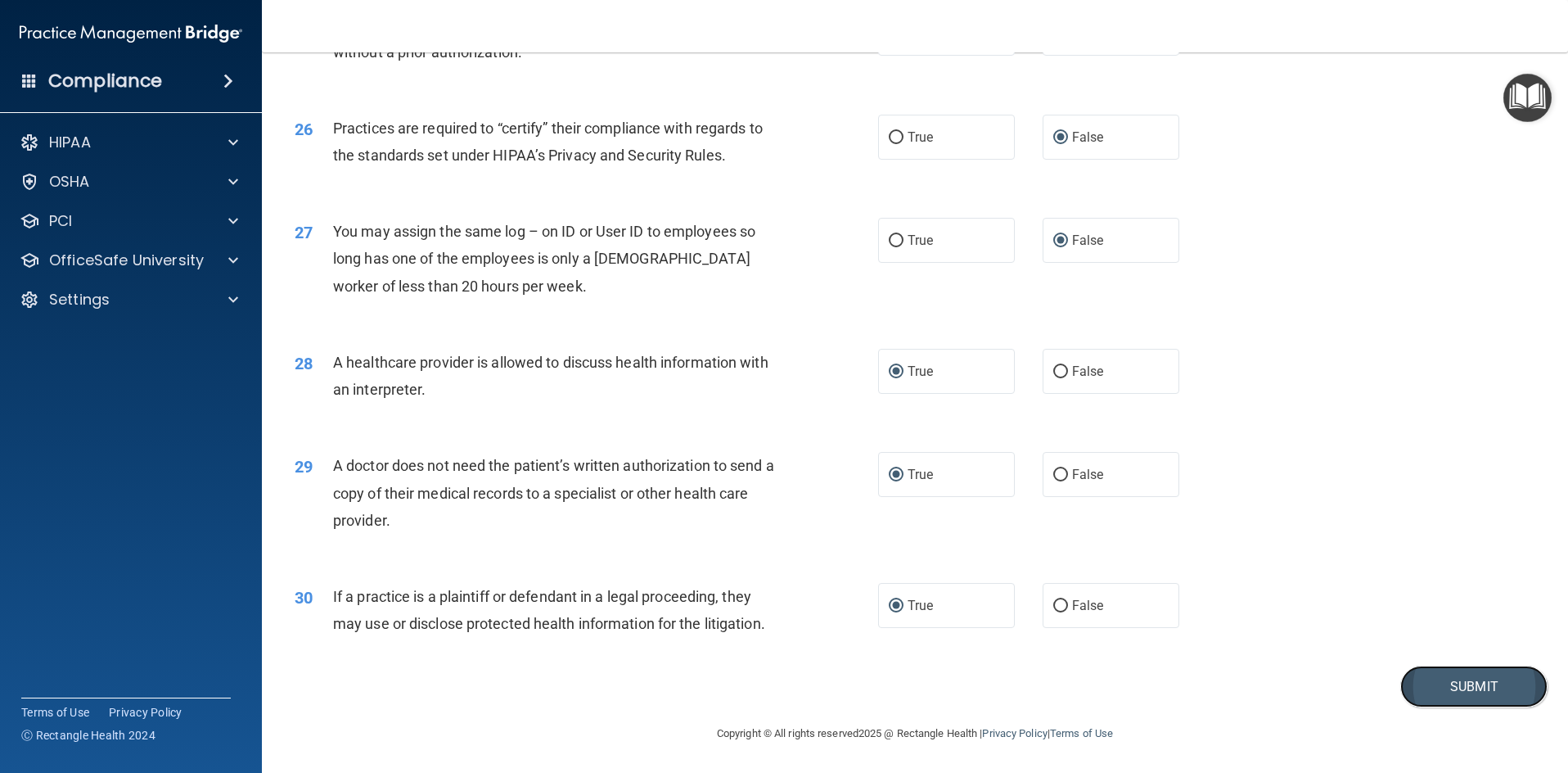
click at [1474, 693] on button "Submit" at bounding box center [1474, 687] width 147 height 42
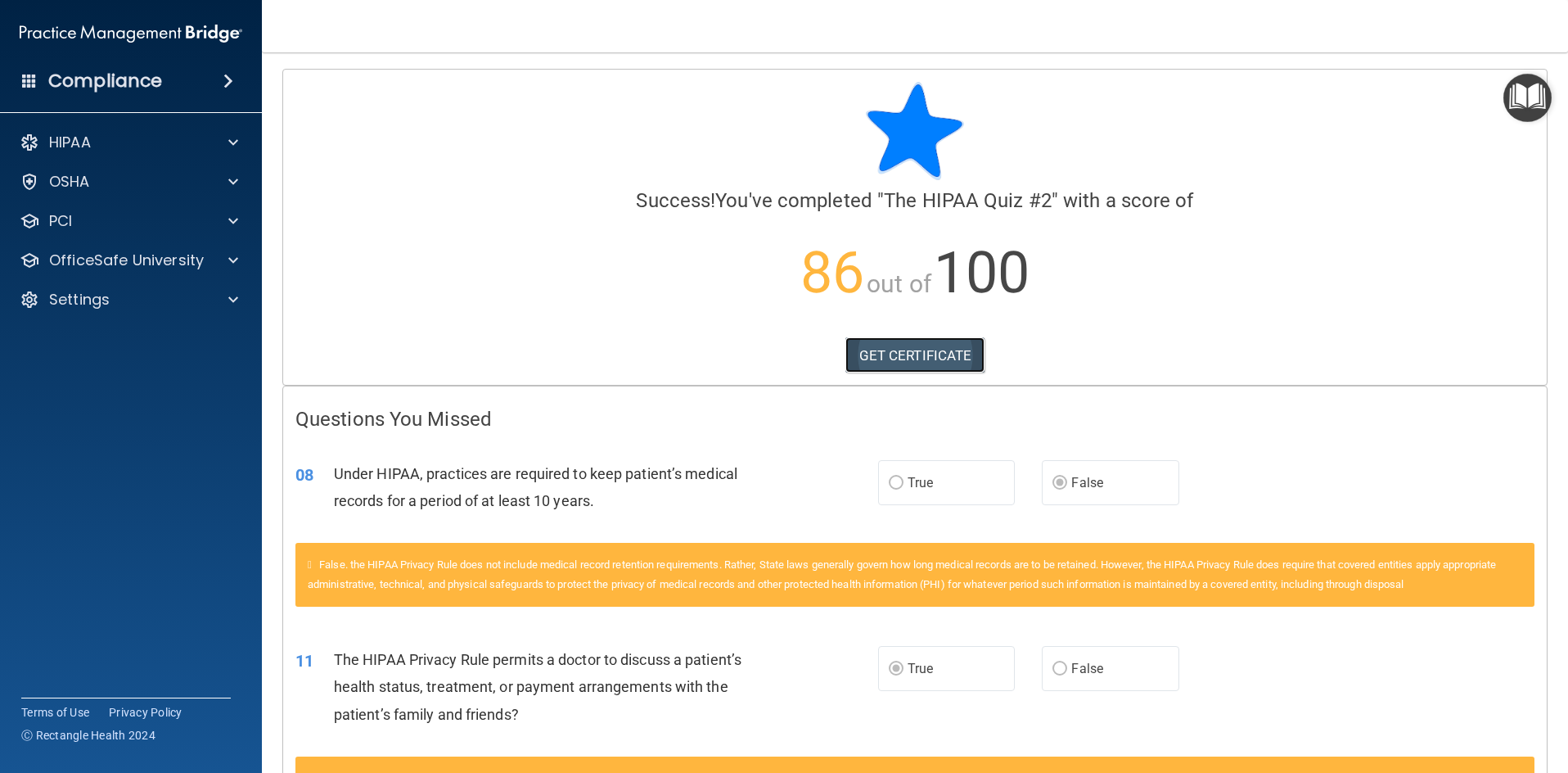
click at [923, 344] on link "GET CERTIFICATE" at bounding box center [915, 355] width 140 height 36
click at [233, 255] on span at bounding box center [233, 261] width 10 height 20
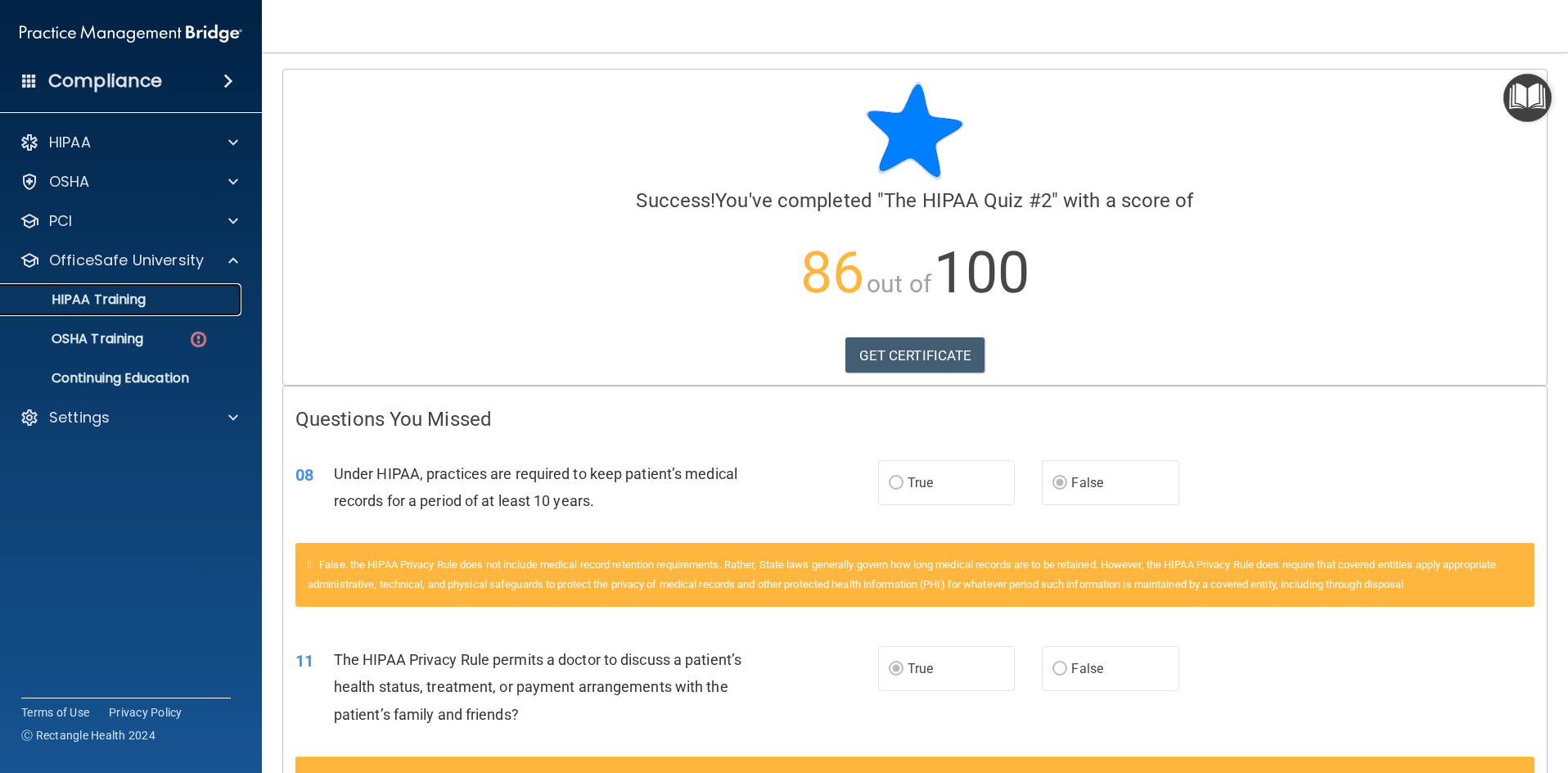
click at [129, 307] on p "HIPAA Training" at bounding box center [78, 300] width 135 height 16
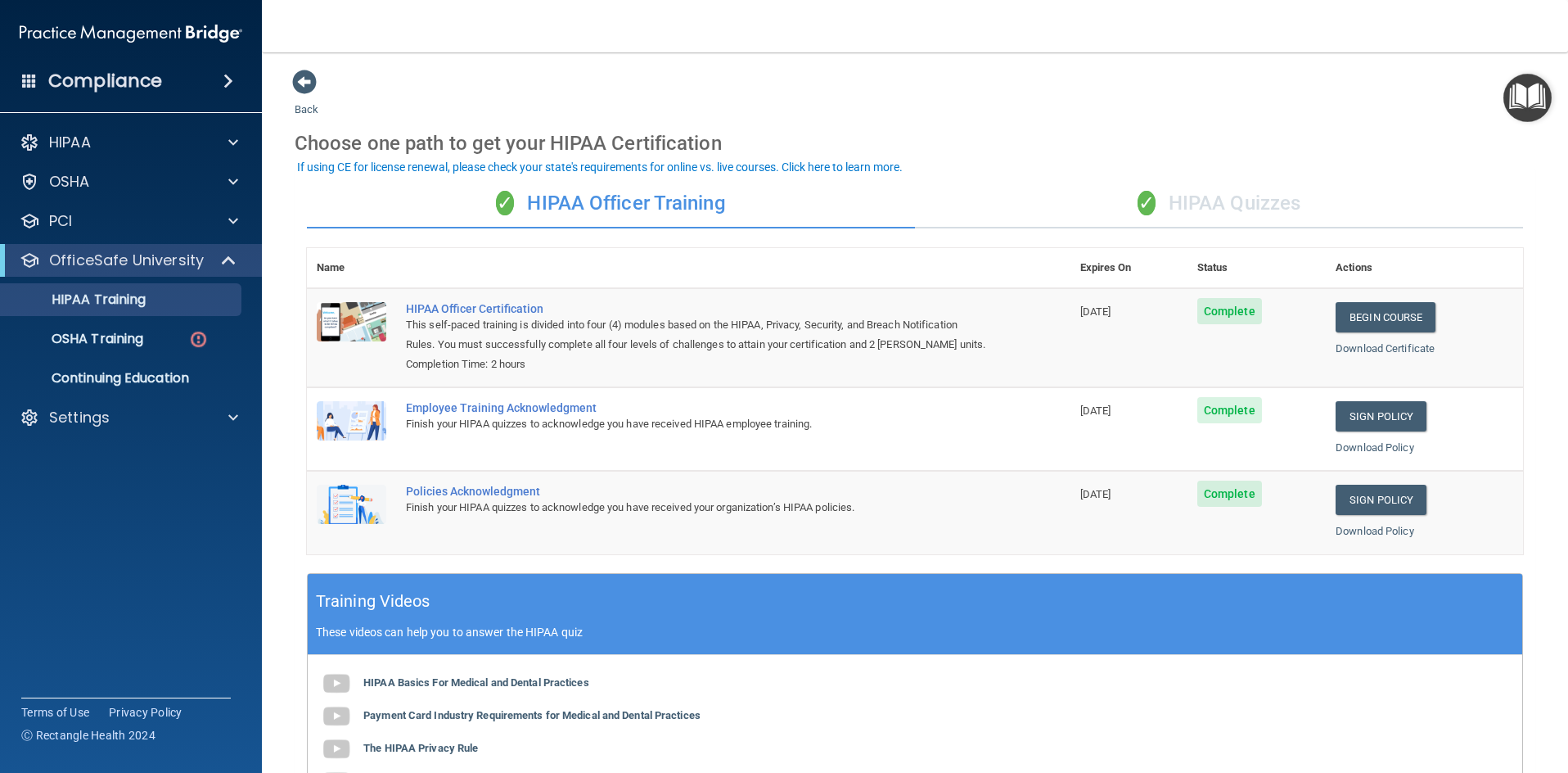
click at [1240, 213] on div "✓ HIPAA Quizzes" at bounding box center [1219, 203] width 608 height 49
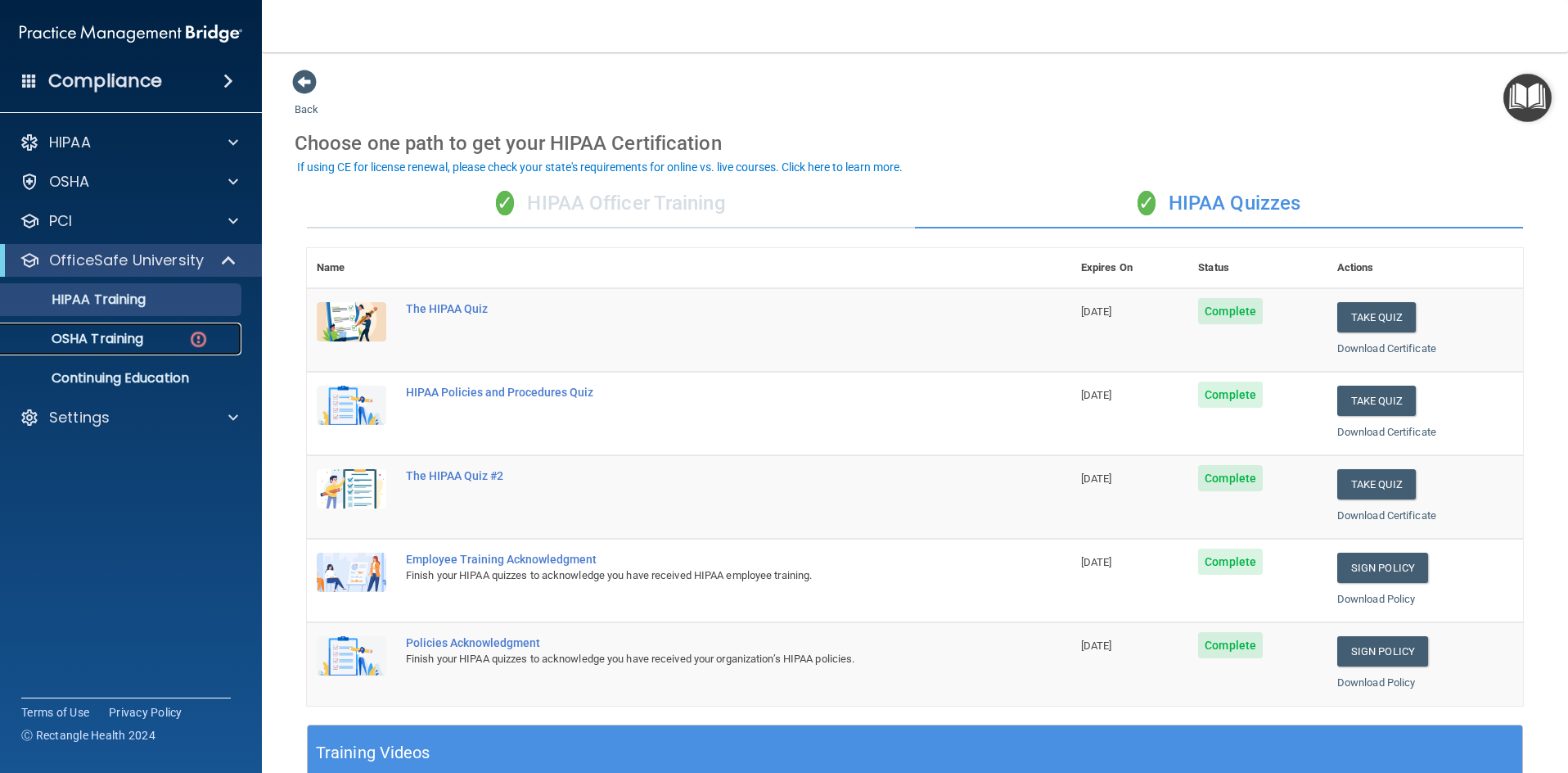
click at [122, 340] on p "OSHA Training" at bounding box center [77, 339] width 133 height 16
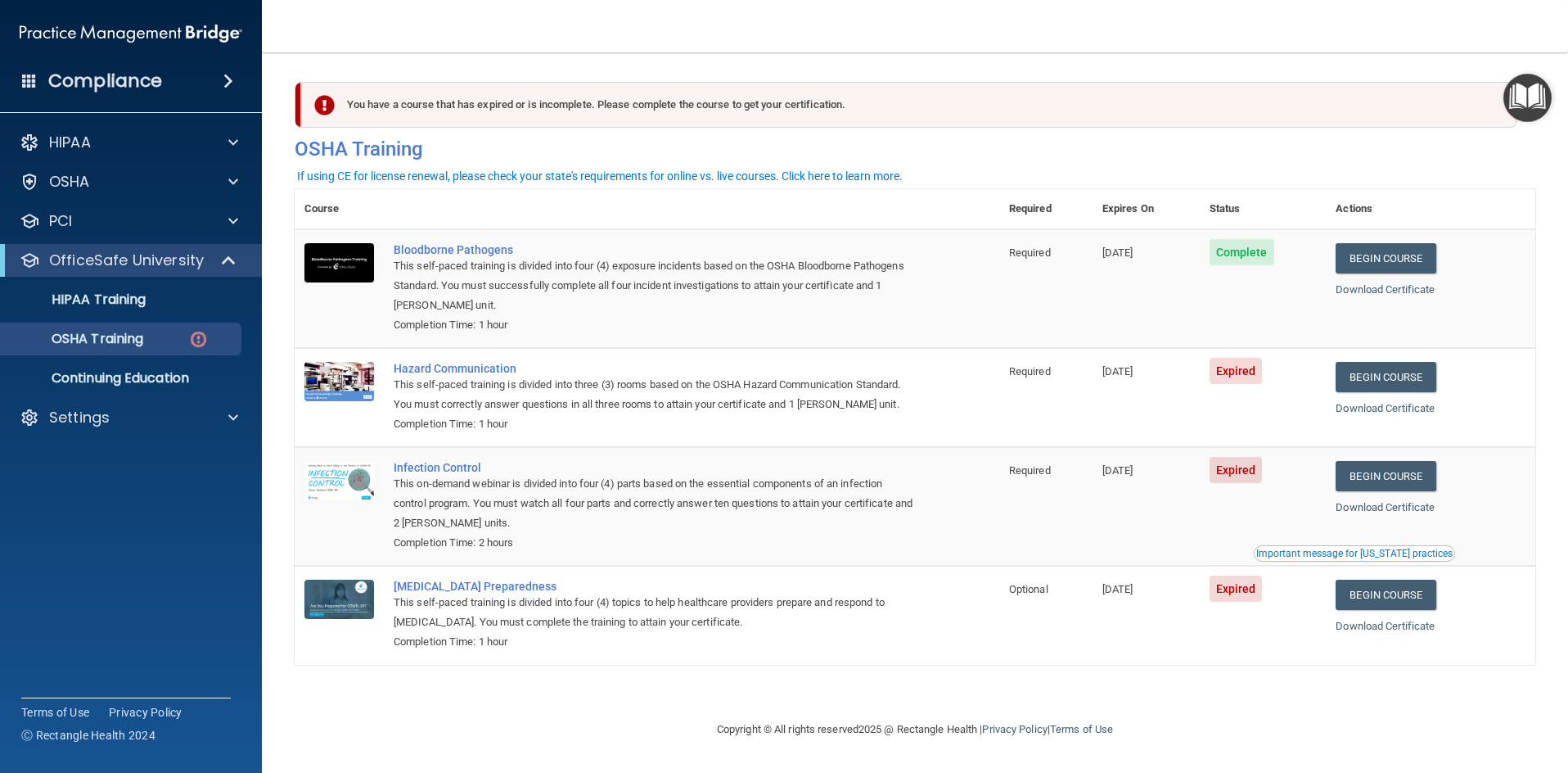
click at [1188, 709] on div "Copyright © All rights reserved 2025 @ Rectangle Health | Privacy Policy | Term…" at bounding box center [915, 729] width 597 height 53
